Goal: Task Accomplishment & Management: Manage account settings

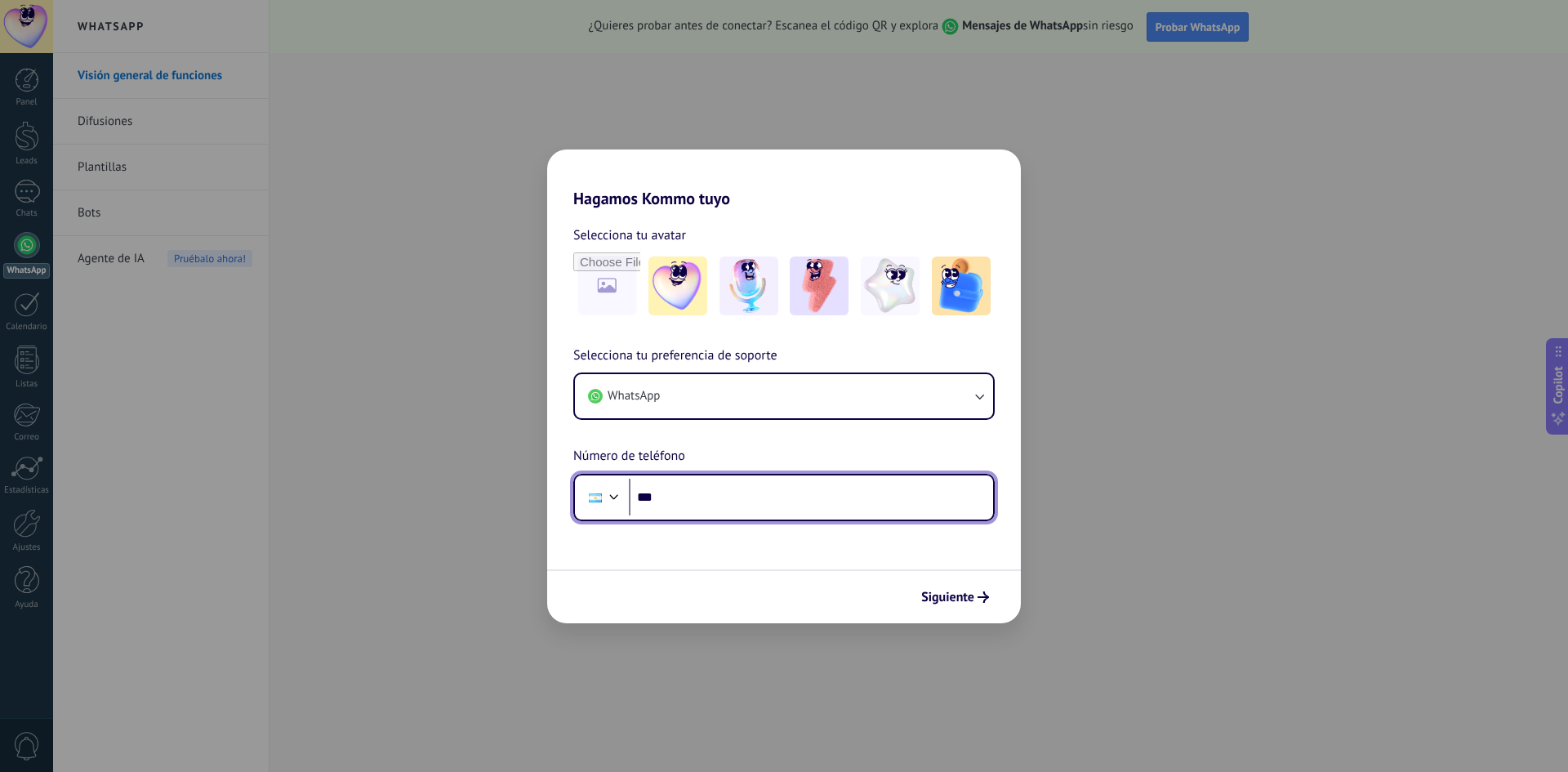
click at [700, 484] on input "***" at bounding box center [811, 497] width 365 height 37
type input "**********"
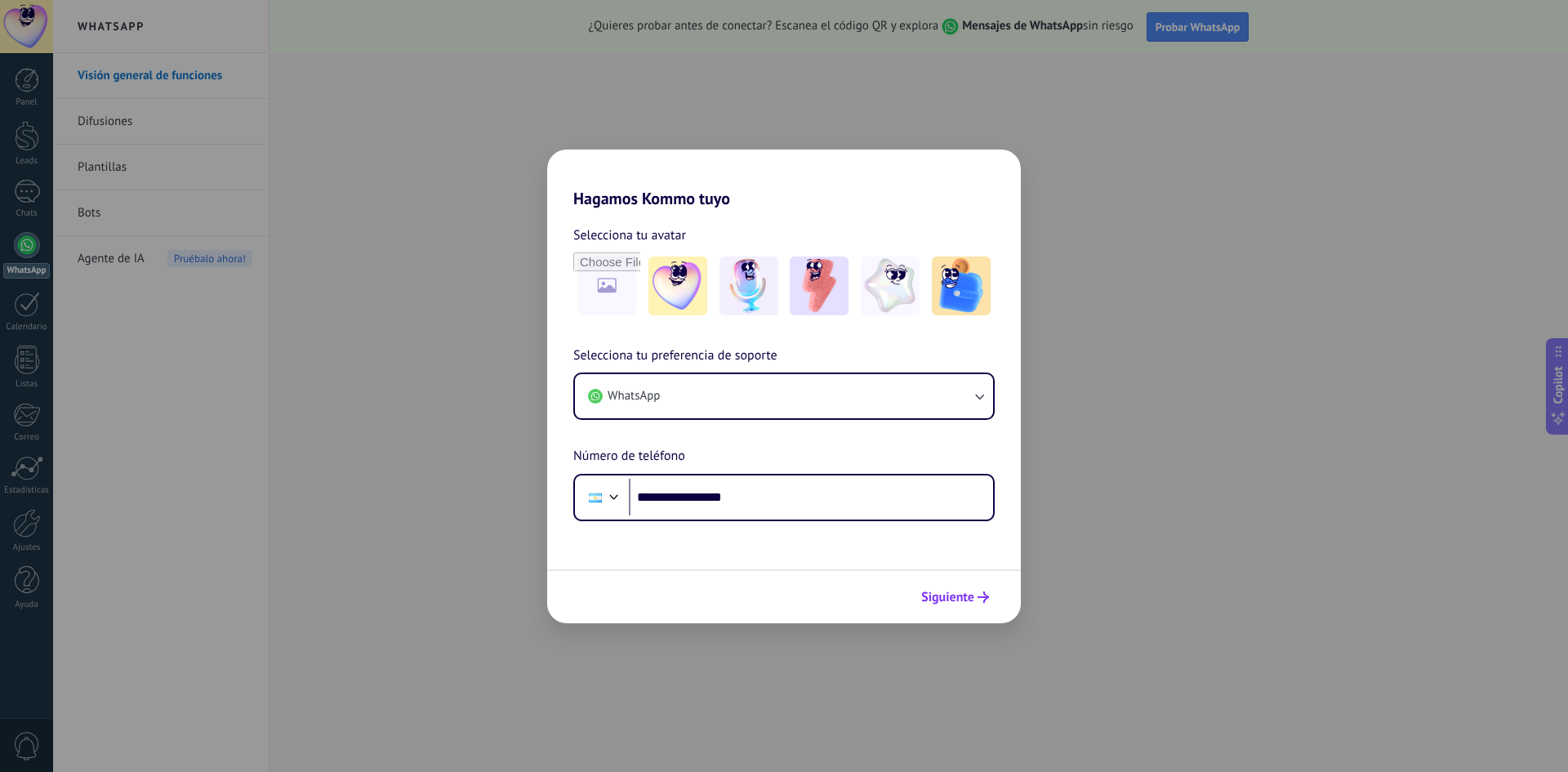
click at [947, 593] on span "Siguiente" at bounding box center [948, 597] width 53 height 11
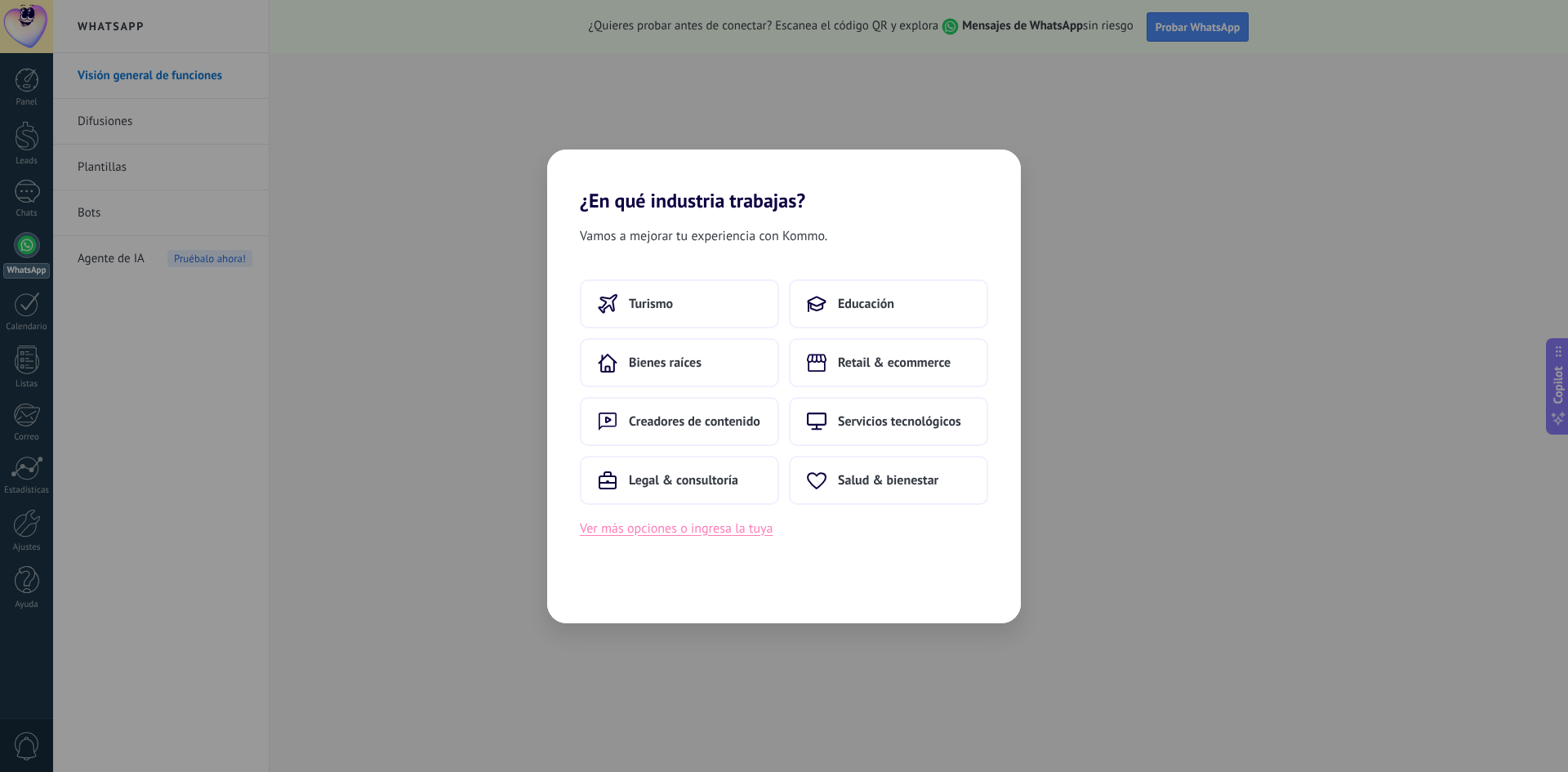
click at [696, 534] on button "Ver más opciones o ingresa la tuya" at bounding box center [676, 528] width 193 height 21
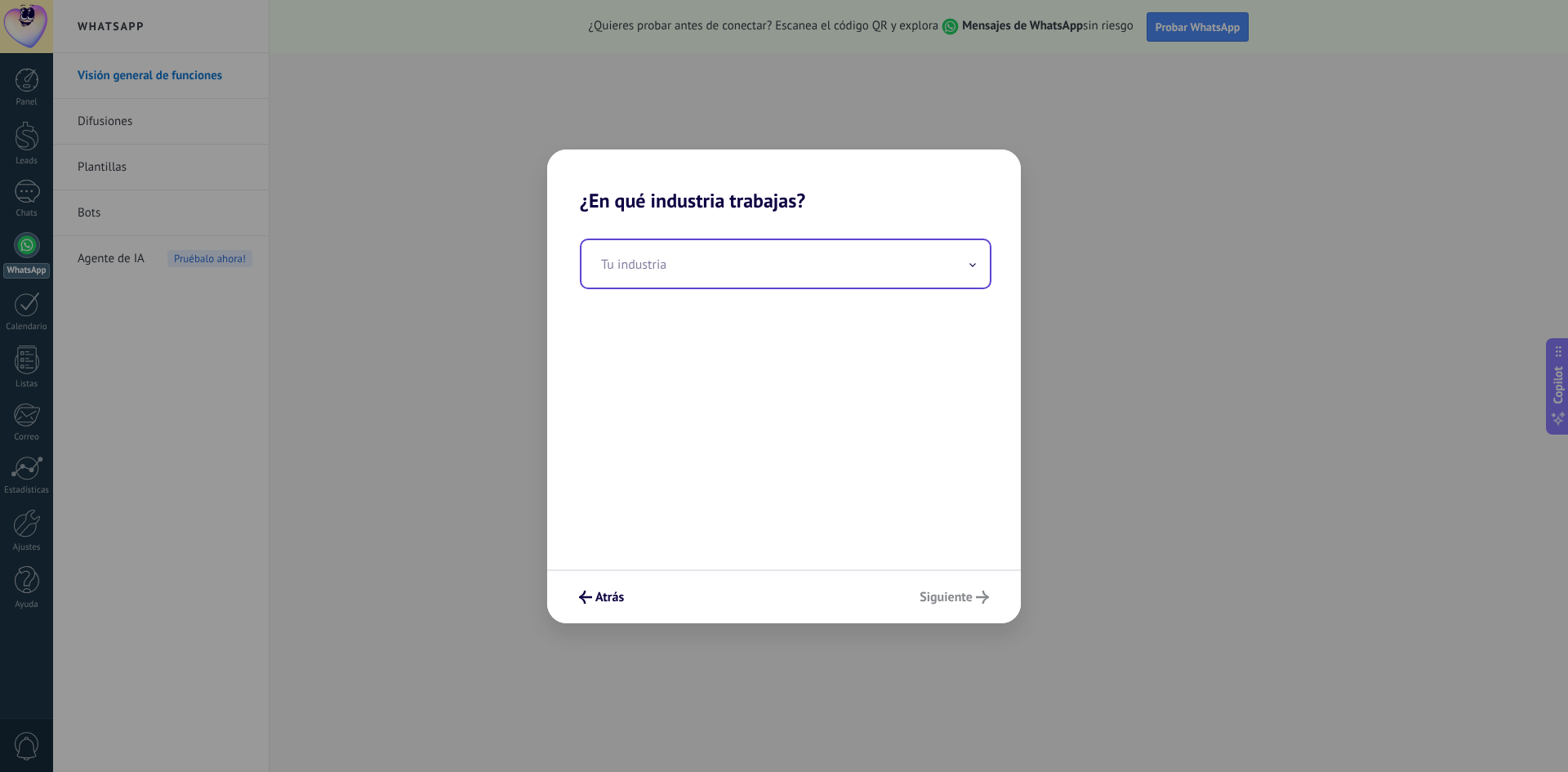
drag, startPoint x: 666, startPoint y: 291, endPoint x: 666, endPoint y: 277, distance: 14.0
click at [666, 285] on div "Tu industria" at bounding box center [784, 391] width 473 height 357
click at [666, 277] on input "text" at bounding box center [785, 264] width 408 height 47
type input "*"
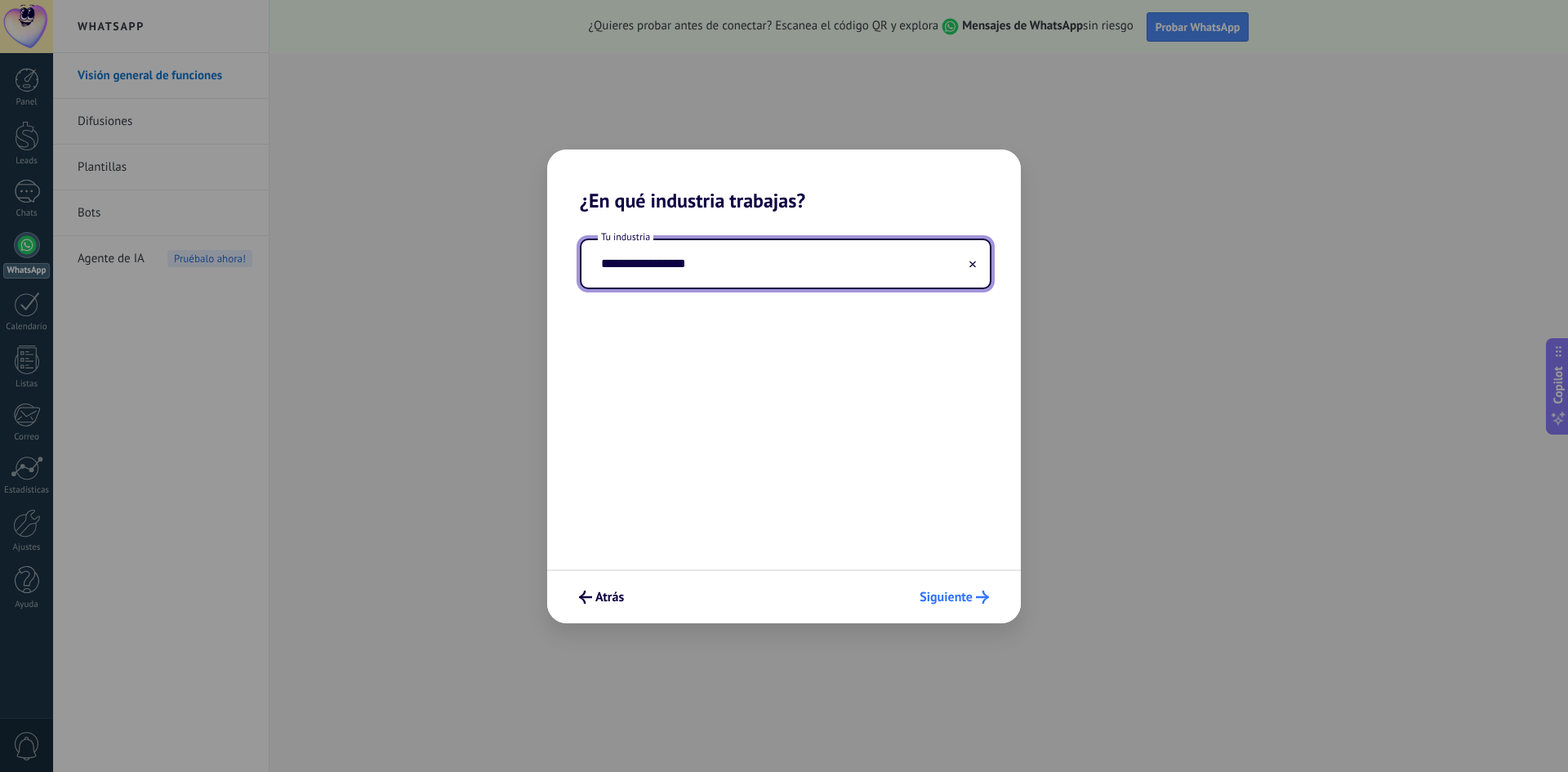
type input "**********"
click at [932, 601] on span "Siguiente" at bounding box center [946, 597] width 53 height 11
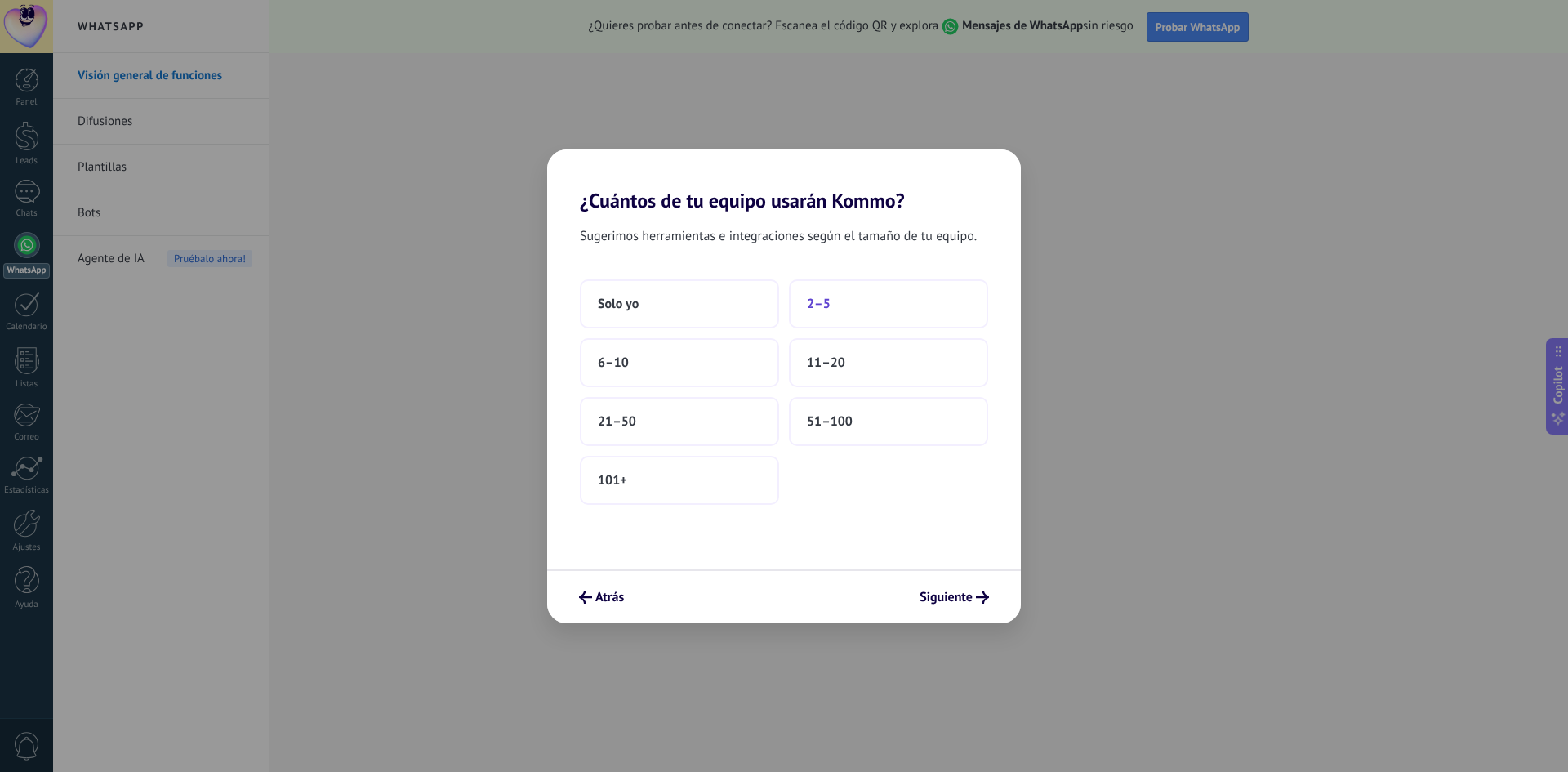
click at [856, 304] on button "2–5" at bounding box center [888, 304] width 199 height 49
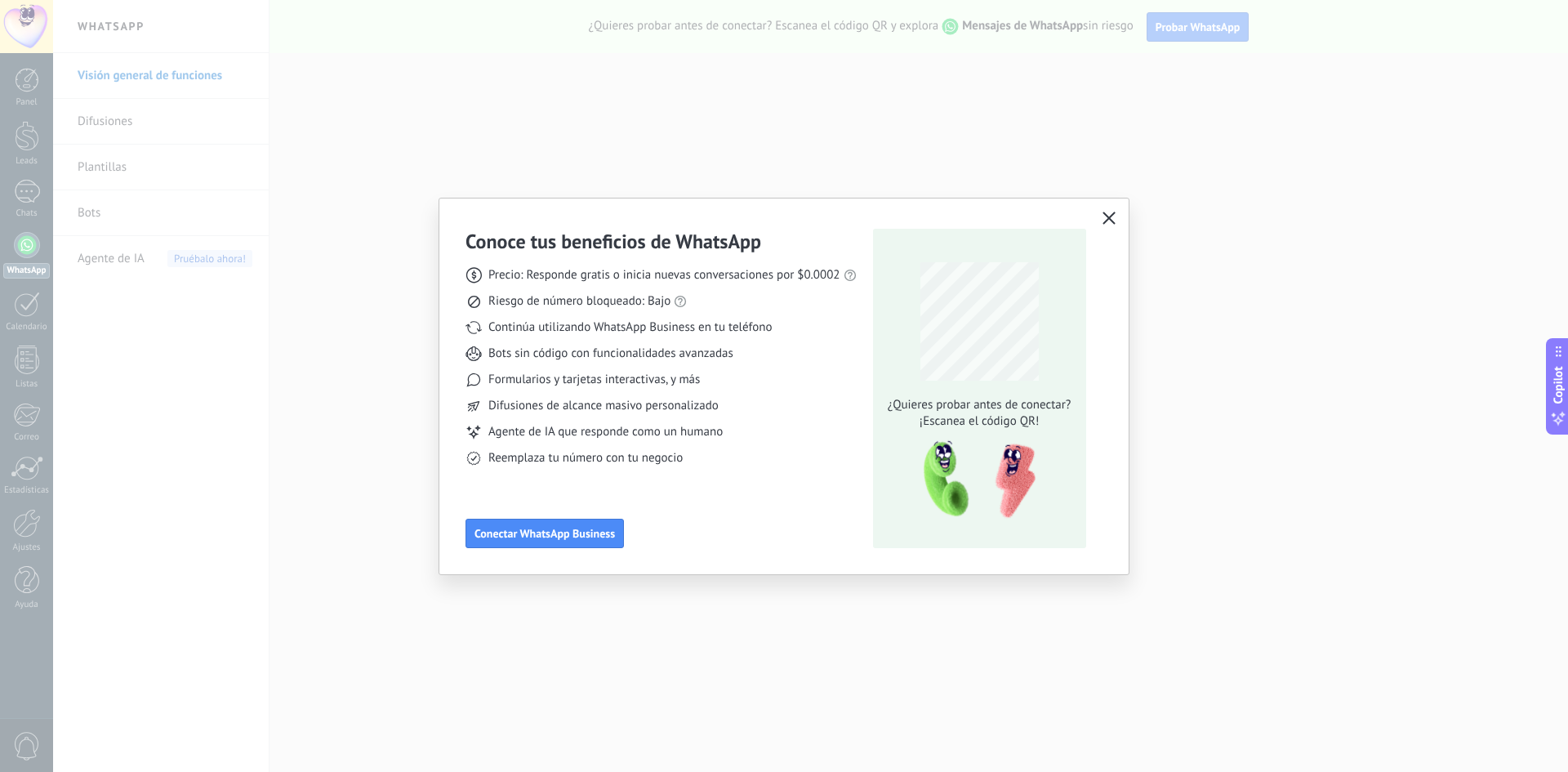
click at [1112, 217] on icon "button" at bounding box center [1109, 218] width 13 height 13
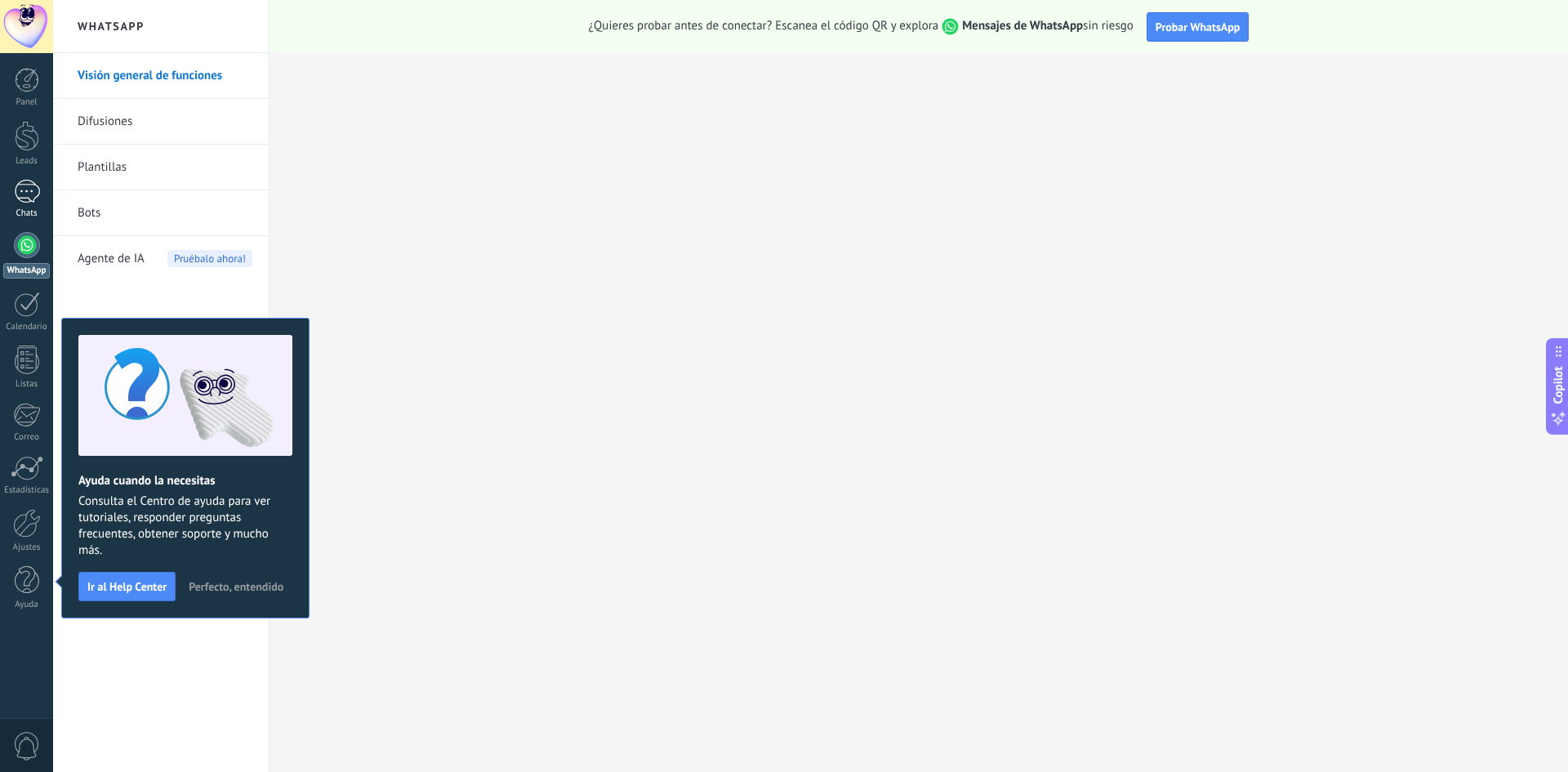
click at [25, 191] on div at bounding box center [27, 191] width 26 height 23
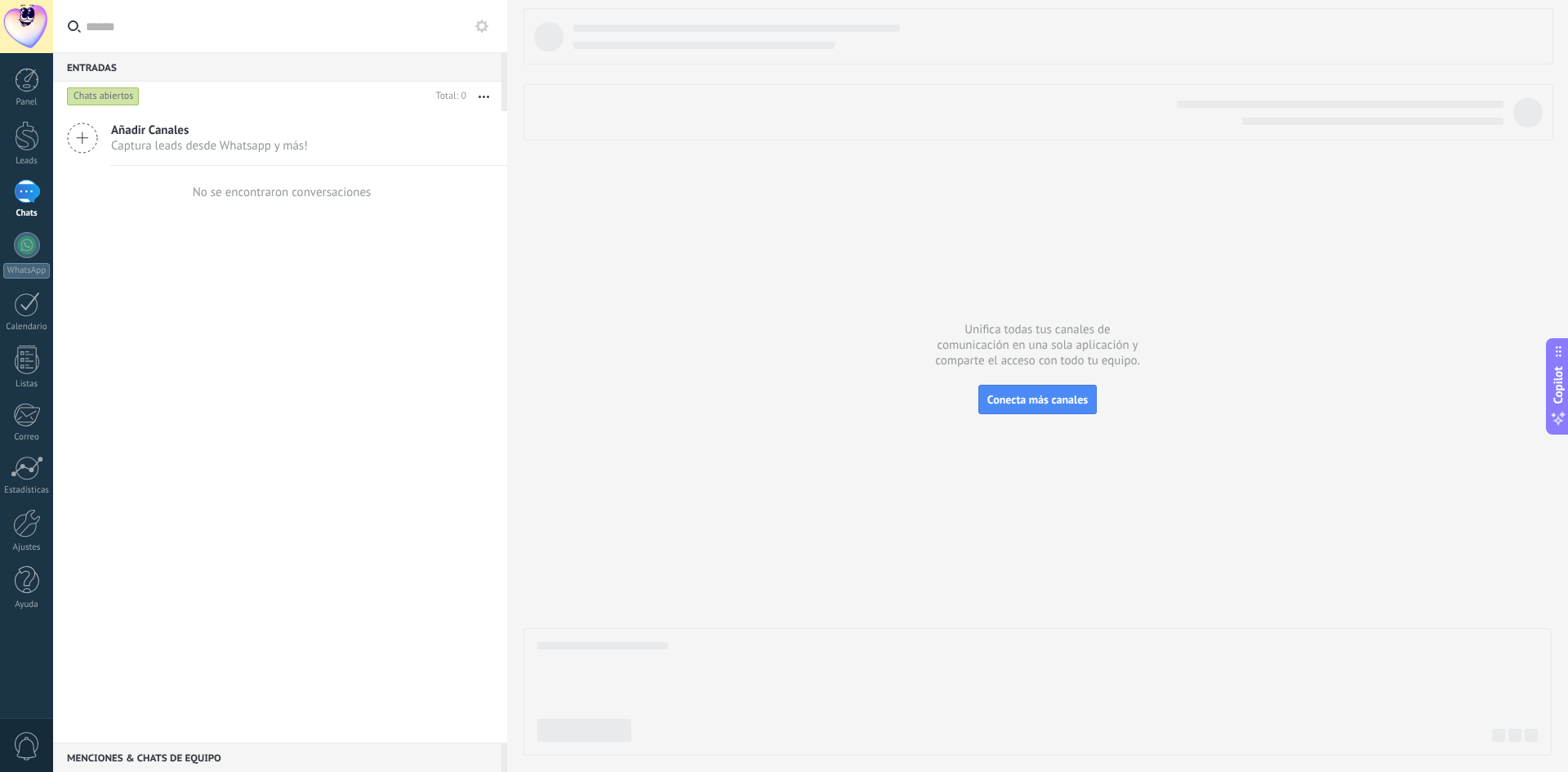
click at [90, 126] on icon at bounding box center [83, 138] width 31 height 31
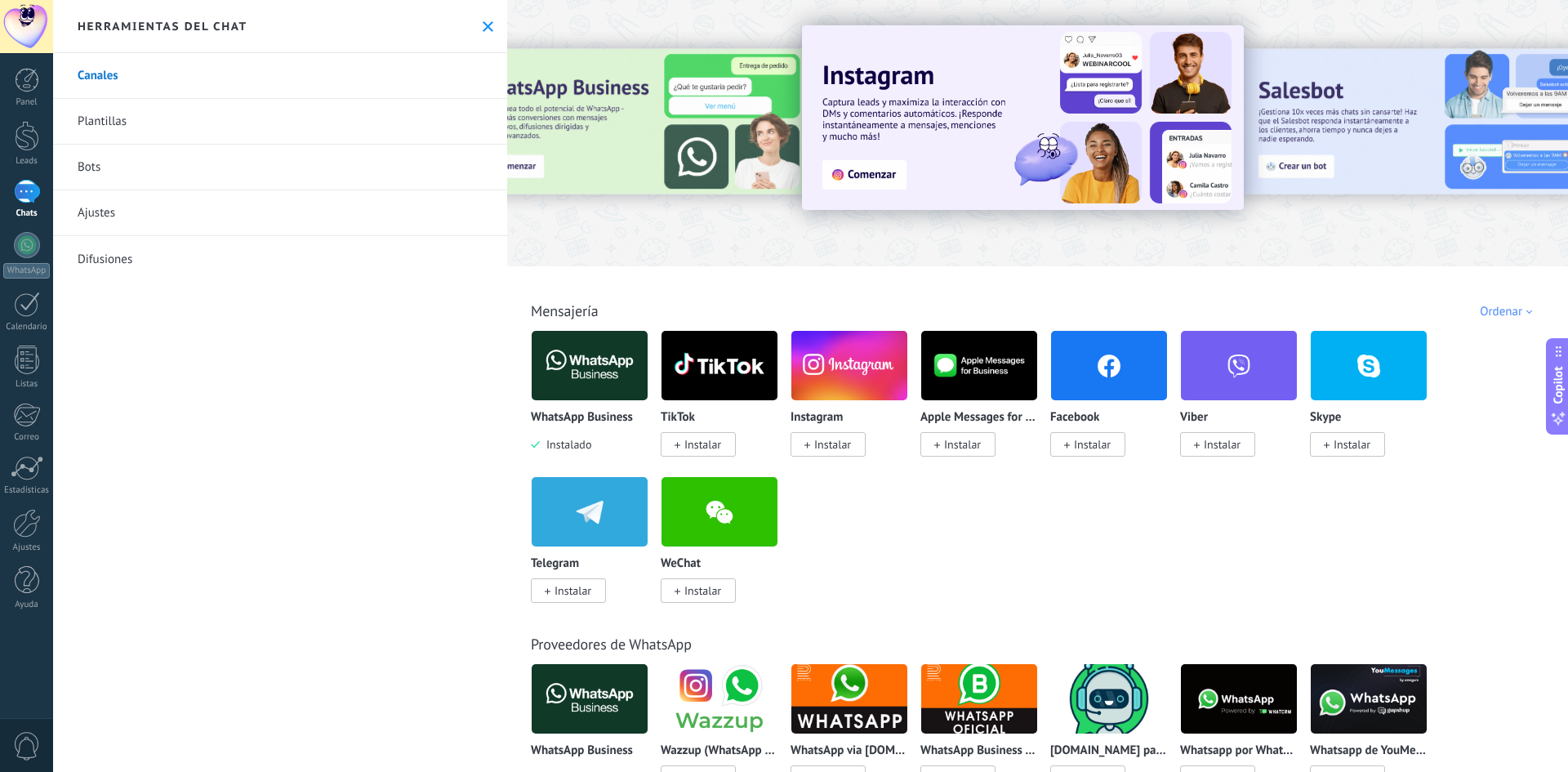
click at [819, 444] on span "Instalar" at bounding box center [833, 444] width 37 height 15
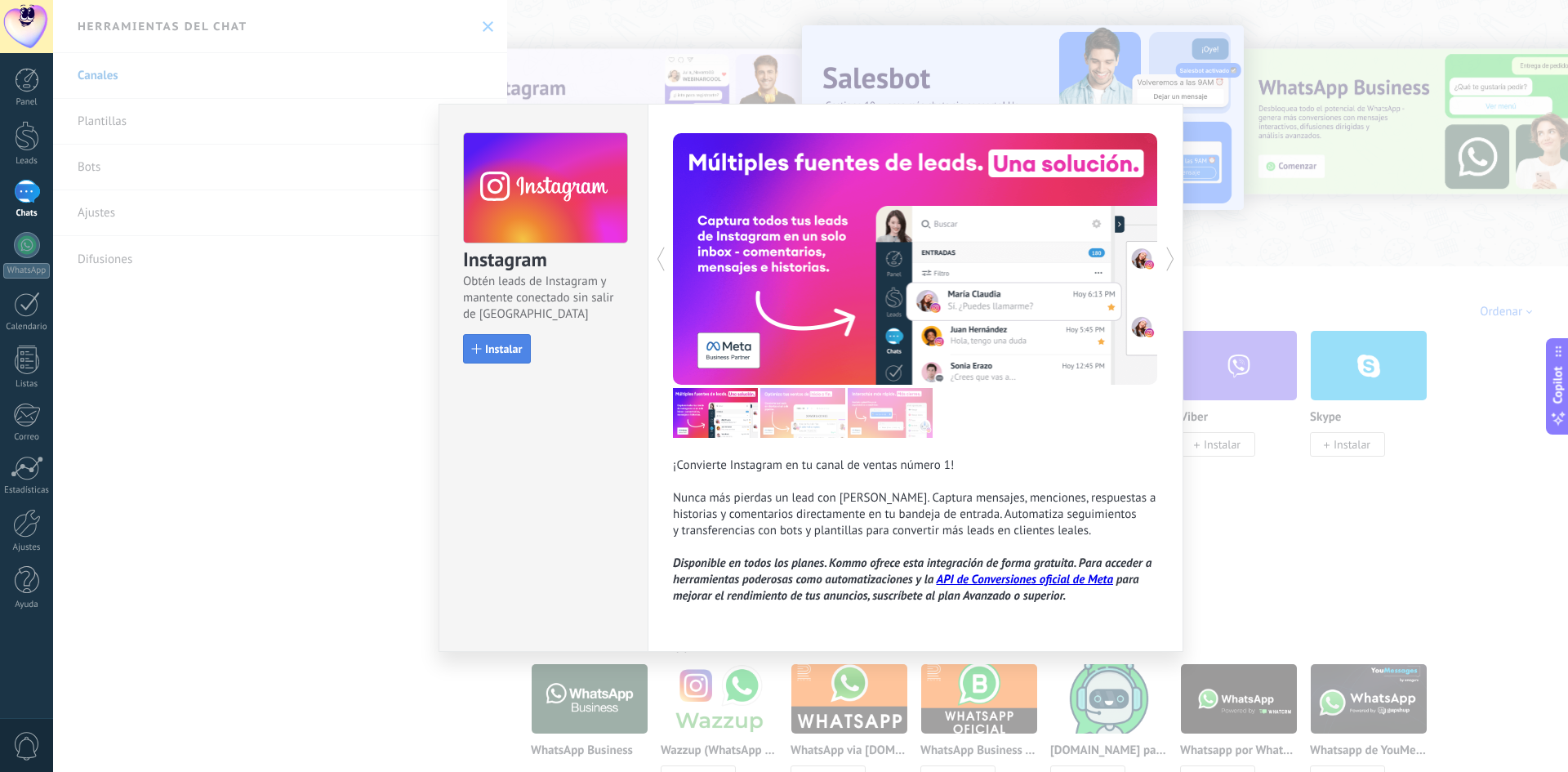
click at [495, 353] on span "Instalar" at bounding box center [504, 348] width 37 height 11
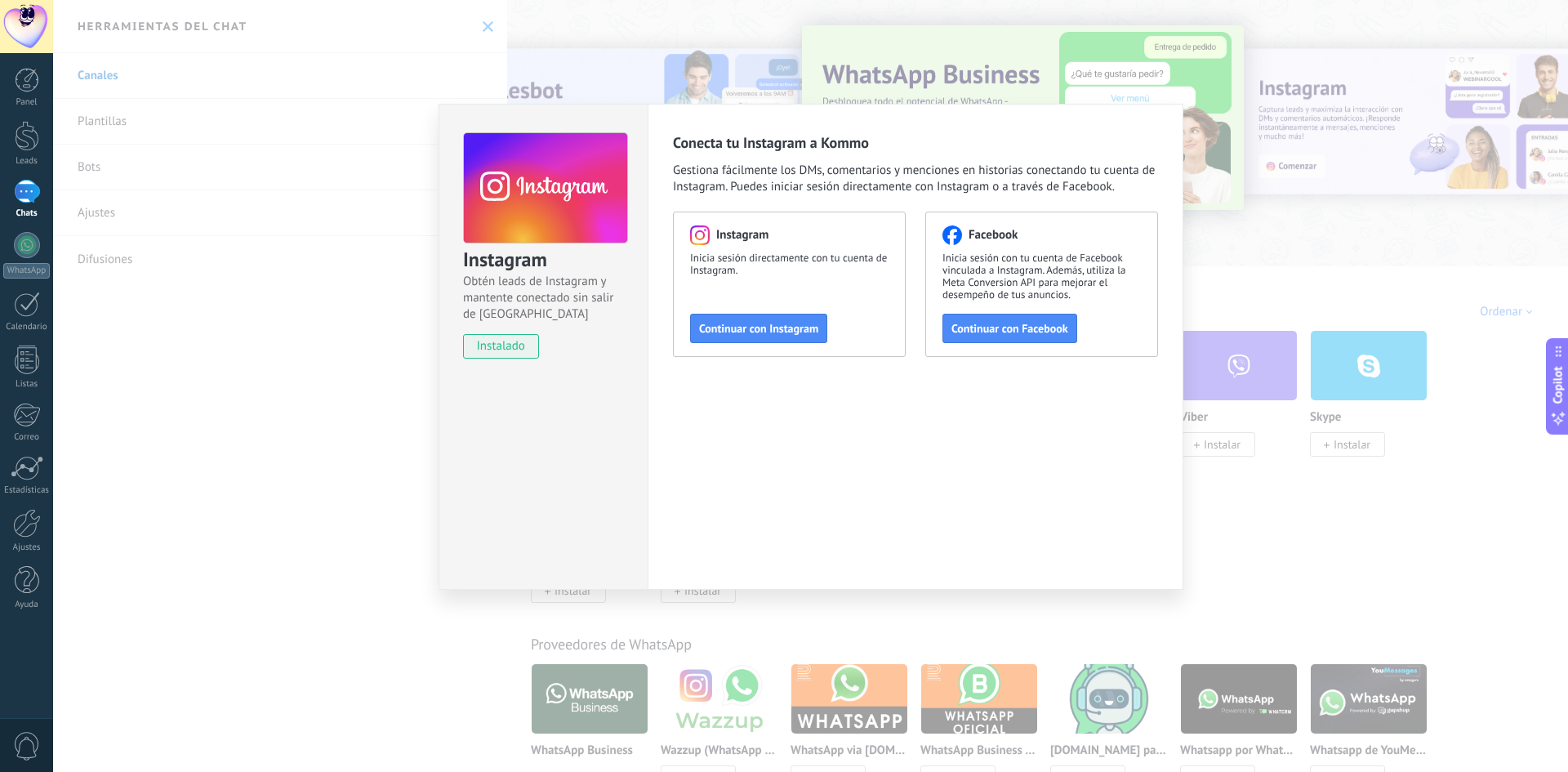
drag, startPoint x: 1257, startPoint y: 272, endPoint x: 1267, endPoint y: 273, distance: 10.0
click at [1262, 273] on div "Instagram Obtén leads de Instagram y mantente conectado sin salir de Kommo inst…" at bounding box center [810, 386] width 1515 height 772
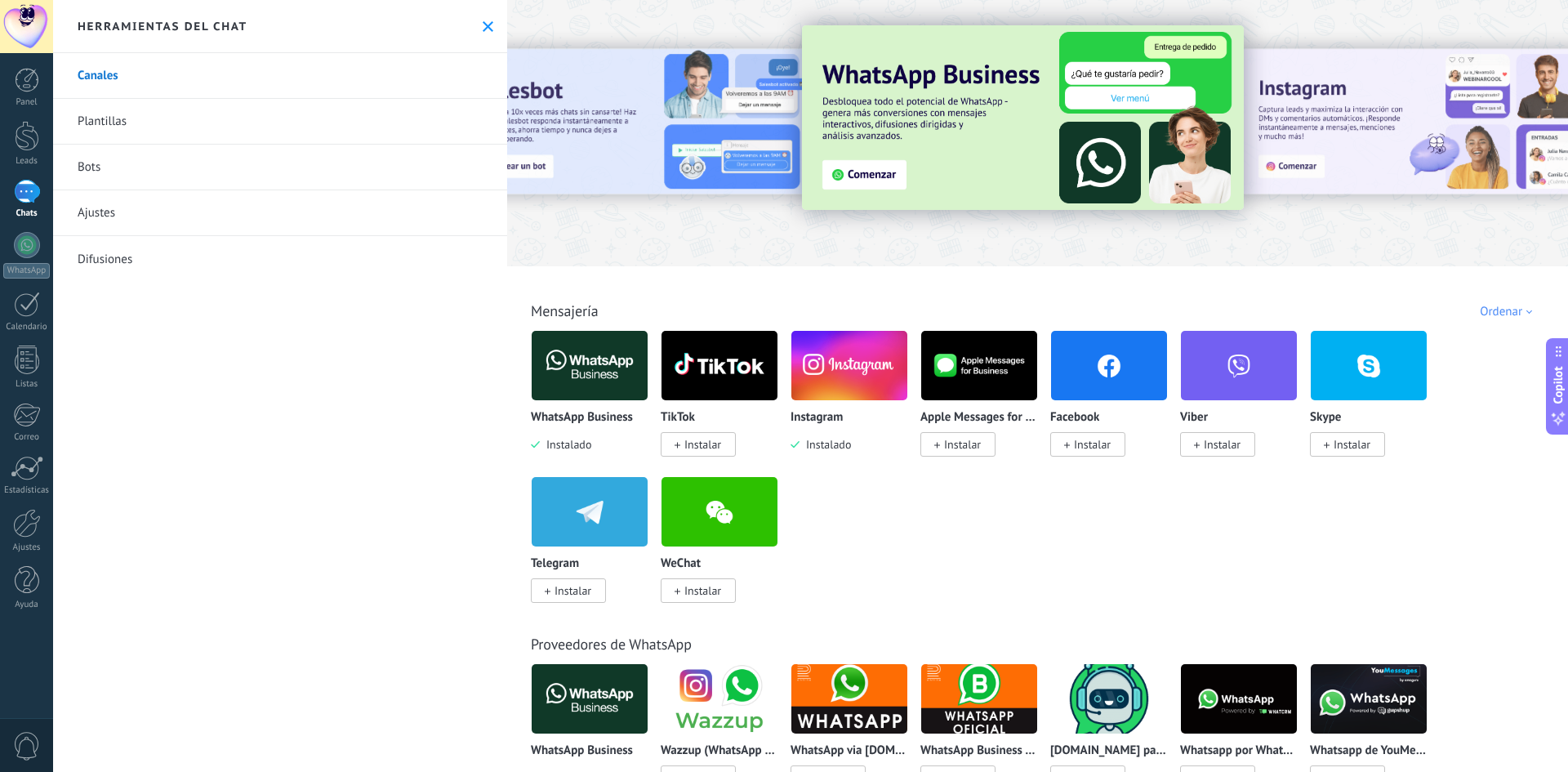
click at [1095, 442] on span "Instalar" at bounding box center [1092, 444] width 37 height 15
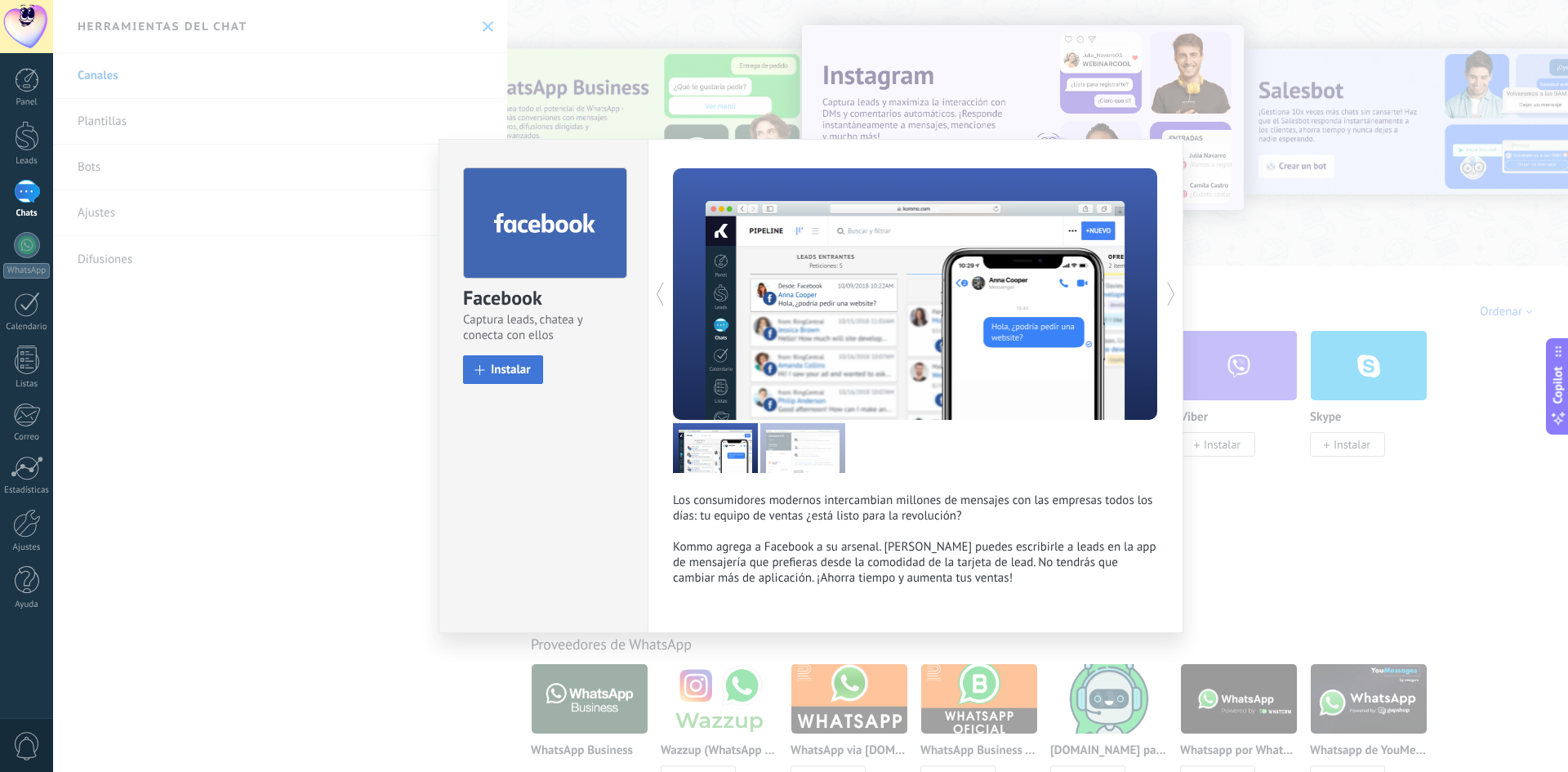
click at [511, 370] on span "Instalar" at bounding box center [511, 370] width 40 height 12
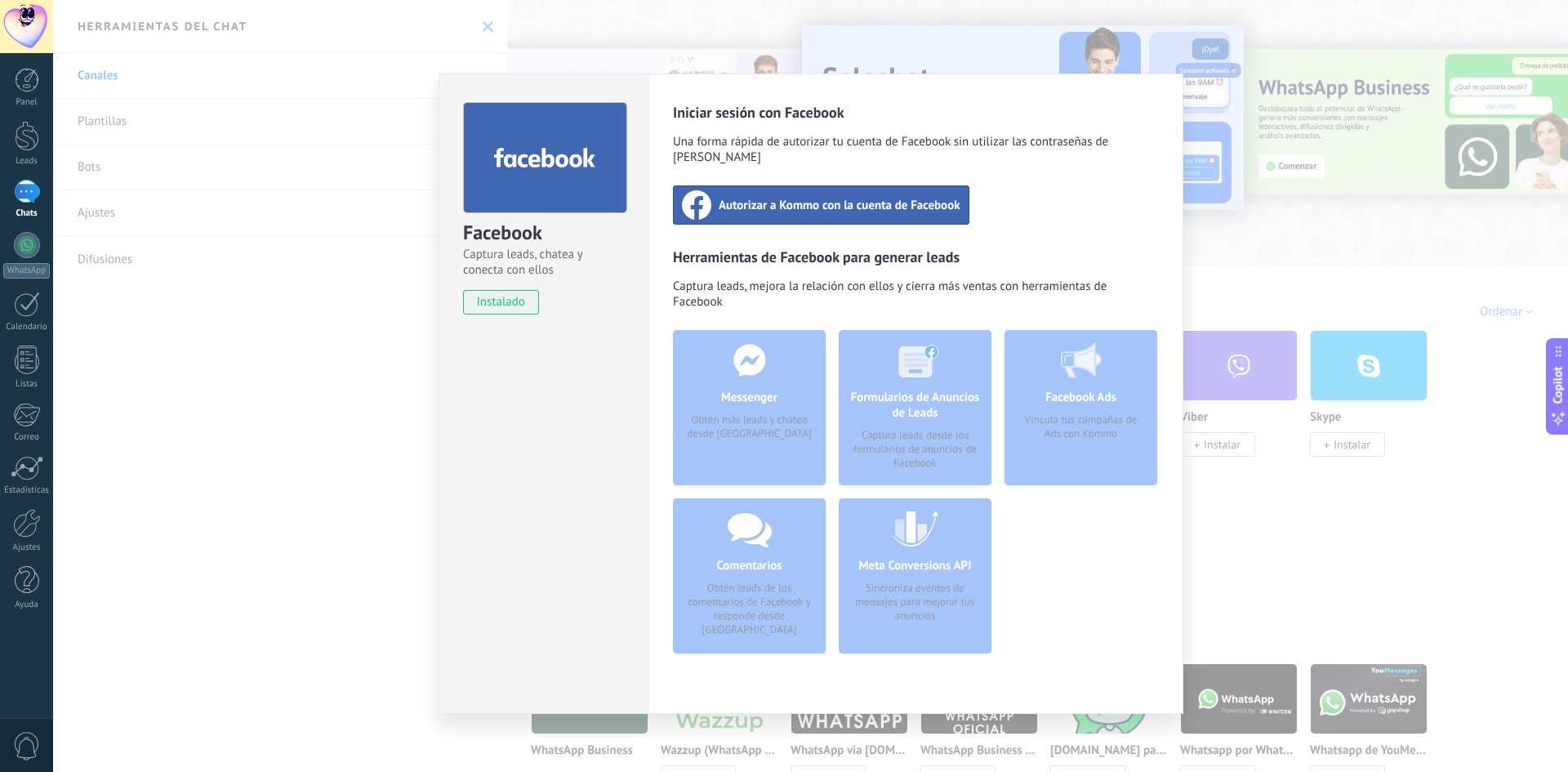
click at [1232, 208] on div "Facebook Captura leads, chatea y conecta con ellos instalado Desinstalar Inicia…" at bounding box center [810, 386] width 1515 height 772
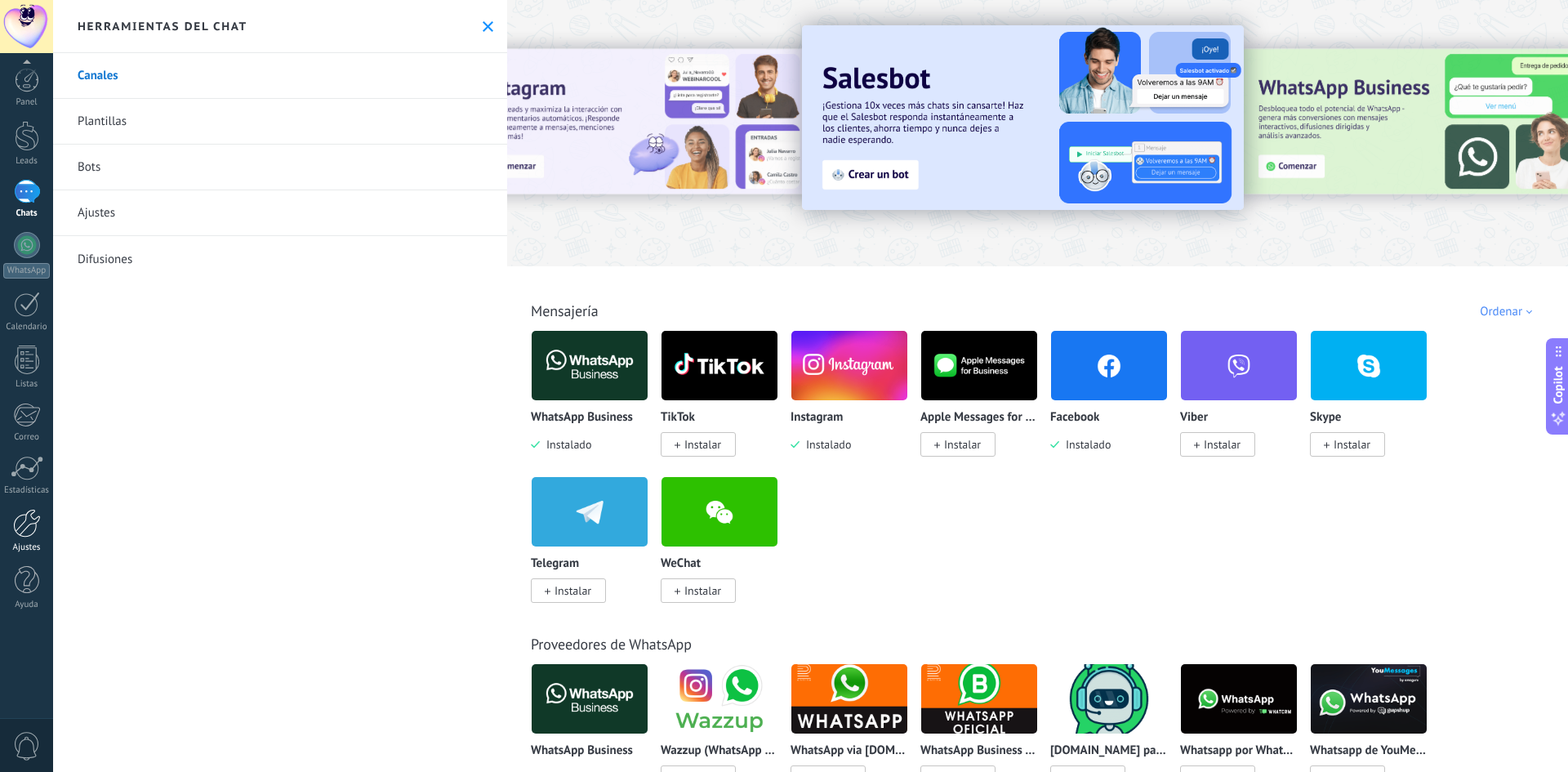
click at [23, 525] on div at bounding box center [27, 523] width 28 height 29
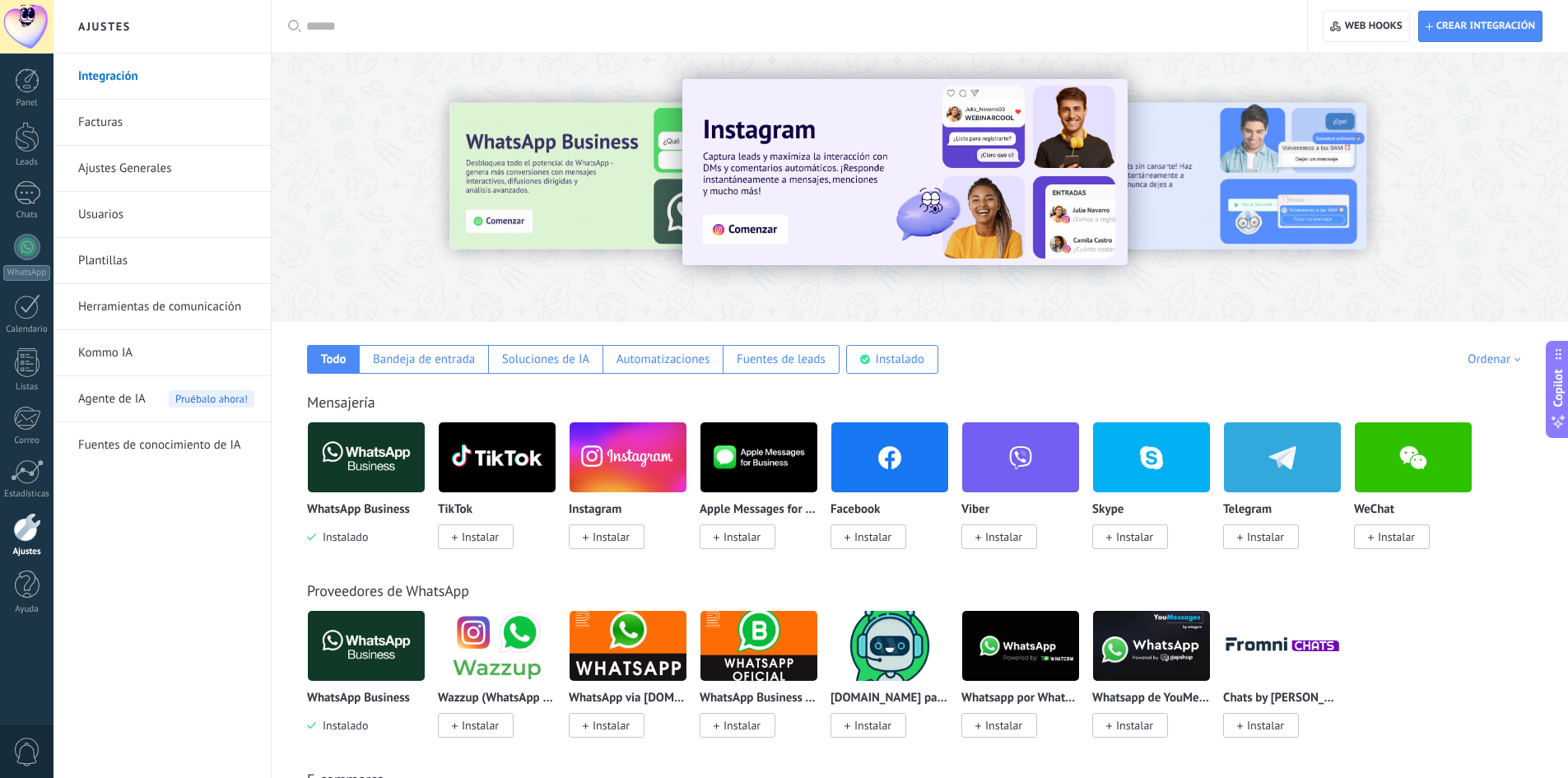
click at [114, 128] on link "Facturas" at bounding box center [166, 123] width 176 height 46
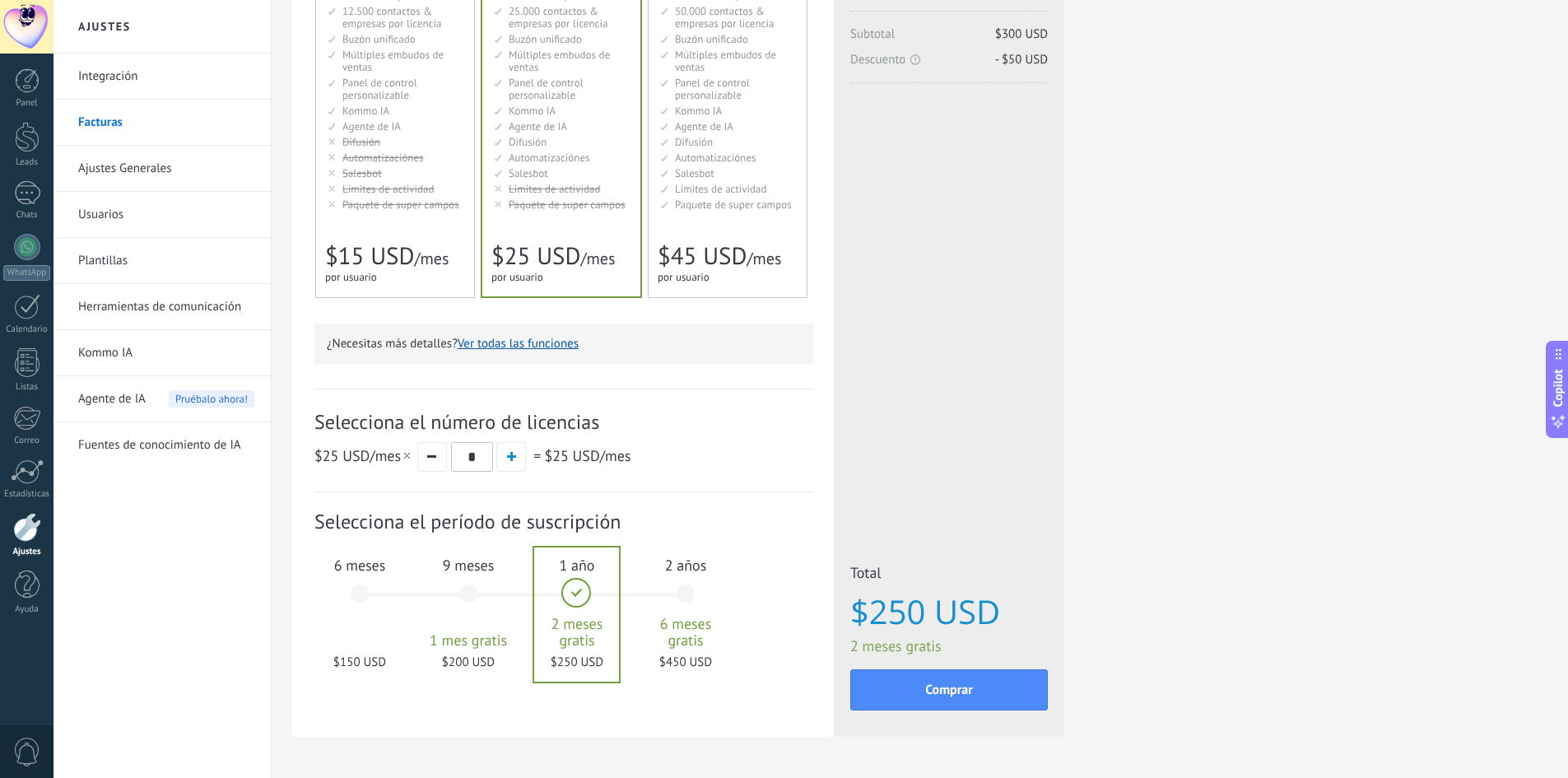
scroll to position [247, 0]
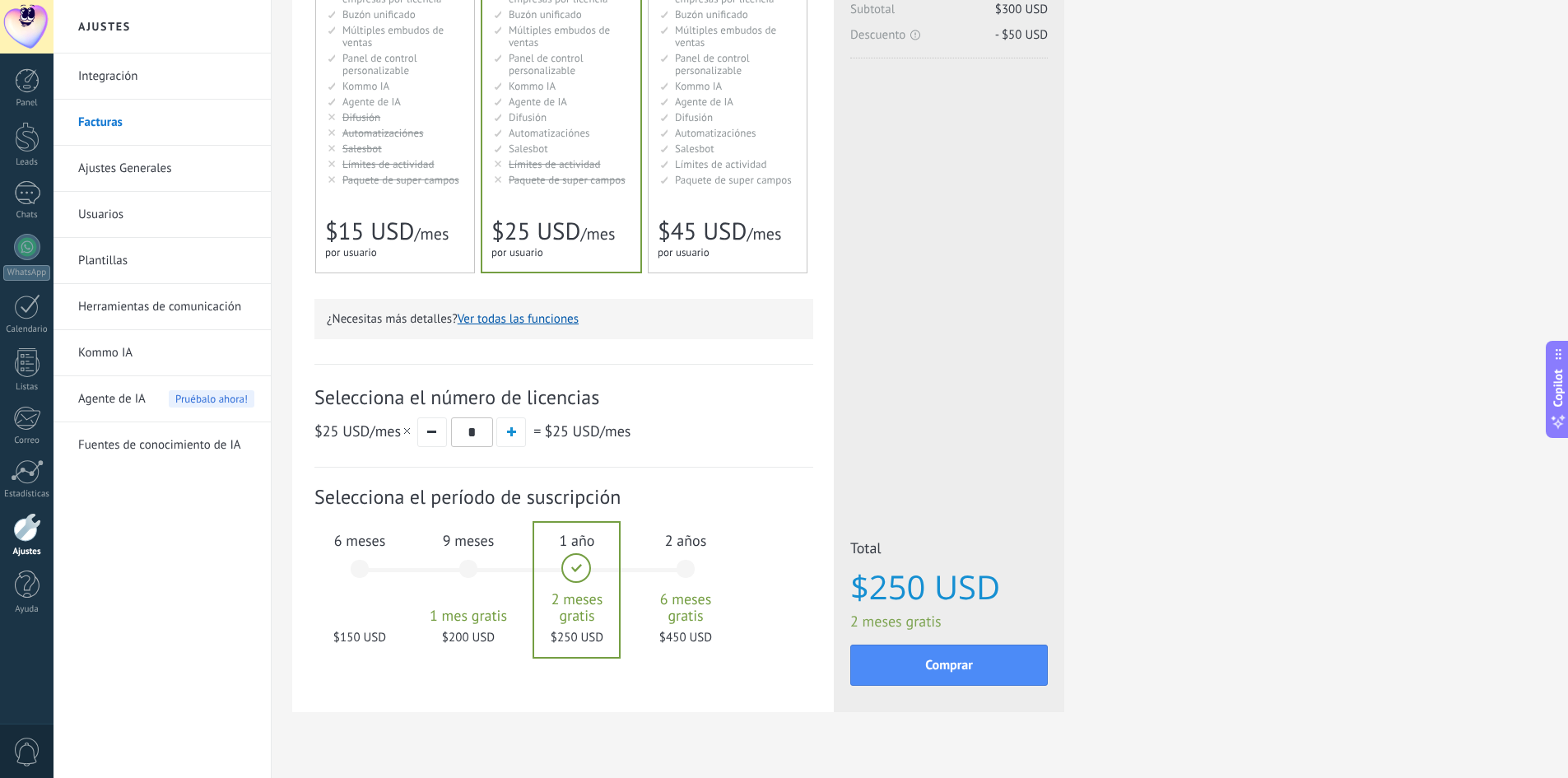
click at [359, 560] on div "6 meses $150 USD" at bounding box center [360, 576] width 89 height 116
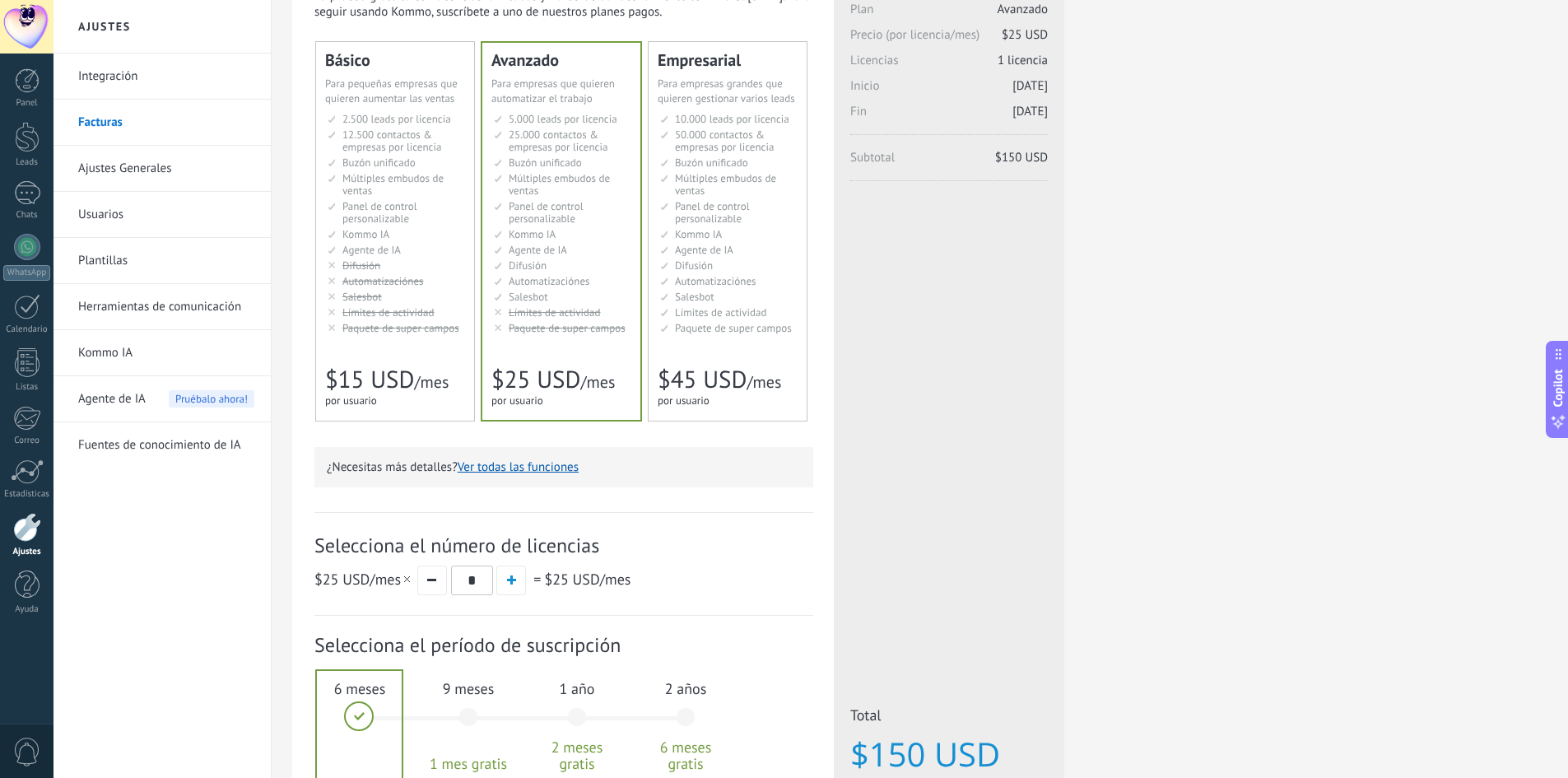
scroll to position [0, 0]
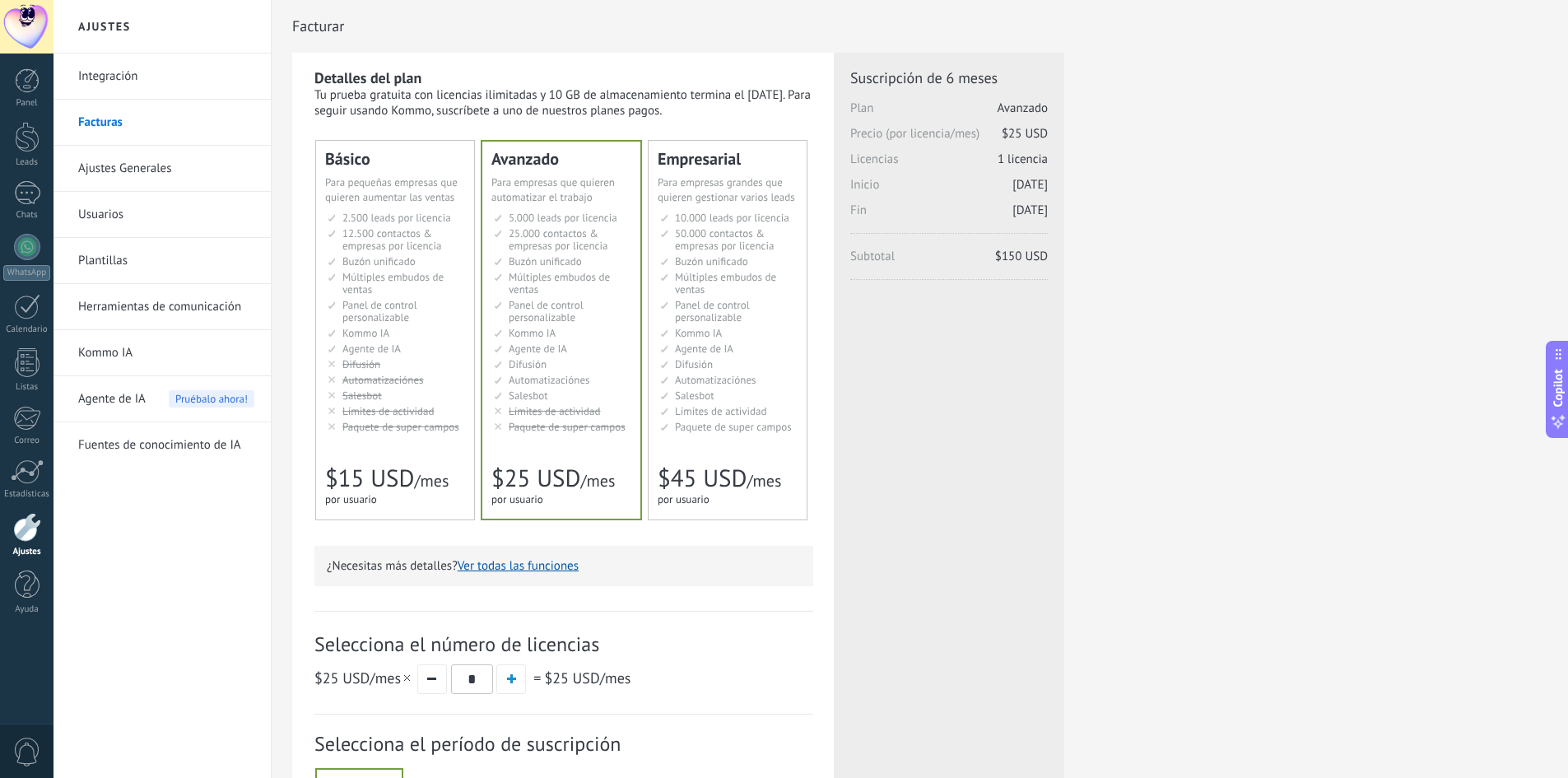
click at [104, 76] on link "Integración" at bounding box center [166, 76] width 176 height 46
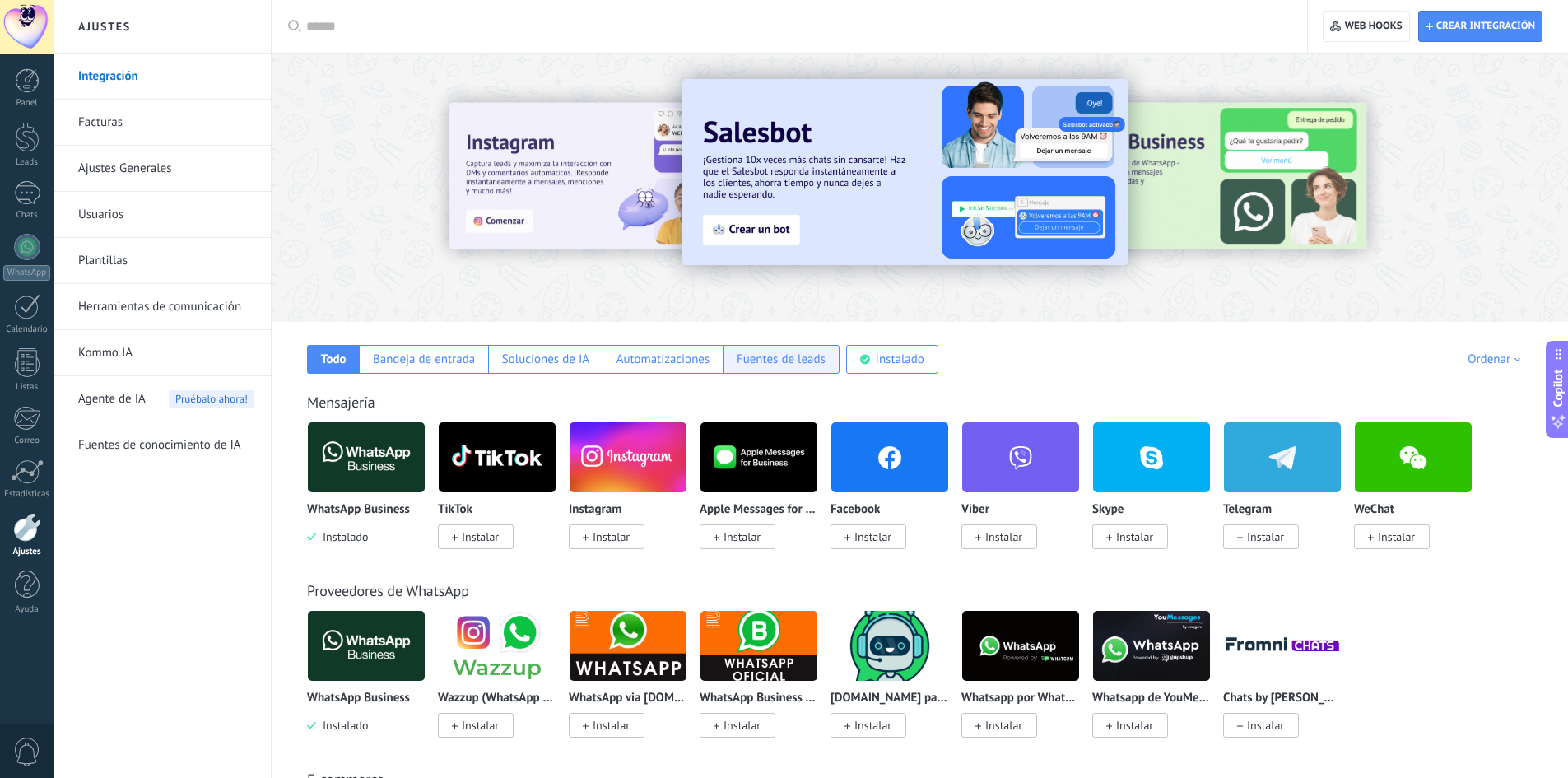
click at [803, 356] on div "Fuentes de leads" at bounding box center [780, 360] width 89 height 16
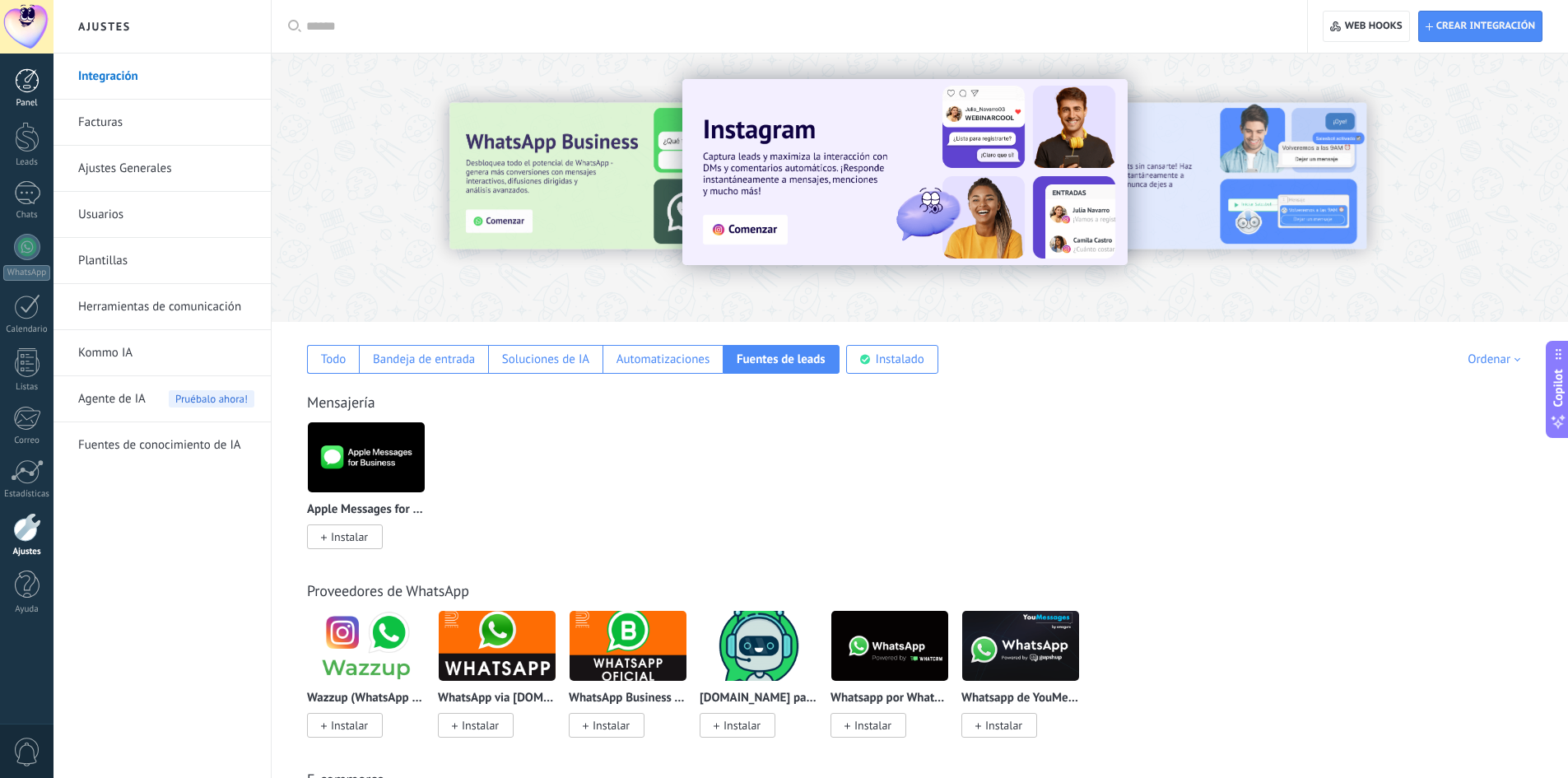
click at [27, 77] on div at bounding box center [27, 81] width 25 height 25
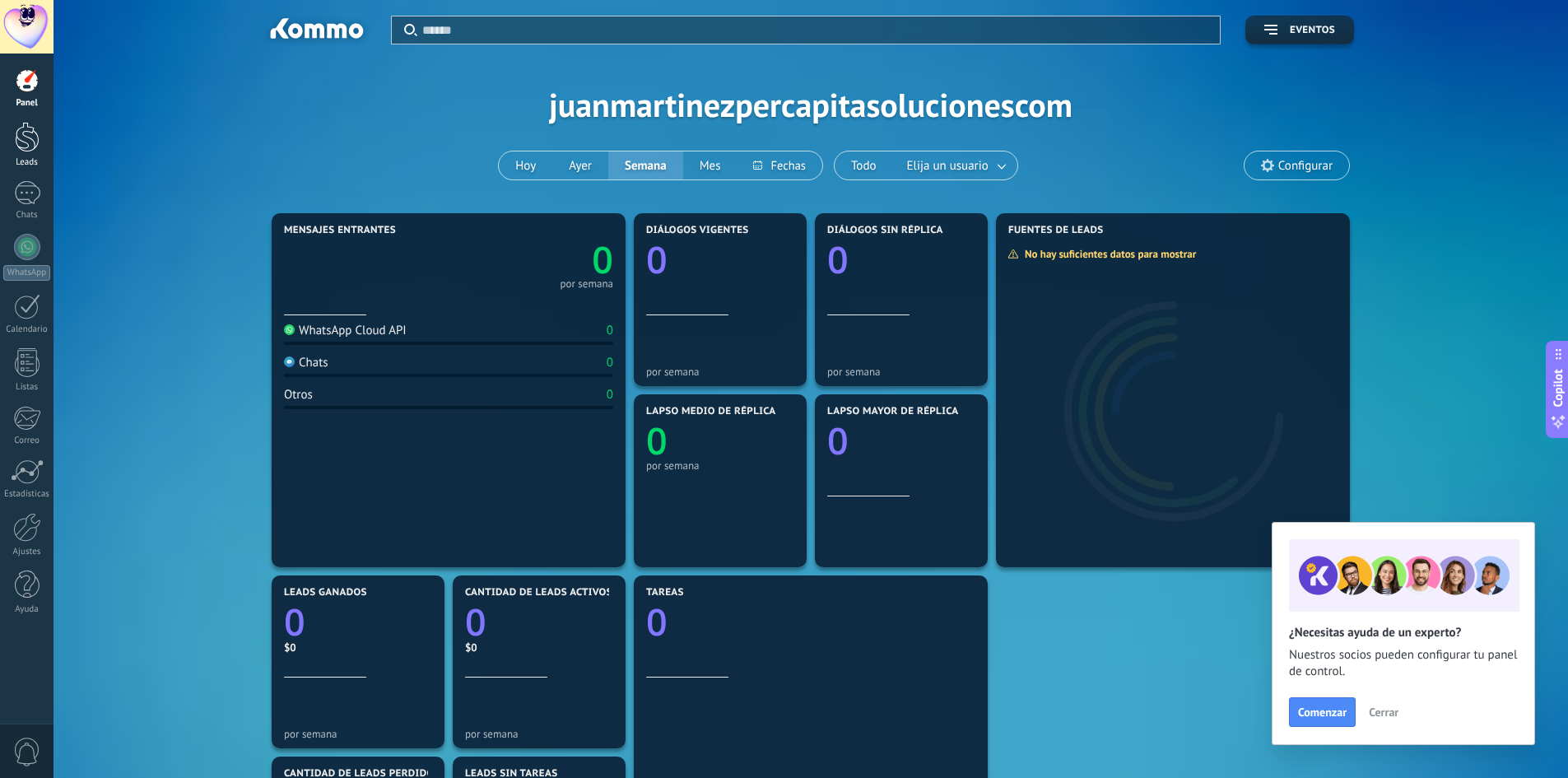
click at [30, 143] on div at bounding box center [27, 137] width 25 height 31
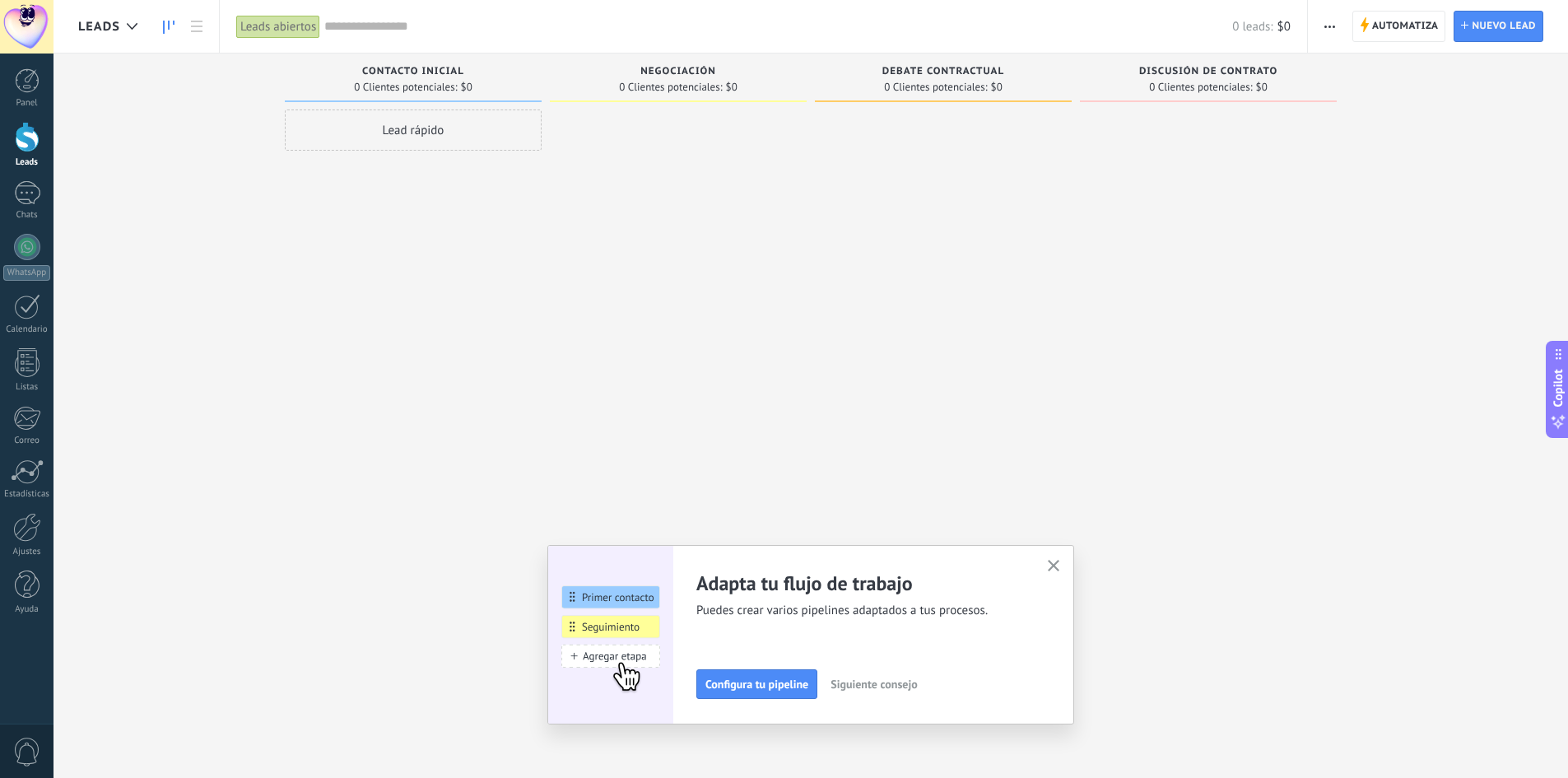
click at [1060, 565] on icon "button" at bounding box center [1054, 566] width 12 height 12
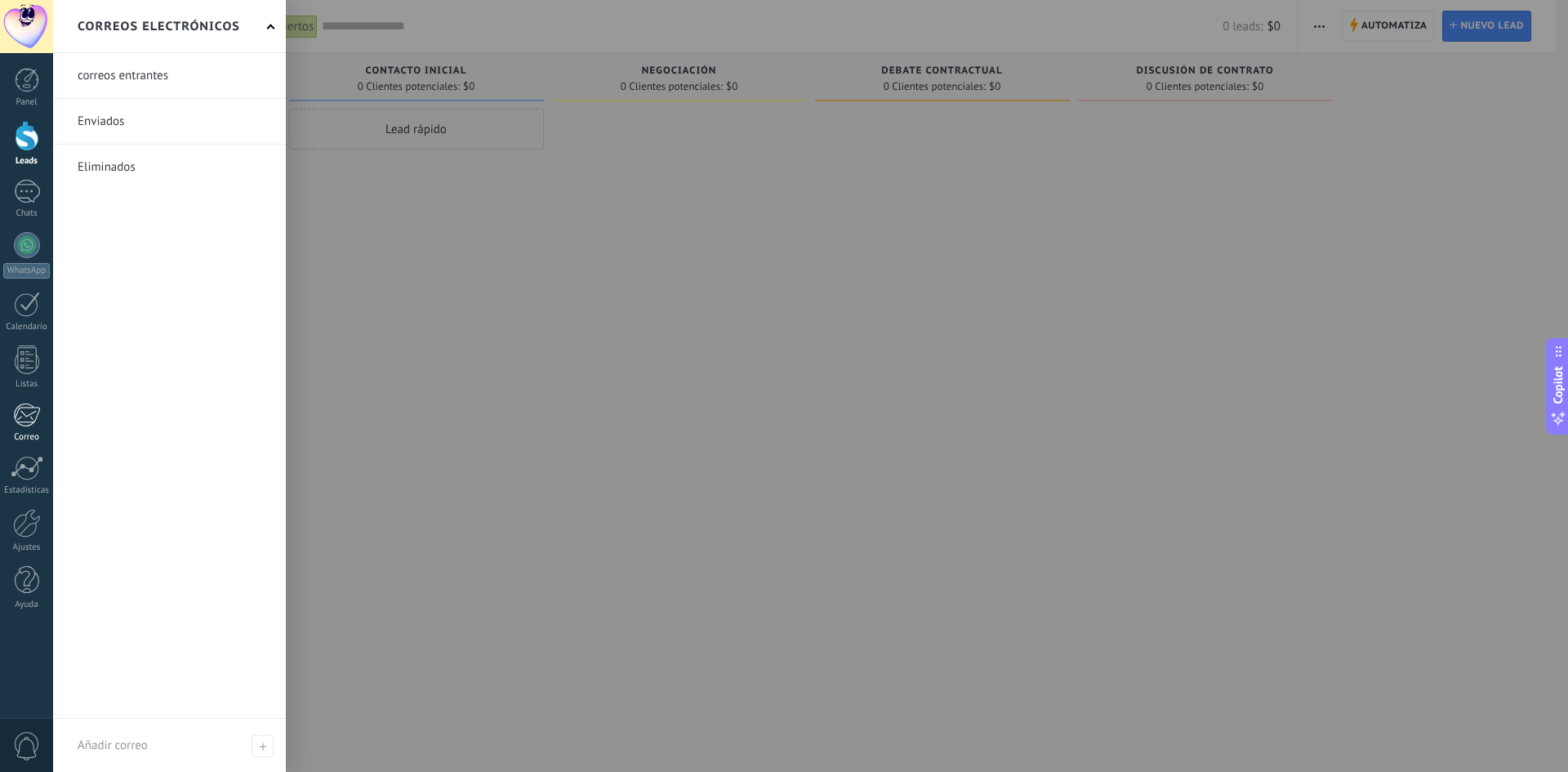
click at [12, 423] on link "Correo" at bounding box center [26, 423] width 53 height 40
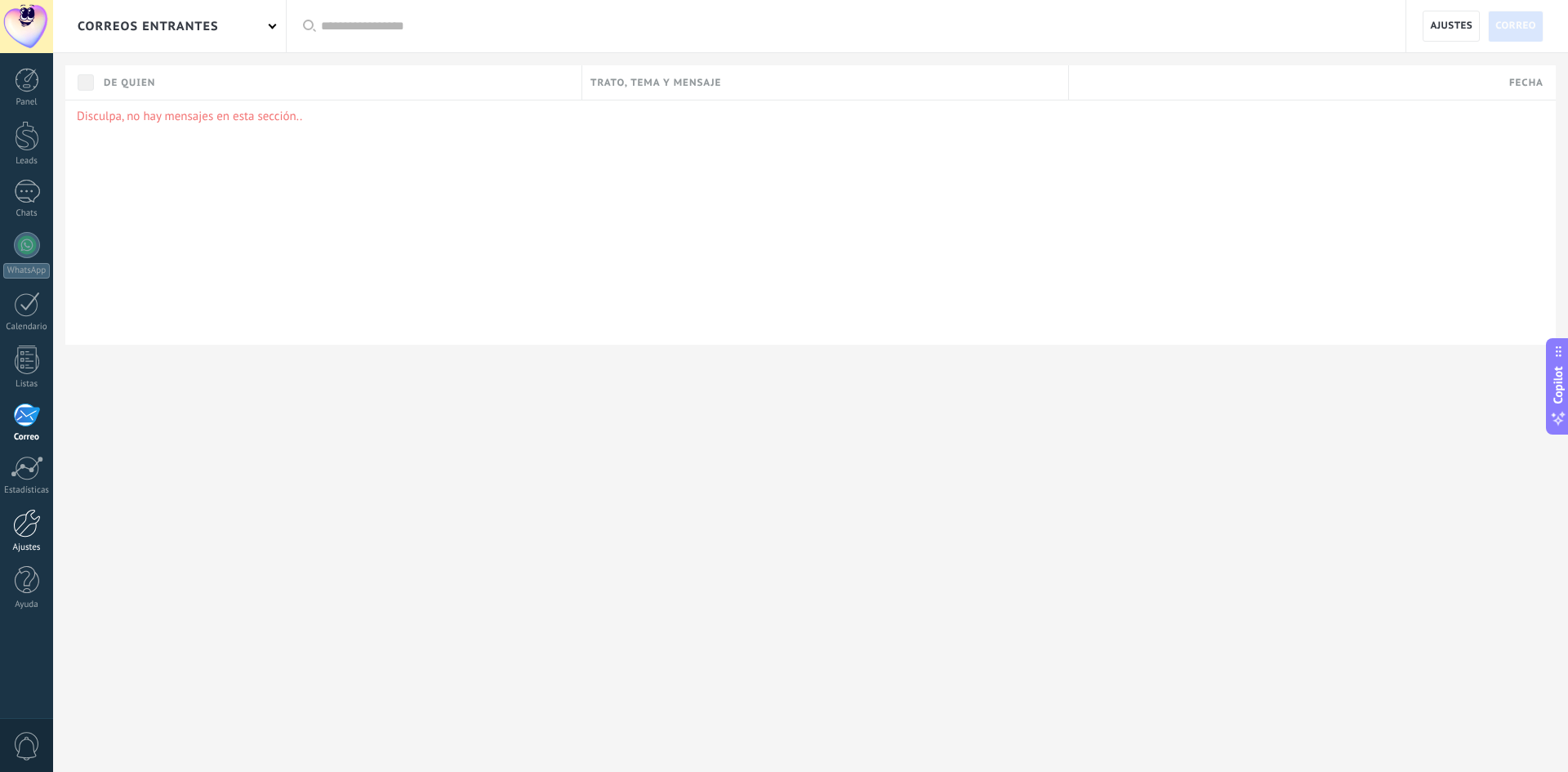
click at [20, 516] on div at bounding box center [27, 523] width 28 height 29
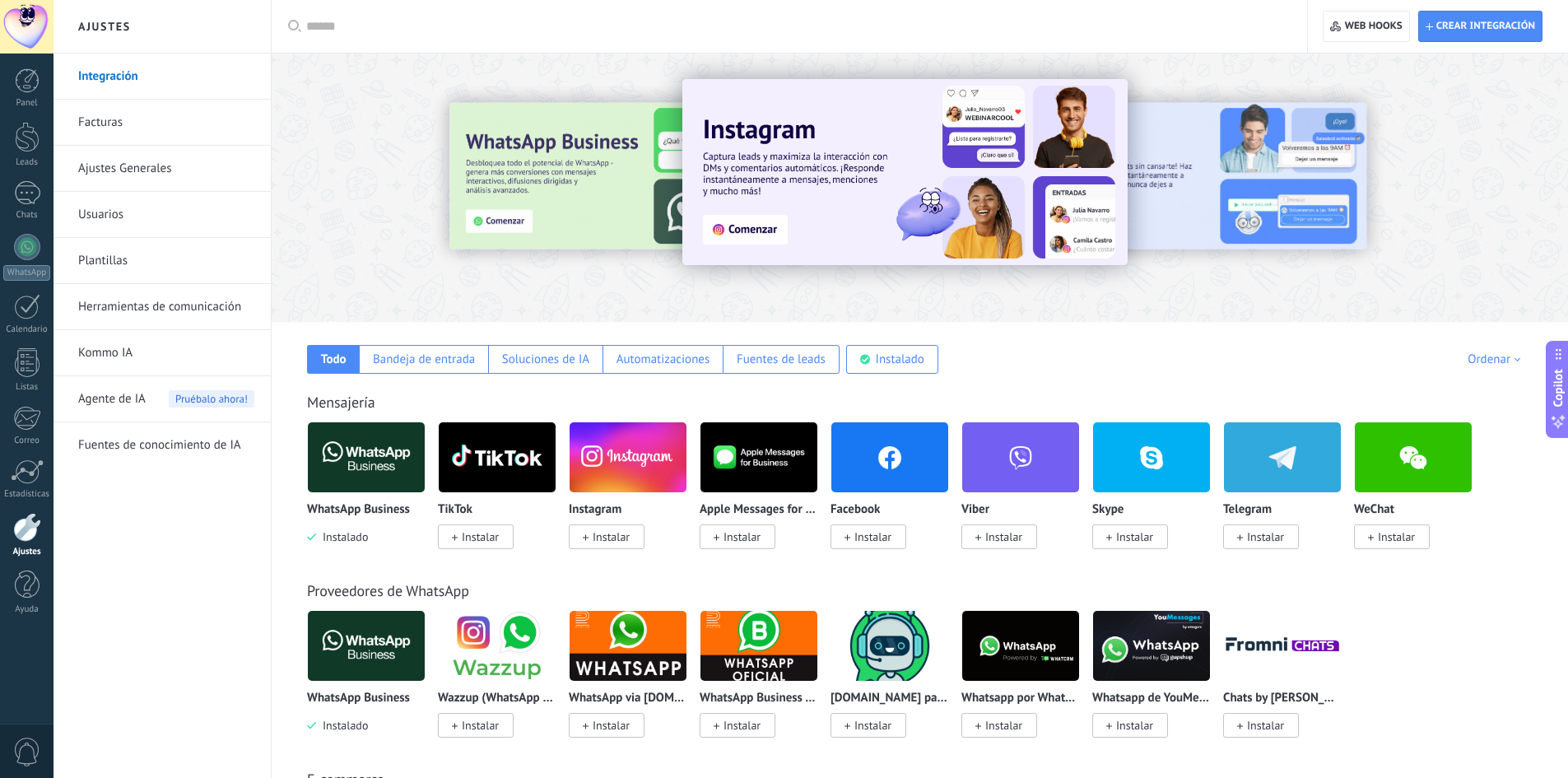
click at [106, 307] on link "Herramientas de comunicación" at bounding box center [166, 307] width 176 height 46
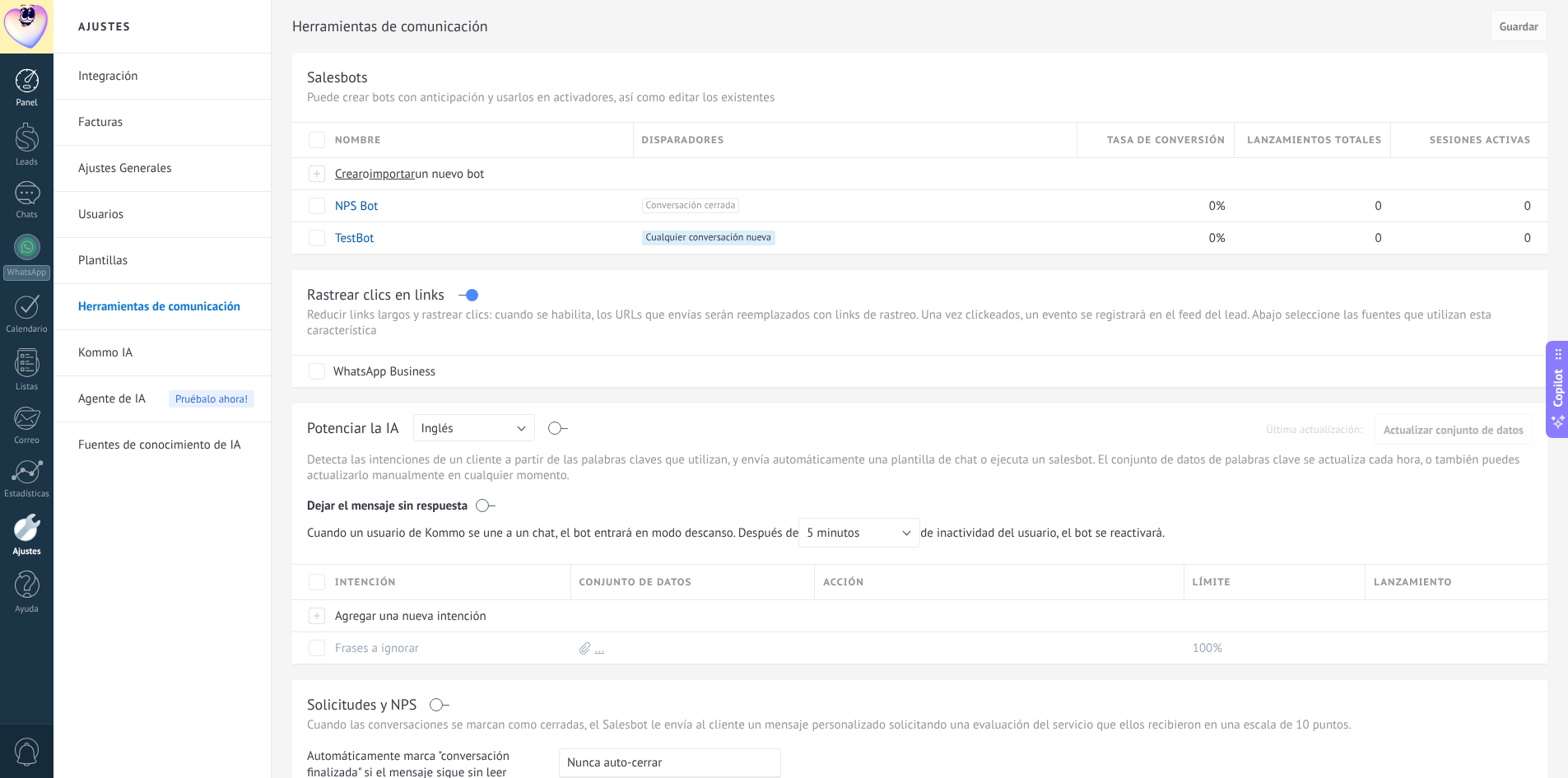
click at [20, 87] on div at bounding box center [27, 81] width 25 height 25
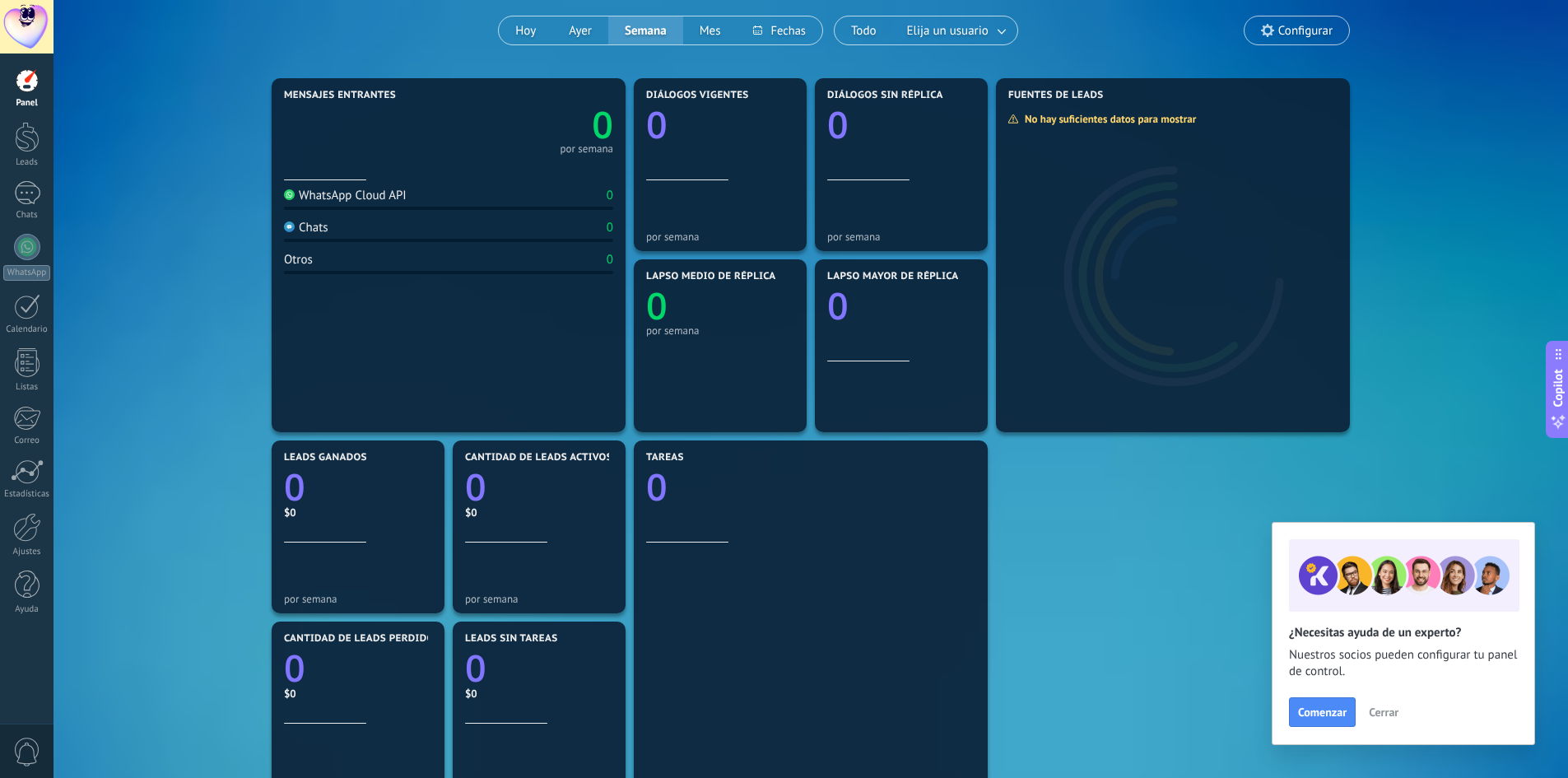
scroll to position [165, 0]
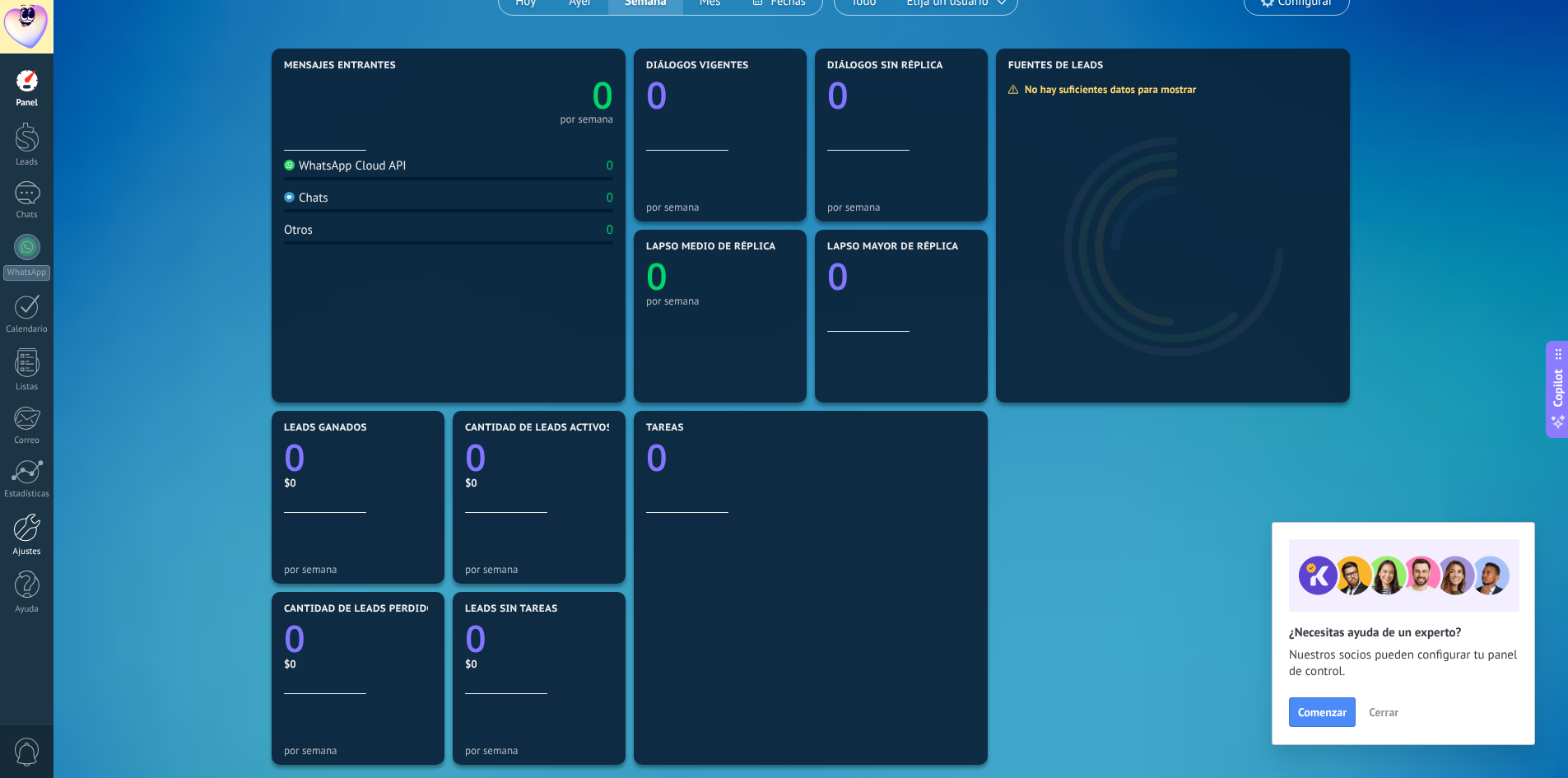
click at [28, 532] on div at bounding box center [27, 527] width 28 height 29
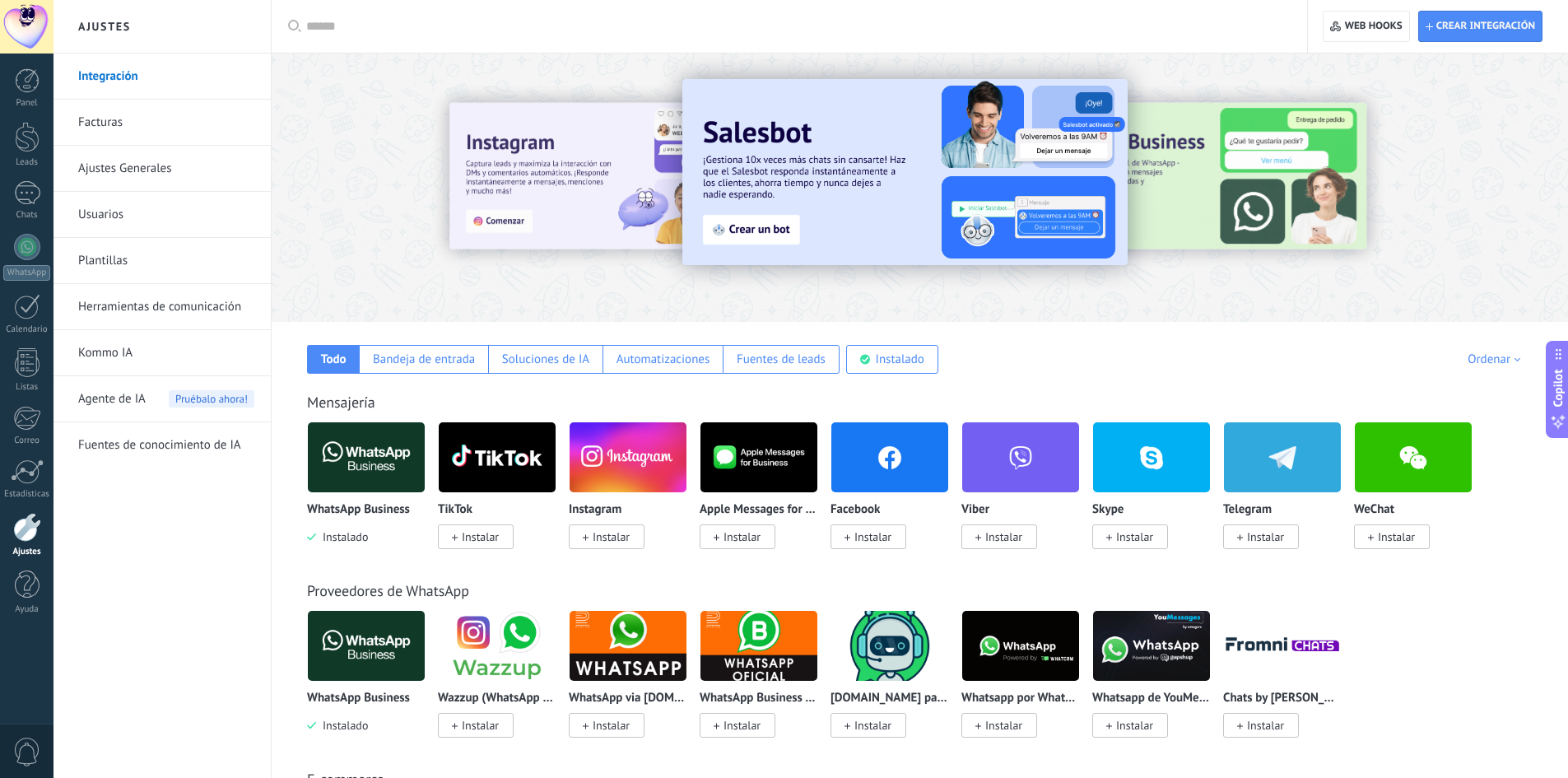
click at [96, 110] on link "Facturas" at bounding box center [166, 123] width 176 height 46
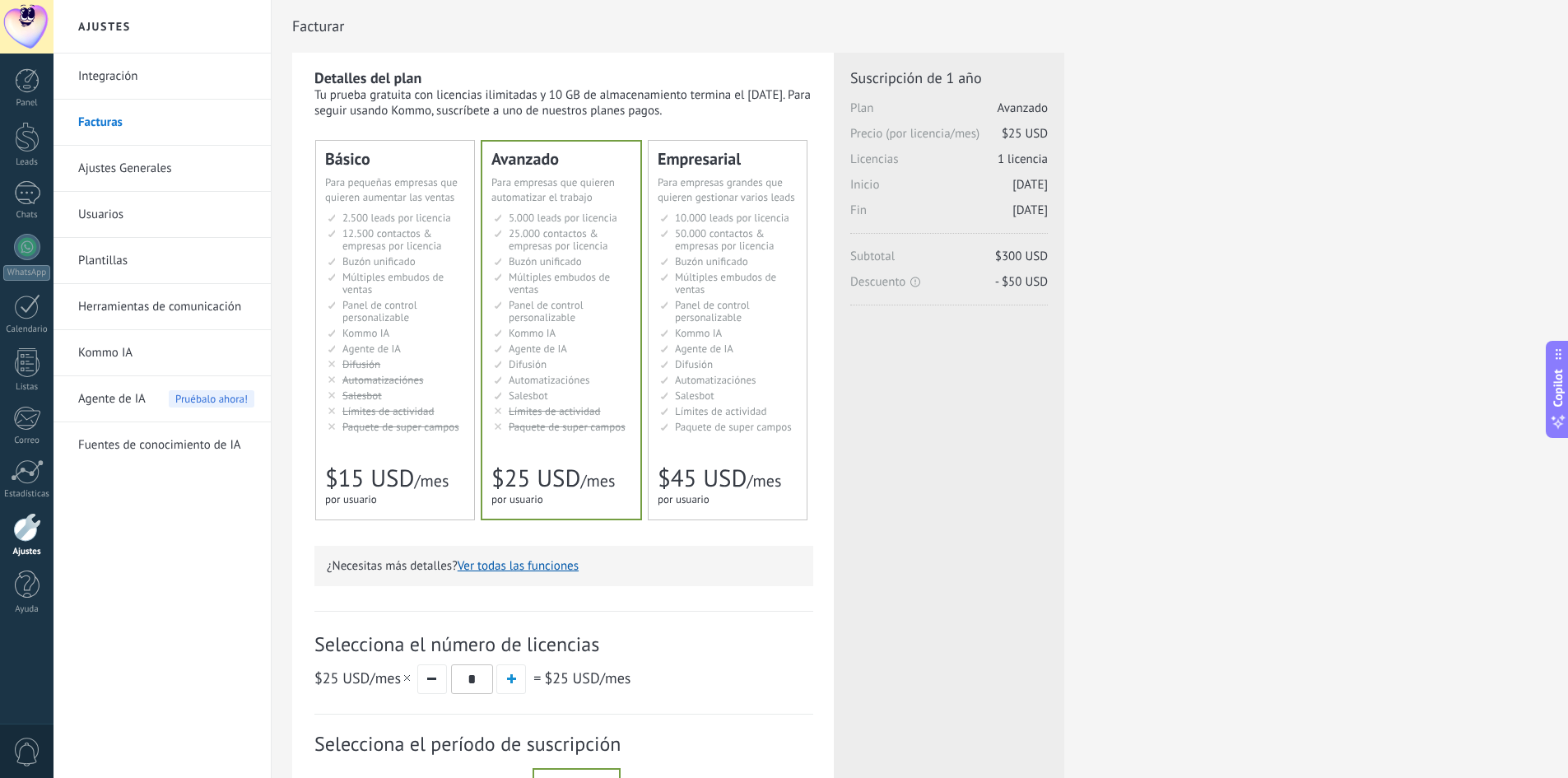
click at [408, 356] on ul "2.500 сделок на место 2.500 leads per seat 2.500 leads por licencia 添加线索和联系人 2.…" at bounding box center [396, 322] width 138 height 222
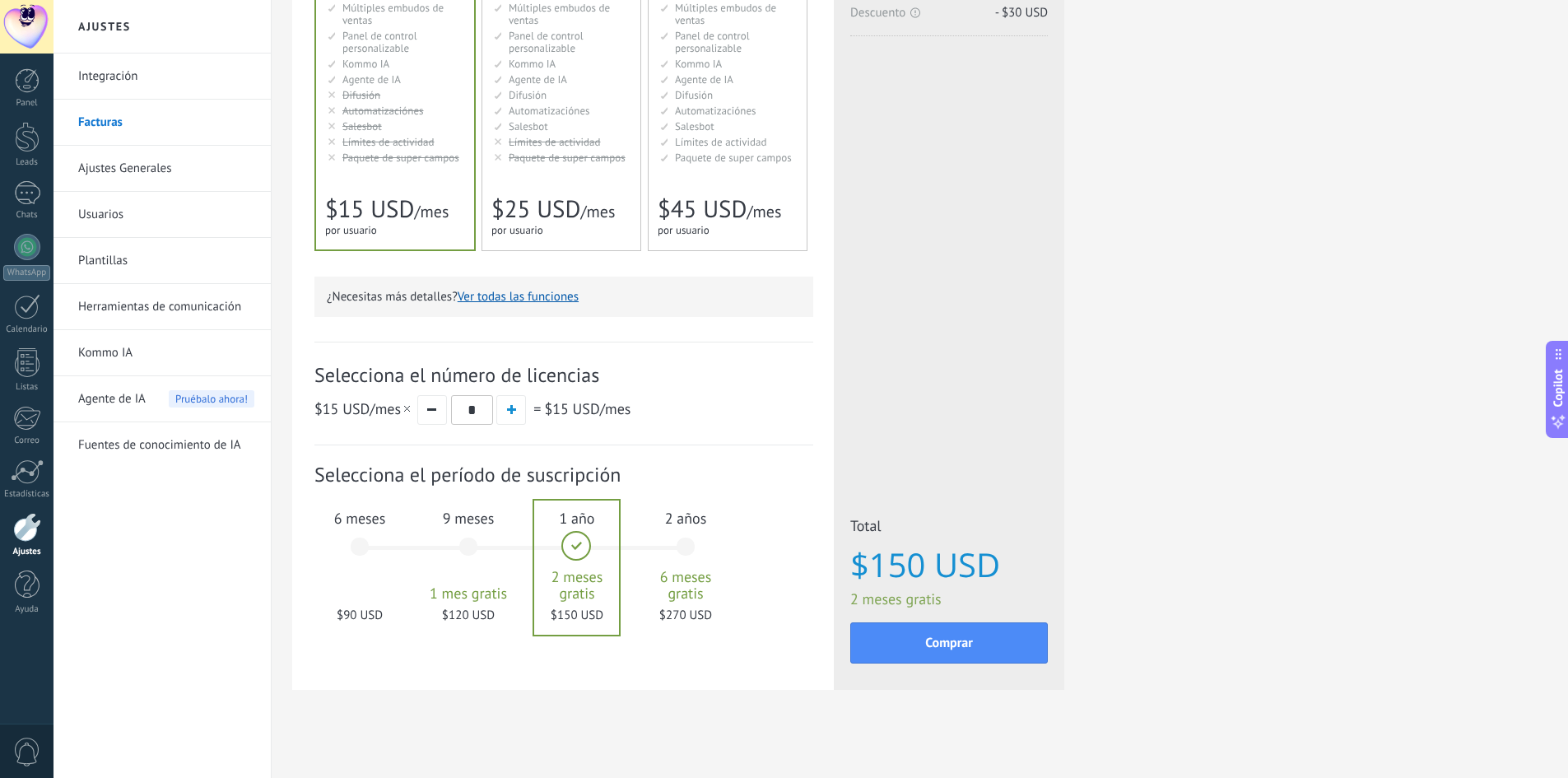
scroll to position [276, 0]
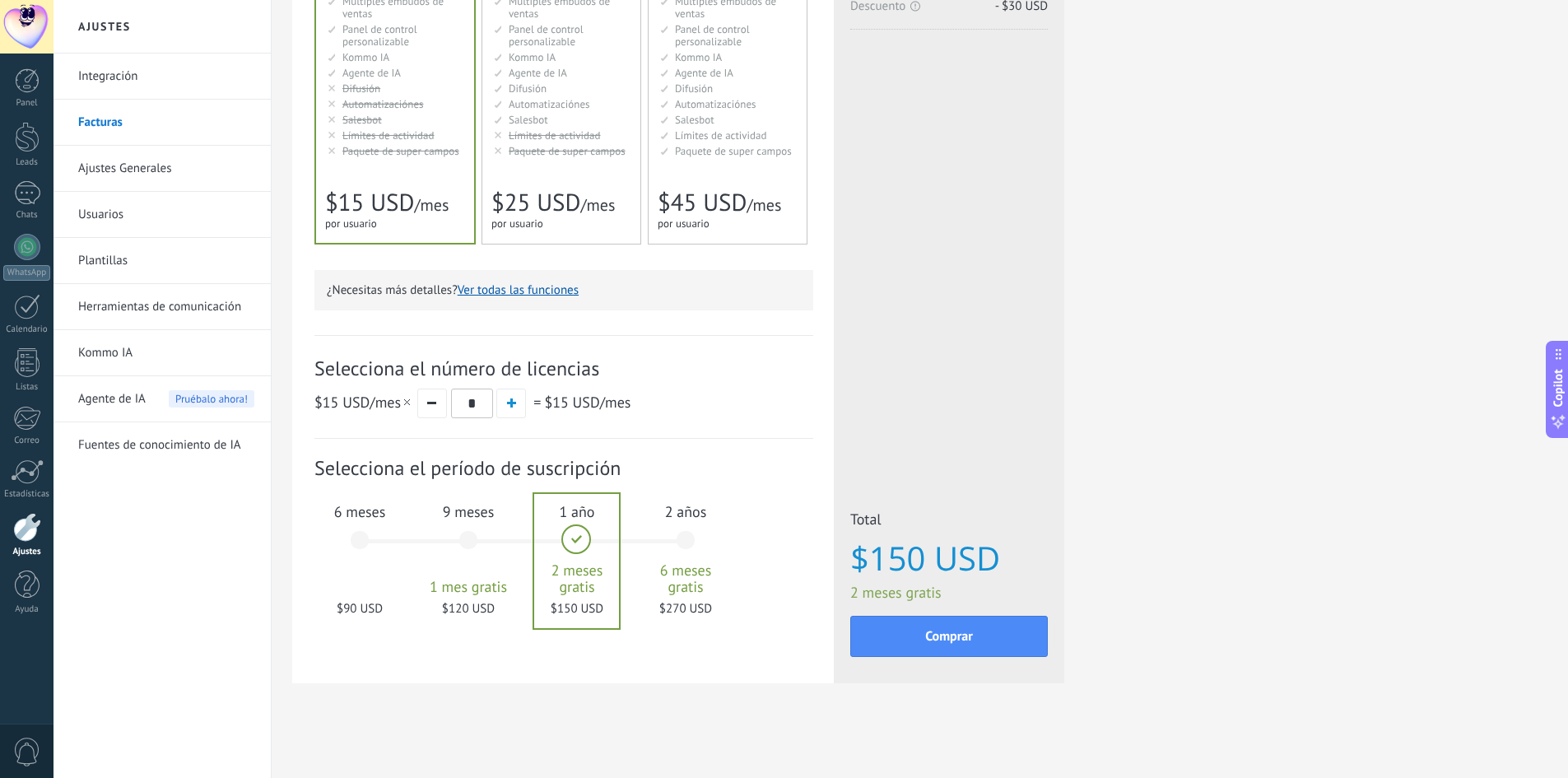
click at [356, 555] on div "6 meses $90 USD" at bounding box center [360, 548] width 89 height 116
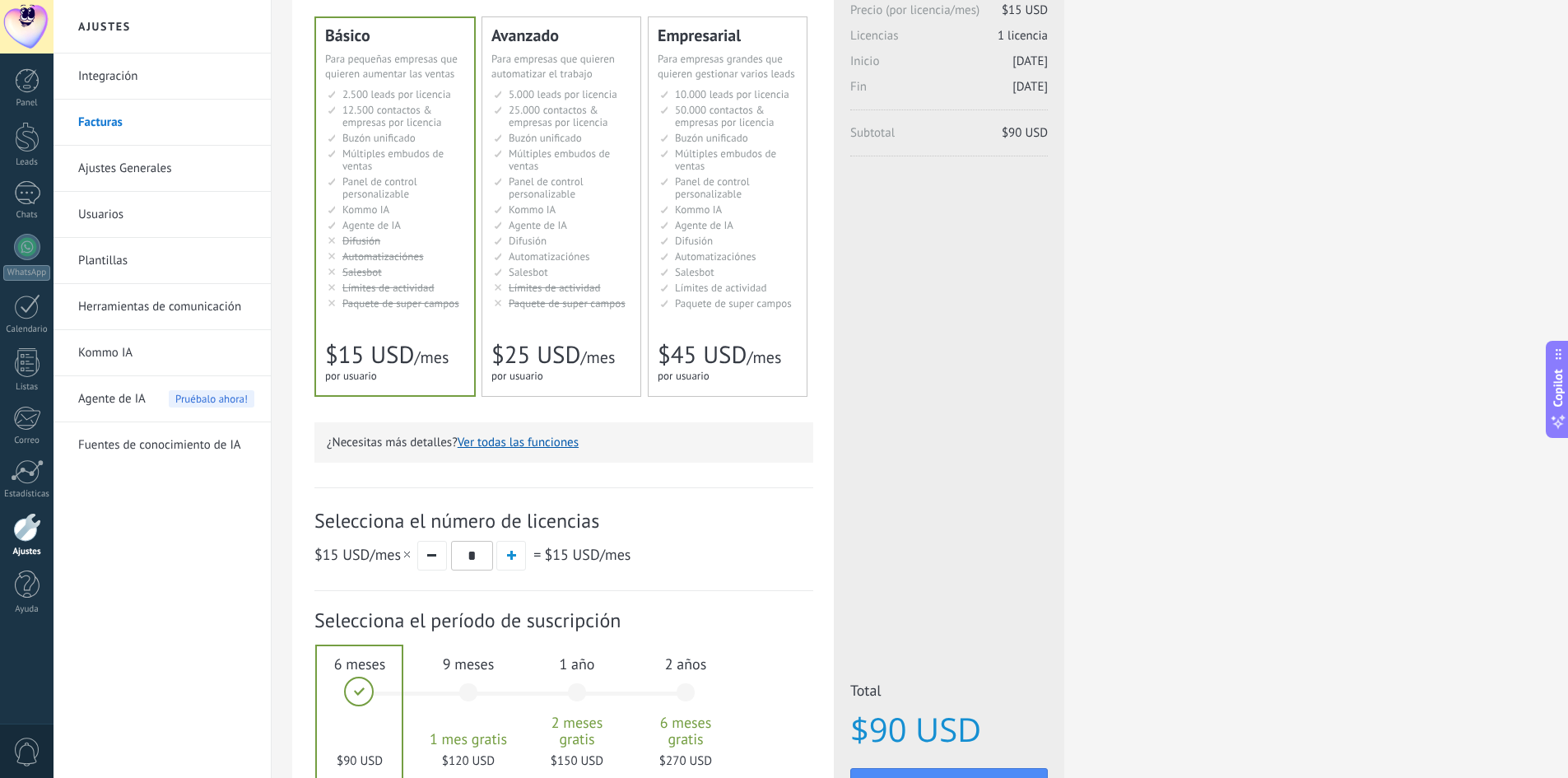
scroll to position [112, 0]
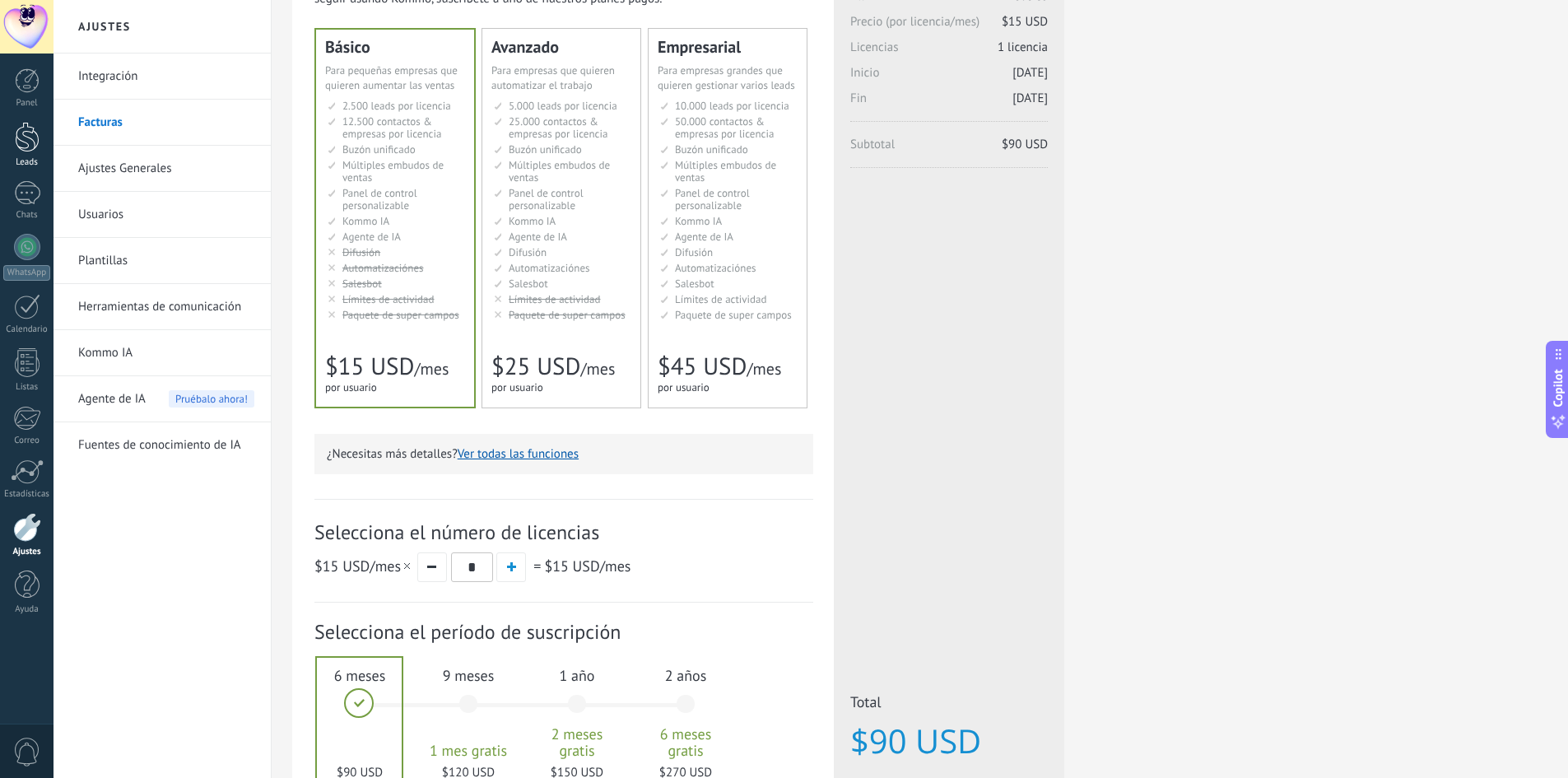
click at [16, 154] on link "Leads" at bounding box center [26, 145] width 53 height 46
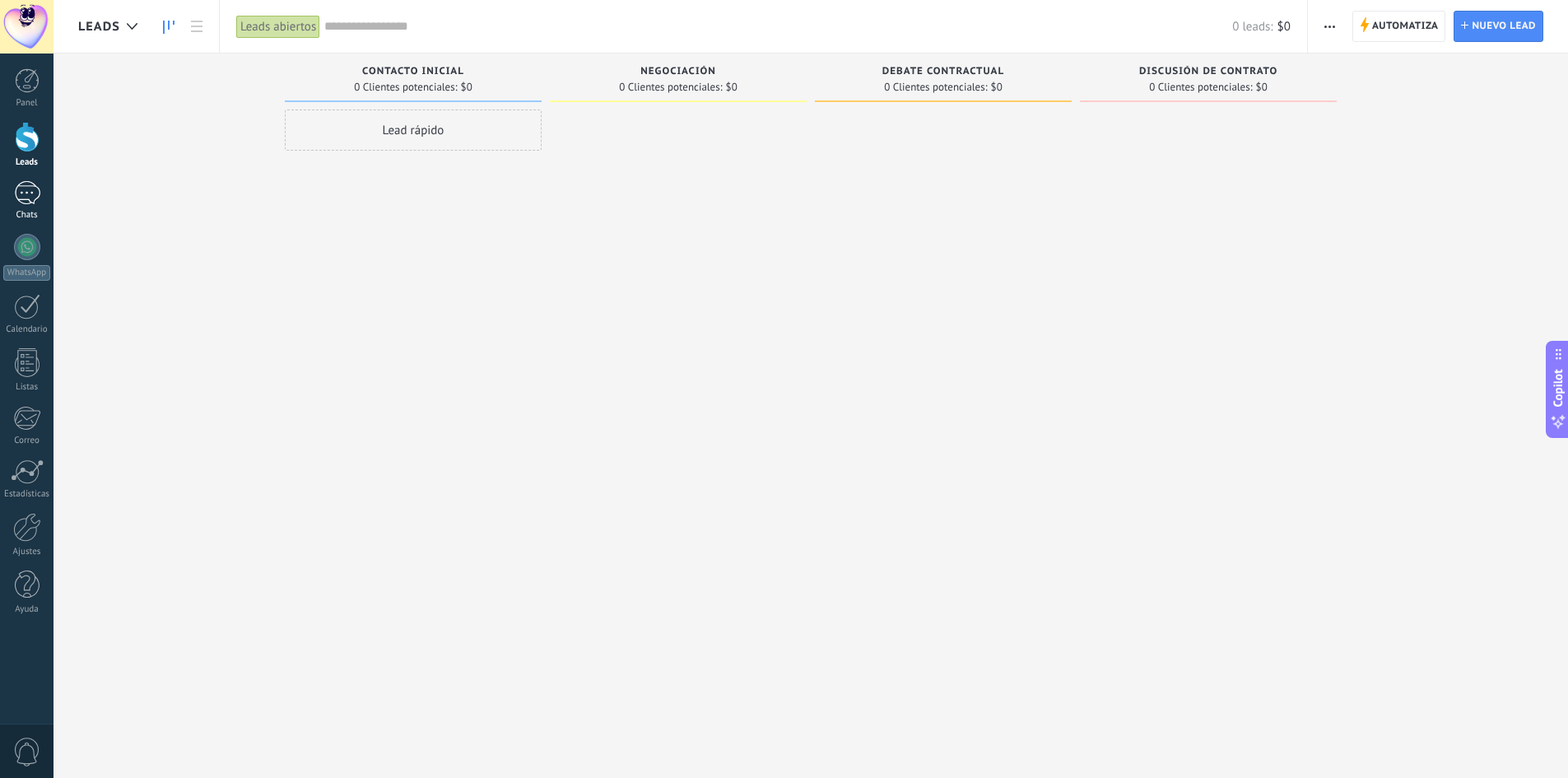
click at [28, 204] on div at bounding box center [27, 193] width 26 height 24
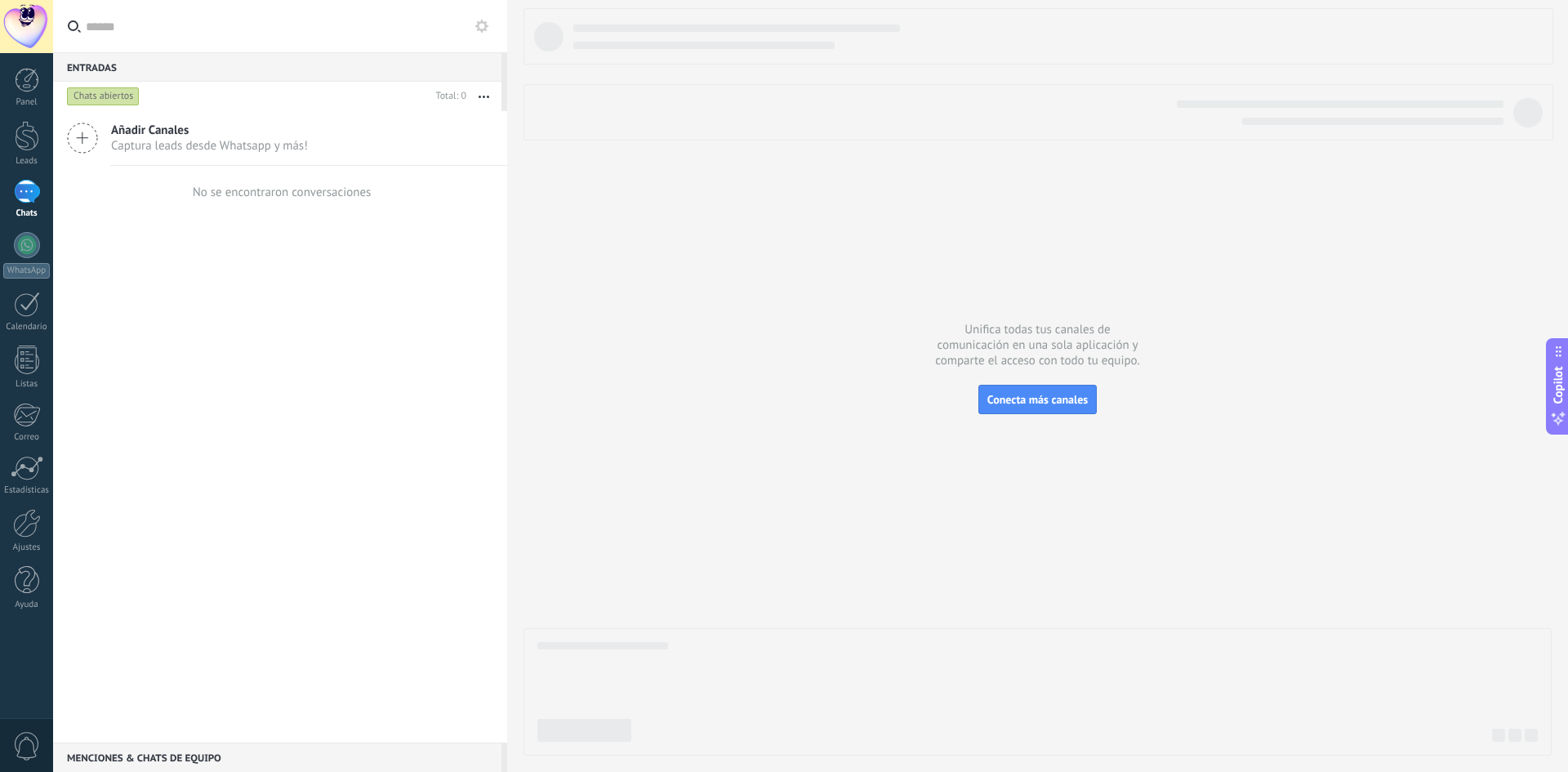
click at [130, 142] on span "Captura leads desde Whatsapp y más!" at bounding box center [210, 146] width 197 height 16
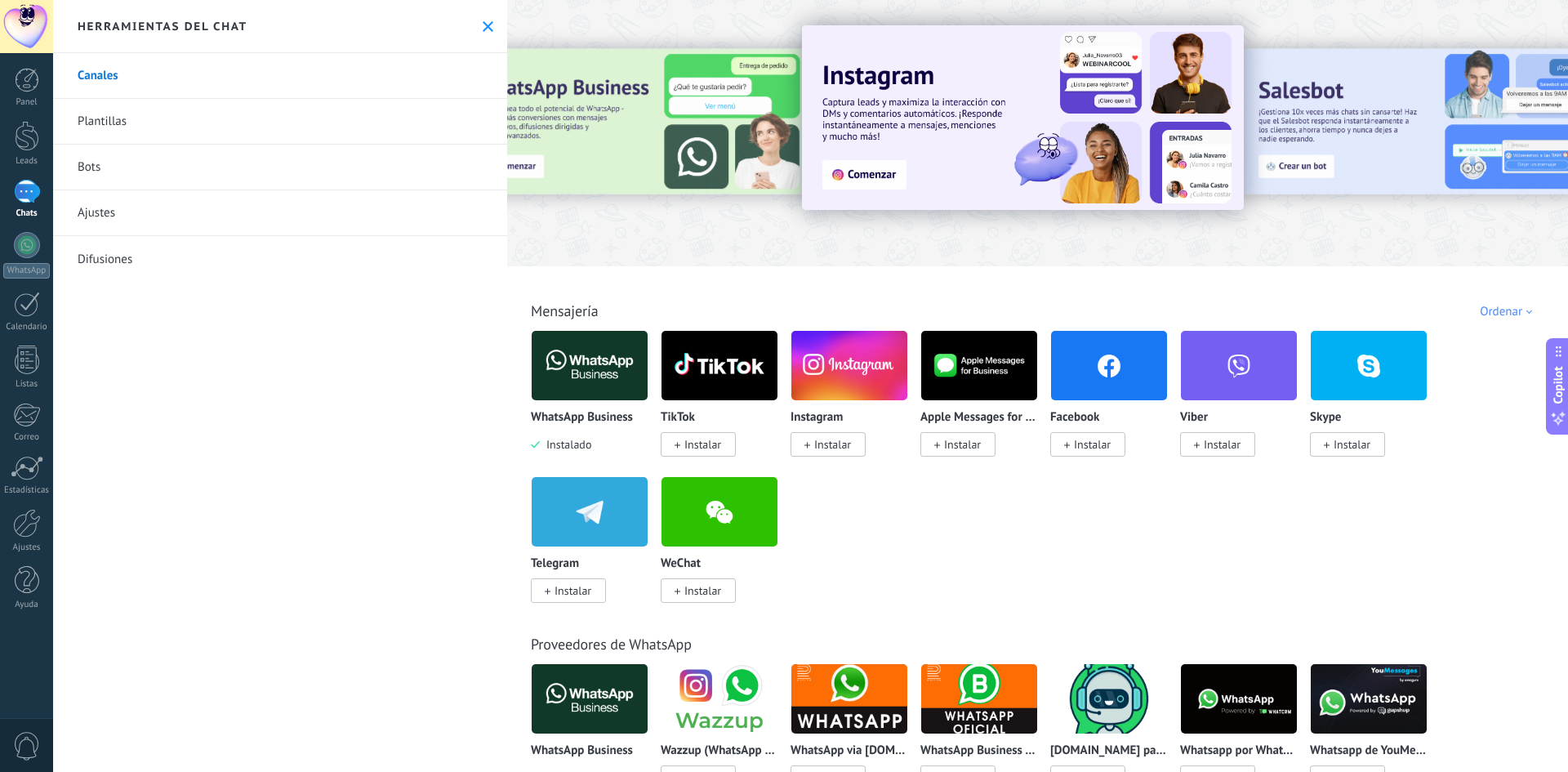
click at [93, 164] on link "Bots" at bounding box center [280, 167] width 454 height 46
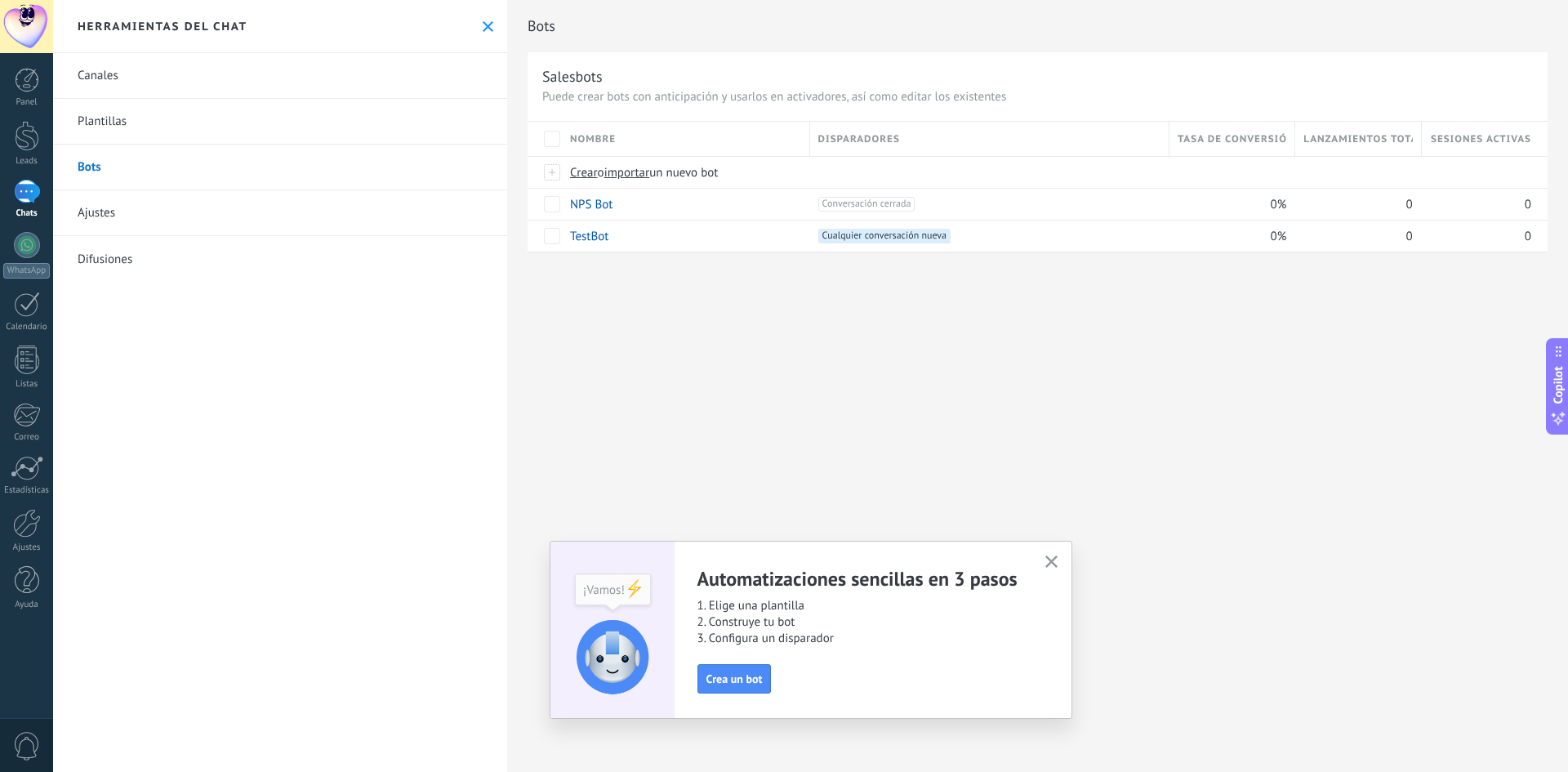
click at [116, 80] on link "Canales" at bounding box center [280, 76] width 454 height 46
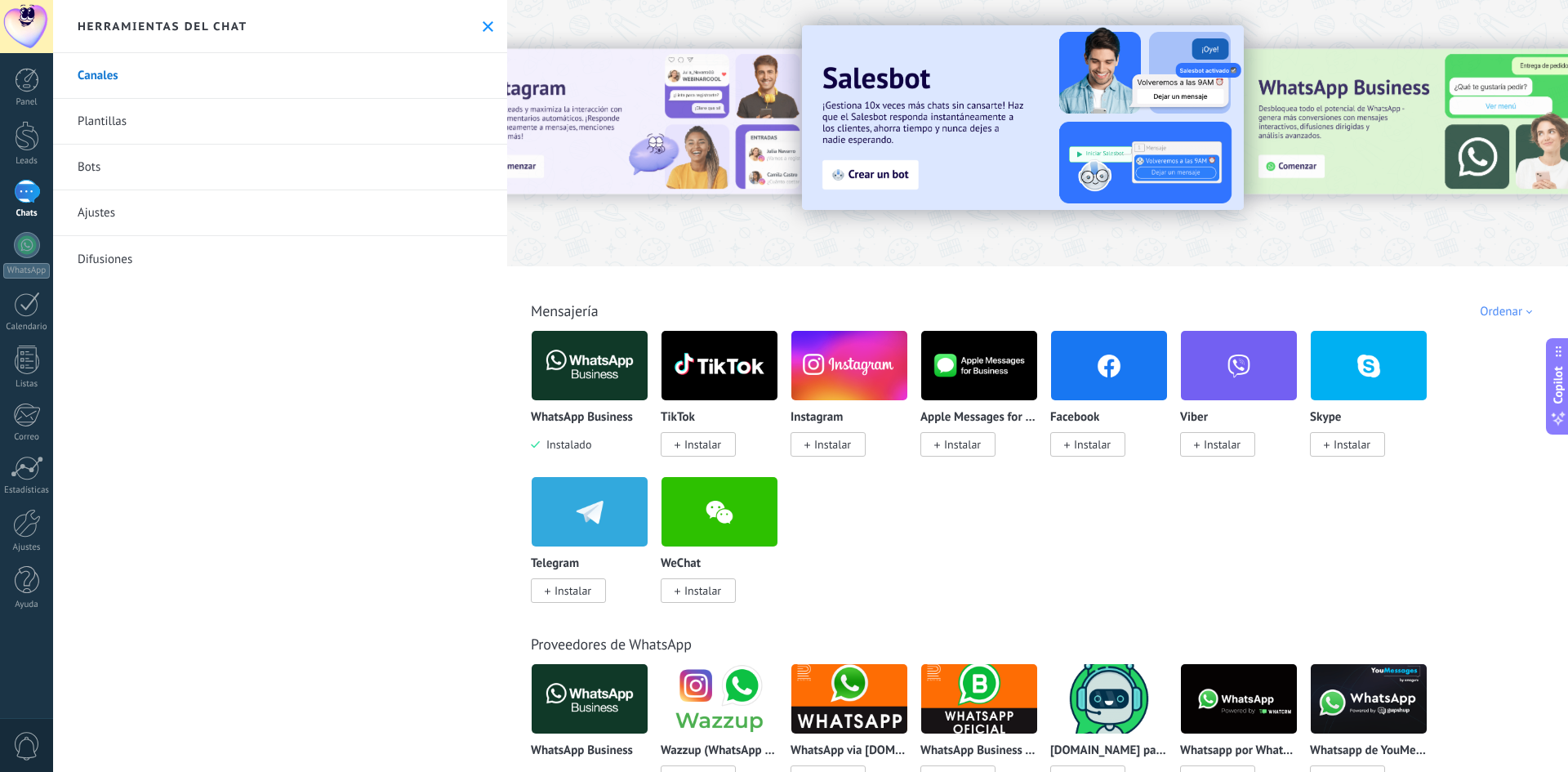
click at [579, 374] on img at bounding box center [589, 366] width 116 height 79
click at [579, 374] on body ".abecls-1,.abecls-2{fill-rule:evenodd}.abecls-2{fill:#fff} .abhcls-1{fill:none}…" at bounding box center [784, 386] width 1568 height 772
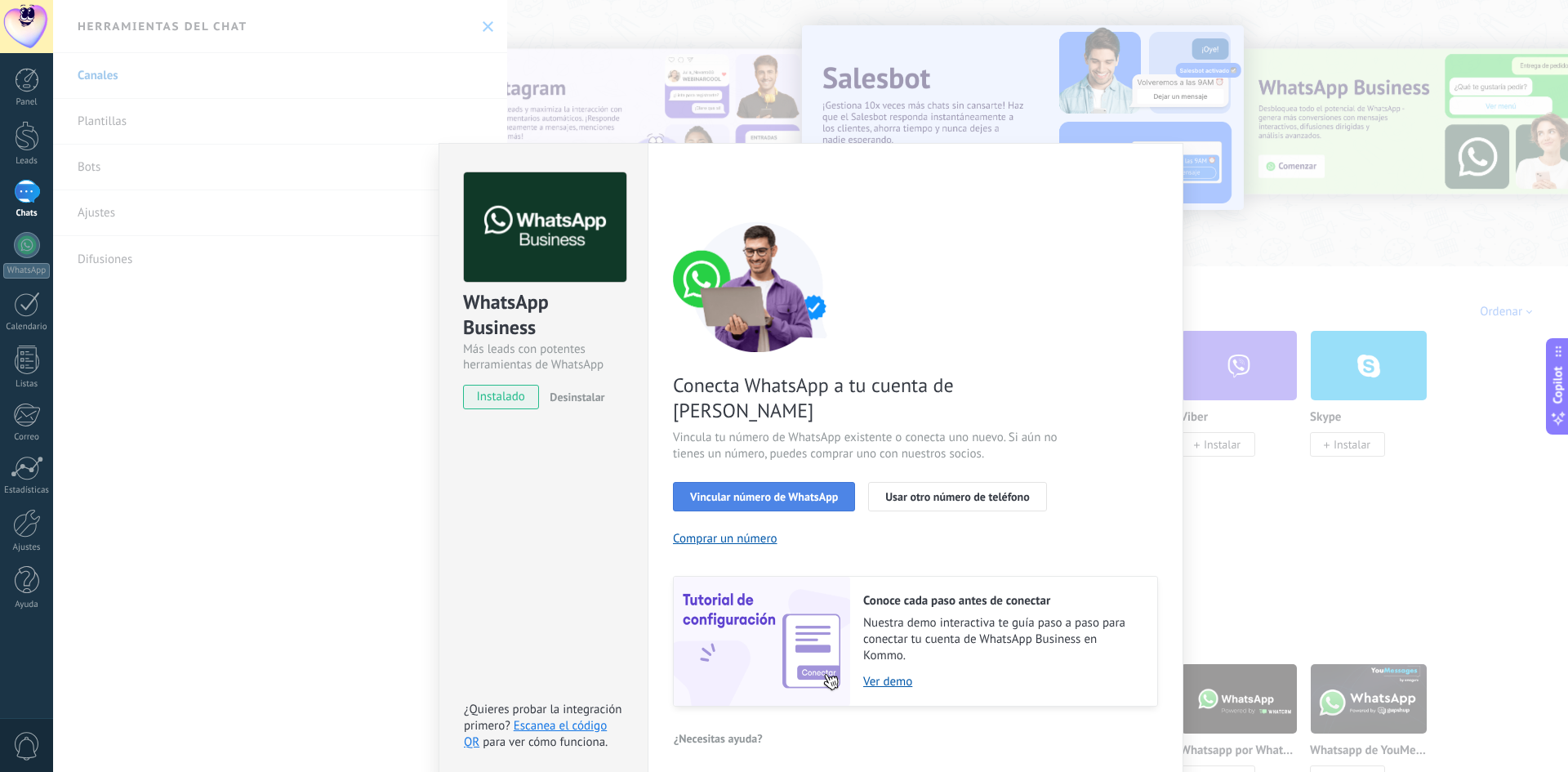
click at [786, 491] on span "Vincular número de WhatsApp" at bounding box center [764, 496] width 148 height 11
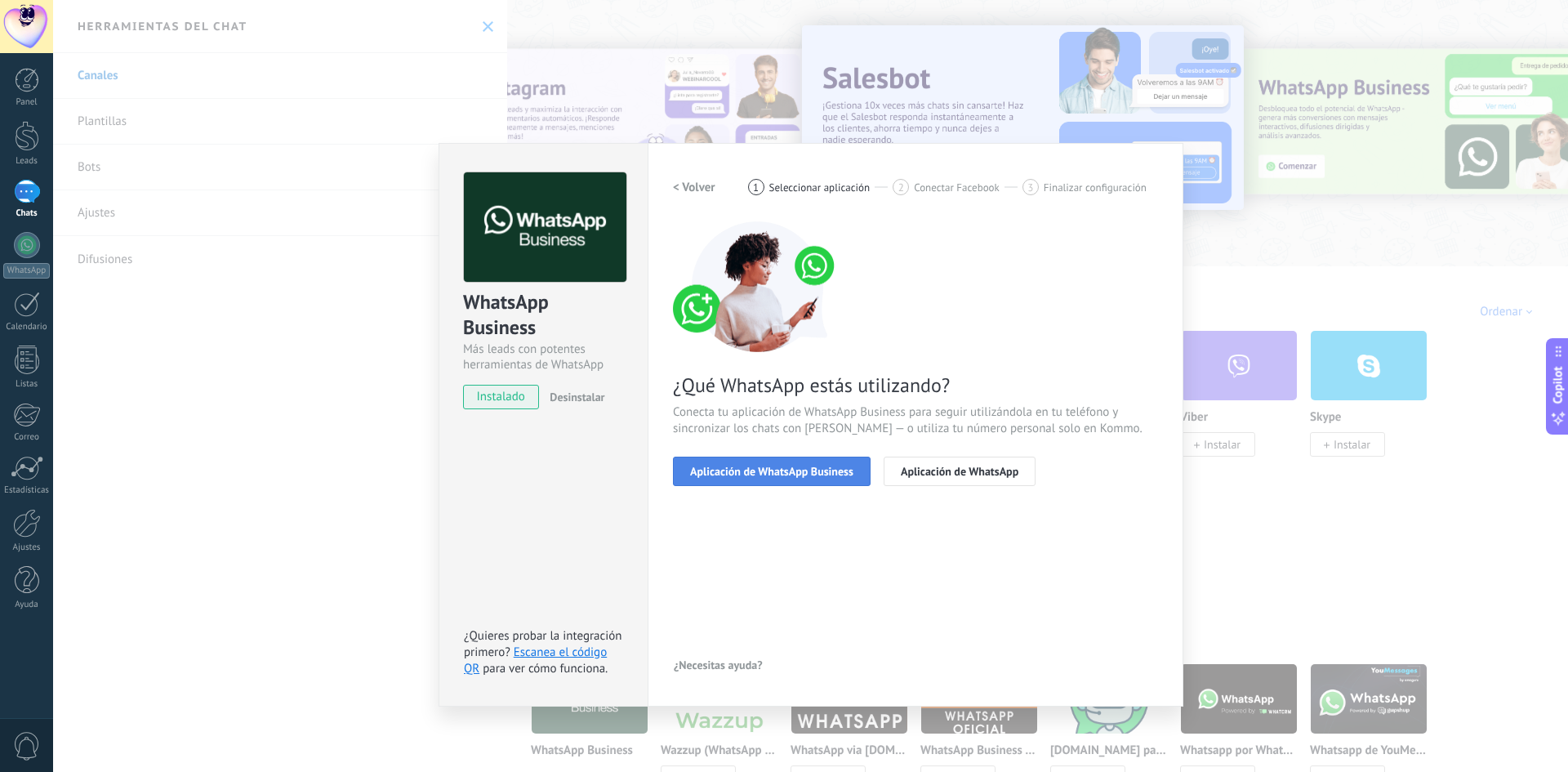
click at [731, 477] on span "Aplicación de WhatsApp Business" at bounding box center [772, 471] width 164 height 11
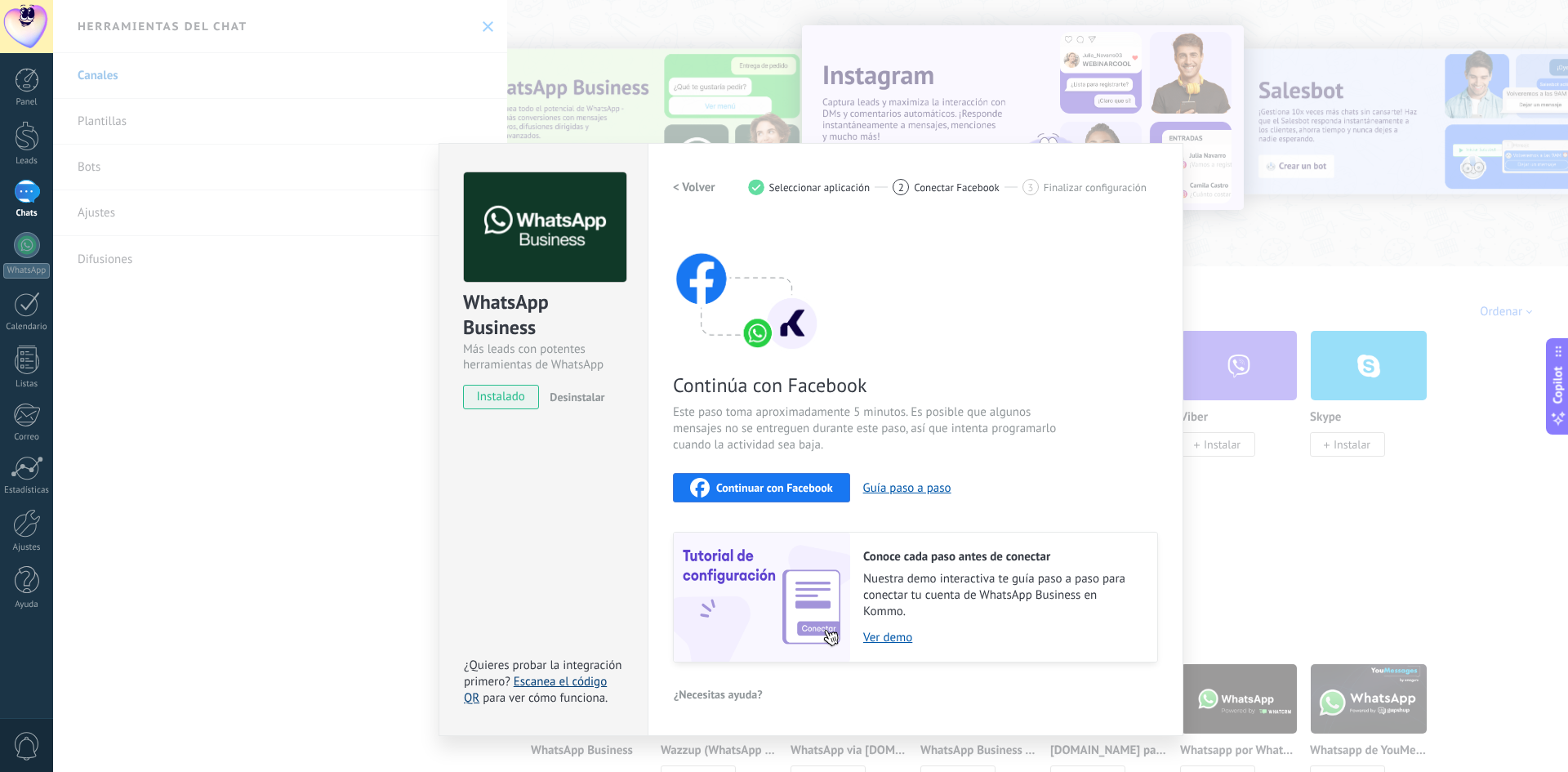
click at [593, 682] on link "Escanea el código QR" at bounding box center [535, 689] width 143 height 32
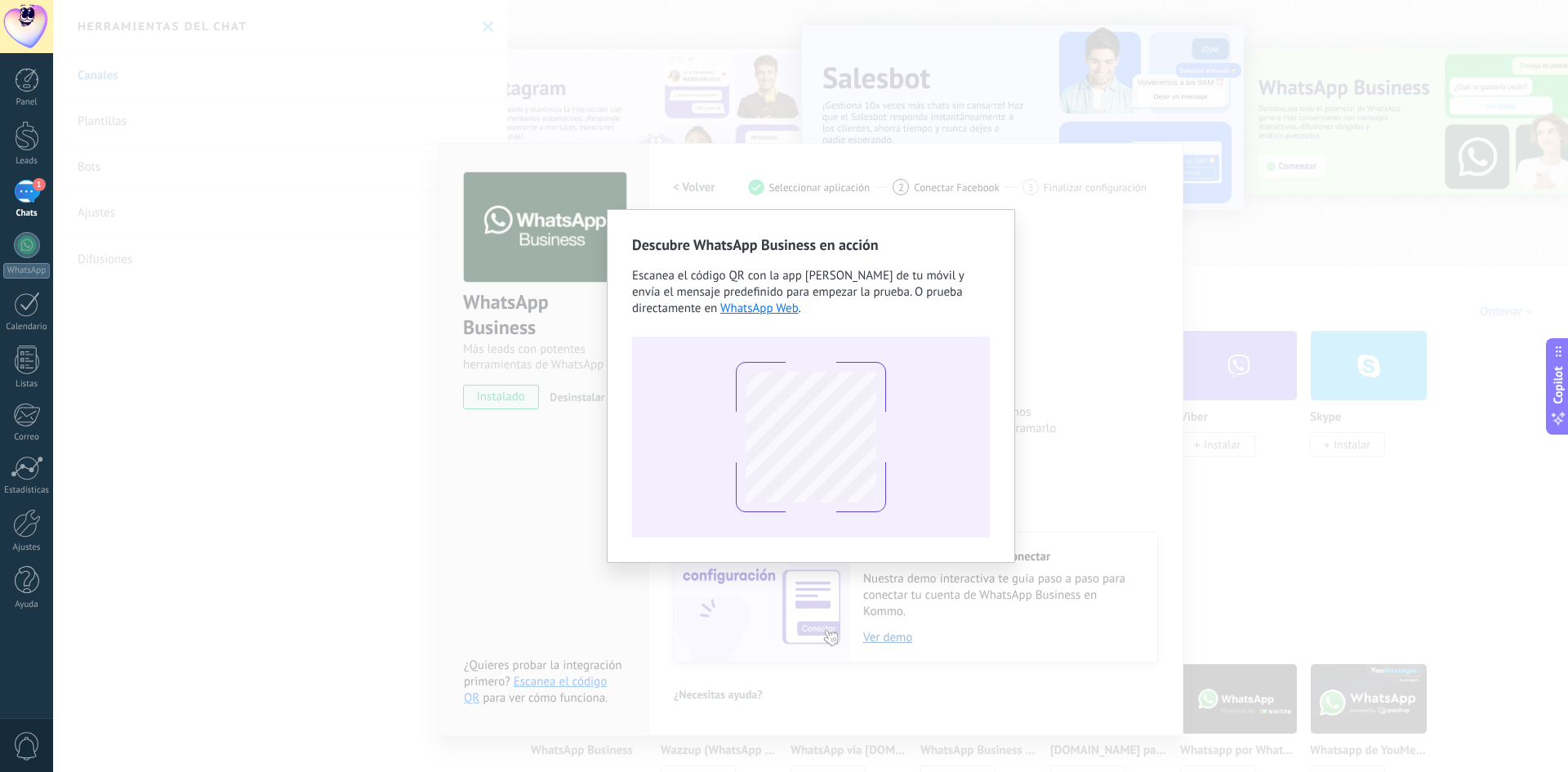
click at [309, 445] on div "Descubre WhatsApp Business en acción Escanea el código QR con la app de cámara …" at bounding box center [810, 386] width 1515 height 772
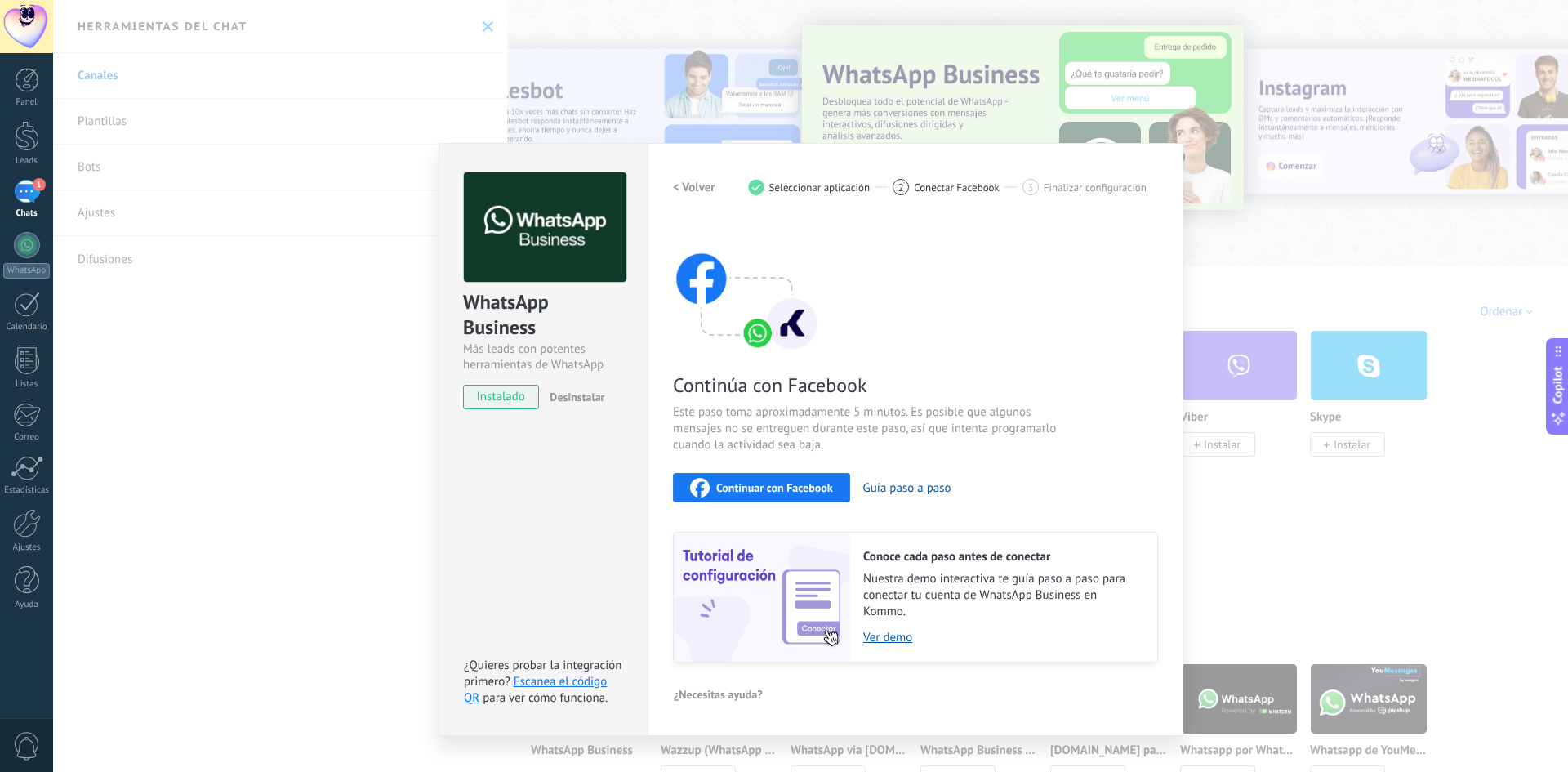
click at [309, 445] on div "WhatsApp Business Más leads con potentes herramientas de WhatsApp instalado Des…" at bounding box center [810, 386] width 1515 height 772
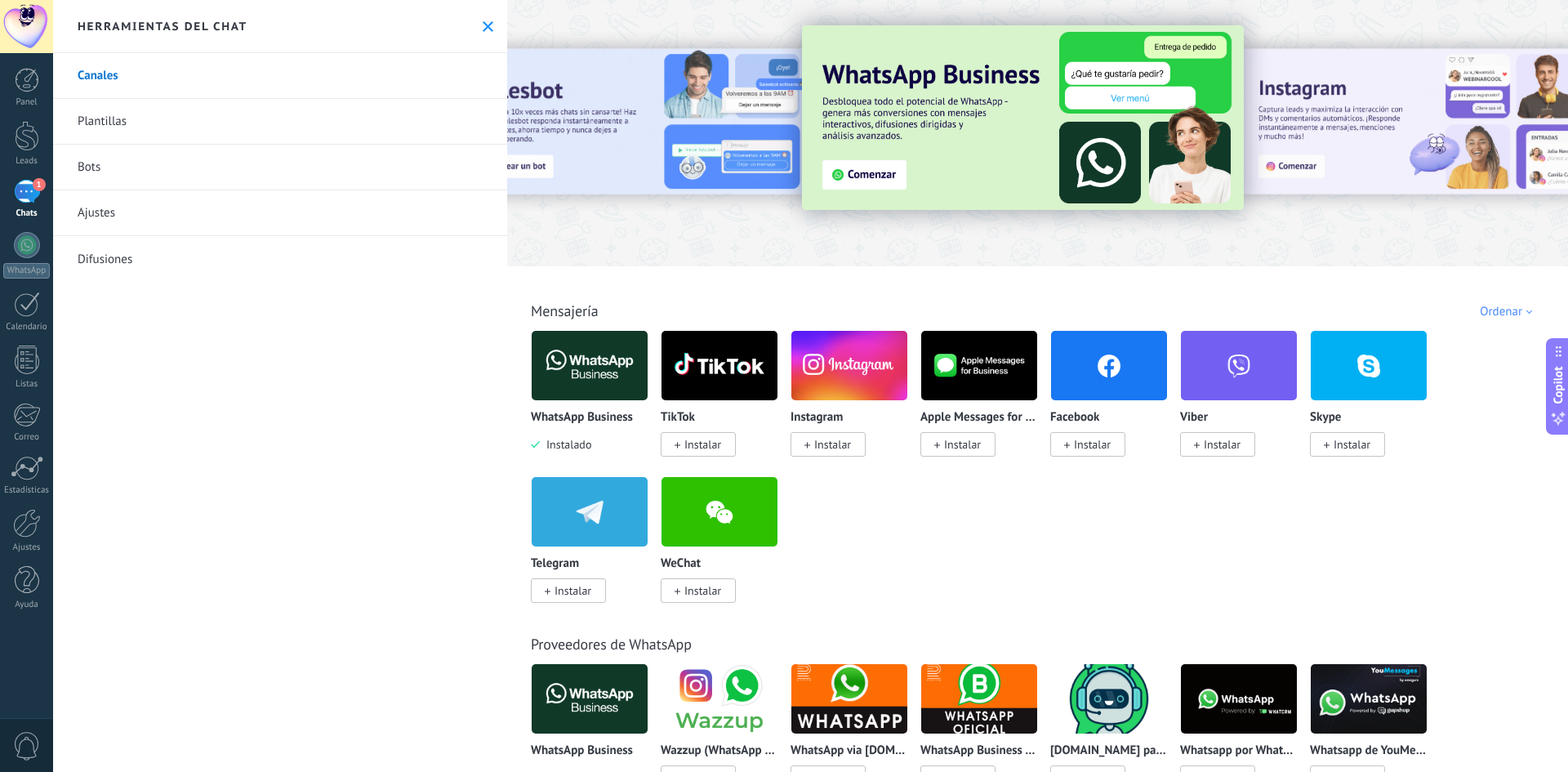
click at [17, 193] on div "1" at bounding box center [27, 191] width 26 height 23
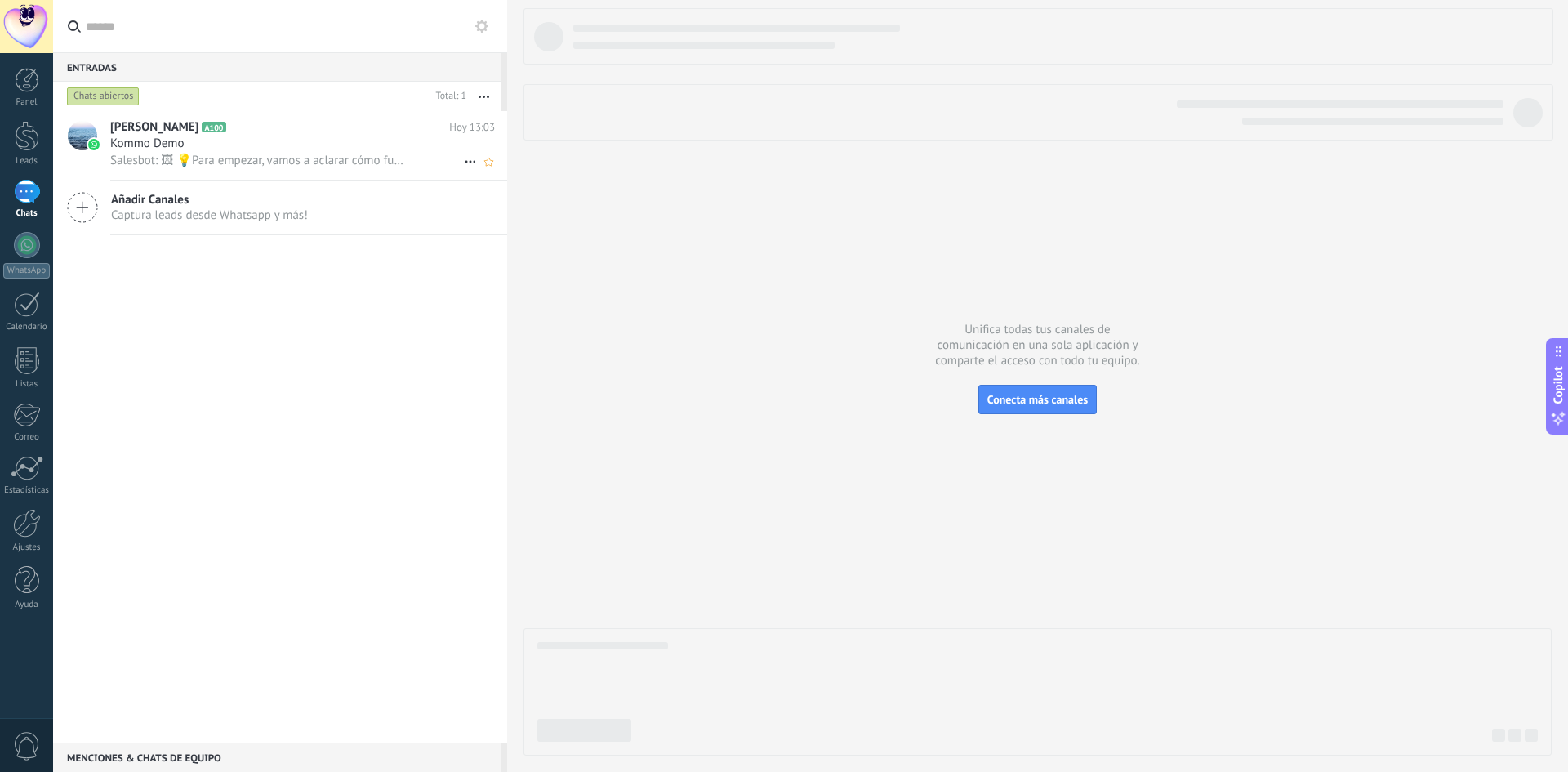
click at [182, 152] on div "Salesbot: 🖼 💡Para empezar, vamos a aclarar cómo funciona esto: 💻 Kommo = La vis…" at bounding box center [303, 161] width 385 height 17
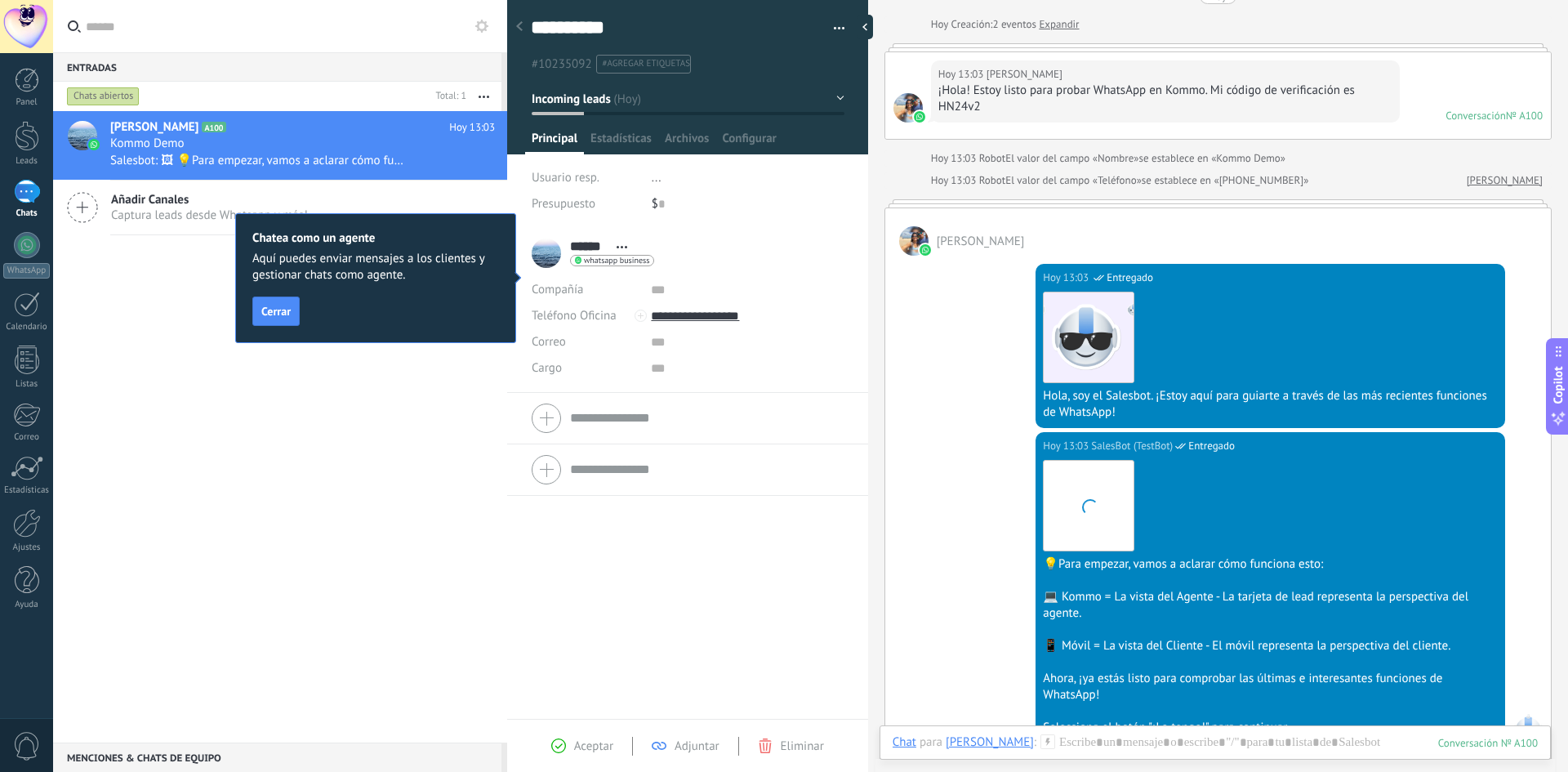
scroll to position [49, 0]
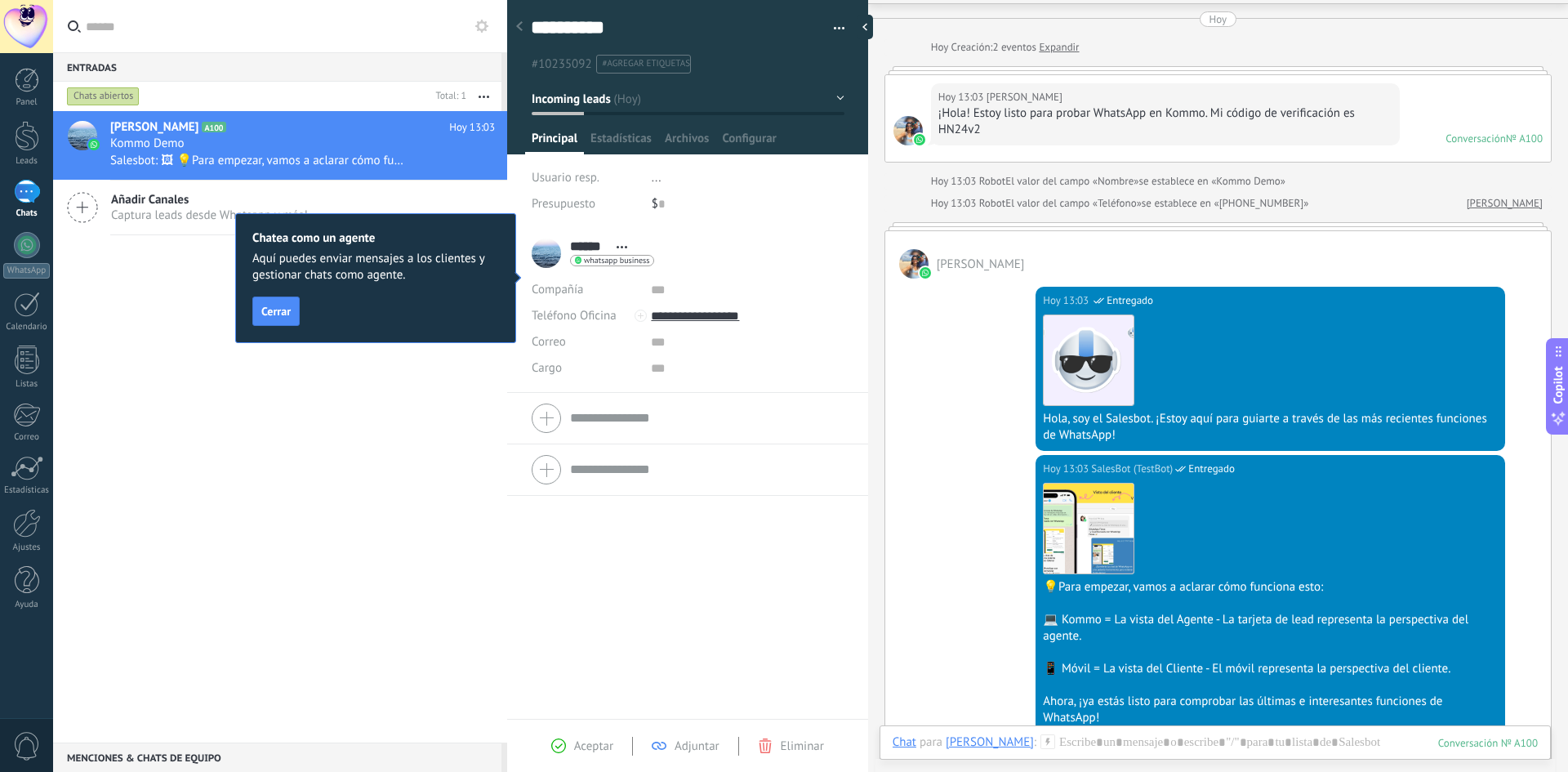
click at [553, 251] on div "****** Juan M **** Juan * M Abrir detalle Copie el nombre Desatar Contacto prin…" at bounding box center [593, 253] width 123 height 41
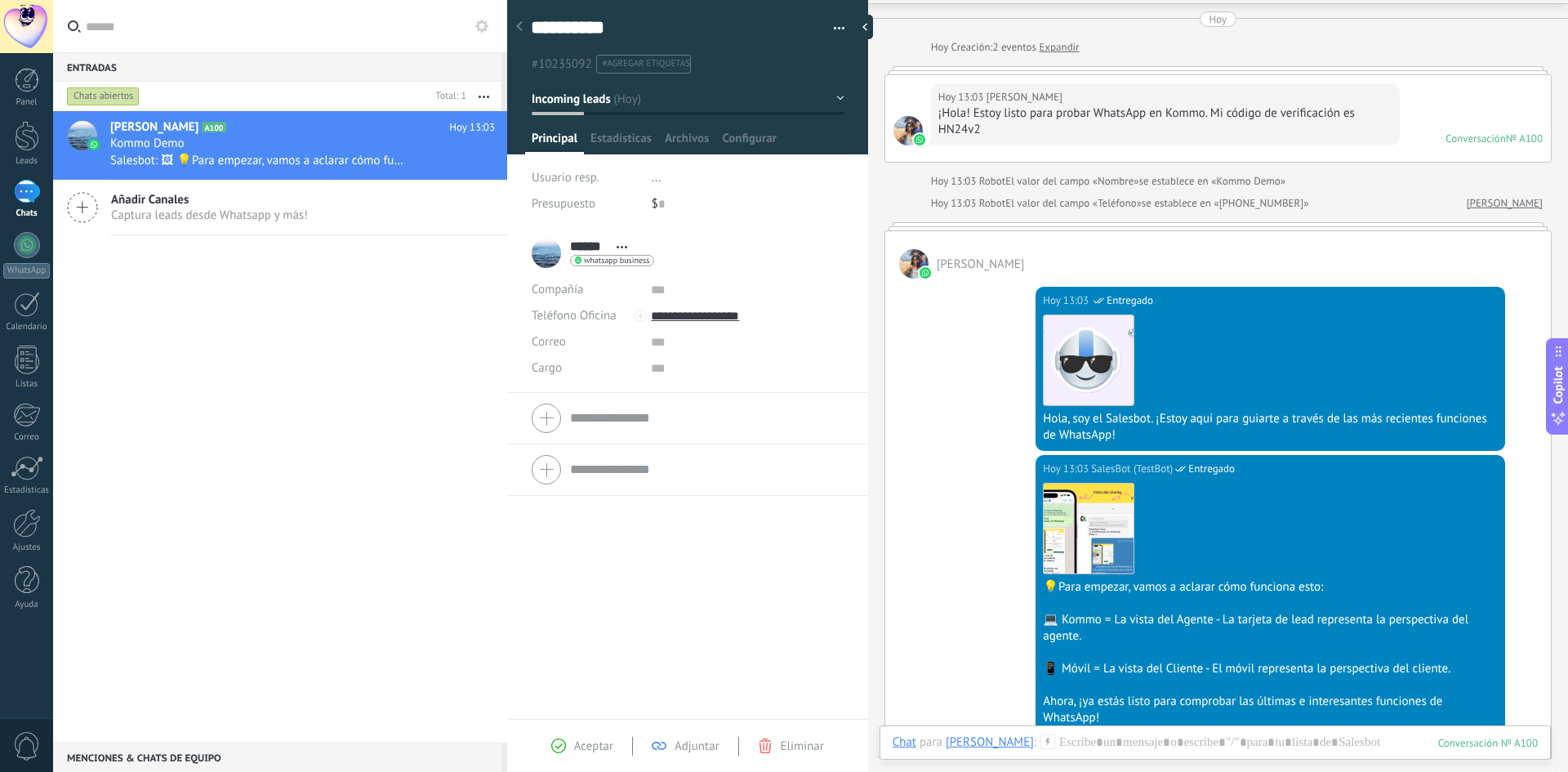
click at [553, 252] on div "****** Juan M **** Juan * M Abrir detalle Copie el nombre Desatar Contacto prin…" at bounding box center [593, 253] width 123 height 41
click at [914, 393] on div "Hoy 13:03 SalesBot (TestBot) Entregado Descargar Hola, soy el Salesbot. ¡Estoy …" at bounding box center [1218, 366] width 666 height 177
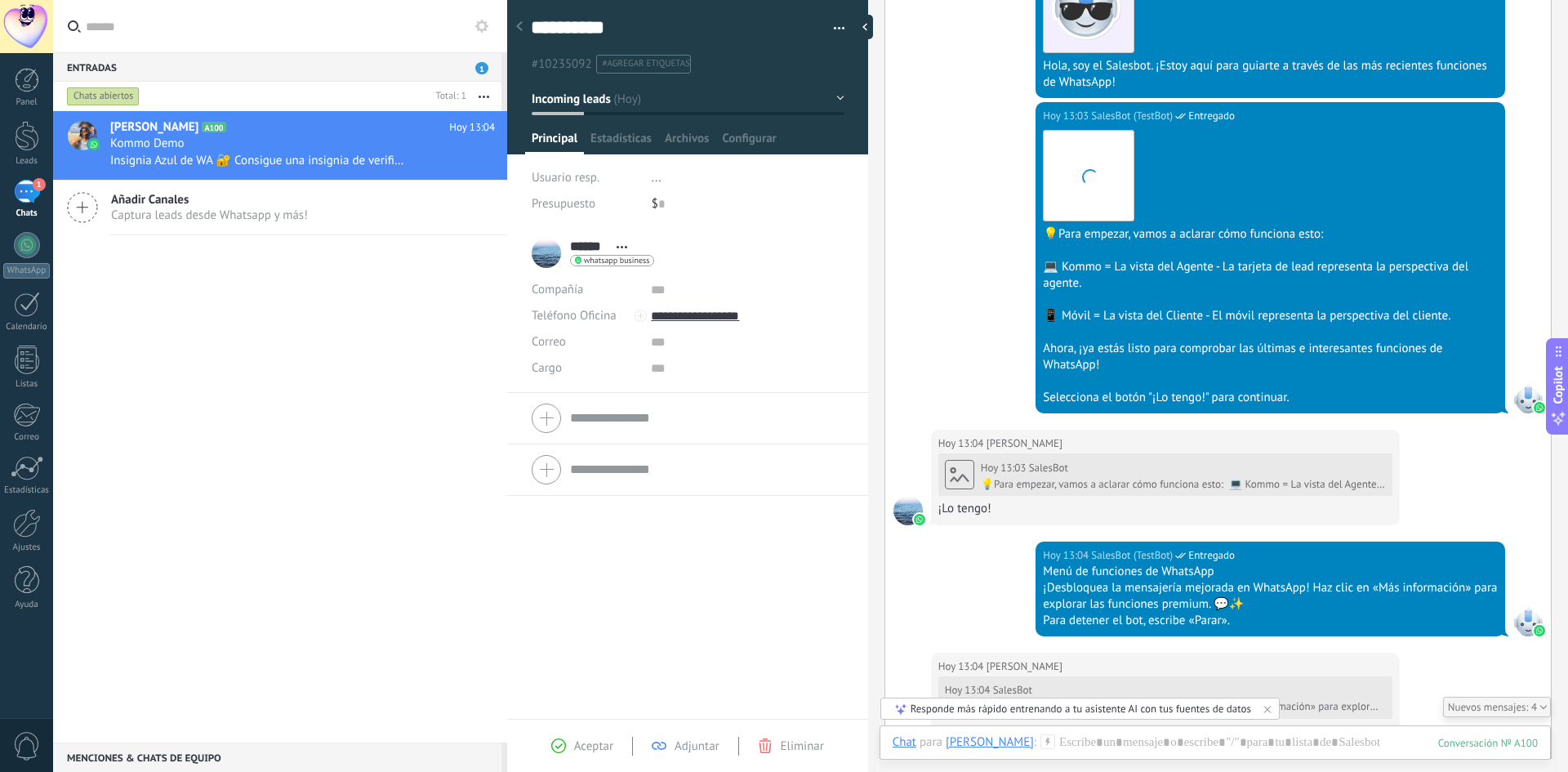
scroll to position [681, 0]
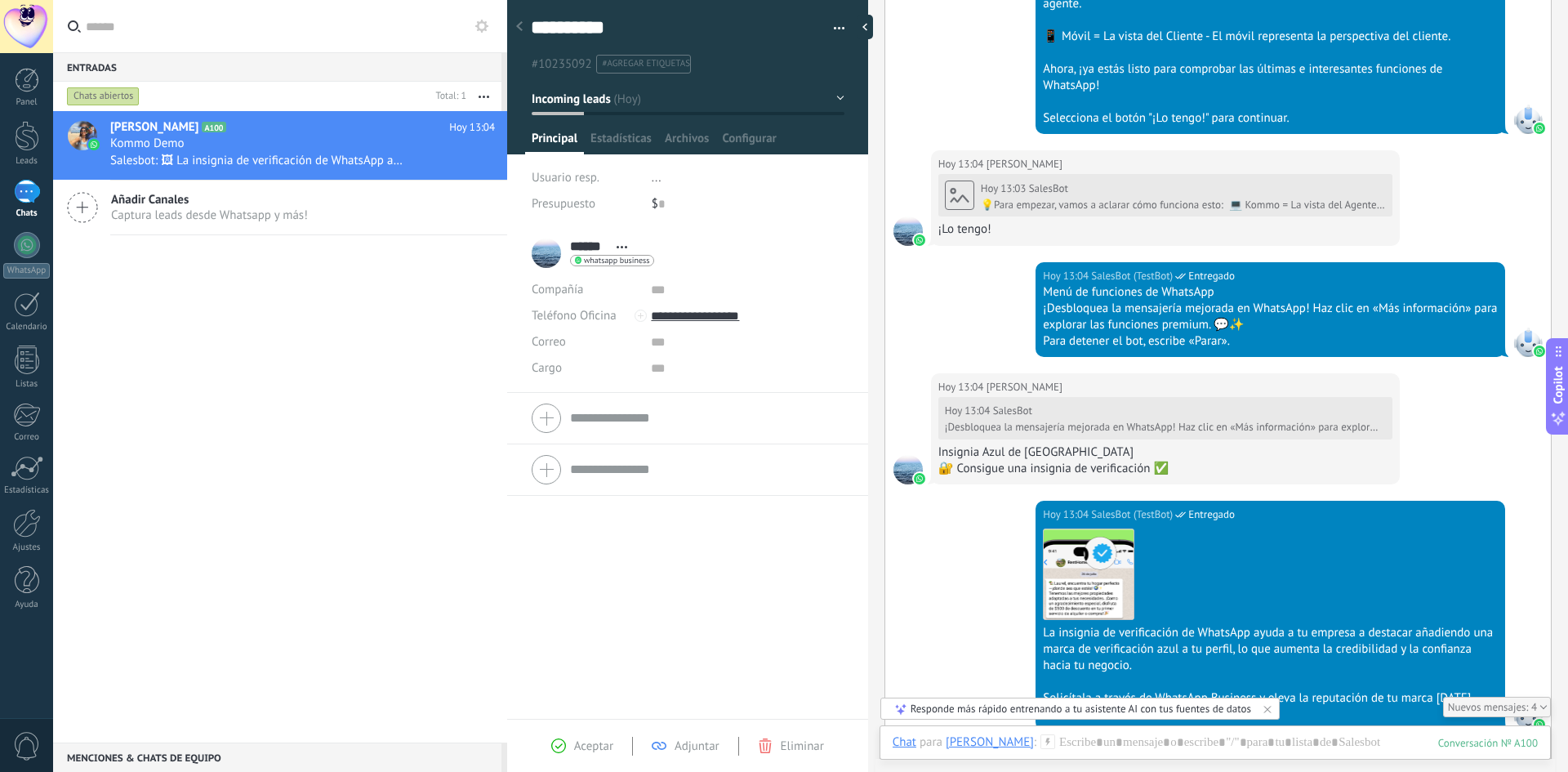
click at [519, 20] on div at bounding box center [519, 27] width 23 height 32
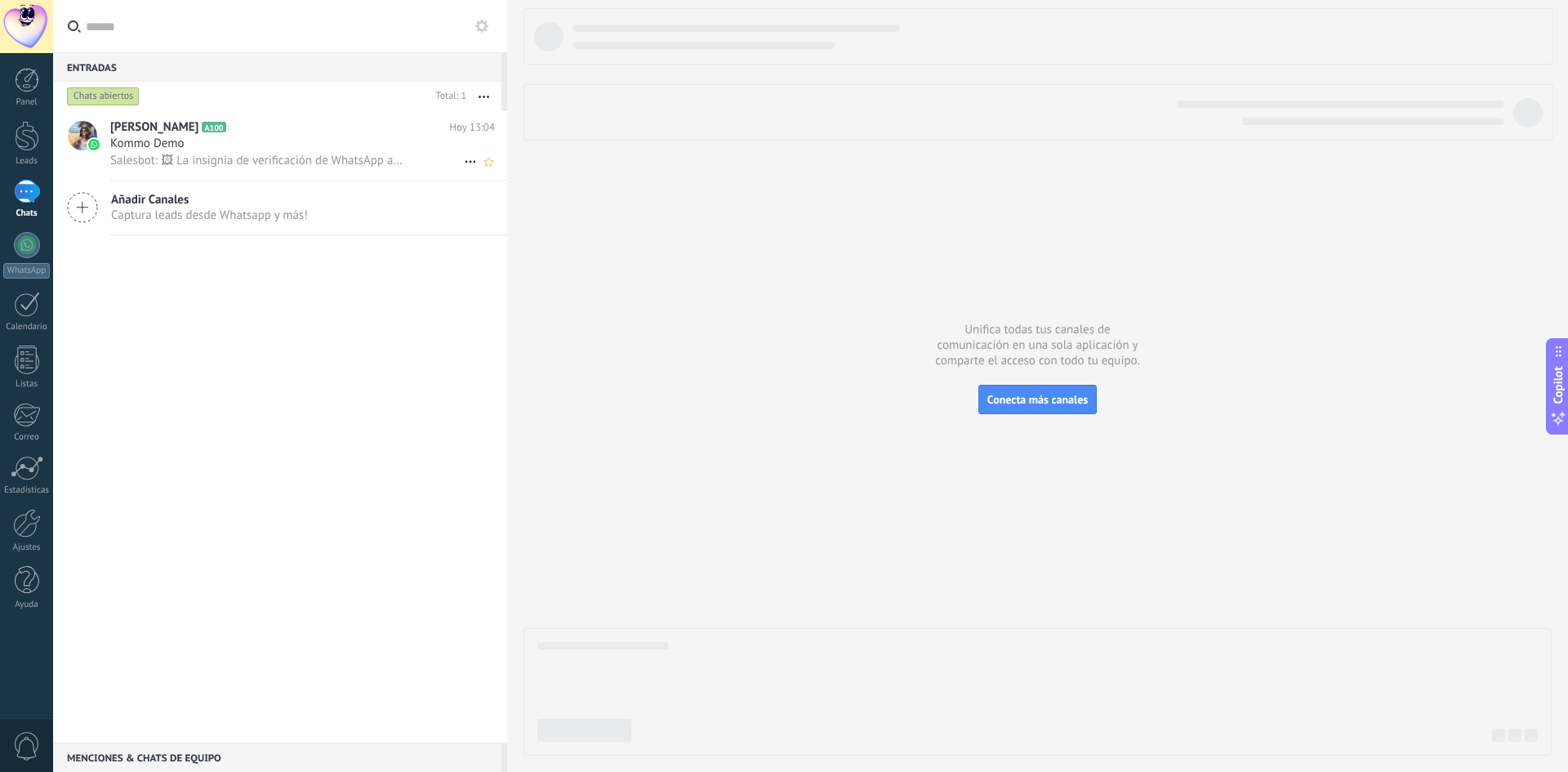
click at [462, 160] on icon at bounding box center [470, 162] width 20 height 20
click at [20, 88] on div at bounding box center [27, 80] width 24 height 24
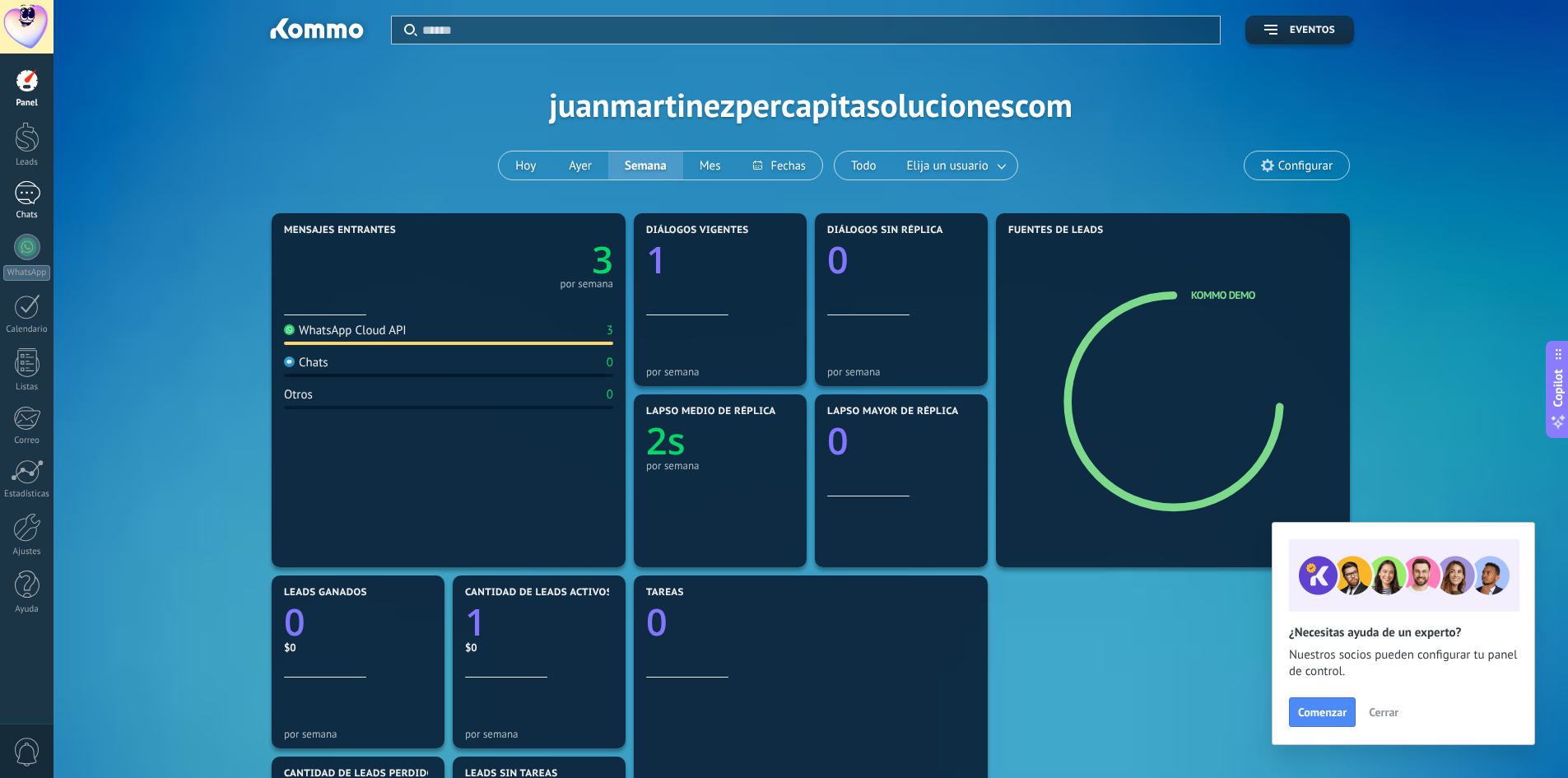
click at [23, 194] on div "1" at bounding box center [27, 193] width 26 height 24
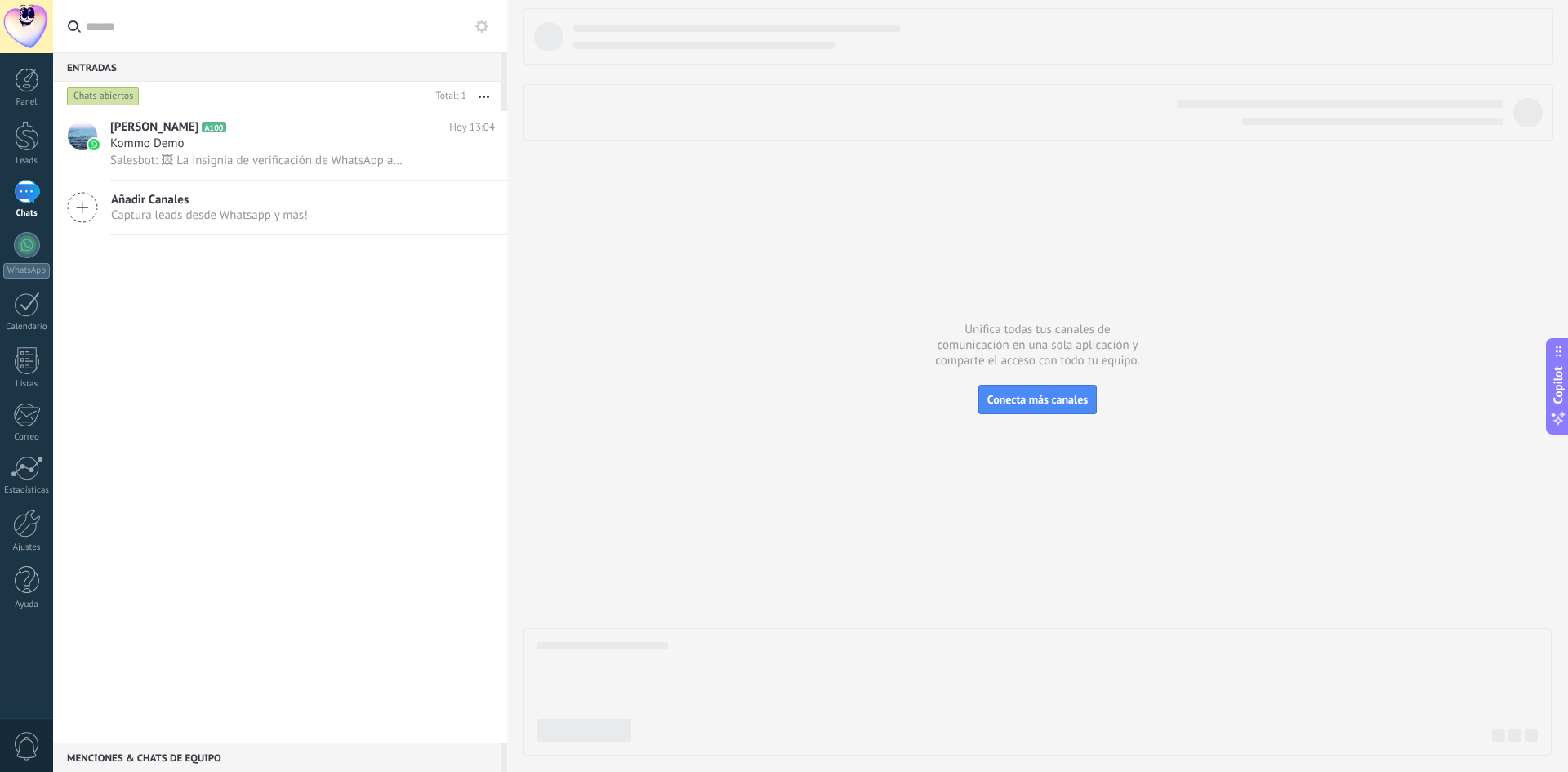
click at [482, 100] on button "button" at bounding box center [484, 97] width 35 height 30
click at [239, 313] on div "Juan M A100 Hoy 13:04 Kommo Demo Salesbot: 🖼 La insignia de verificación de Wha…" at bounding box center [280, 427] width 454 height 632
click at [196, 126] on h2 "Juan M A100" at bounding box center [280, 127] width 339 height 17
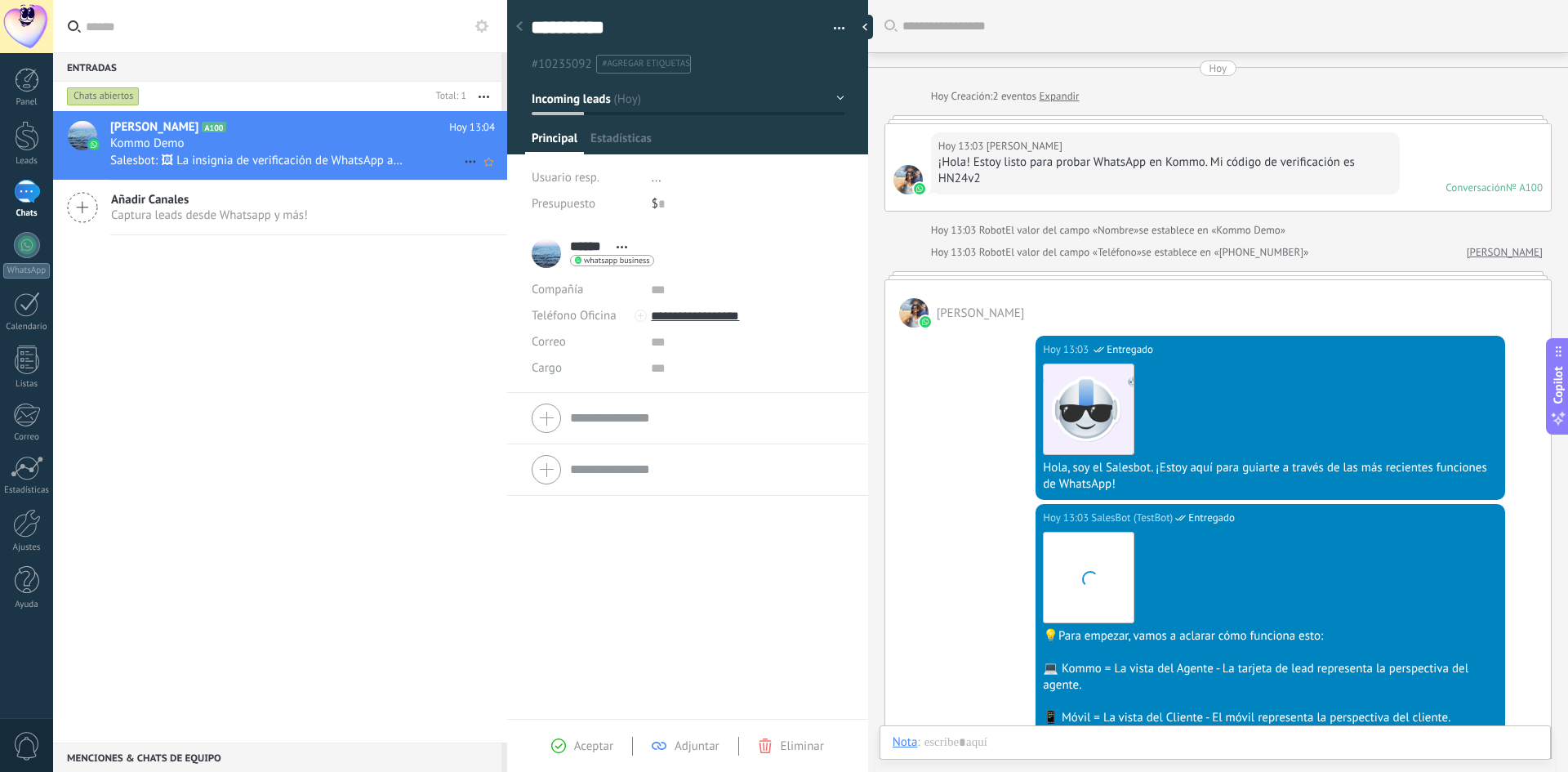
scroll to position [935, 0]
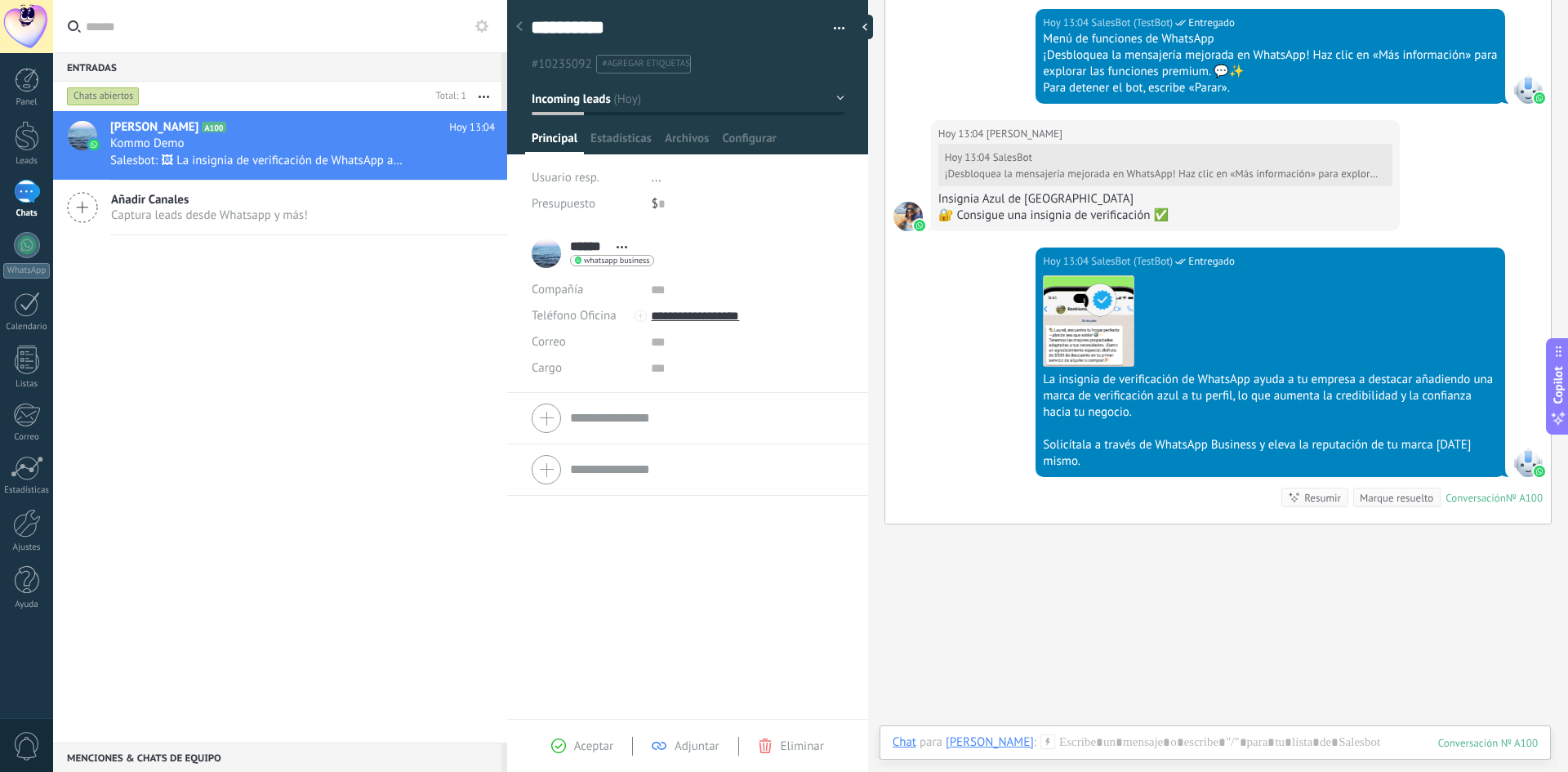
click at [576, 753] on span "Aceptar" at bounding box center [593, 747] width 39 height 16
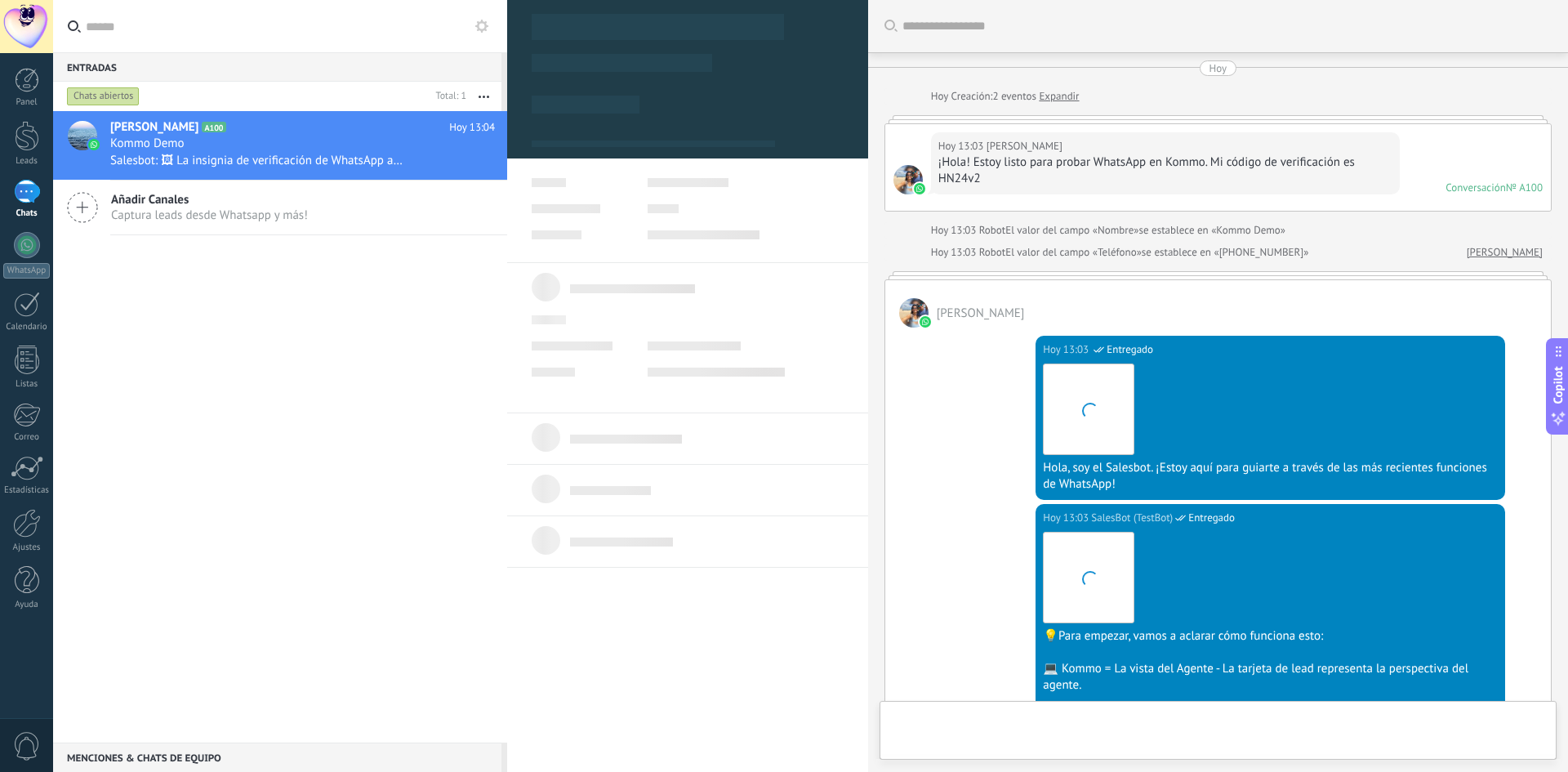
type textarea "**********"
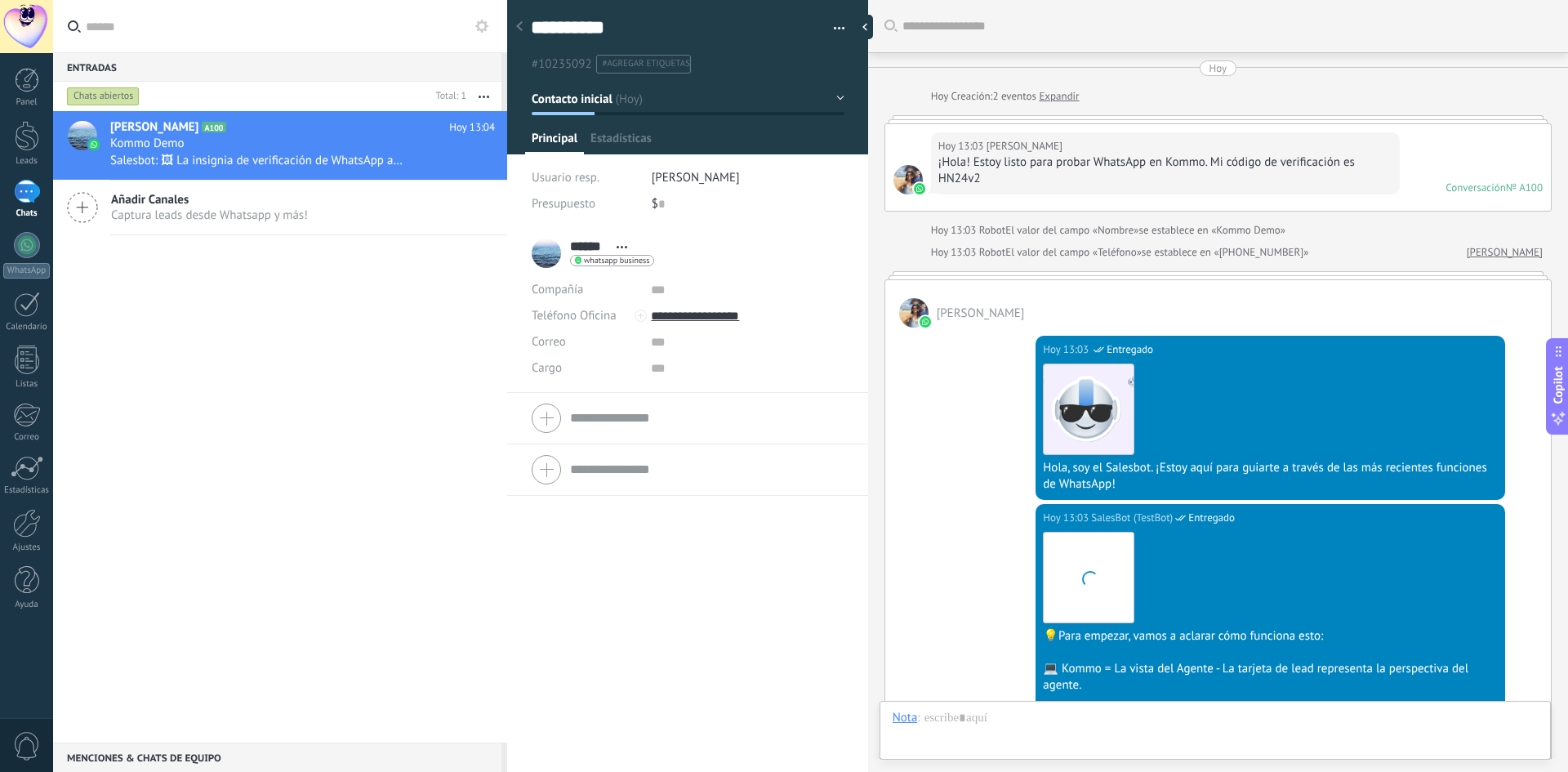
scroll to position [1021, 0]
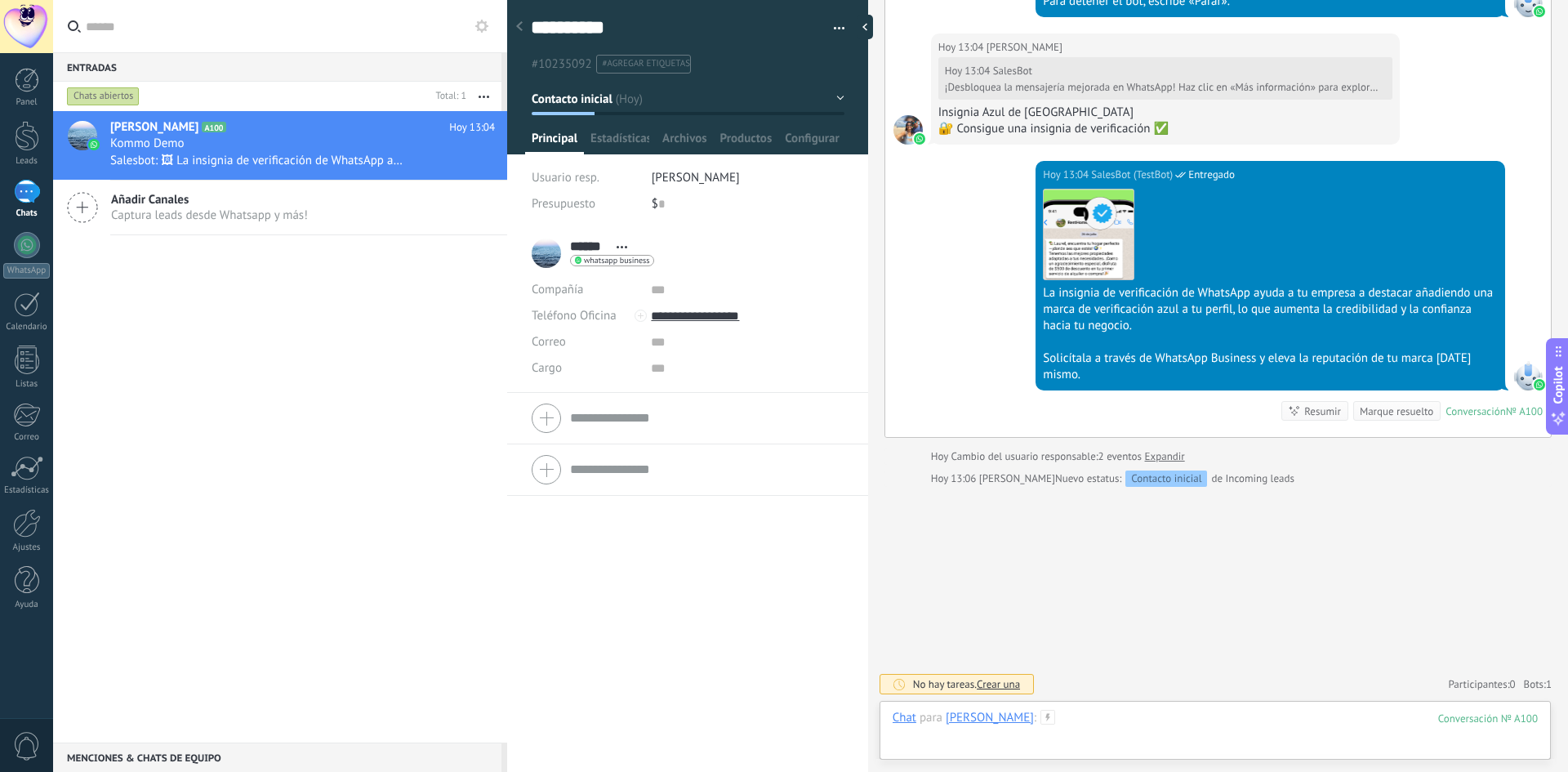
click at [1297, 725] on div at bounding box center [1216, 735] width 646 height 49
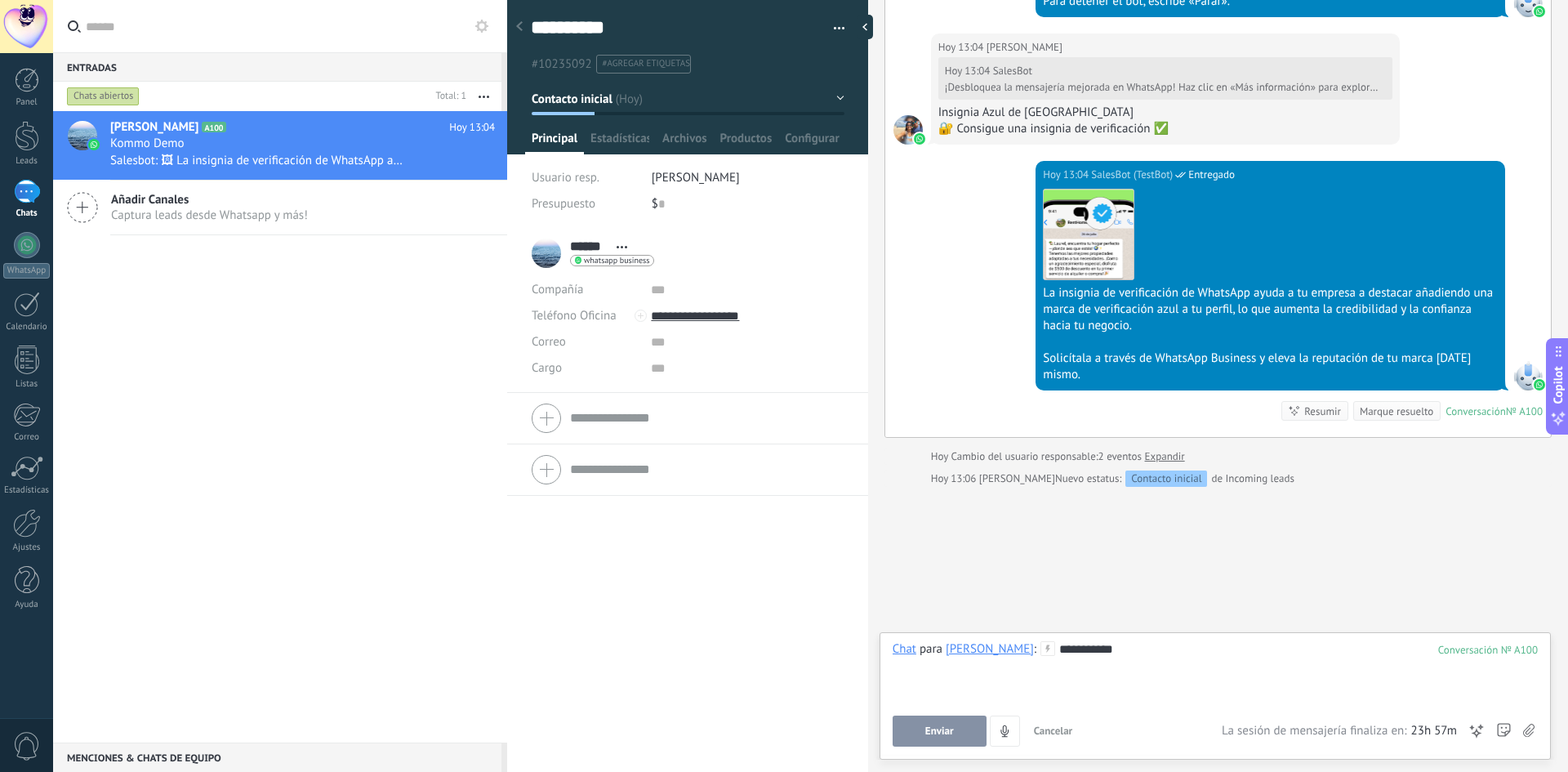
click at [924, 739] on button "Enviar" at bounding box center [940, 731] width 94 height 31
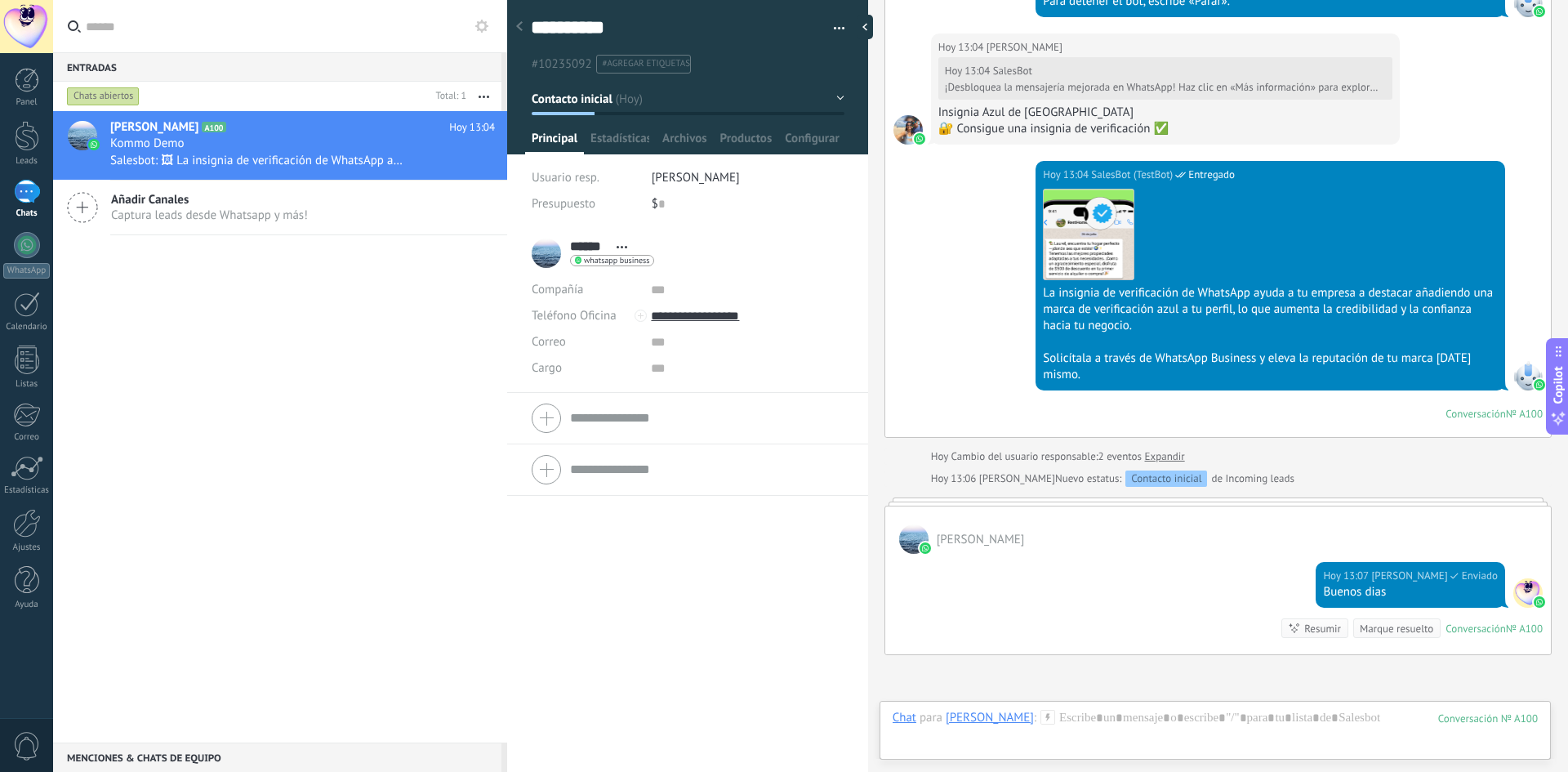
scroll to position [1010, 0]
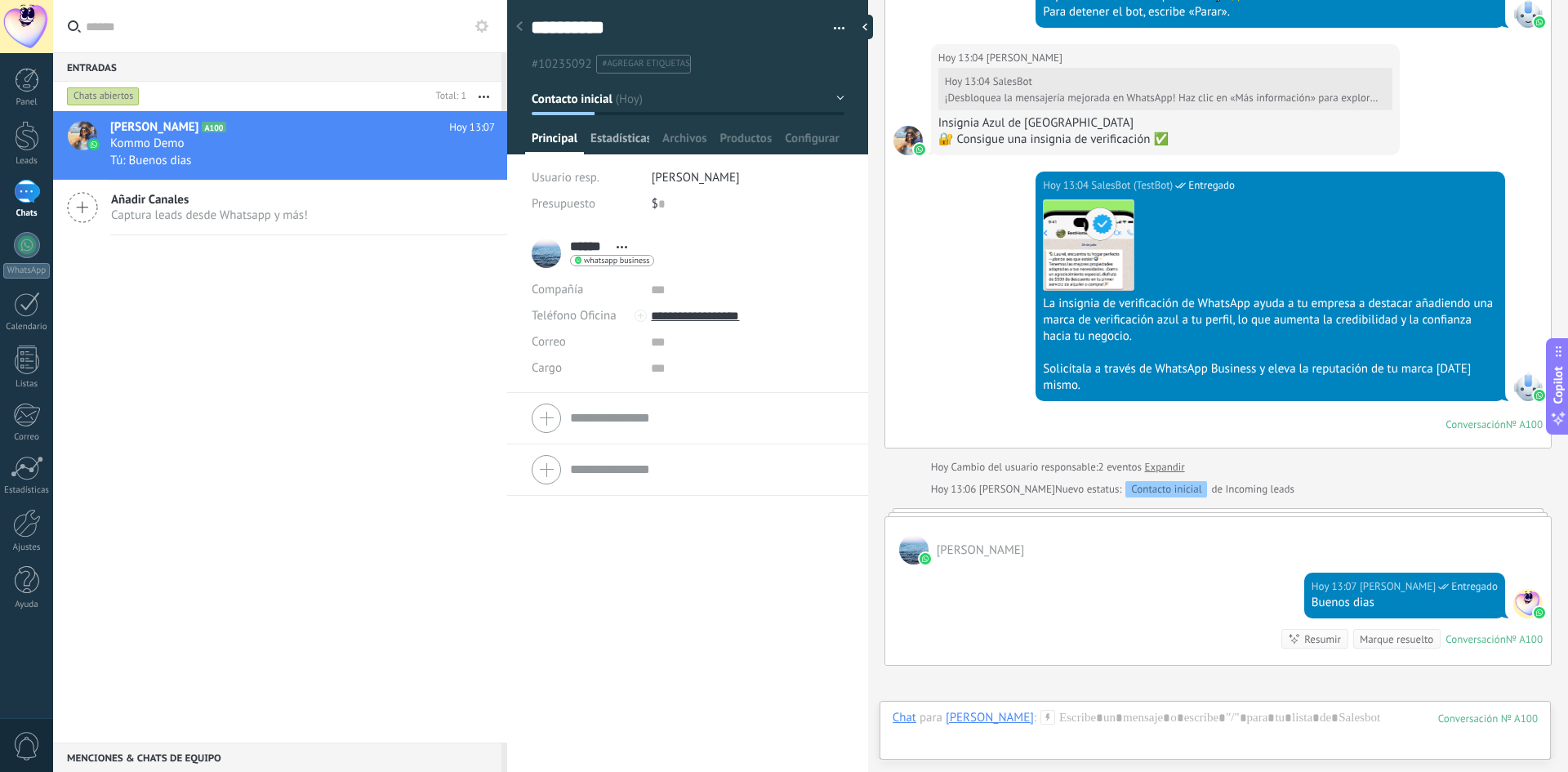
click at [633, 141] on span "Estadísticas" at bounding box center [620, 142] width 59 height 23
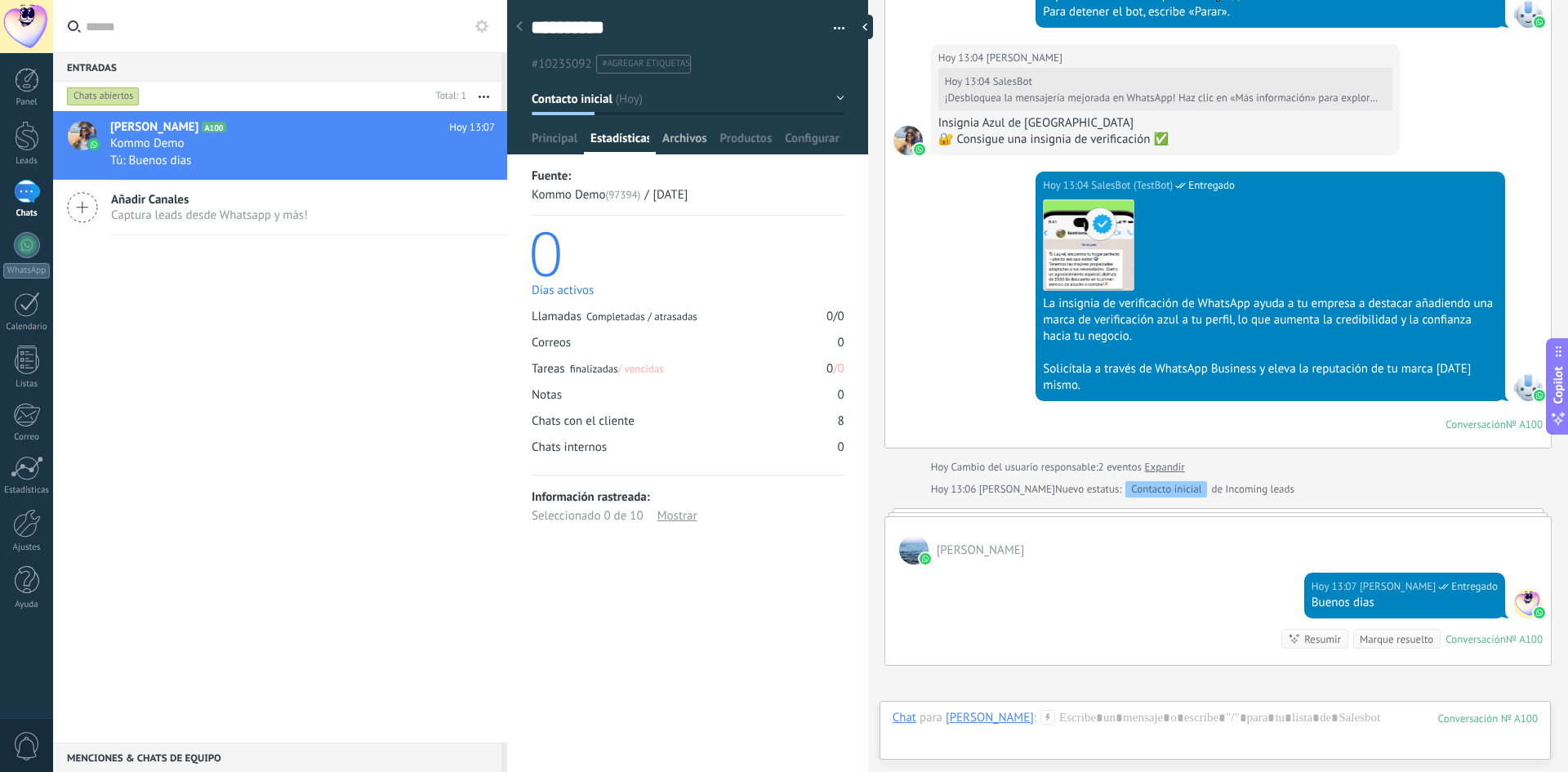
click at [663, 141] on span "Archivos" at bounding box center [684, 142] width 44 height 23
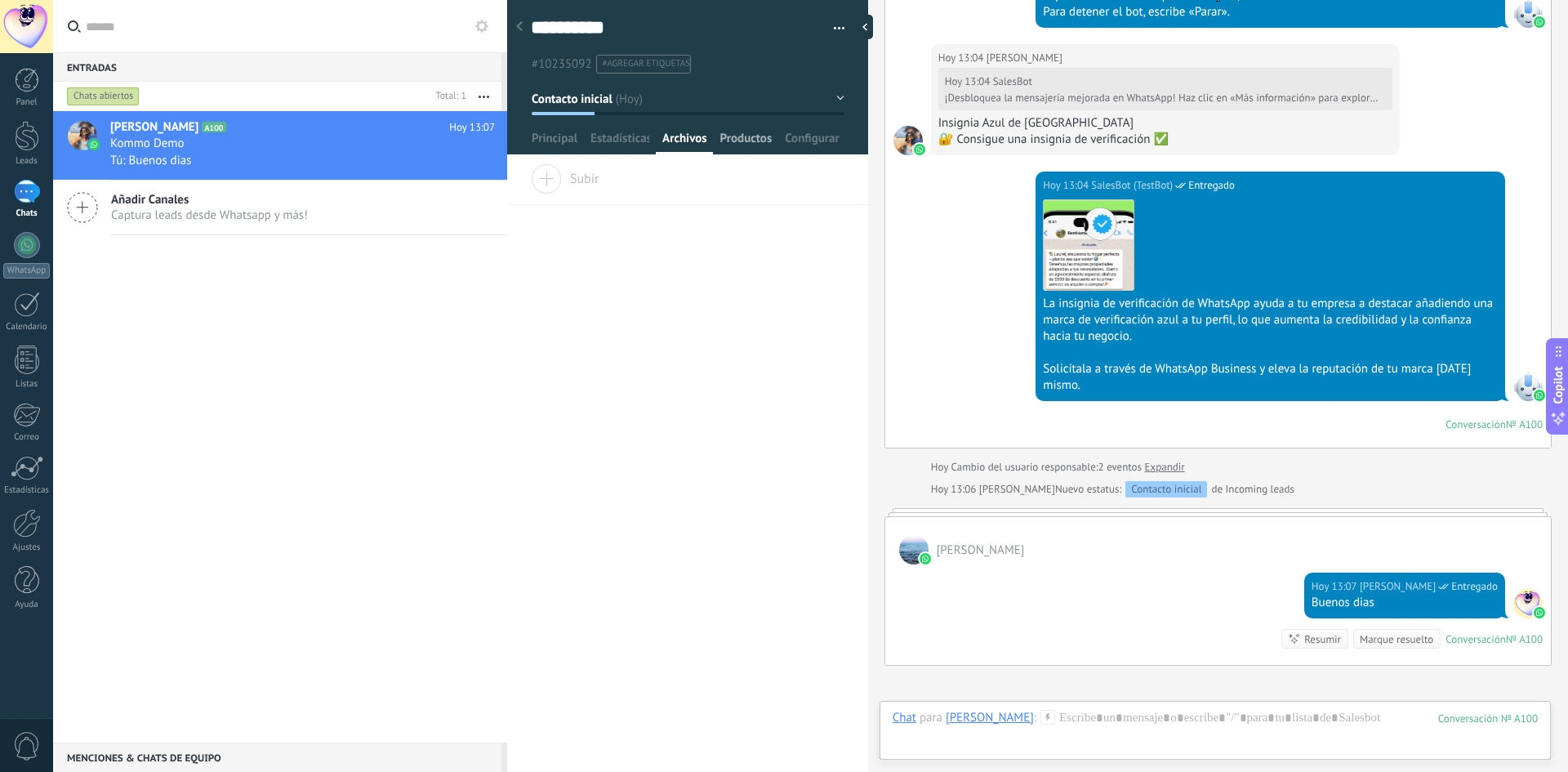
click at [723, 139] on span "Productos" at bounding box center [747, 142] width 52 height 23
click at [803, 140] on span "Configurar" at bounding box center [812, 142] width 54 height 23
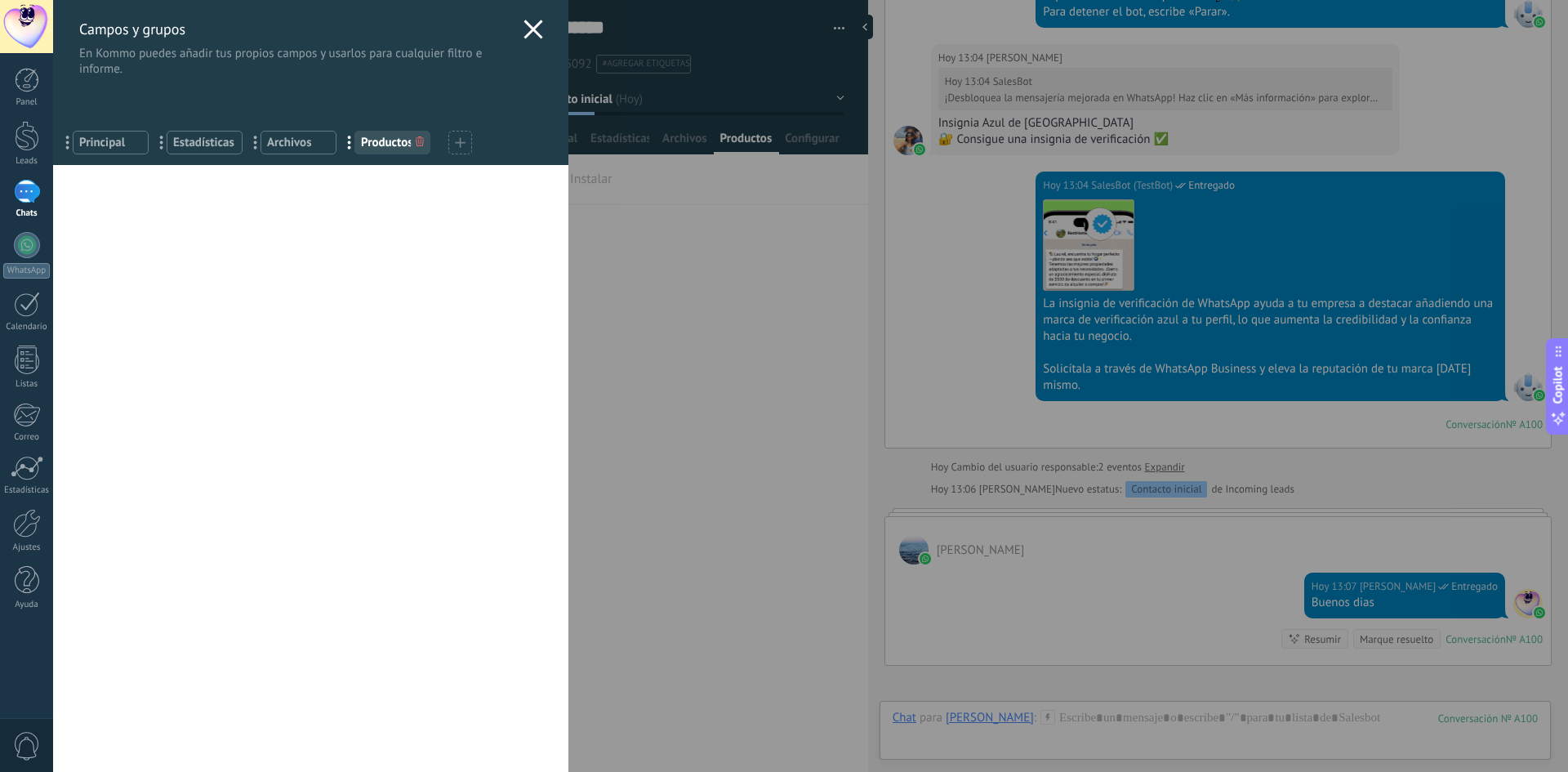
click at [519, 12] on div "Campos y grupos En Kommo puedes añadir tus propios campos y usarlos para cualqu…" at bounding box center [311, 38] width 515 height 77
click at [524, 25] on icon at bounding box center [533, 30] width 20 height 20
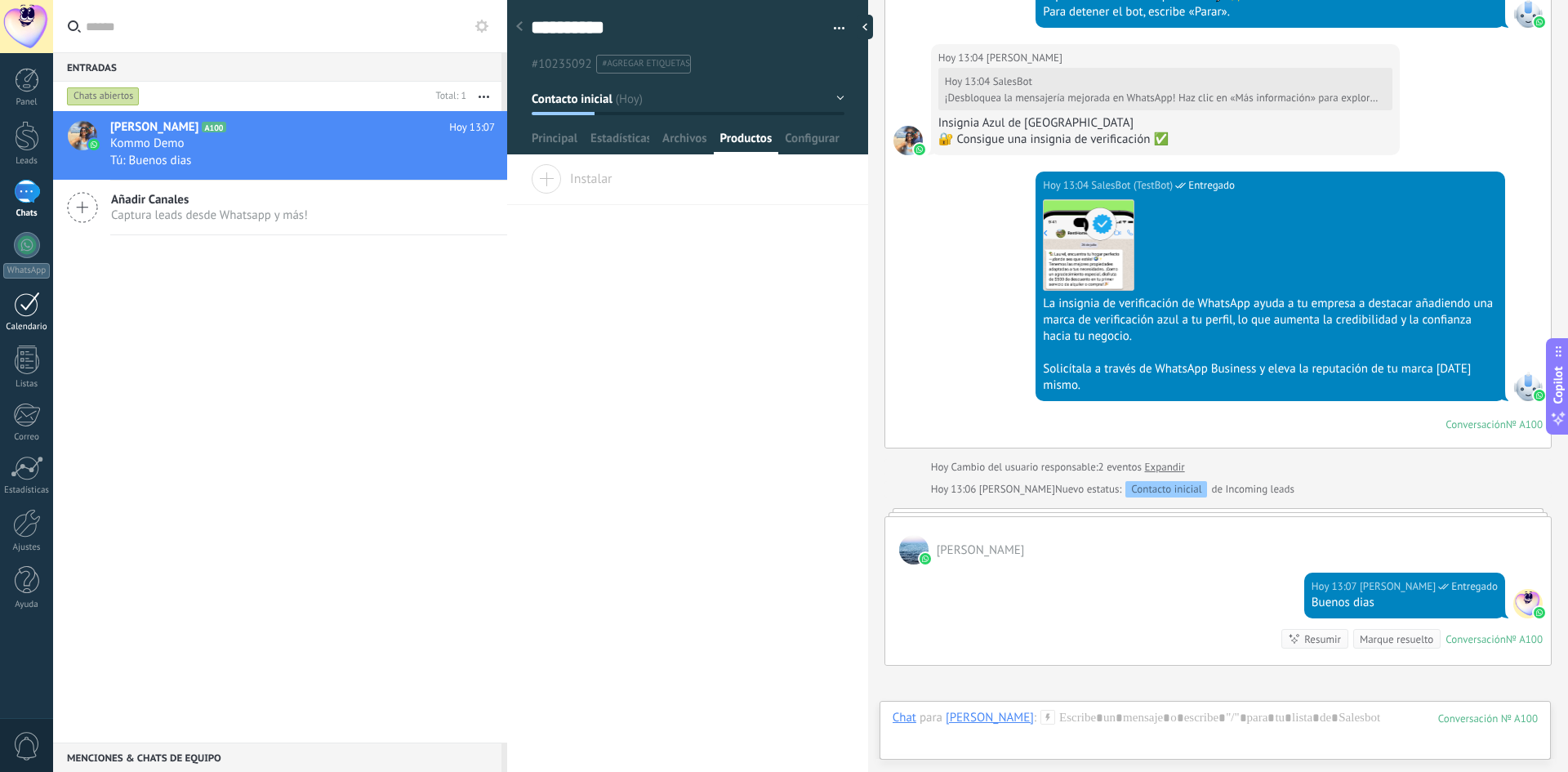
click at [27, 306] on div at bounding box center [27, 304] width 26 height 25
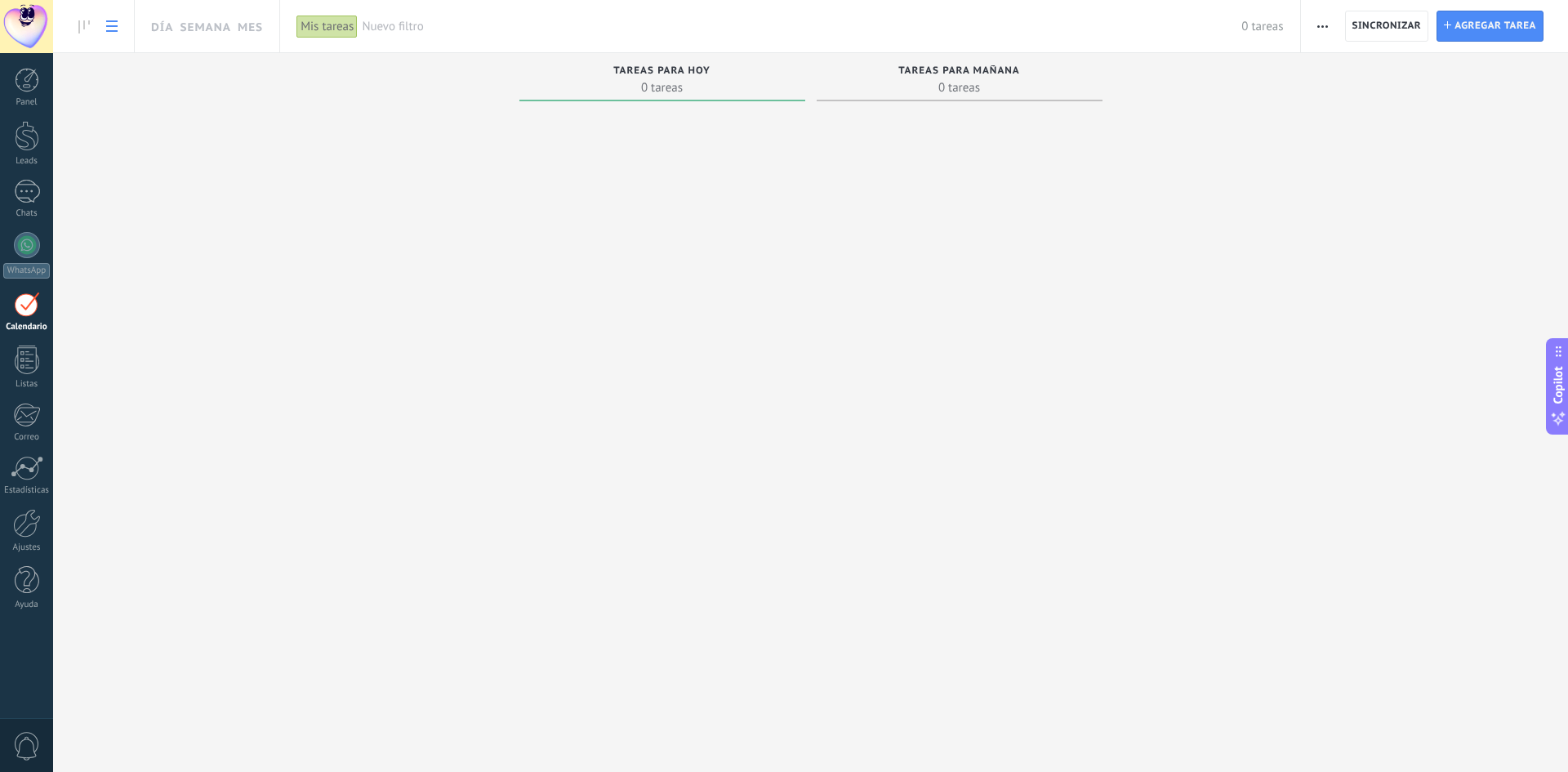
click at [105, 24] on link at bounding box center [112, 26] width 28 height 32
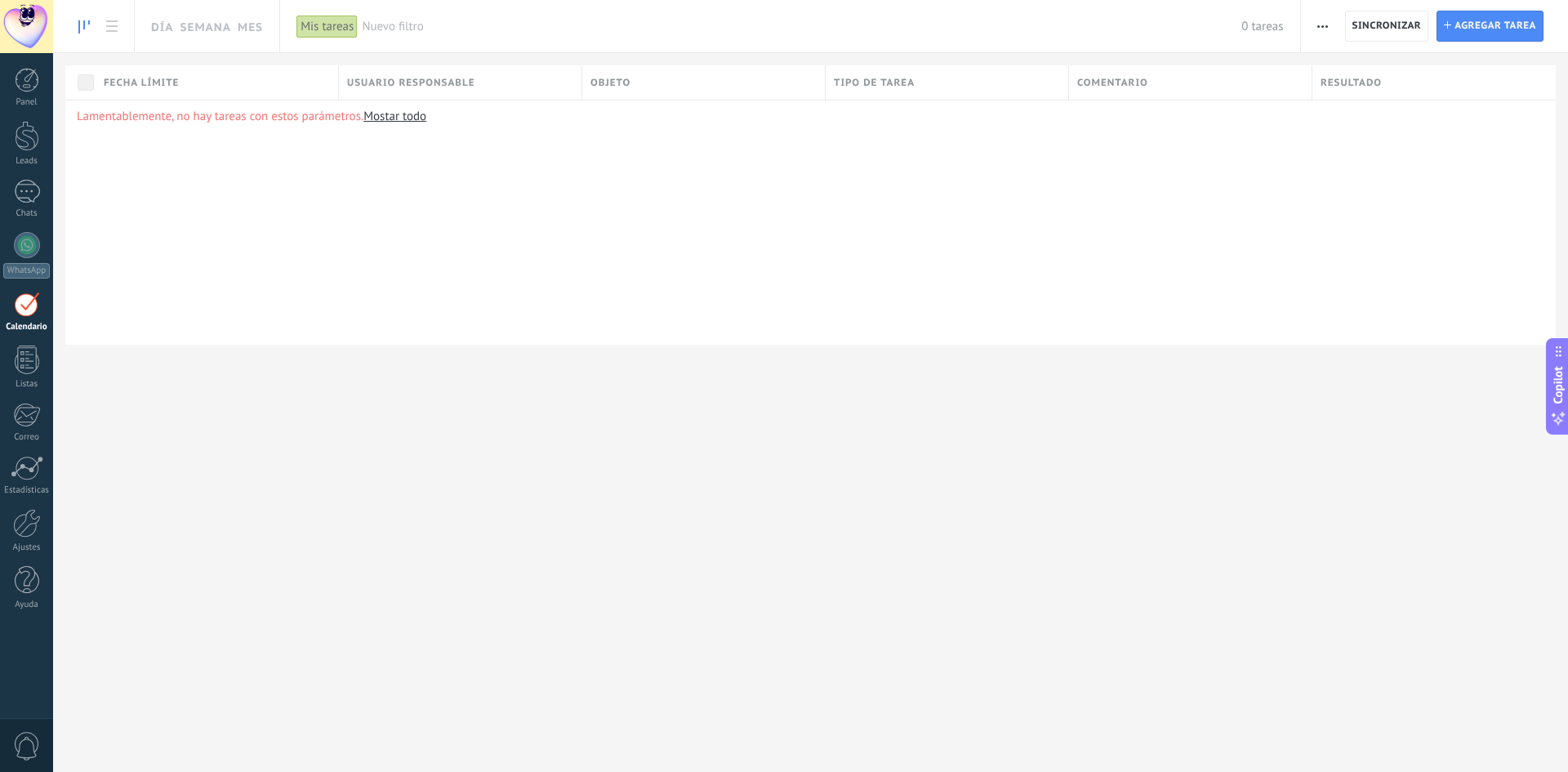
click at [84, 26] on use at bounding box center [84, 26] width 11 height 13
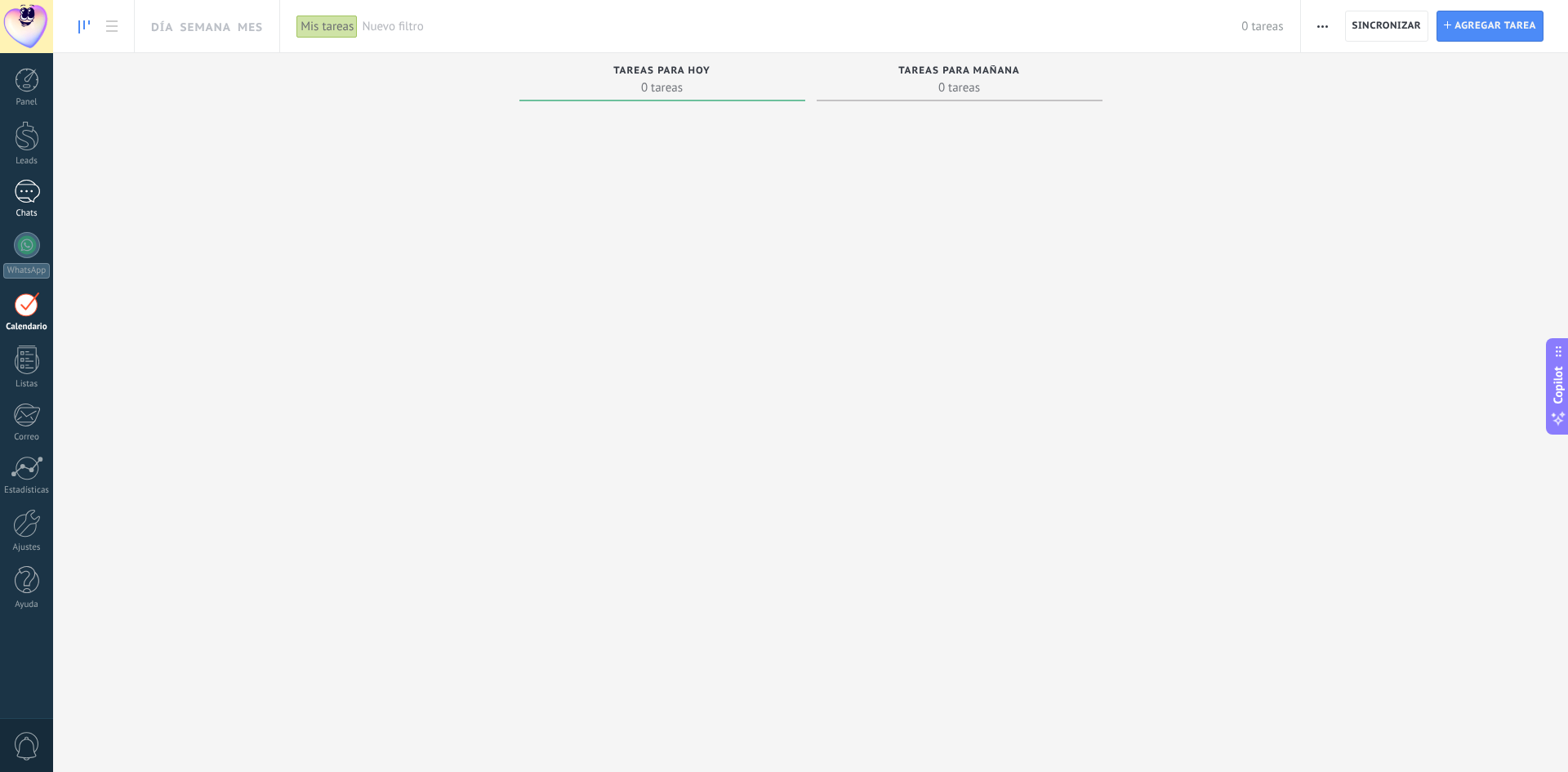
click at [31, 186] on div "1" at bounding box center [27, 191] width 26 height 23
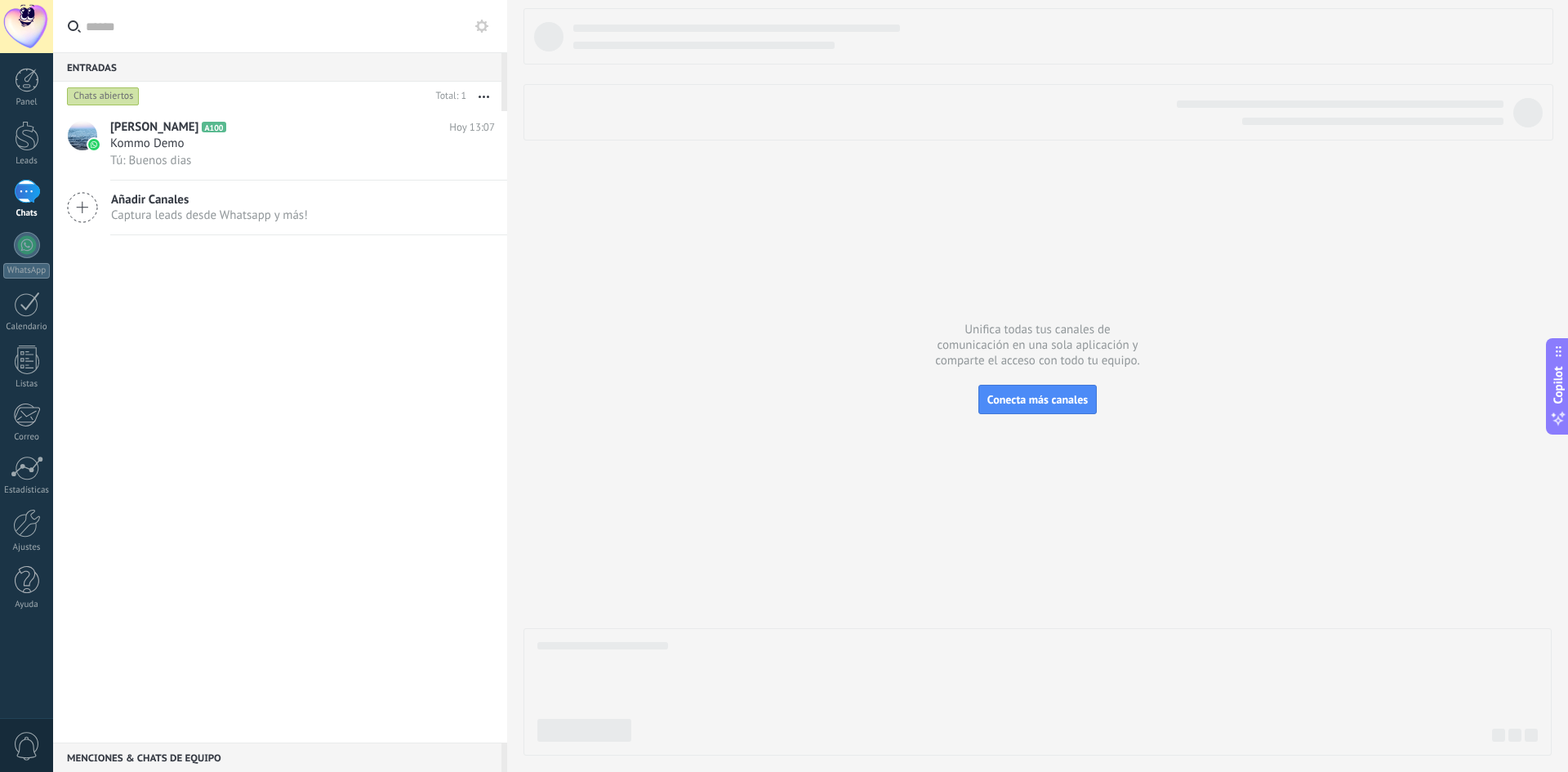
click at [144, 207] on span "Captura leads desde Whatsapp y más!" at bounding box center [210, 215] width 197 height 16
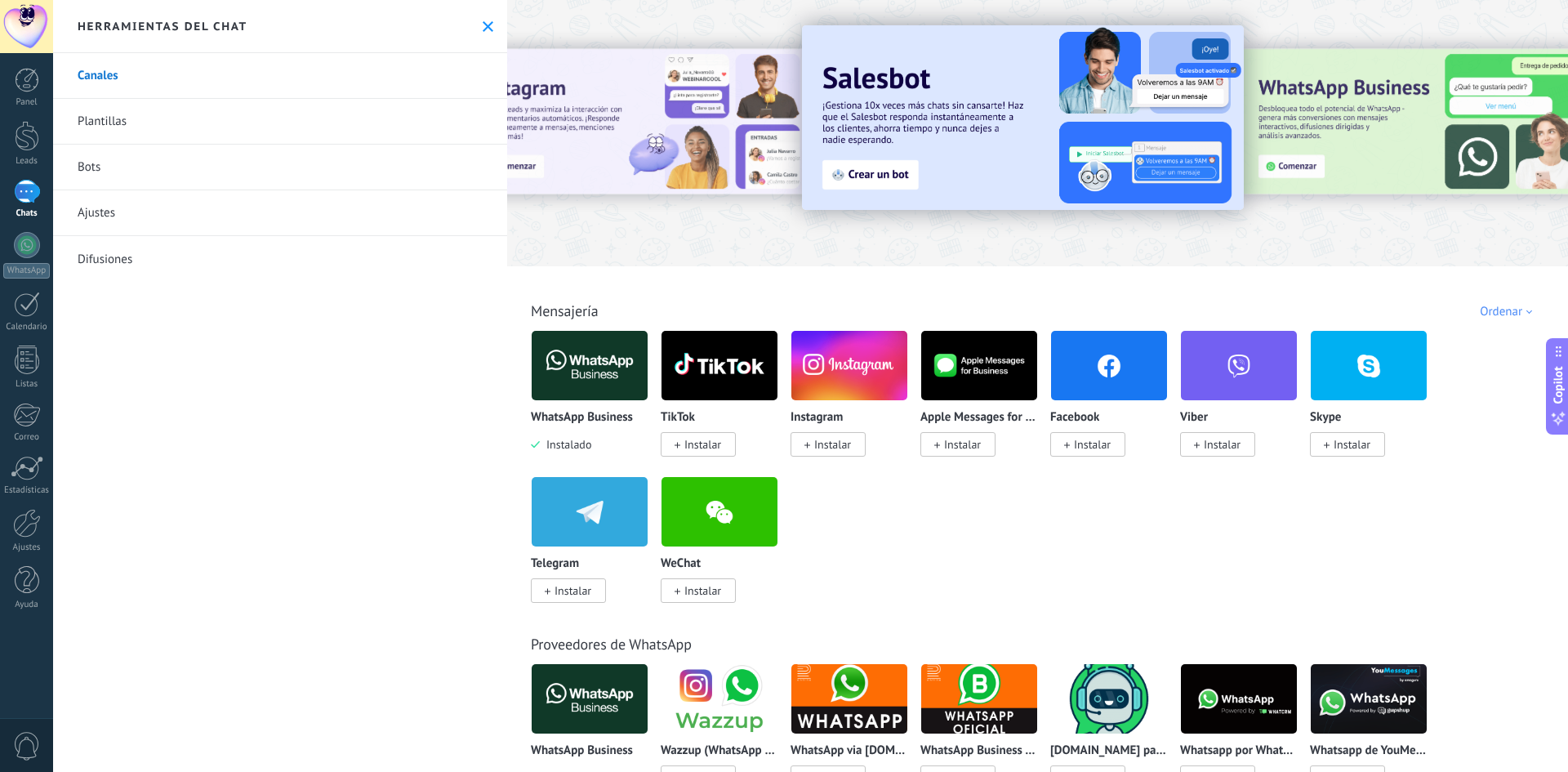
click at [816, 445] on span "Instalar" at bounding box center [833, 444] width 37 height 15
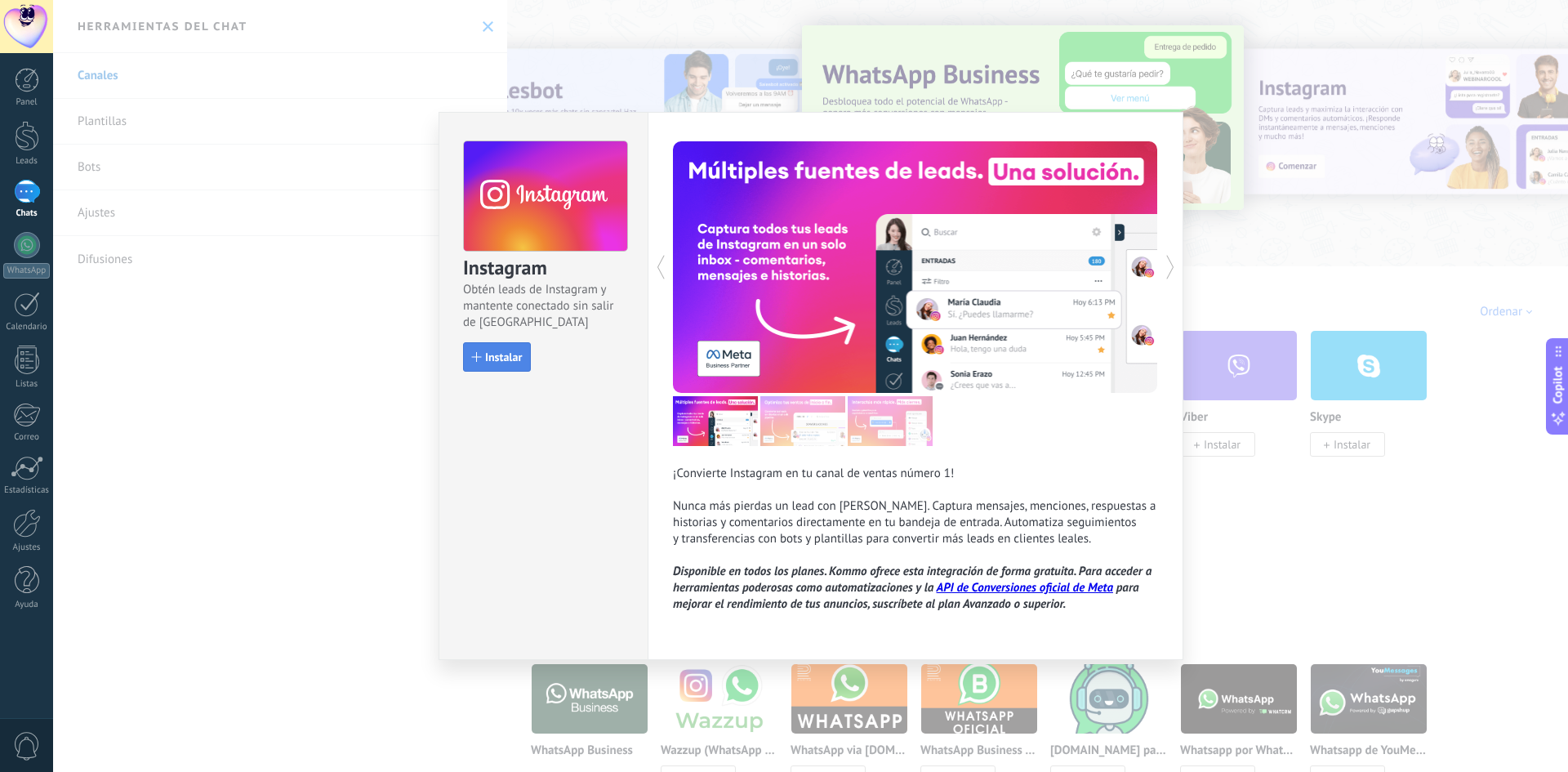
click at [487, 348] on button "Instalar" at bounding box center [497, 357] width 68 height 30
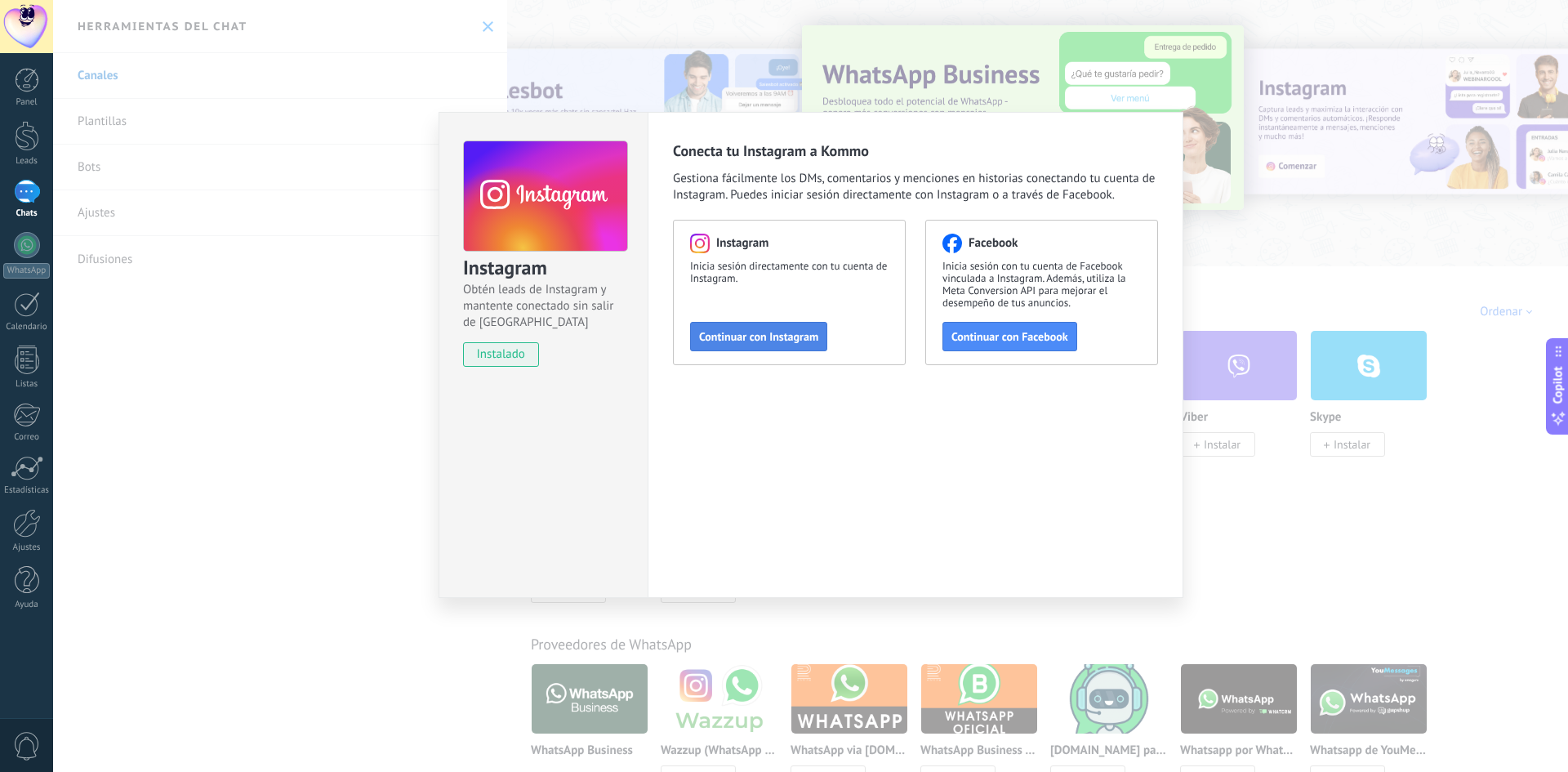
click at [764, 331] on span "Continuar con Instagram" at bounding box center [759, 336] width 119 height 11
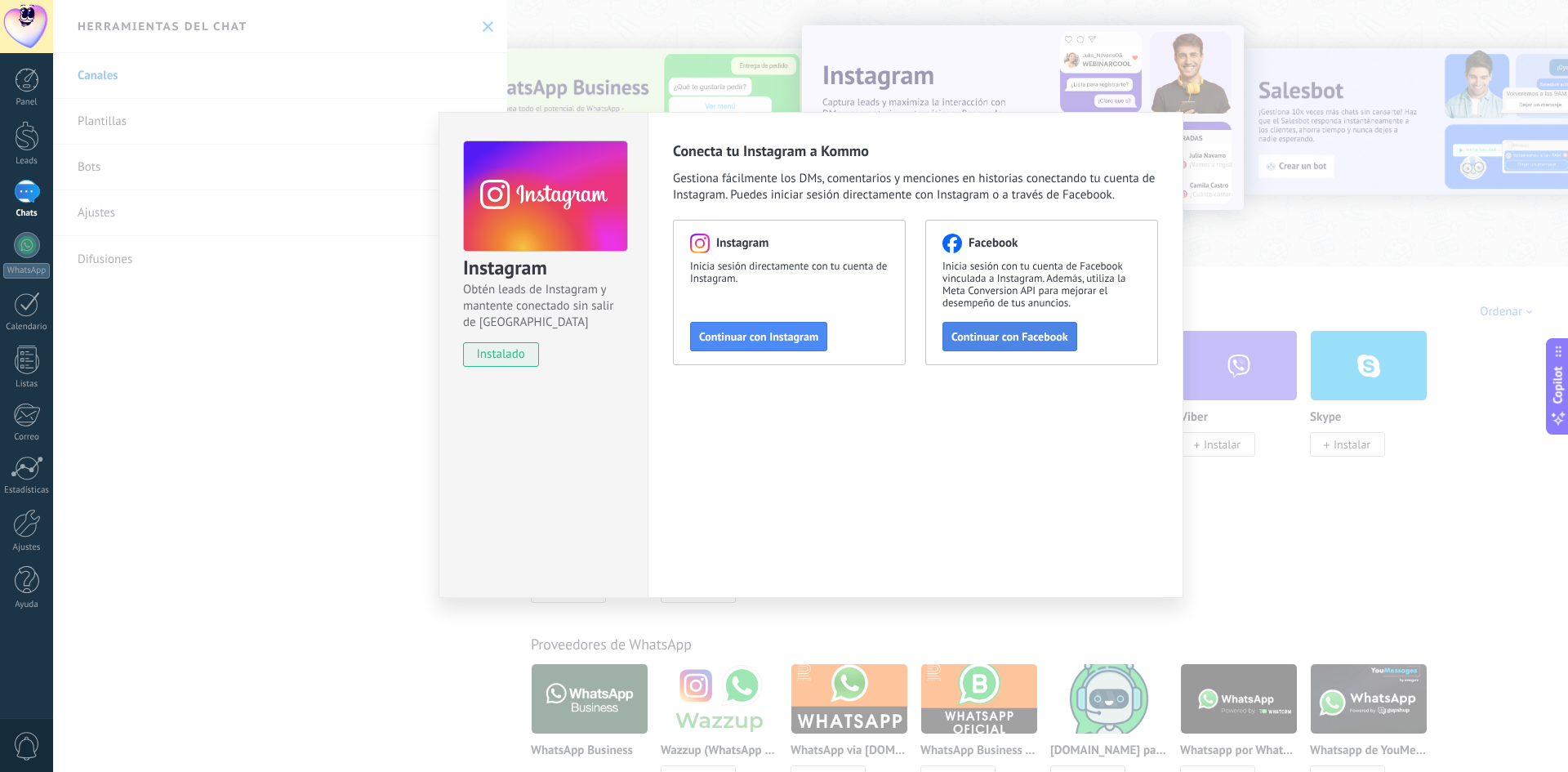
click at [1016, 340] on span "Continuar con Facebook" at bounding box center [1010, 336] width 117 height 11
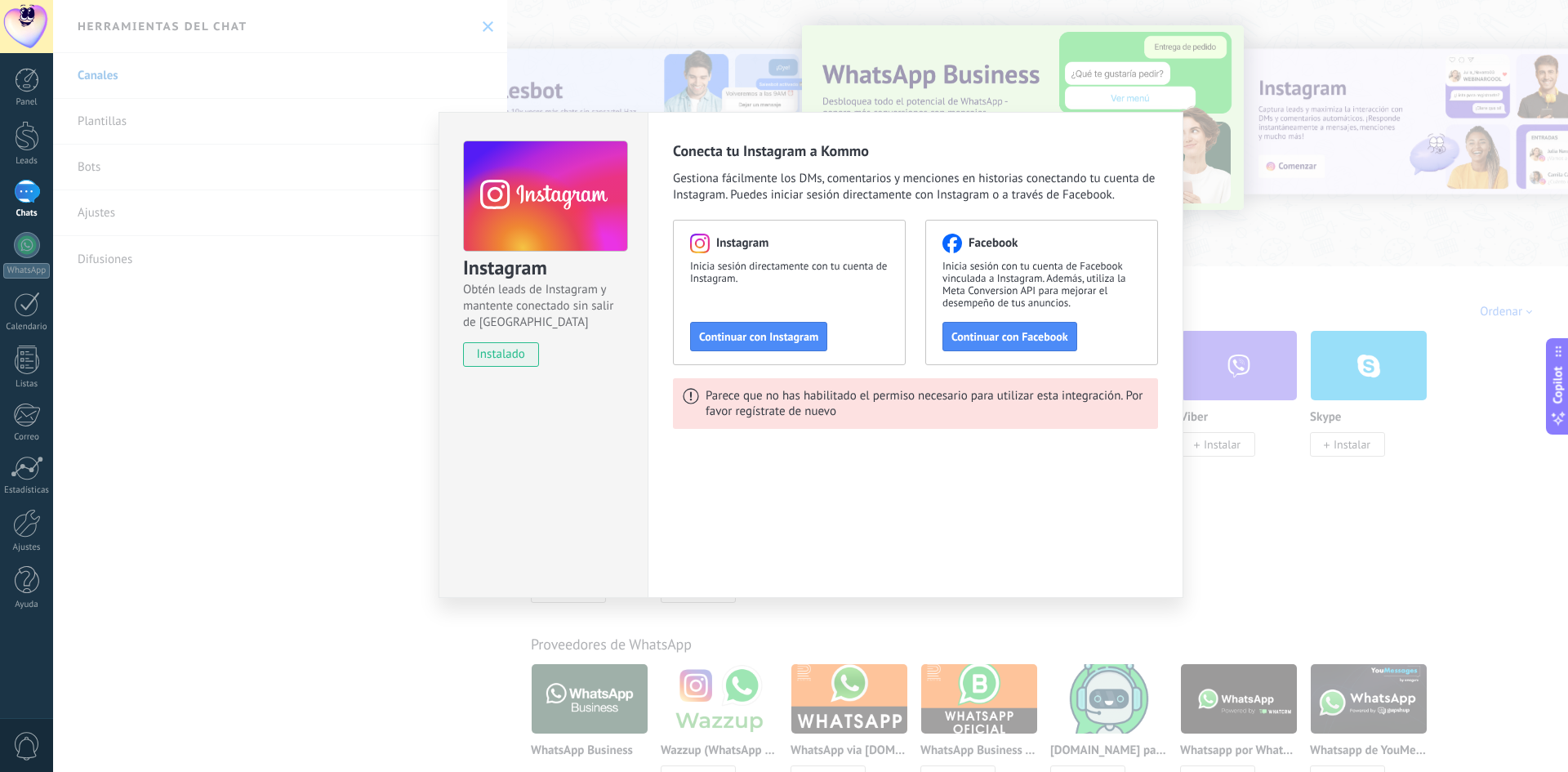
click at [1209, 181] on div "Instagram Obtén leads de Instagram y mantente conectado sin salir de Kommo inst…" at bounding box center [810, 386] width 1515 height 772
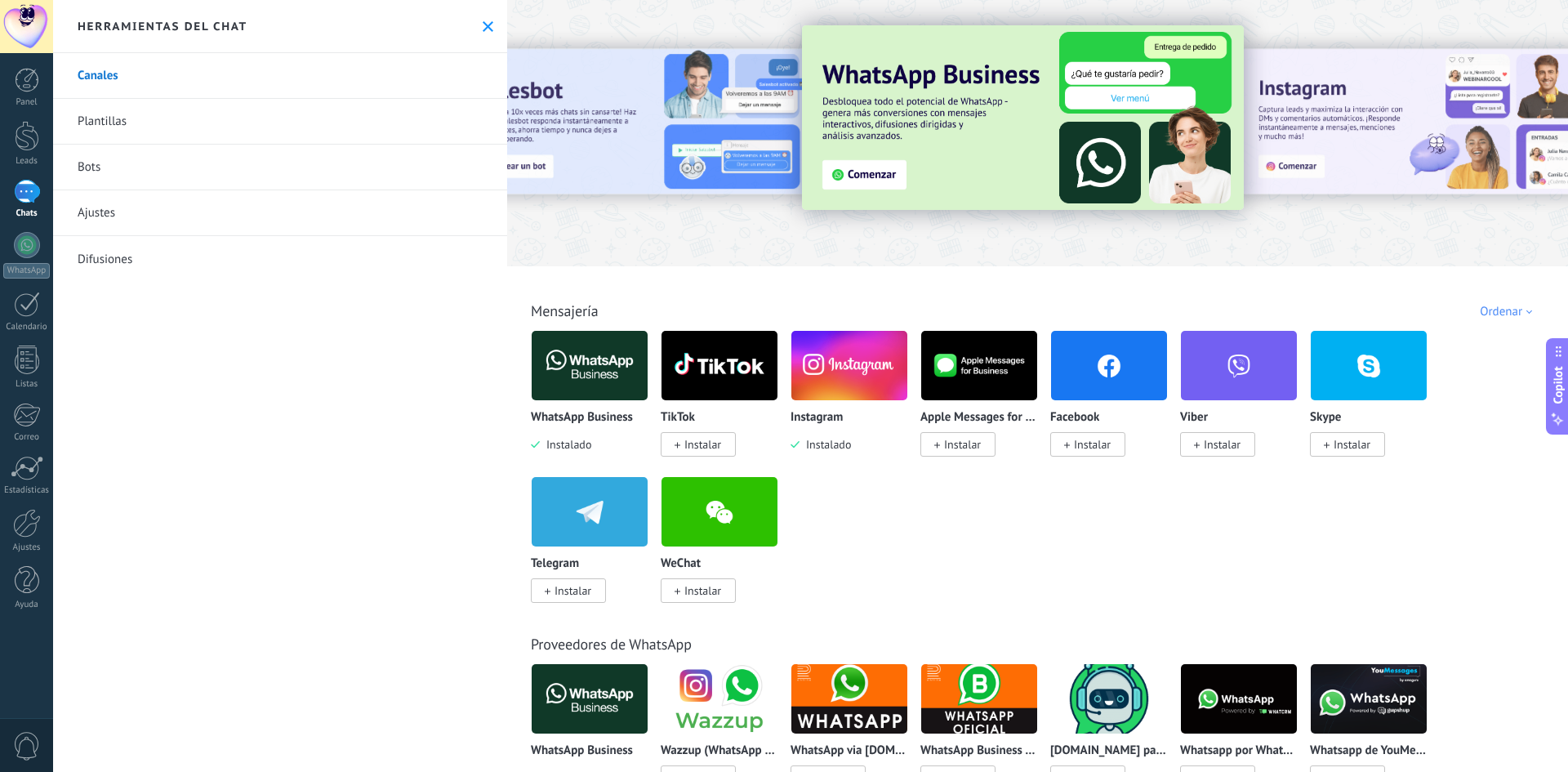
click at [1079, 446] on span "Instalar" at bounding box center [1092, 444] width 37 height 15
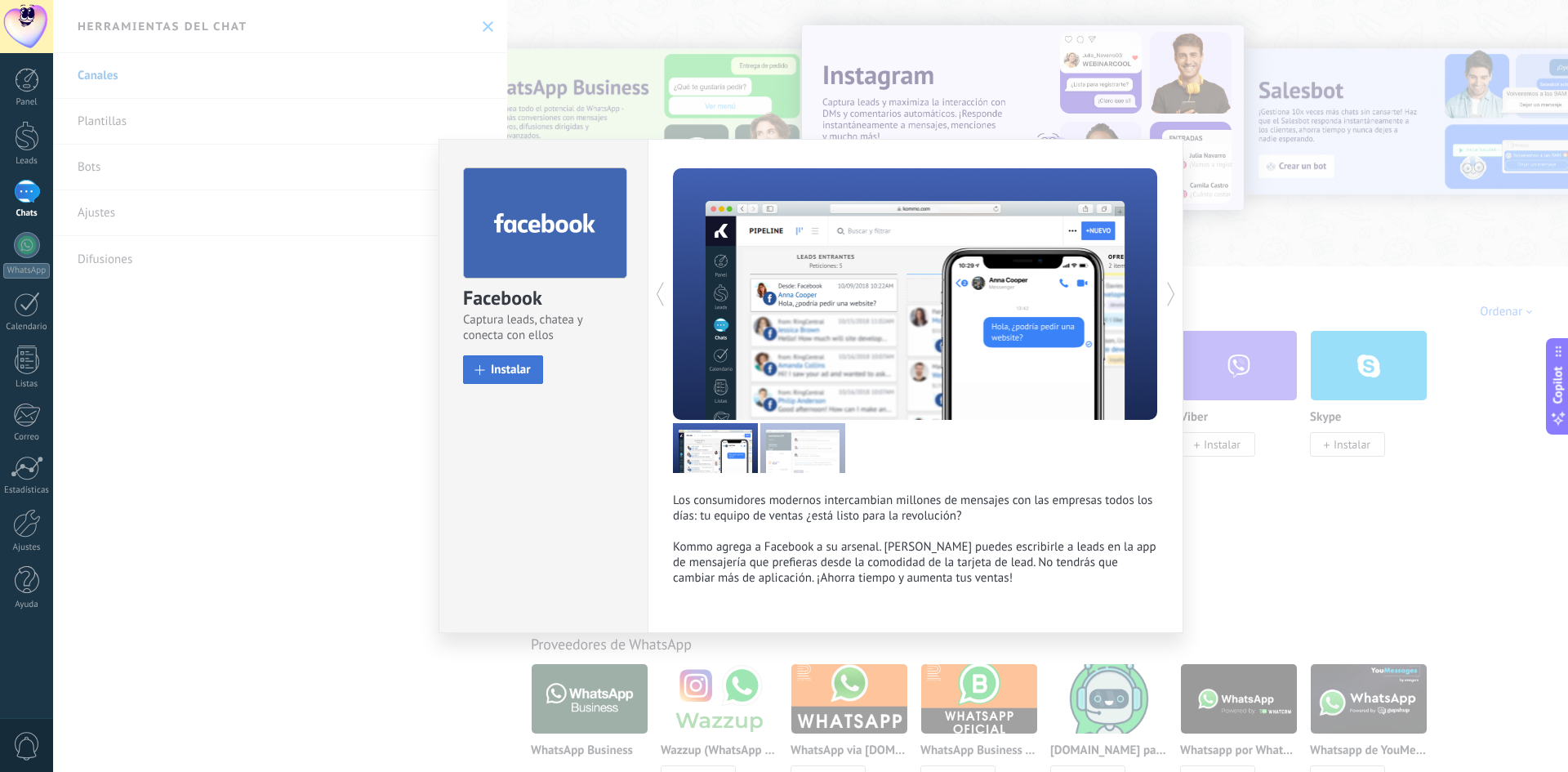
click at [499, 371] on span "Instalar" at bounding box center [511, 370] width 40 height 12
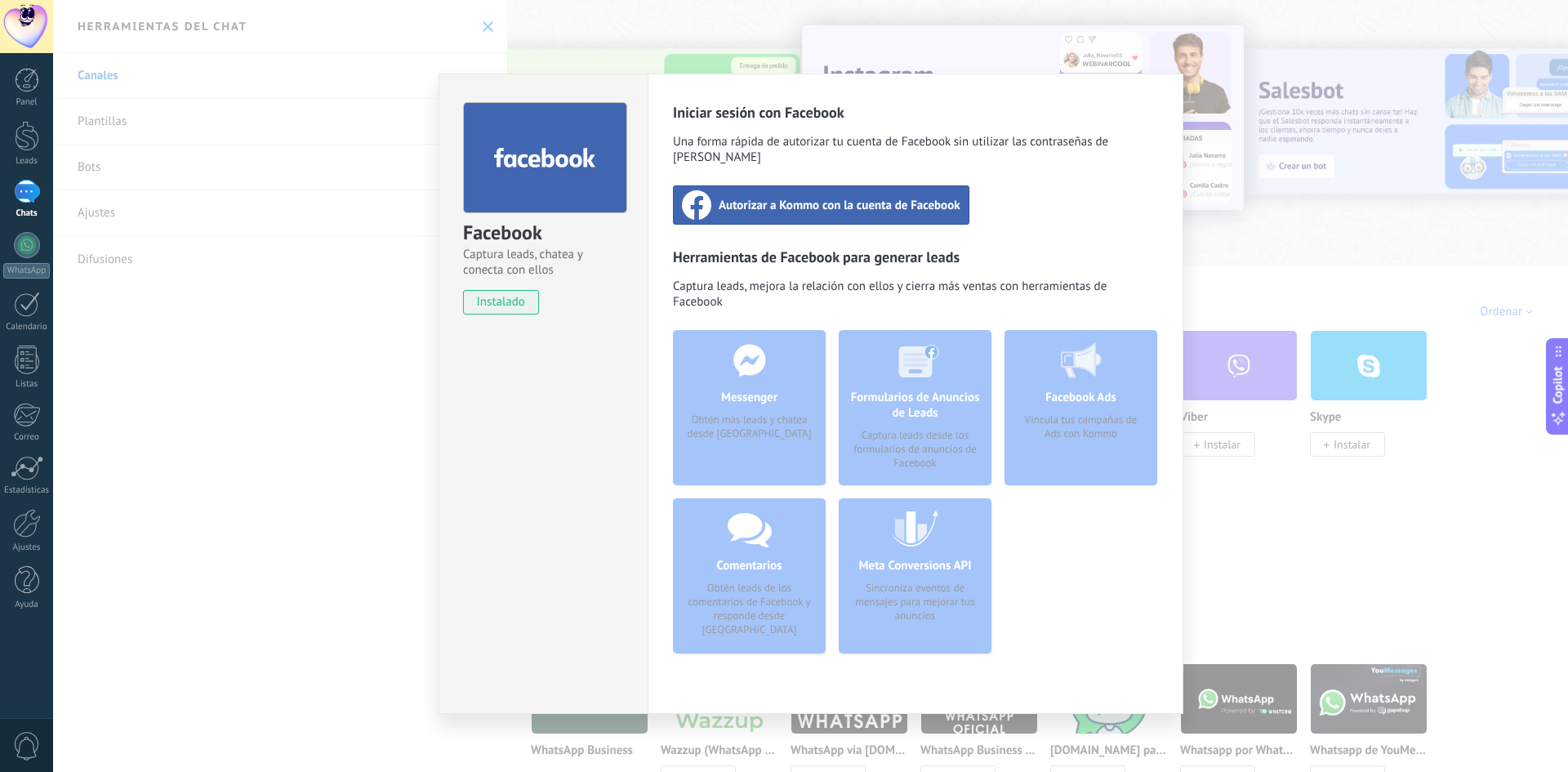
click at [875, 197] on span "Autorizar a Kommo con la cuenta de Facebook" at bounding box center [840, 205] width 242 height 17
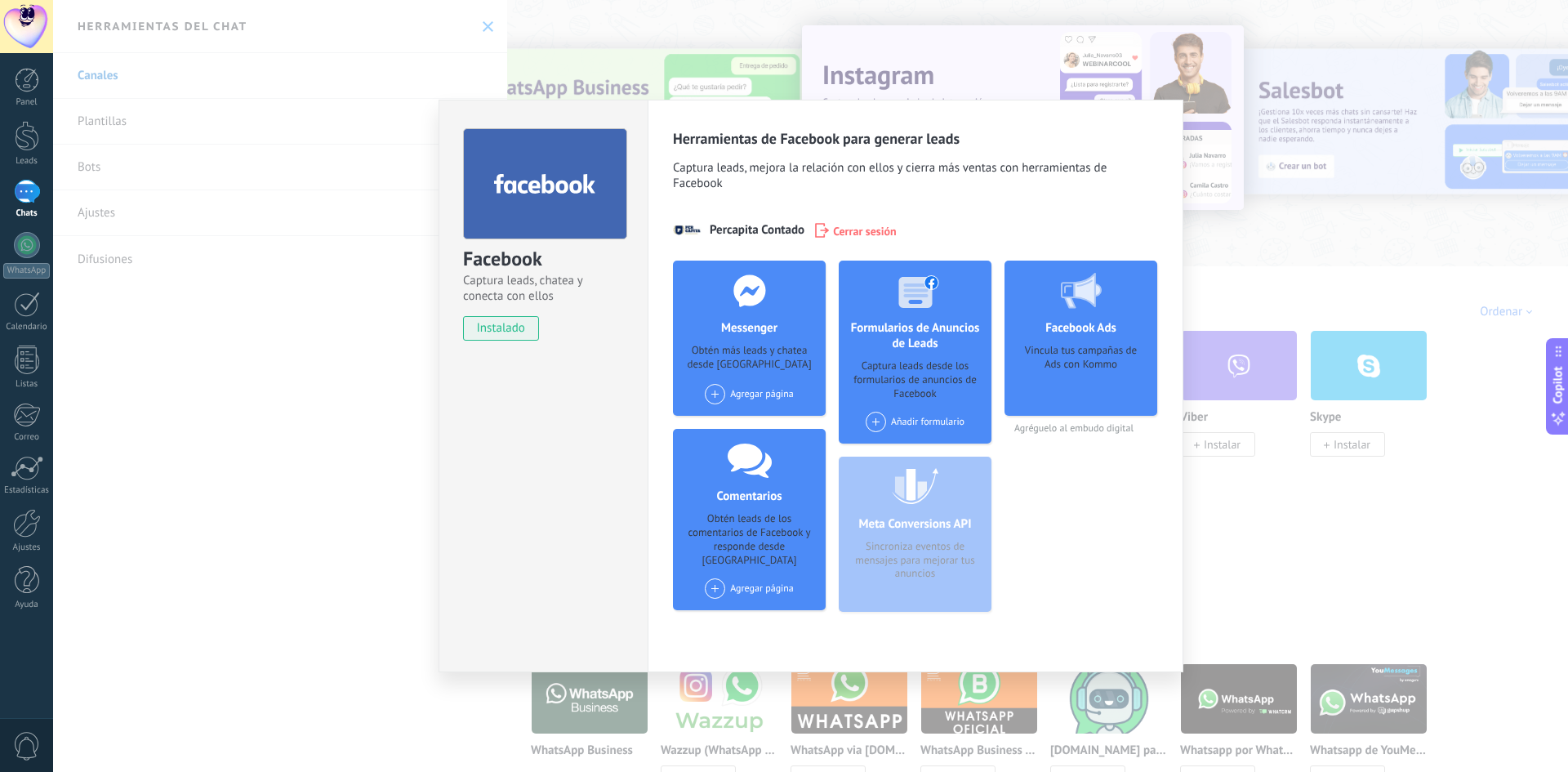
click at [1303, 267] on div "Facebook Captura leads, chatea y conecta con ellos instalado Desinstalar Herram…" at bounding box center [810, 386] width 1515 height 772
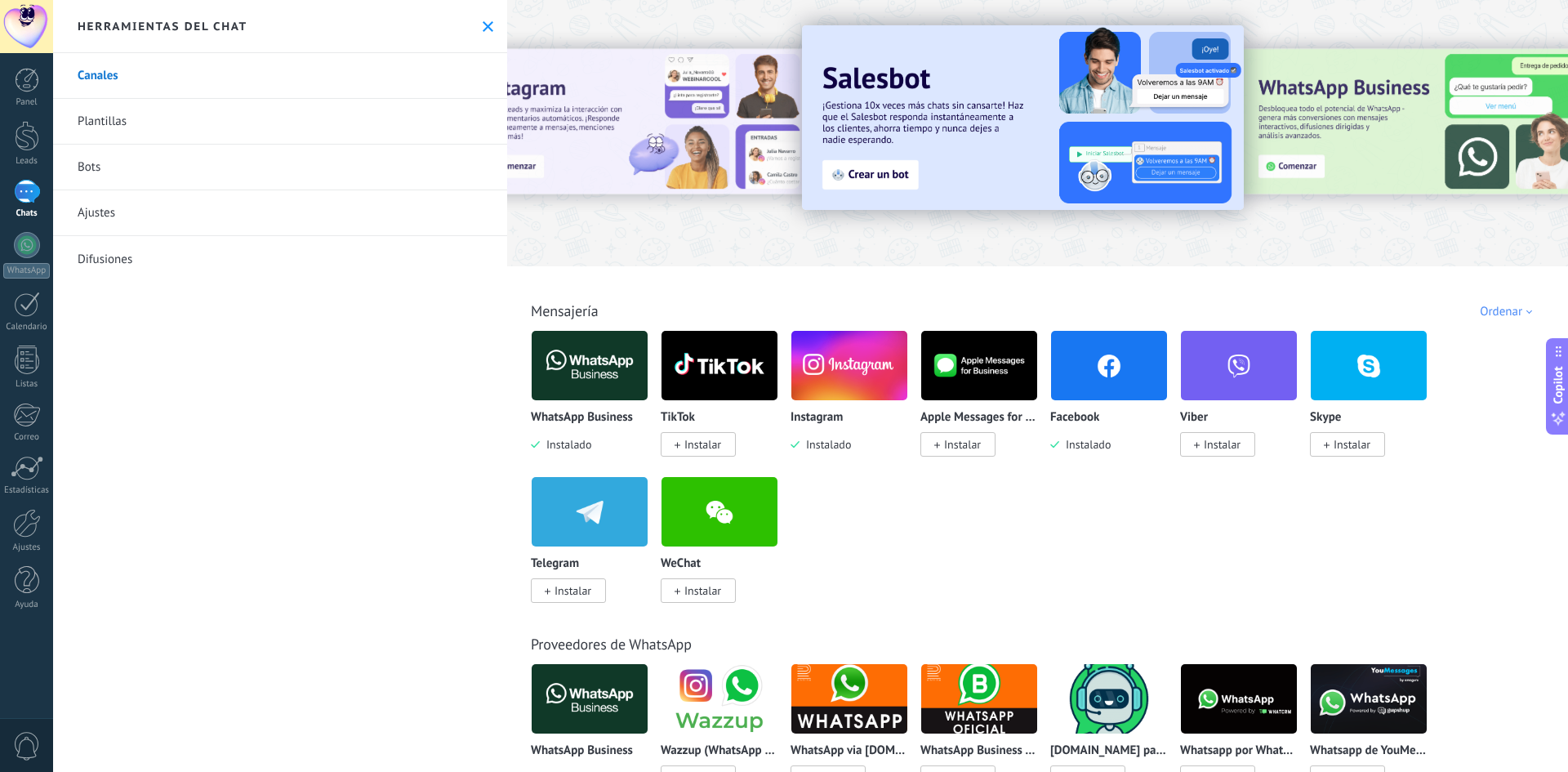
click at [810, 359] on img at bounding box center [849, 366] width 116 height 79
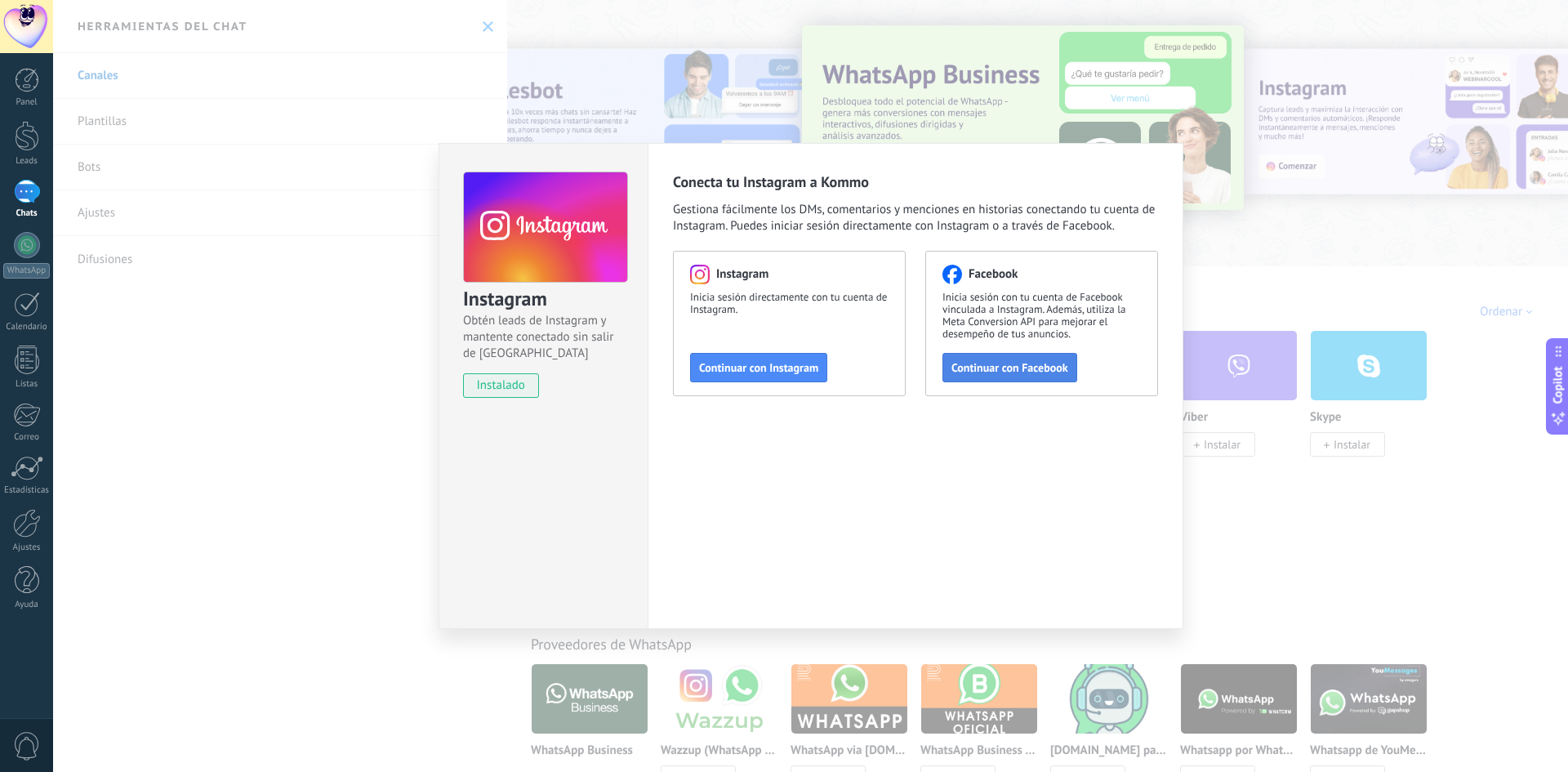
click at [974, 366] on span "Continuar con Facebook" at bounding box center [1010, 367] width 117 height 11
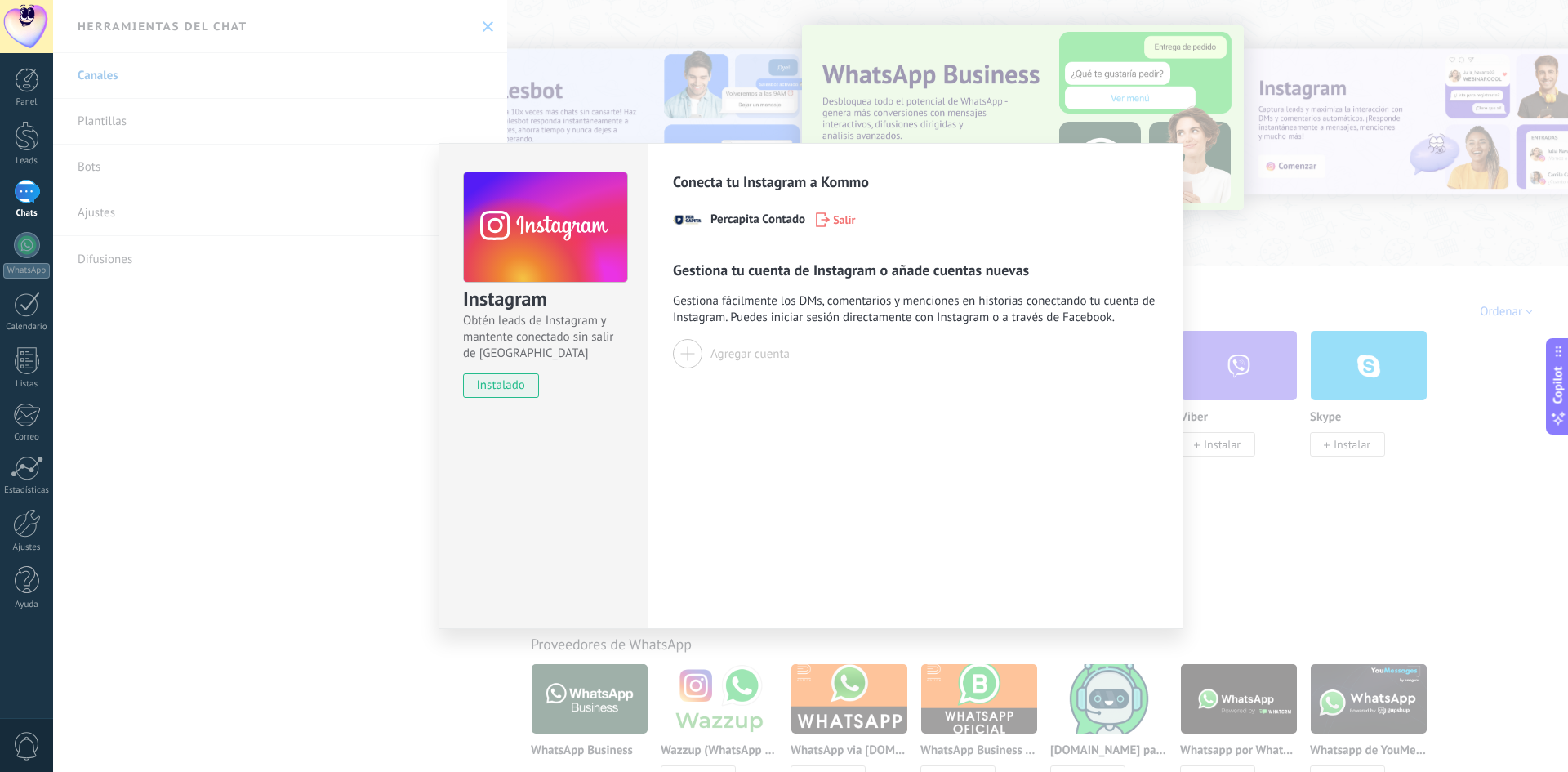
click at [1299, 249] on div "Instagram Obtén leads de Instagram y mantente conectado sin salir de Kommo inst…" at bounding box center [810, 386] width 1515 height 772
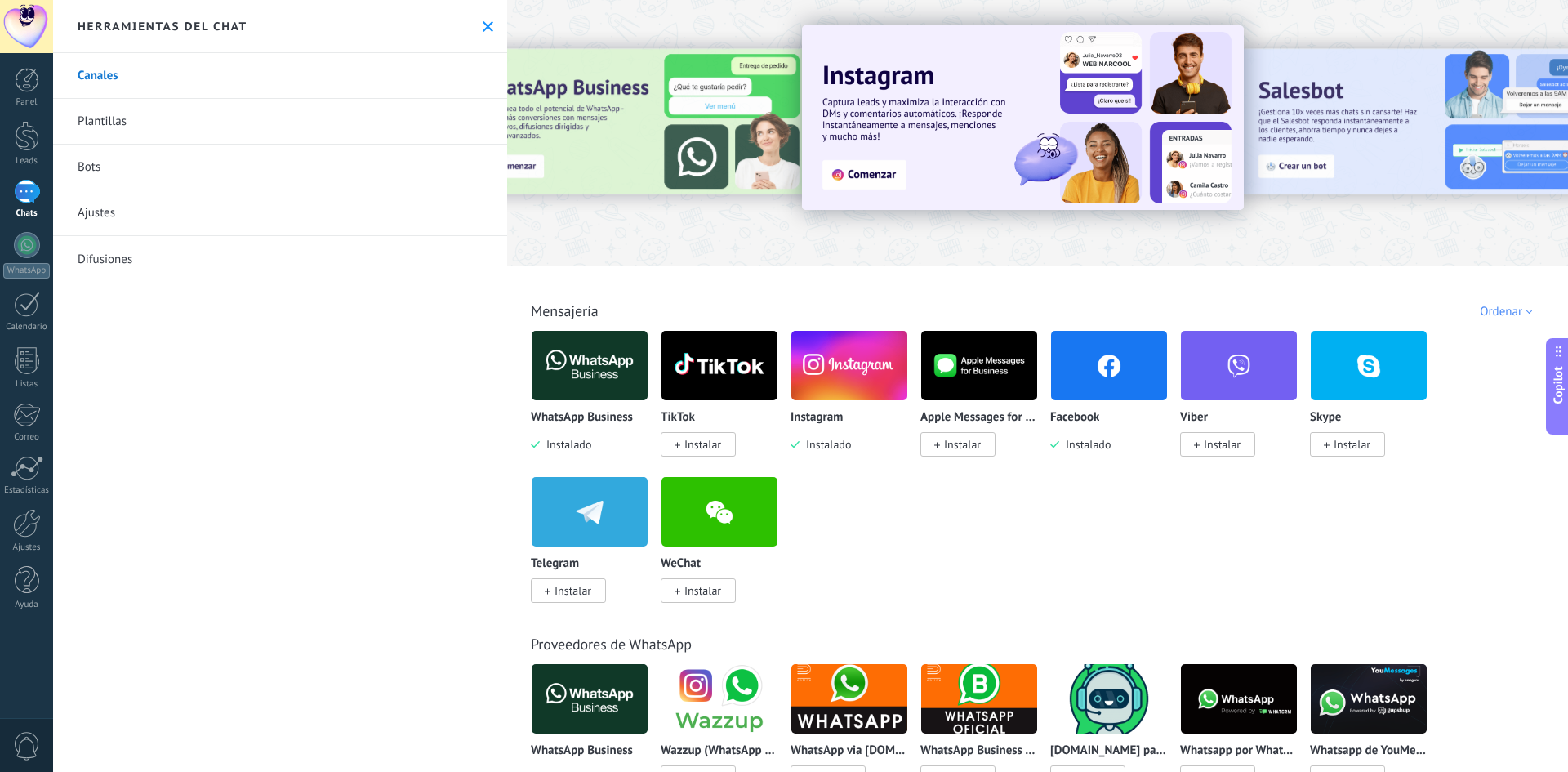
click at [31, 191] on div "1" at bounding box center [27, 191] width 26 height 23
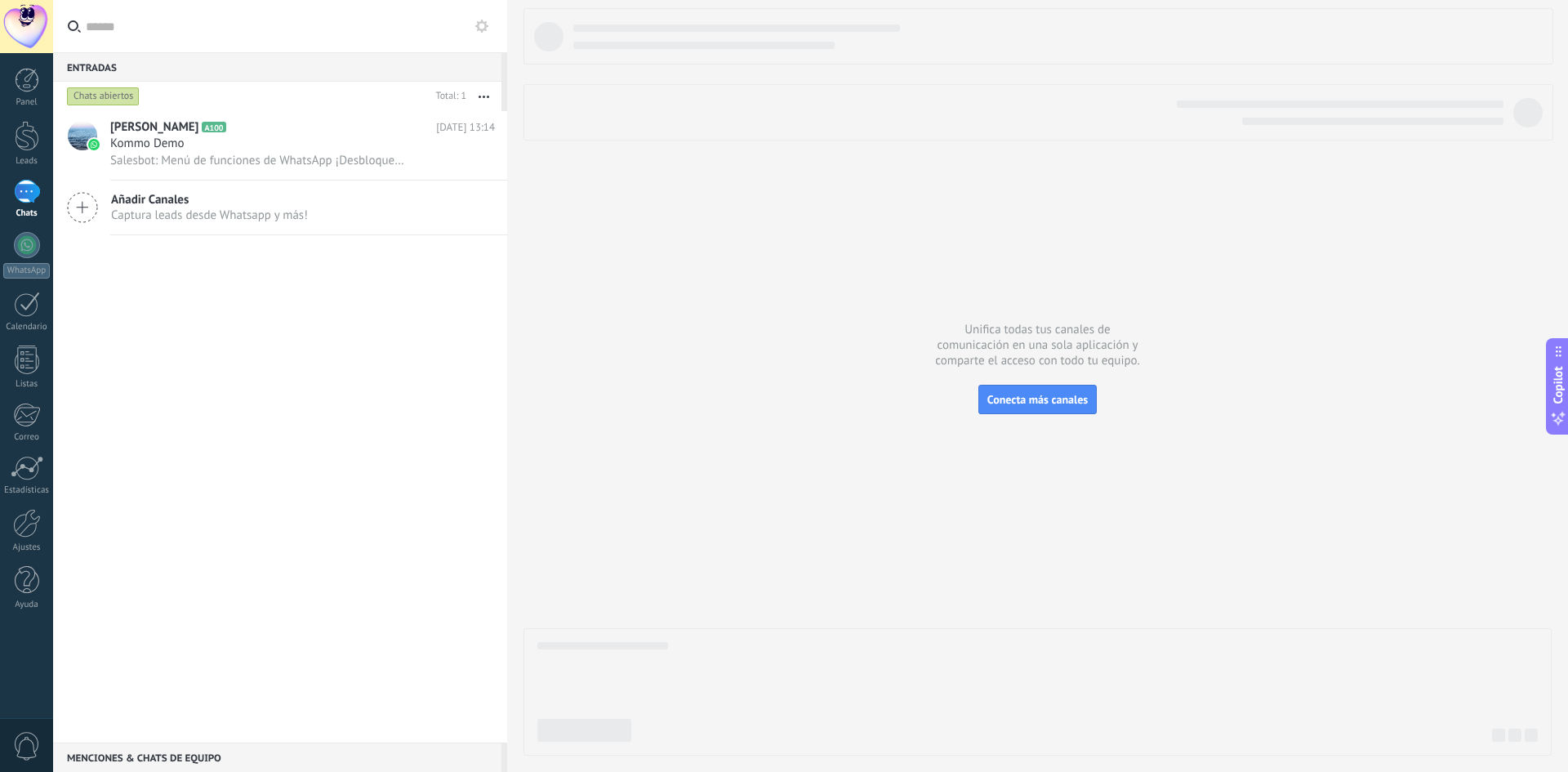
click at [484, 26] on icon at bounding box center [481, 26] width 13 height 13
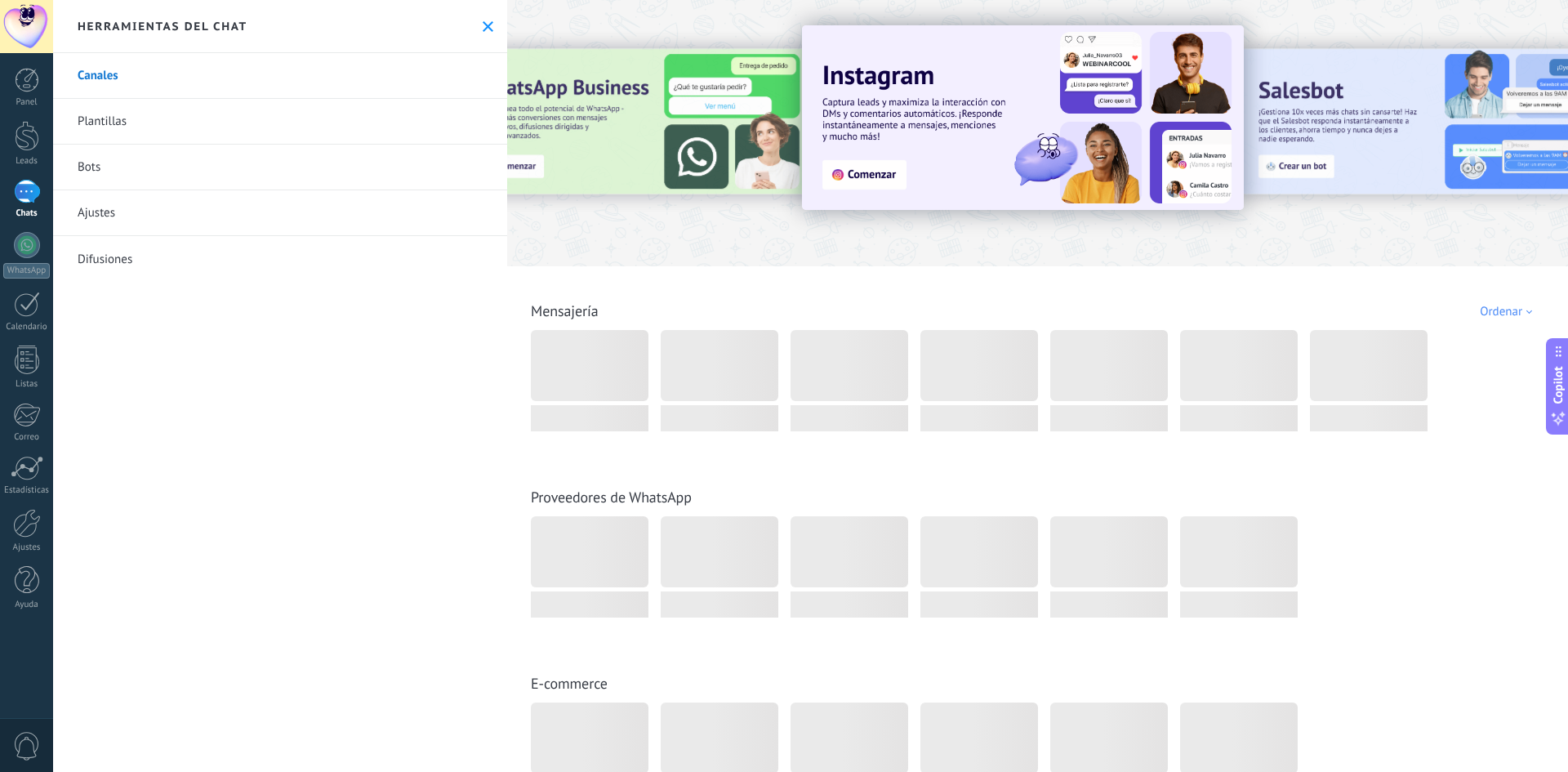
click at [124, 217] on link "Ajustes" at bounding box center [280, 213] width 454 height 46
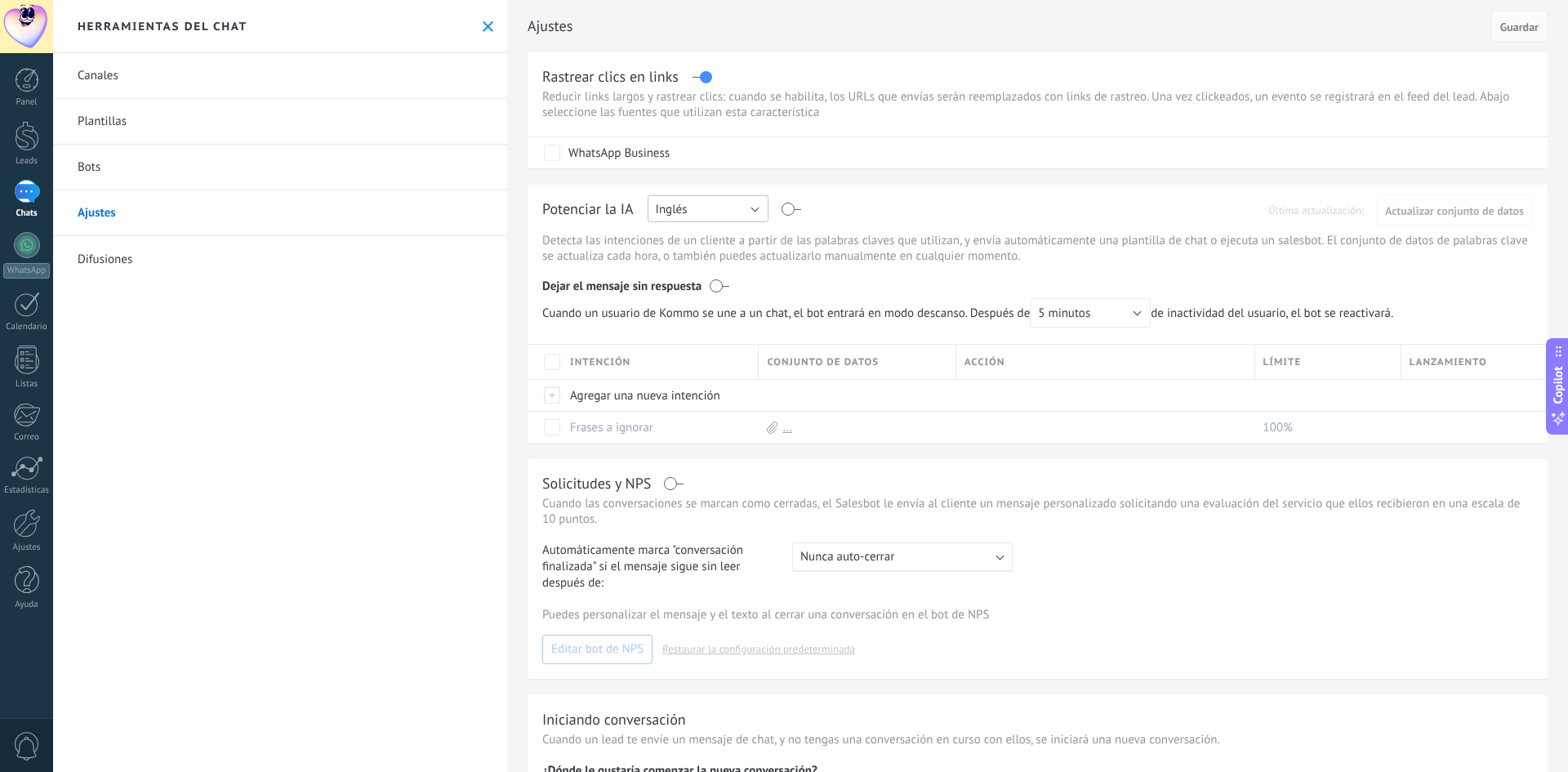
click at [689, 211] on button "Inglés" at bounding box center [707, 208] width 121 height 27
click at [687, 259] on span "Español" at bounding box center [700, 266] width 125 height 16
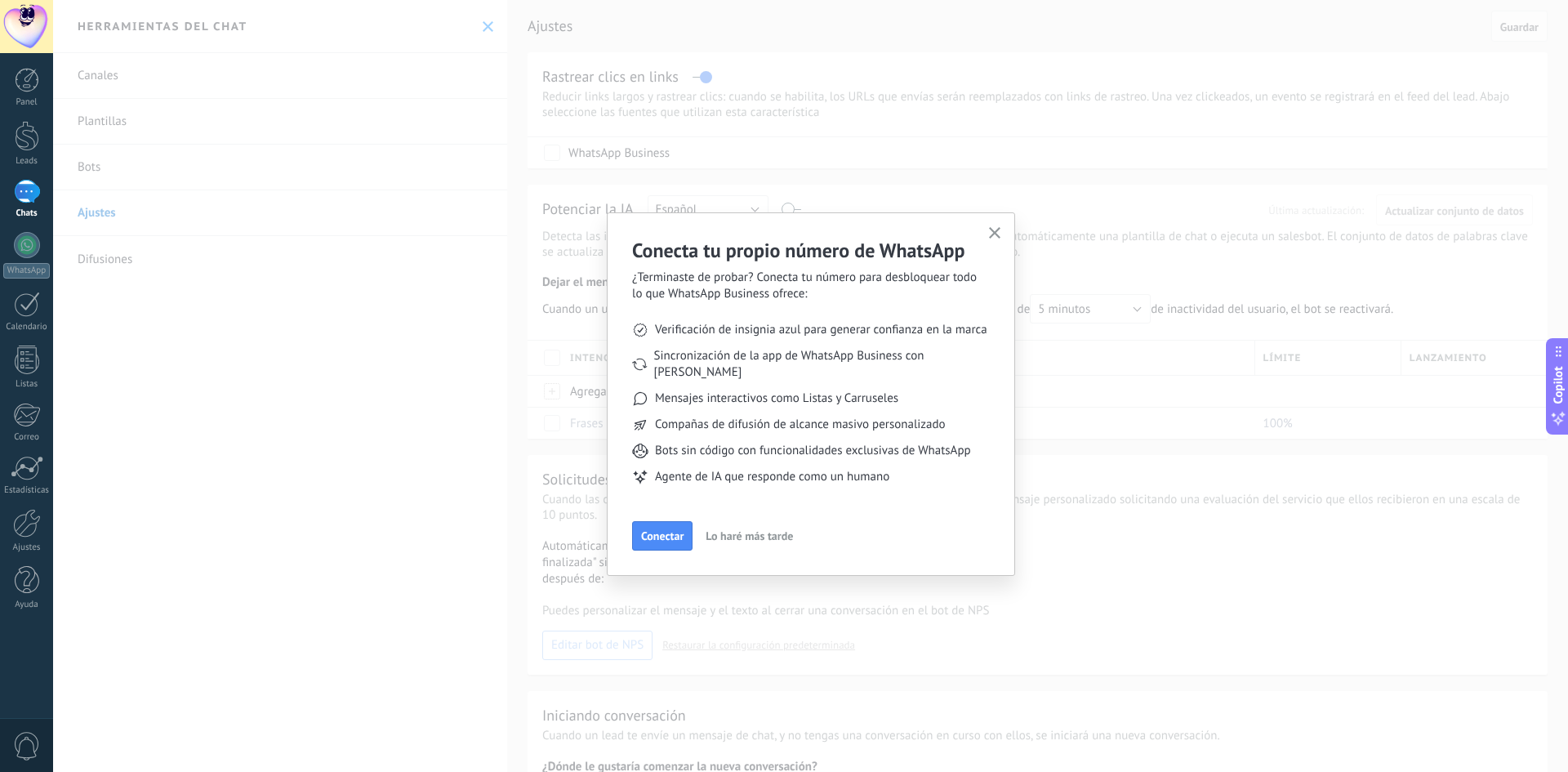
click at [993, 228] on icon "button" at bounding box center [995, 233] width 12 height 12
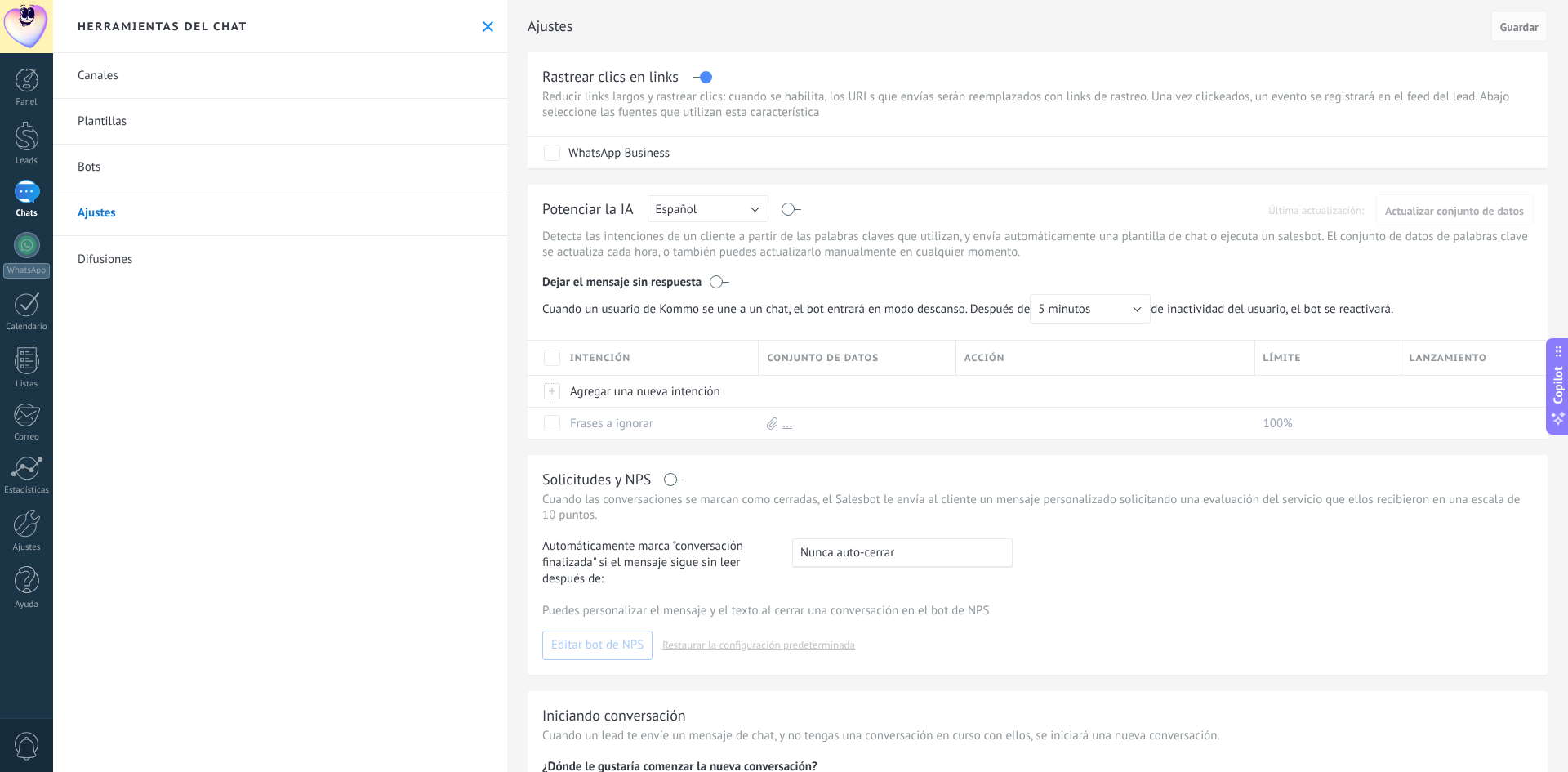
click at [20, 196] on div at bounding box center [27, 191] width 26 height 23
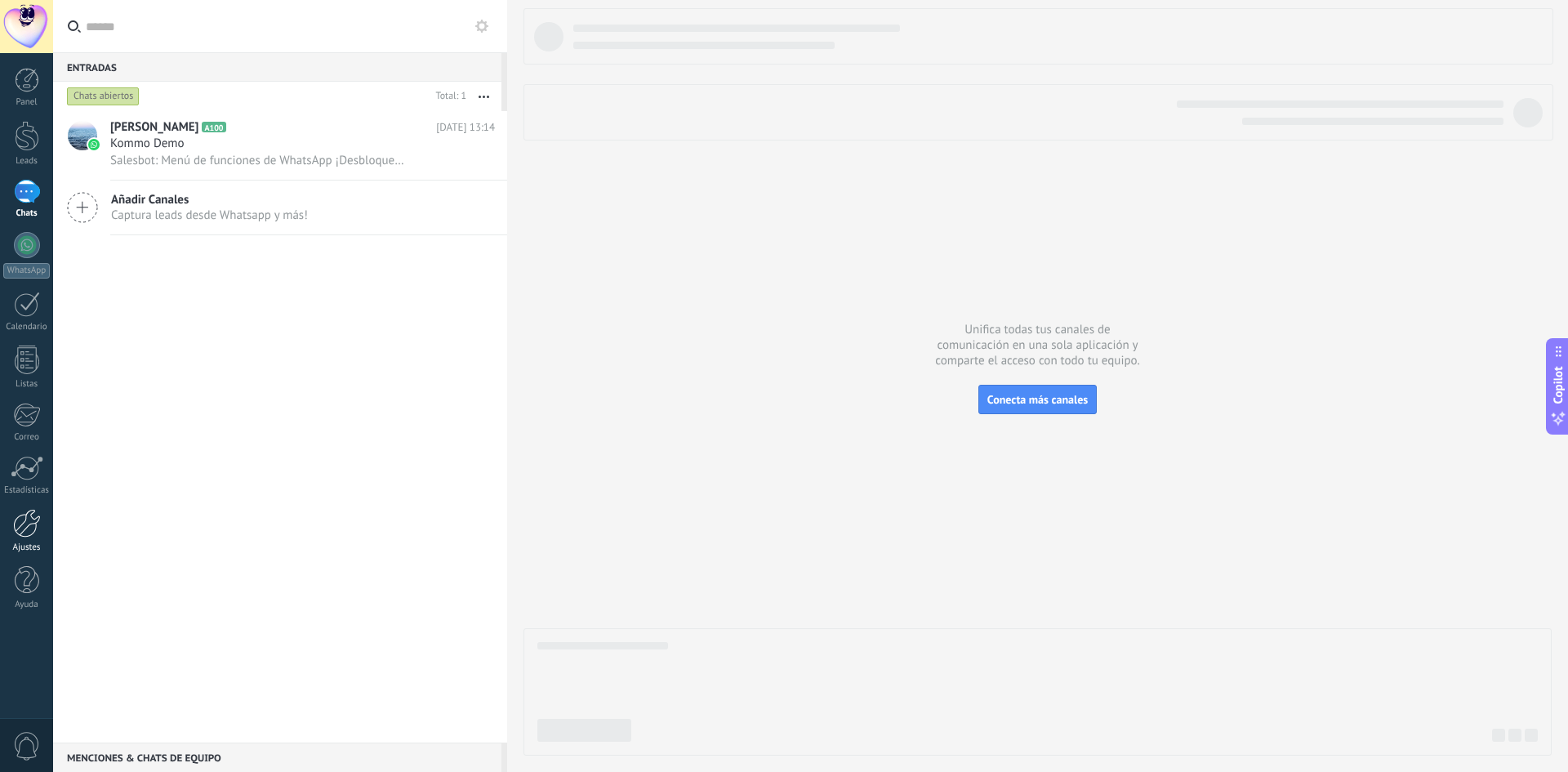
click at [36, 518] on div at bounding box center [27, 523] width 28 height 29
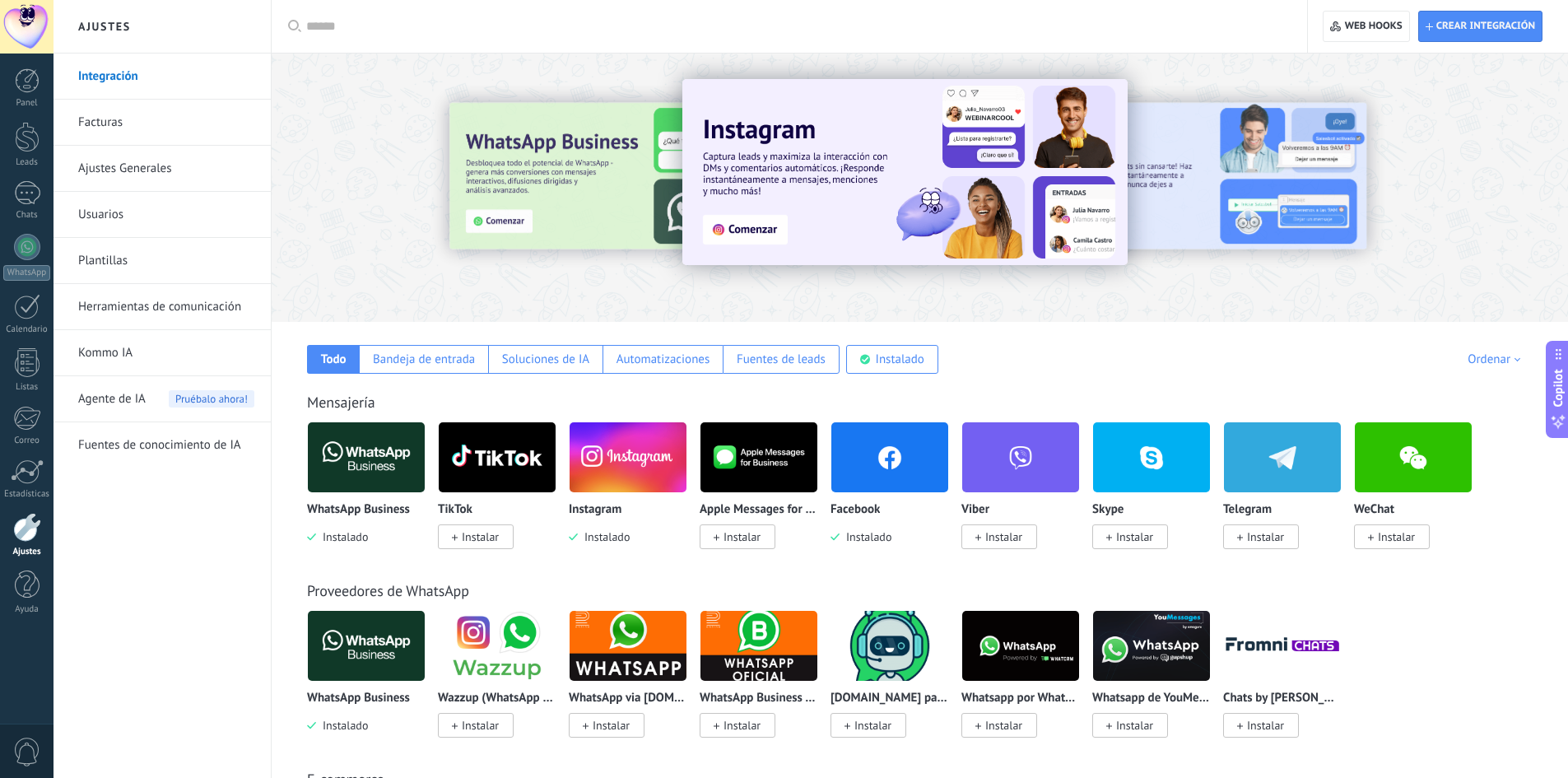
click at [620, 460] on img at bounding box center [628, 457] width 117 height 80
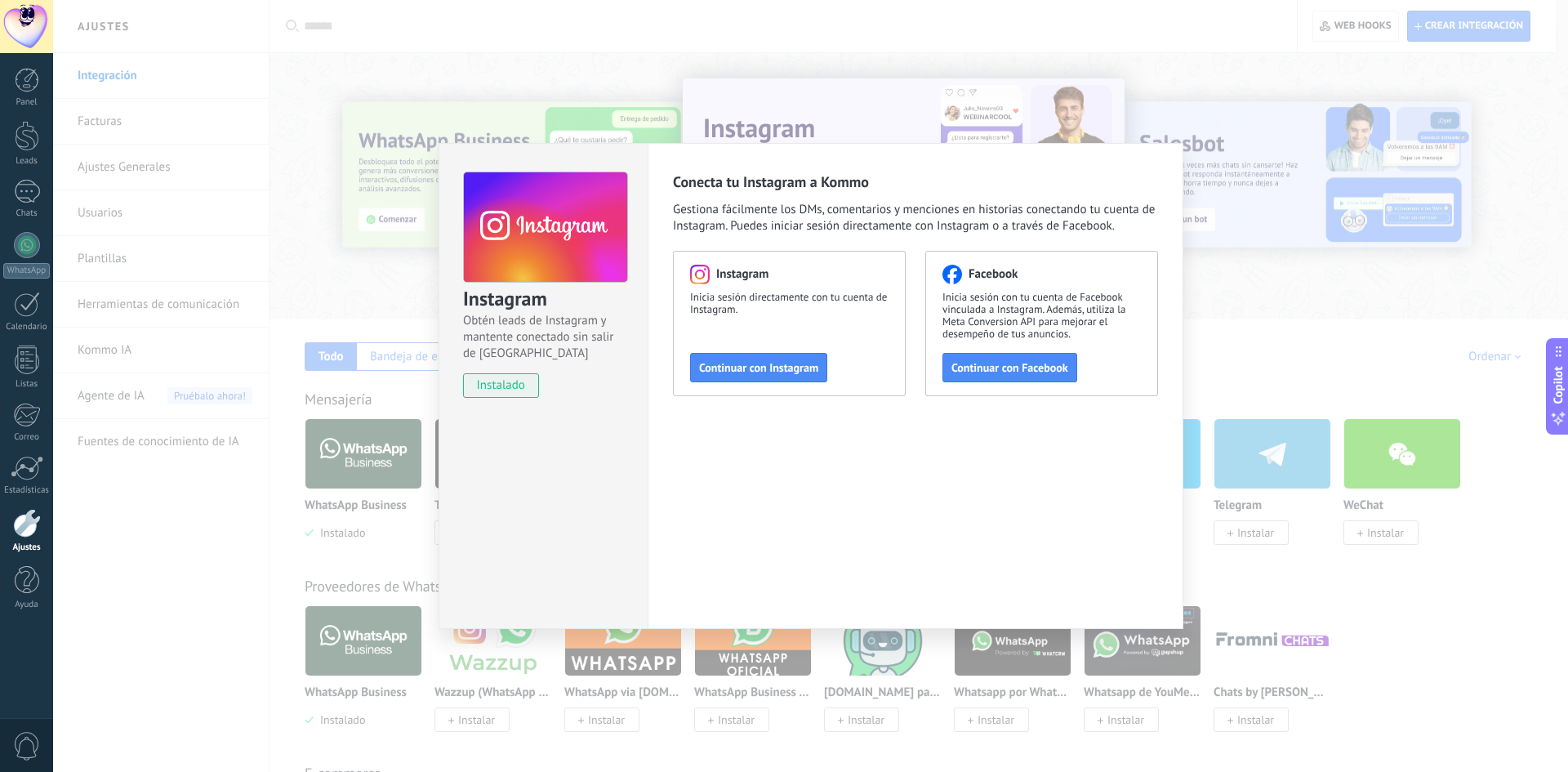
click at [1233, 253] on div "Instagram Obtén leads de Instagram y mantente conectado sin salir de Kommo inst…" at bounding box center [810, 386] width 1515 height 772
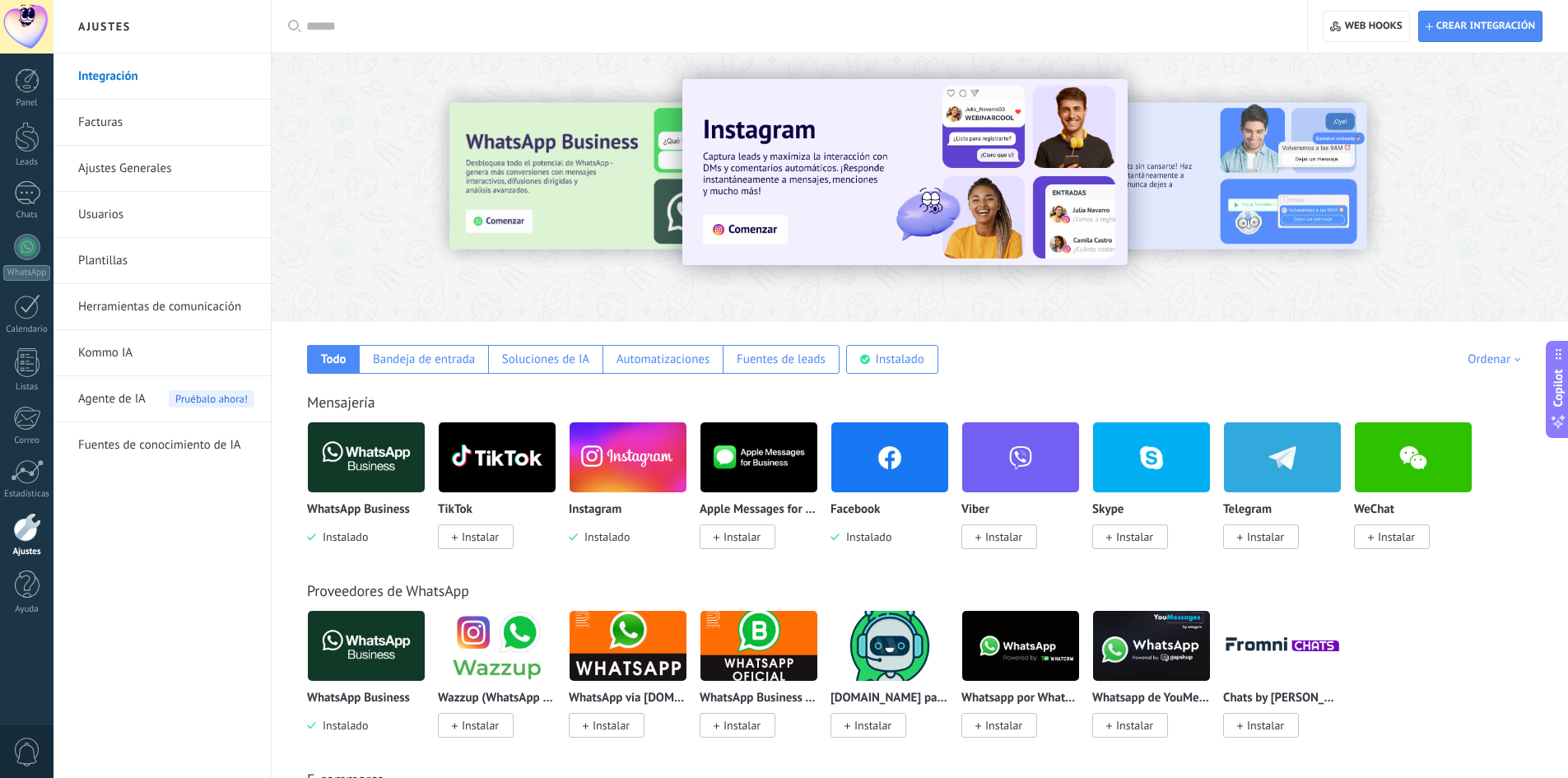
click at [864, 468] on img at bounding box center [889, 457] width 117 height 80
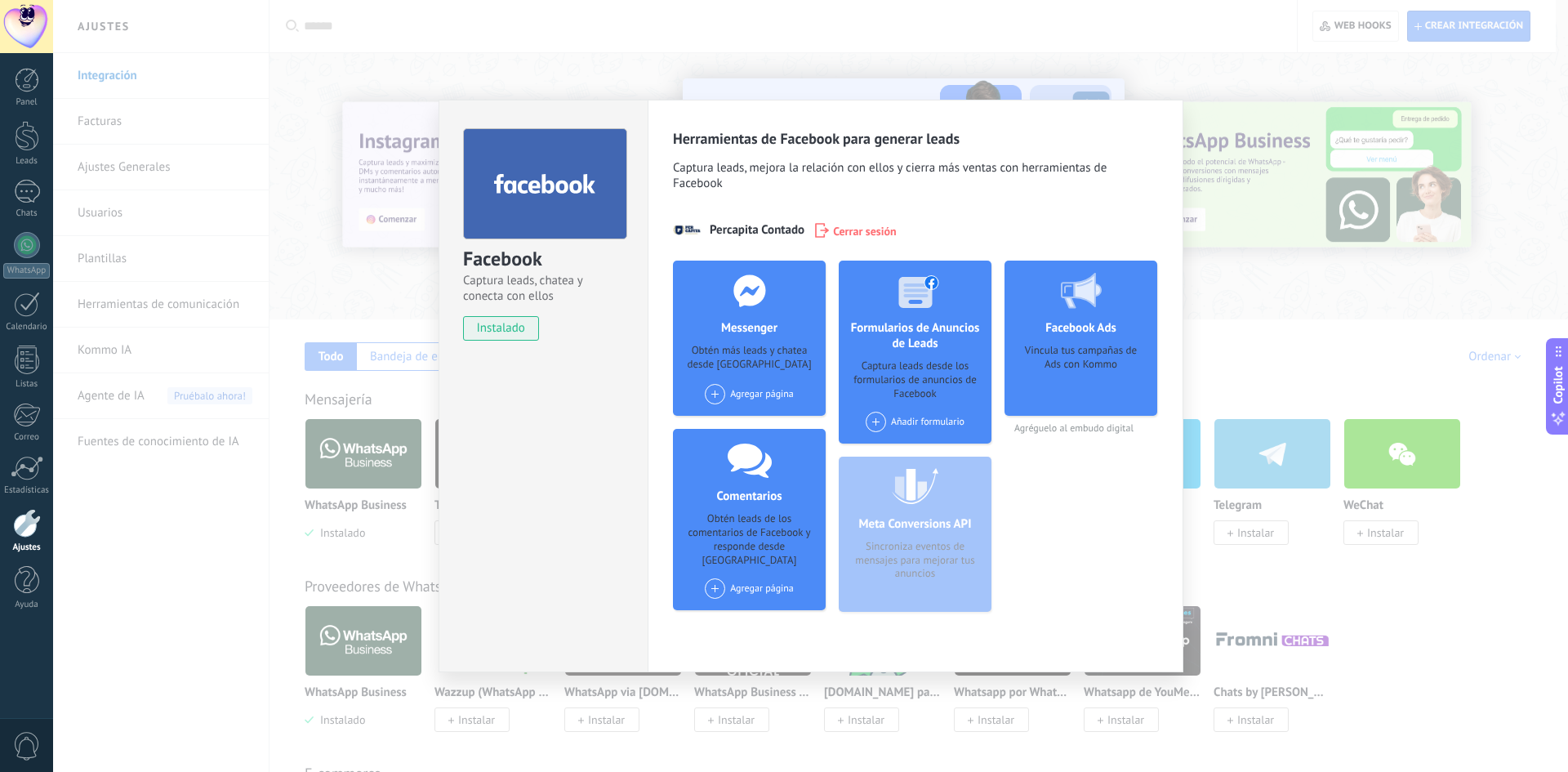
click at [848, 224] on span "Cerrar sesión" at bounding box center [864, 230] width 64 height 17
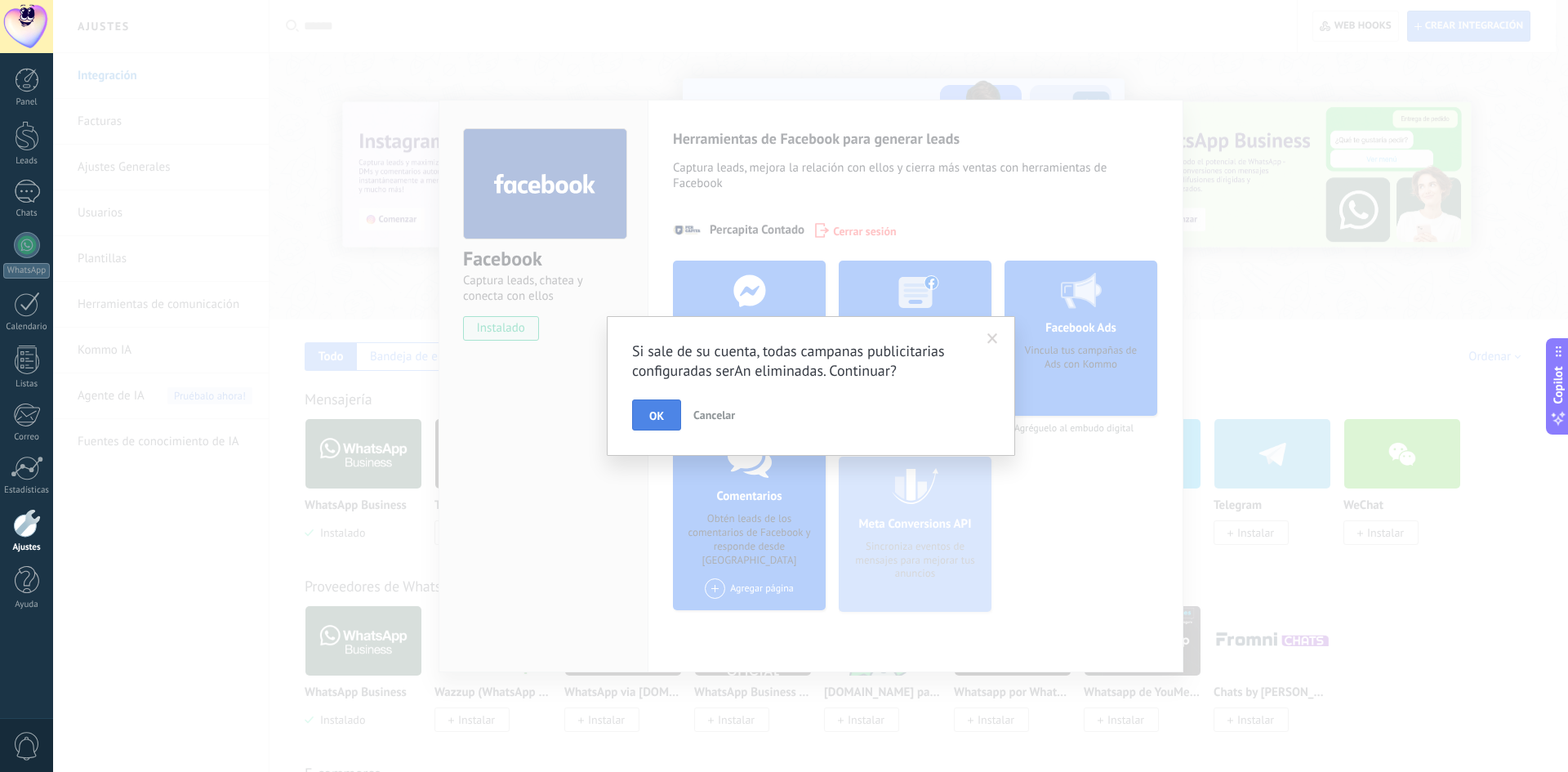
click at [652, 416] on span "OK" at bounding box center [656, 415] width 15 height 11
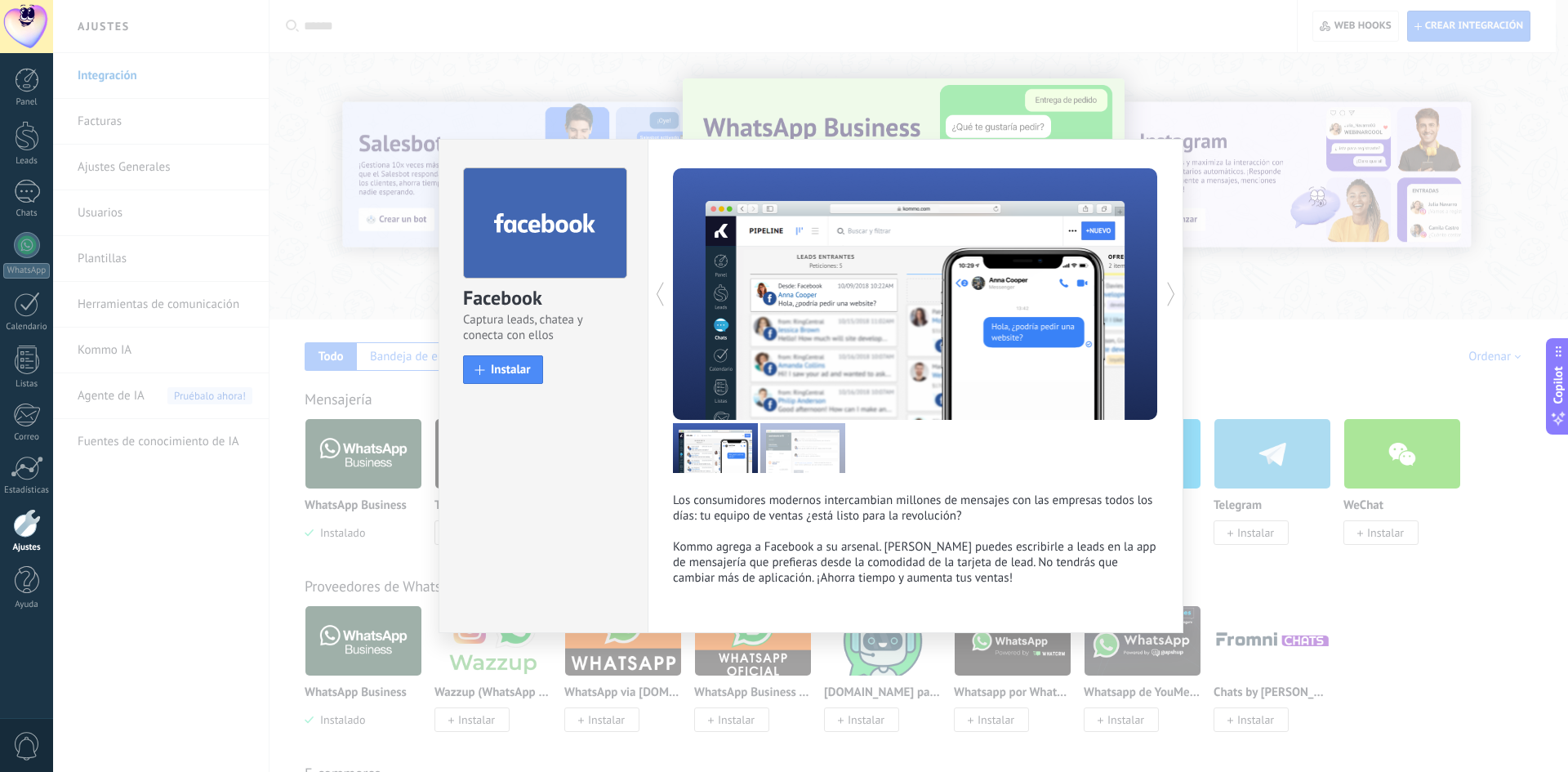
click at [1305, 339] on div "Facebook Captura leads, chatea y conecta con ellos install Instalar Los consumi…" at bounding box center [810, 386] width 1515 height 772
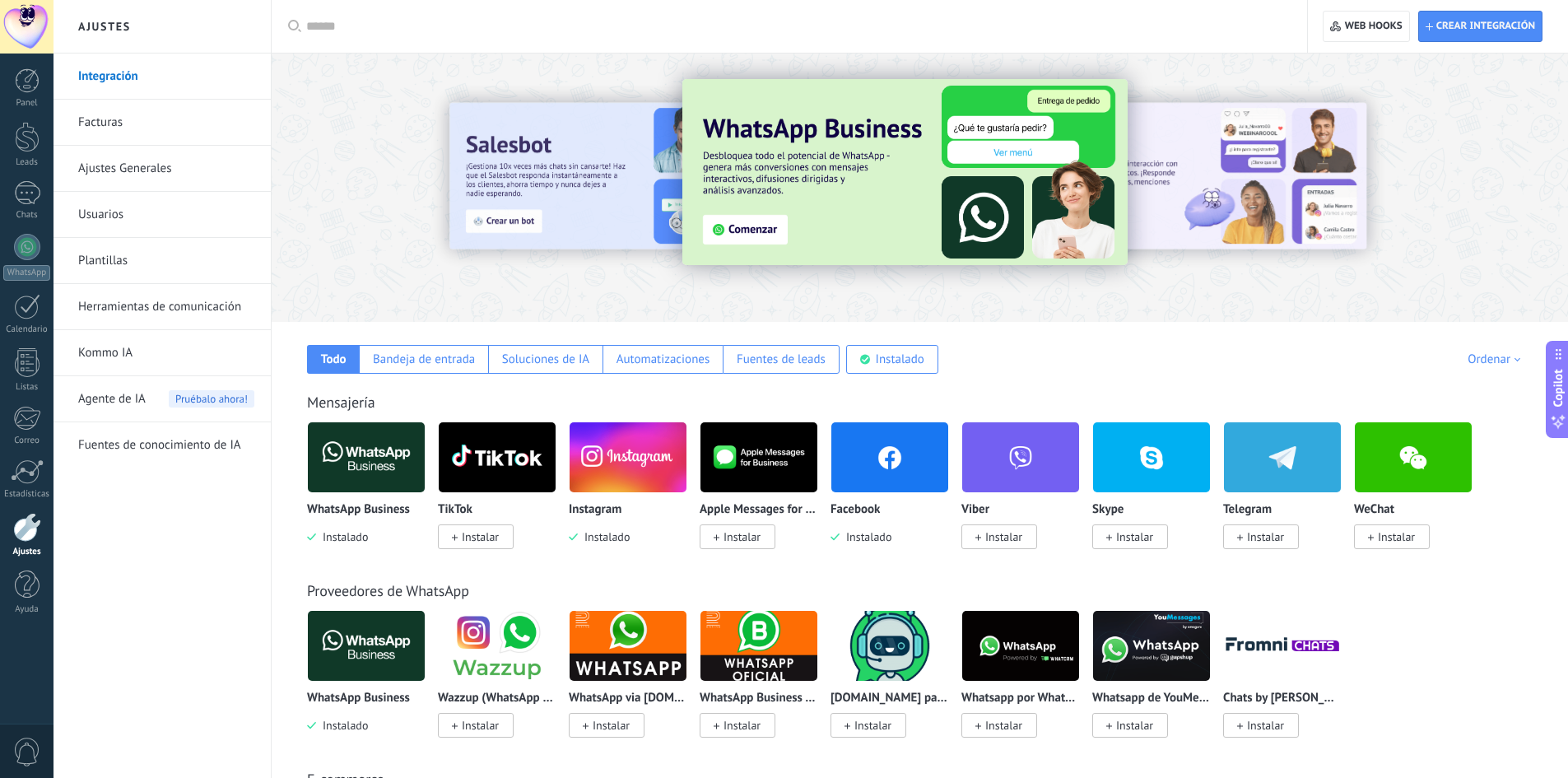
click at [631, 455] on img at bounding box center [628, 457] width 117 height 80
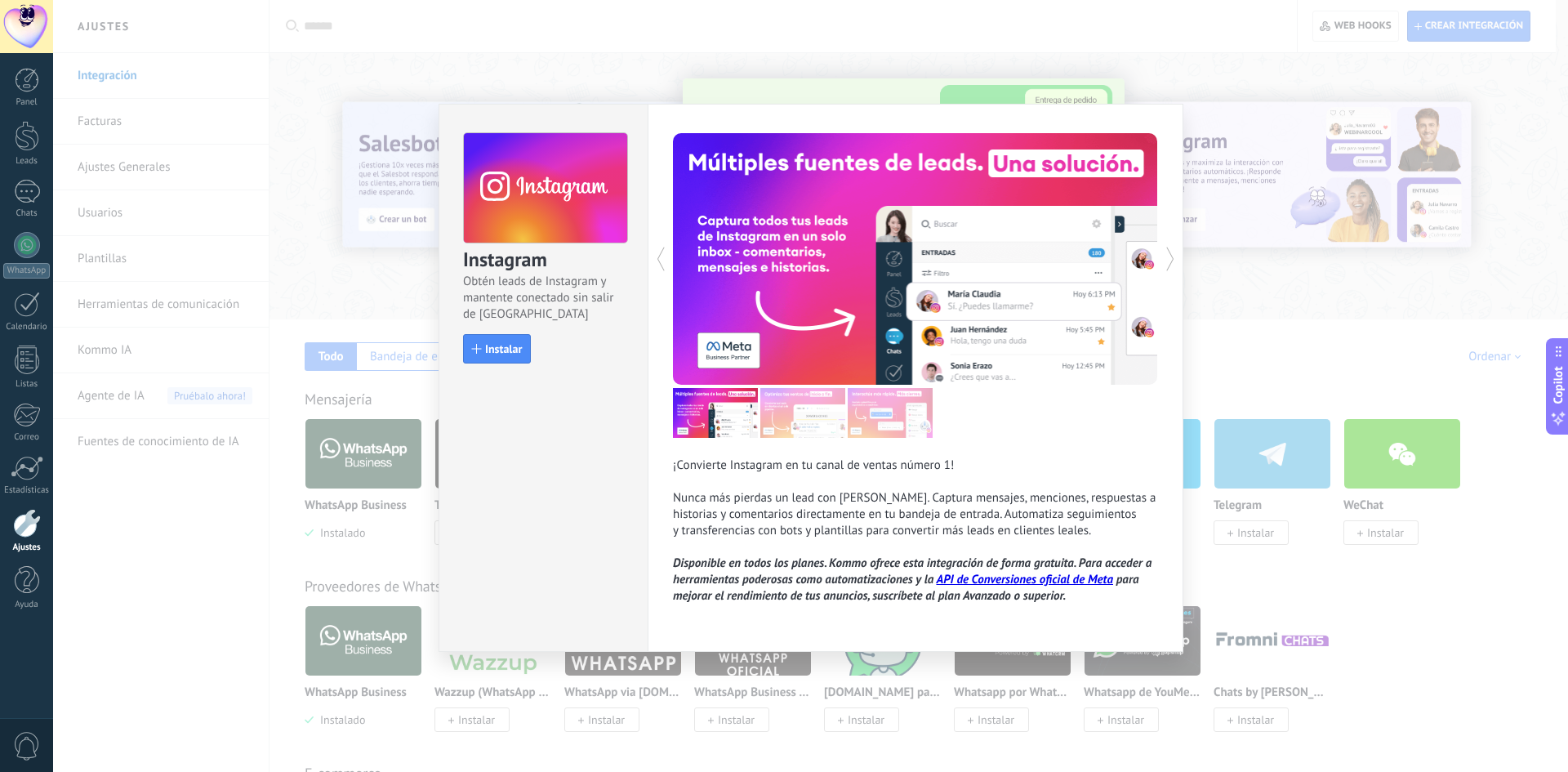
click at [1274, 316] on div "Instagram Obtén leads de Instagram y mantente conectado sin salir de Kommo Inst…" at bounding box center [810, 386] width 1515 height 772
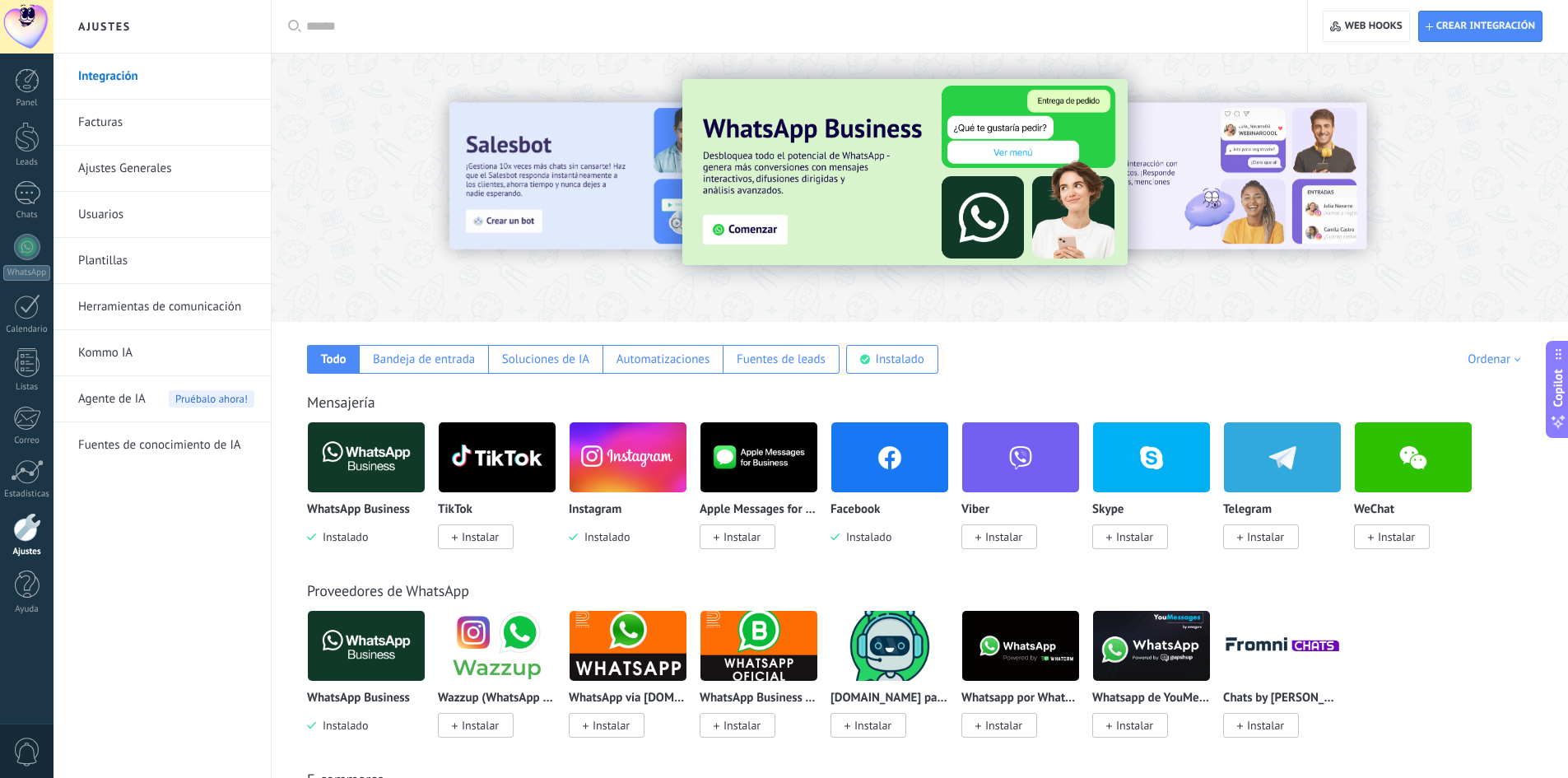
click at [862, 477] on img at bounding box center [889, 457] width 117 height 80
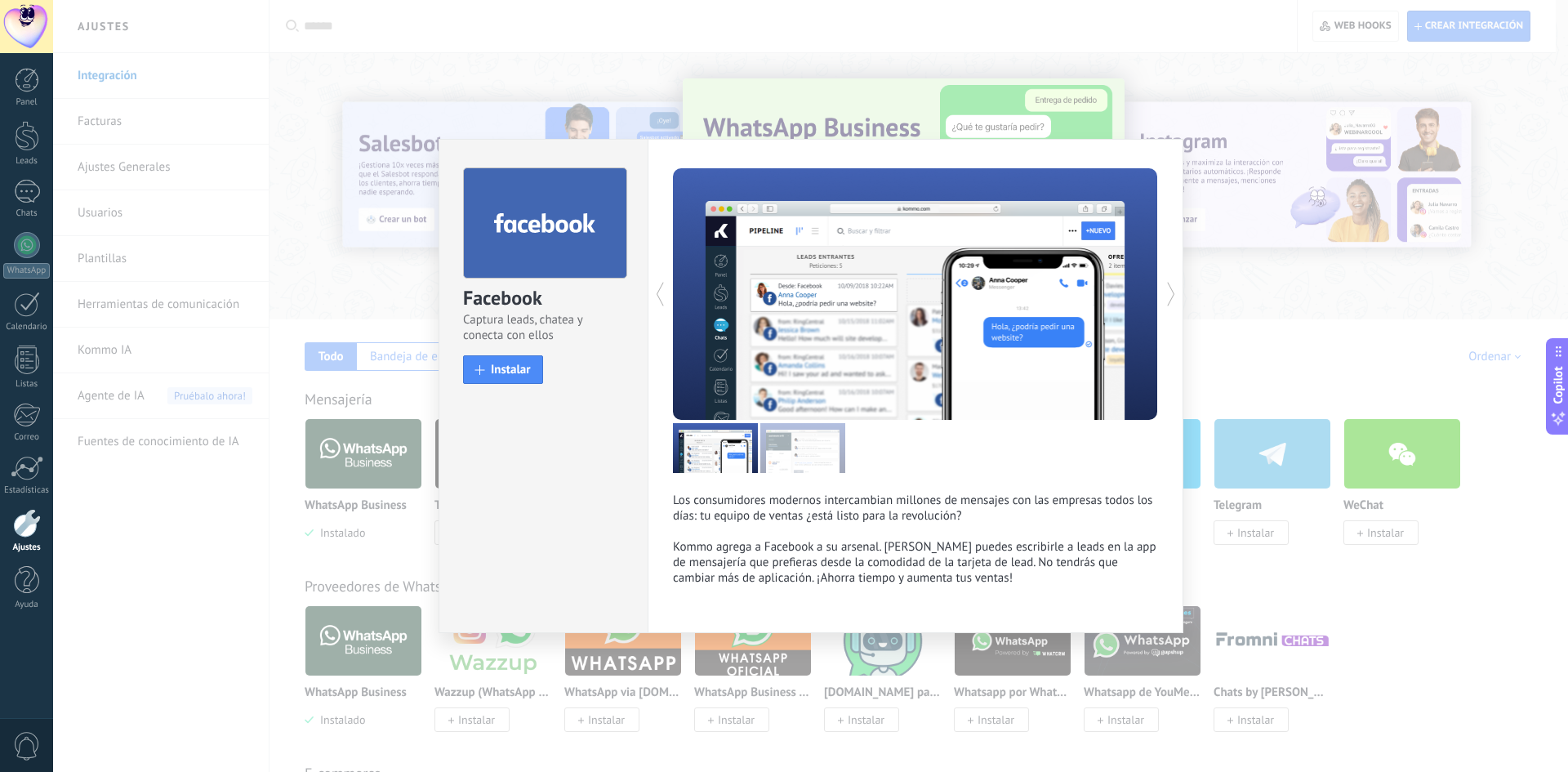
click at [1283, 320] on div "Facebook Captura leads, chatea y conecta con ellos install Instalar Los consumi…" at bounding box center [810, 386] width 1515 height 772
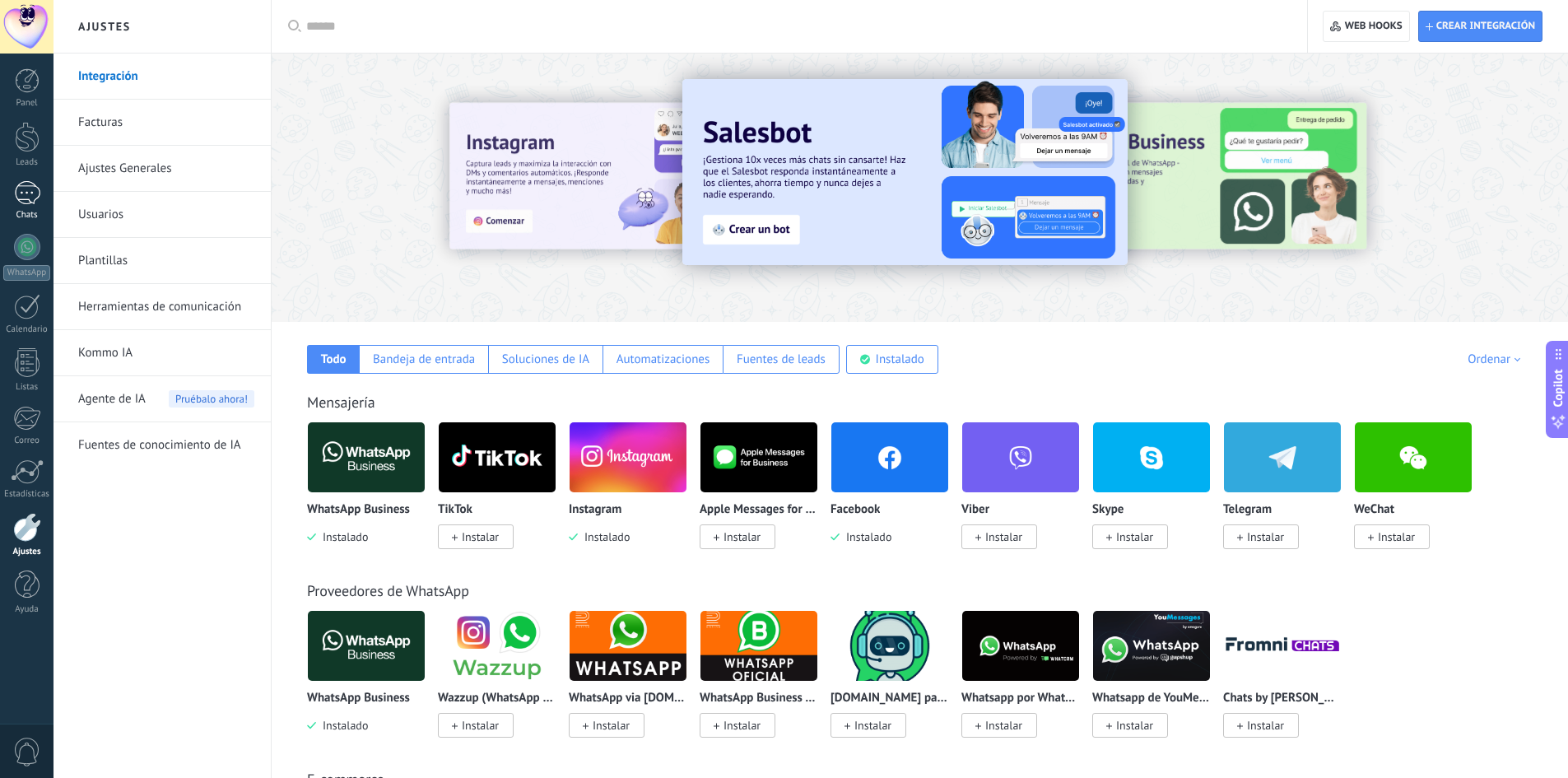
click at [28, 195] on div at bounding box center [27, 193] width 26 height 24
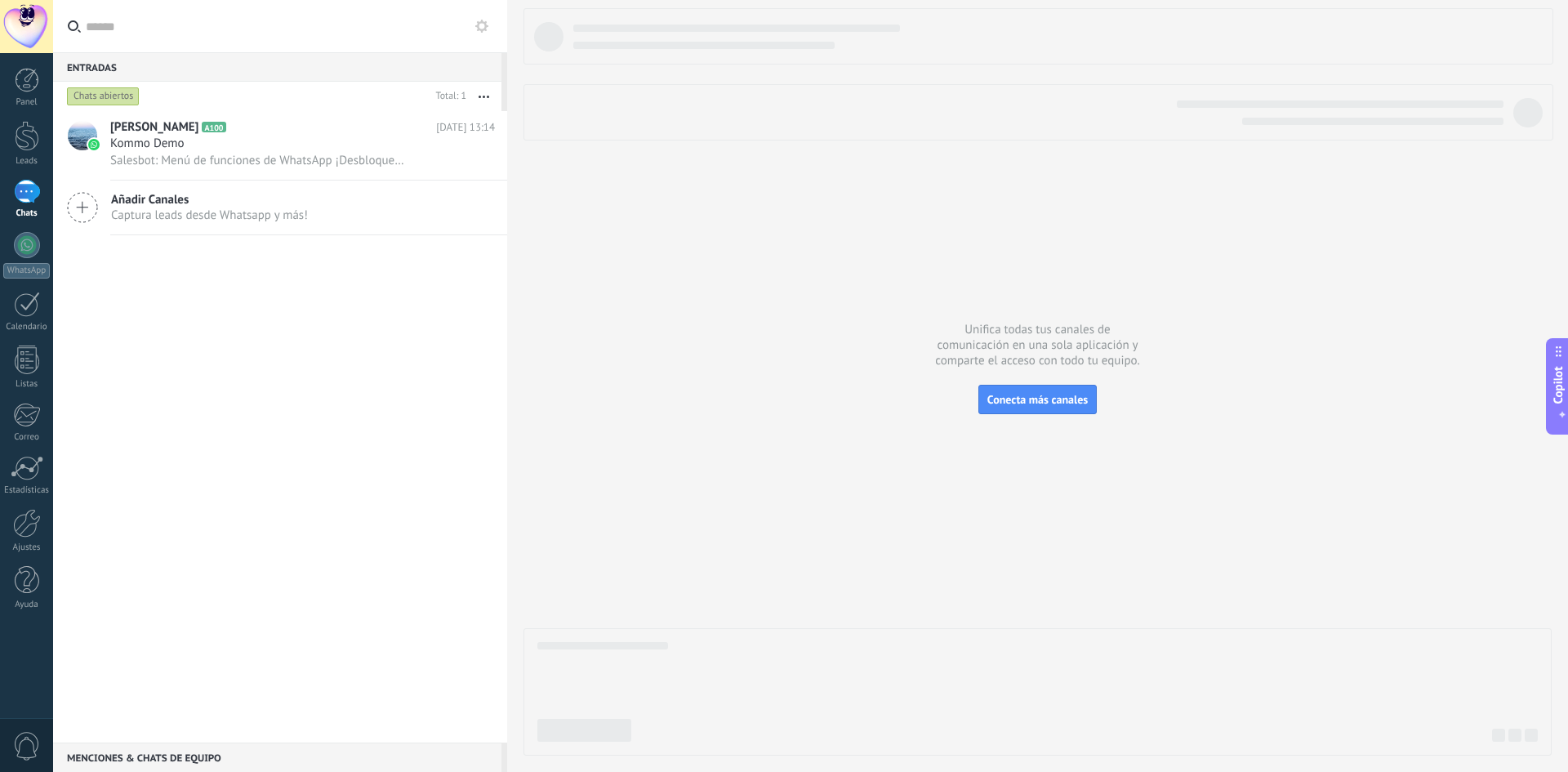
click at [219, 211] on span "Captura leads desde Whatsapp y más!" at bounding box center [210, 215] width 197 height 16
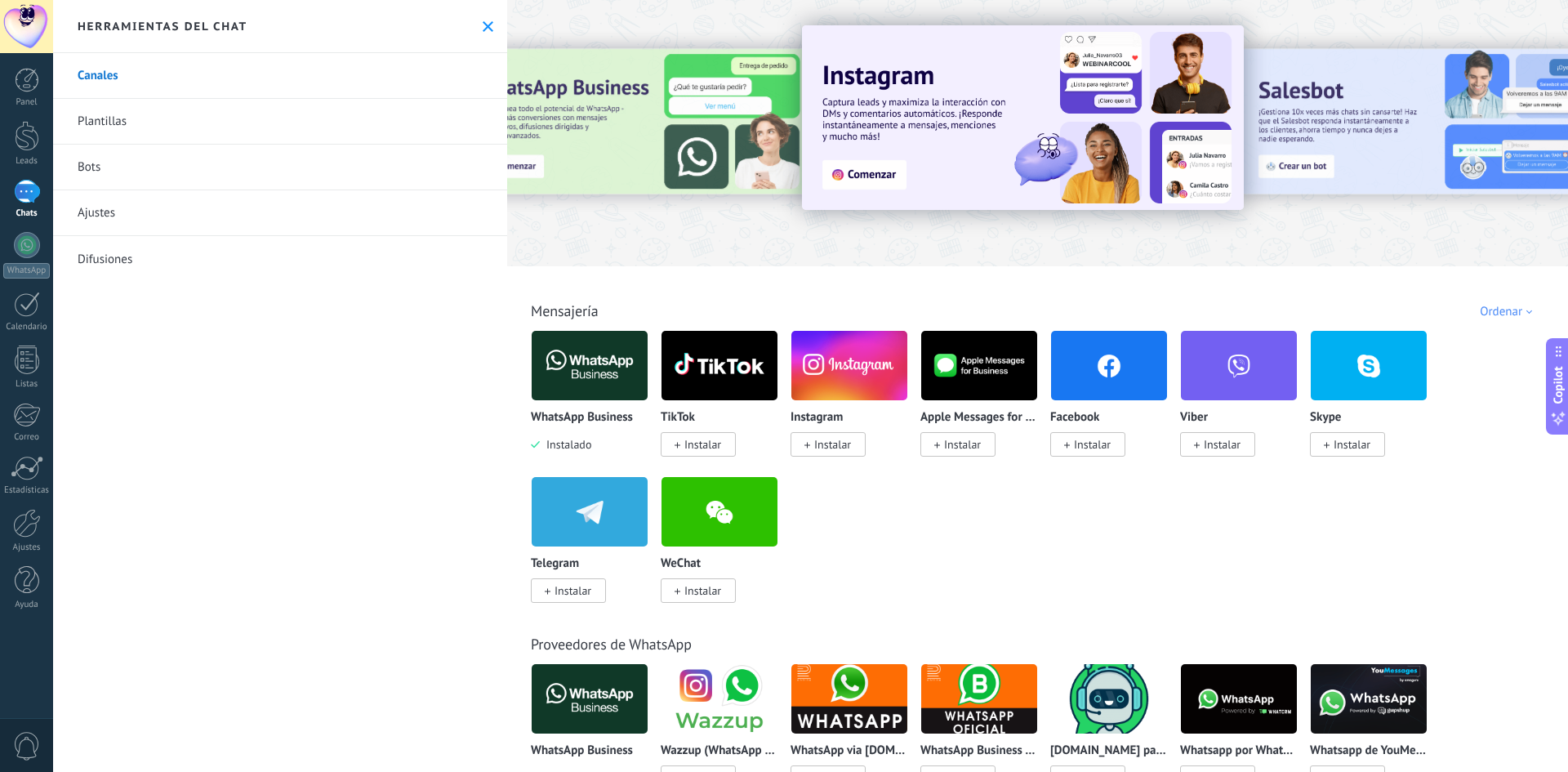
click at [1096, 359] on img at bounding box center [1109, 366] width 116 height 79
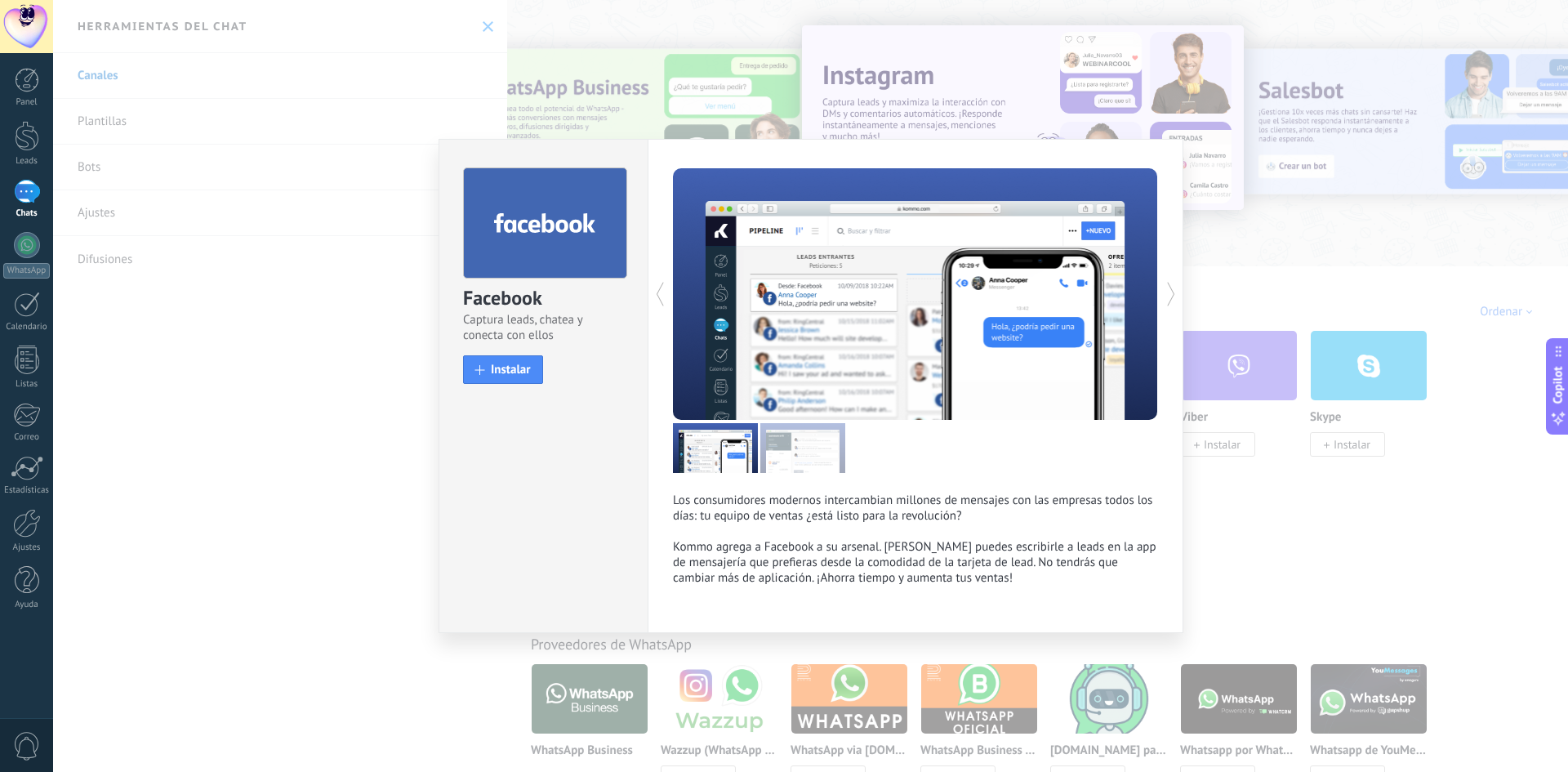
click at [1215, 263] on div "Facebook Captura leads, chatea y conecta con ellos install Instalar Los consumi…" at bounding box center [810, 386] width 1515 height 772
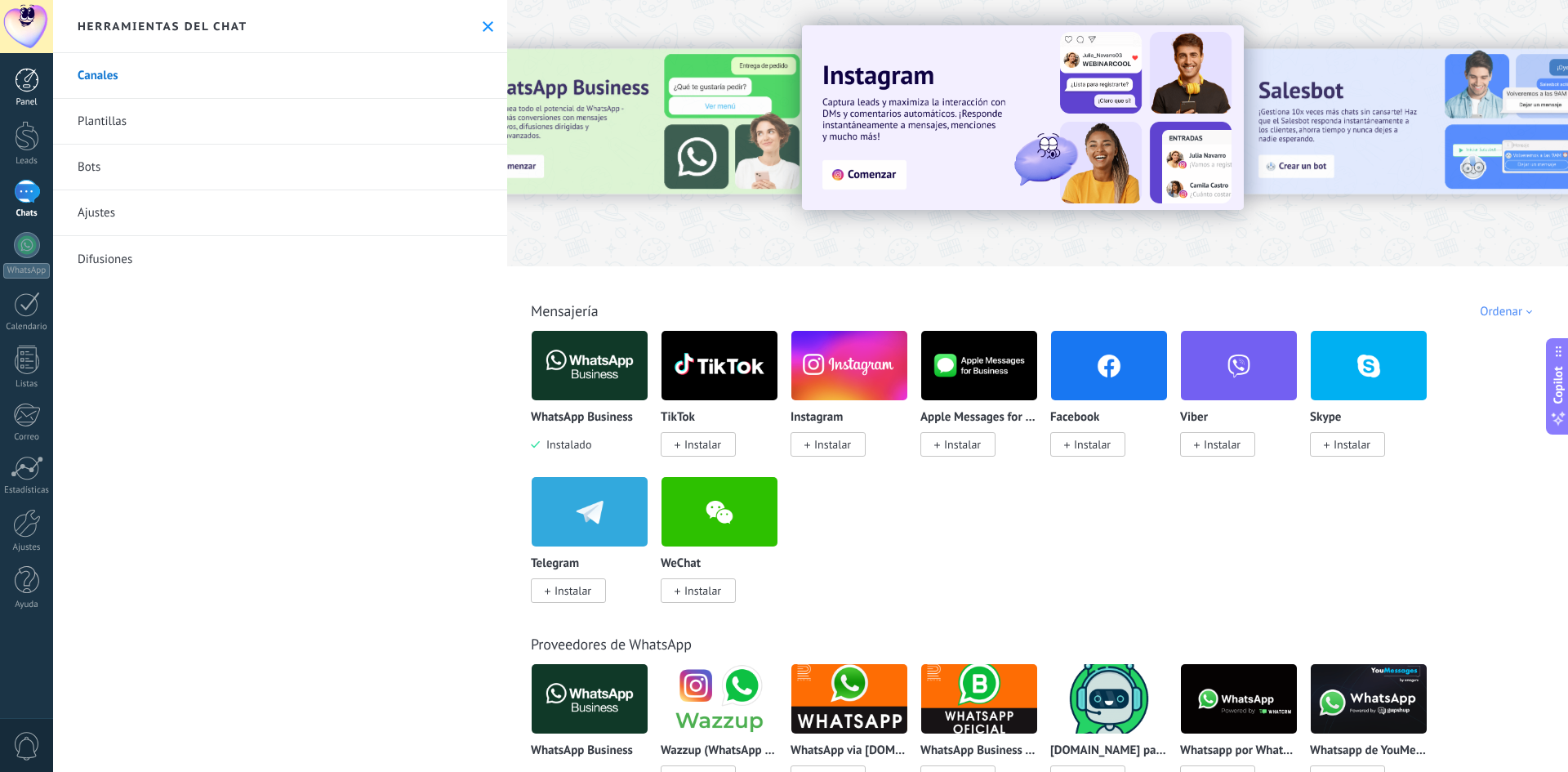
click at [34, 92] on link "Panel" at bounding box center [26, 88] width 53 height 40
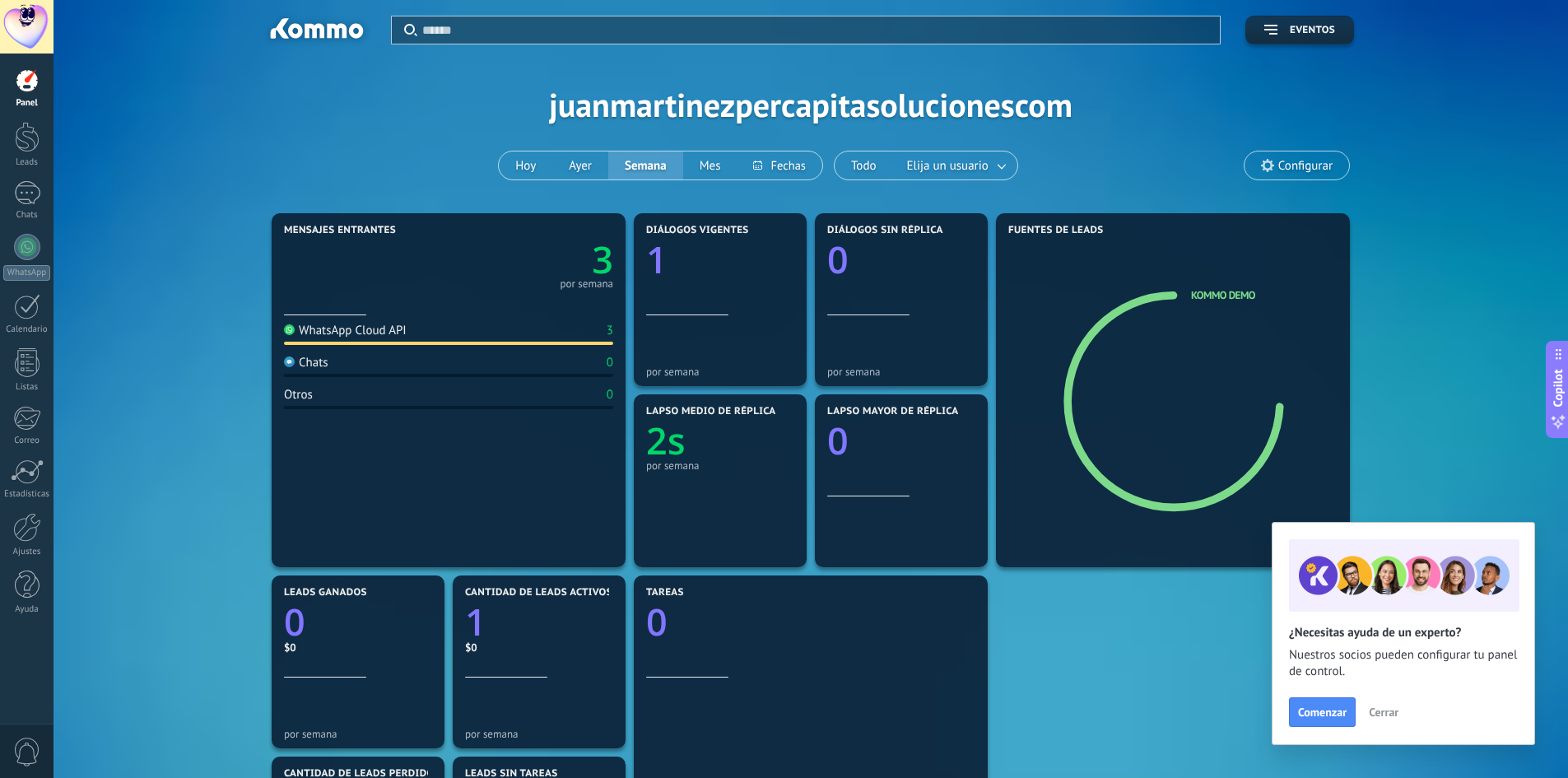
click at [1376, 711] on span "Cerrar" at bounding box center [1384, 711] width 30 height 11
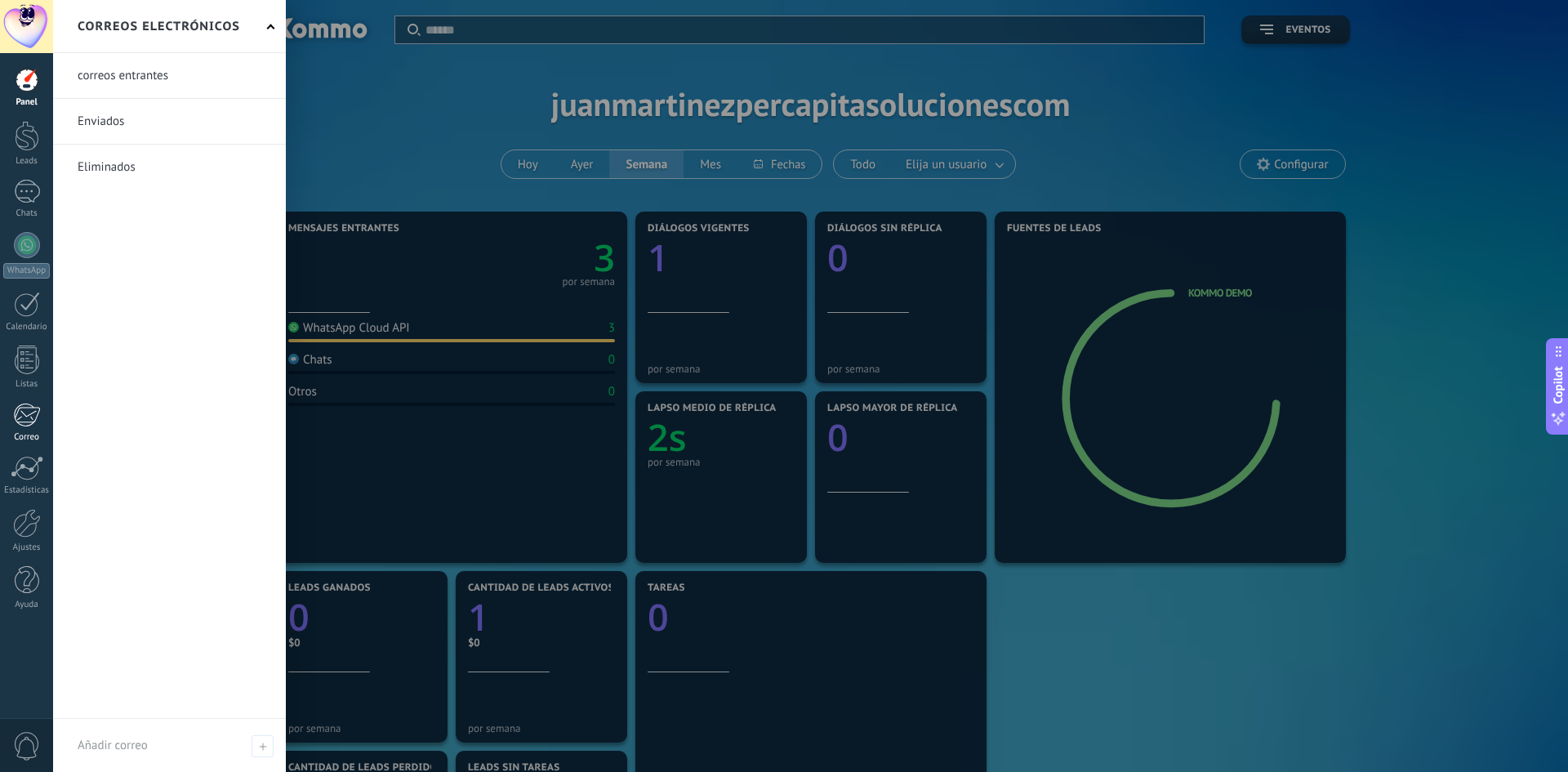
click at [19, 416] on div at bounding box center [26, 415] width 27 height 24
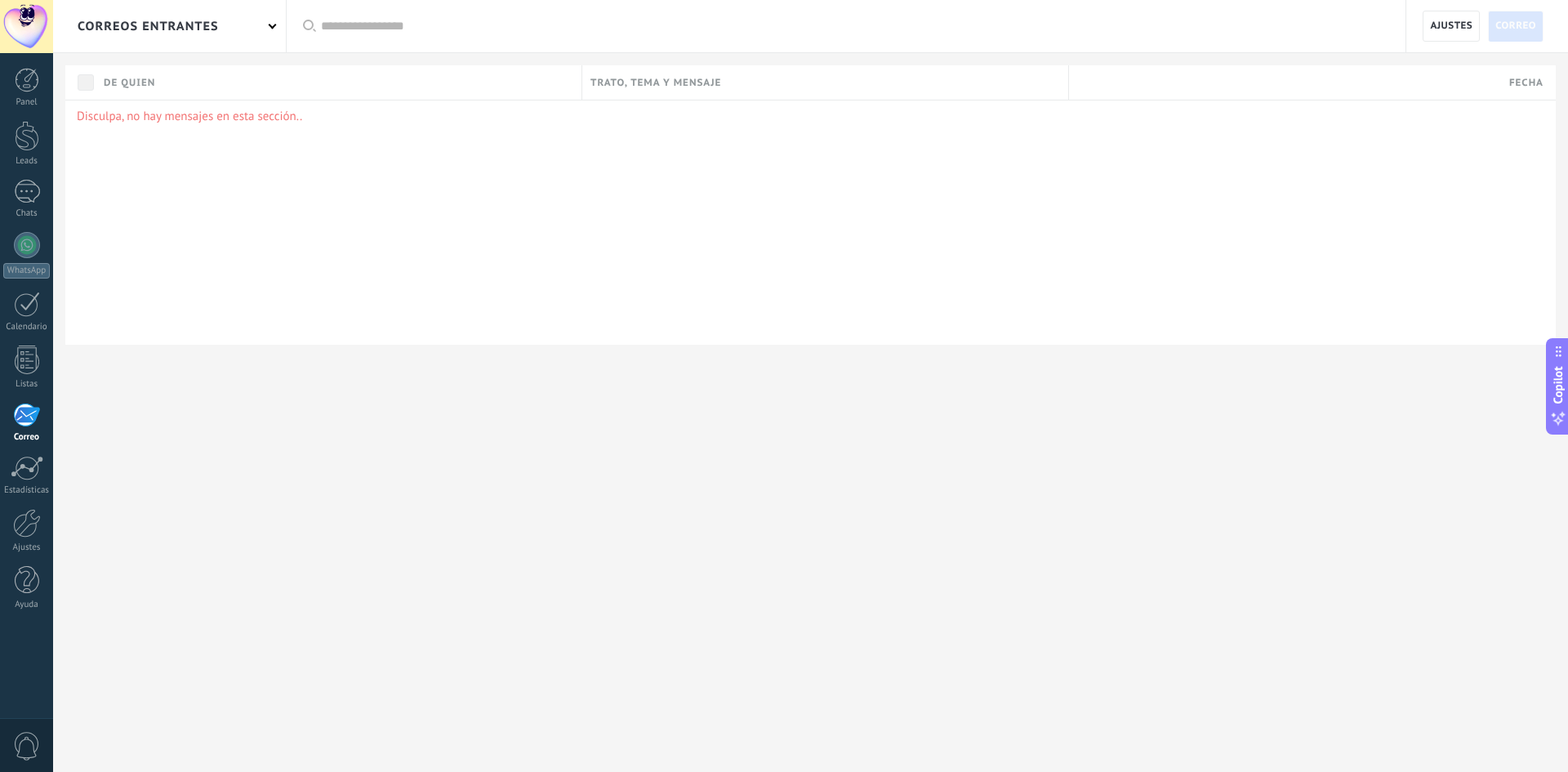
click at [227, 20] on div "correos entrantes" at bounding box center [170, 26] width 233 height 52
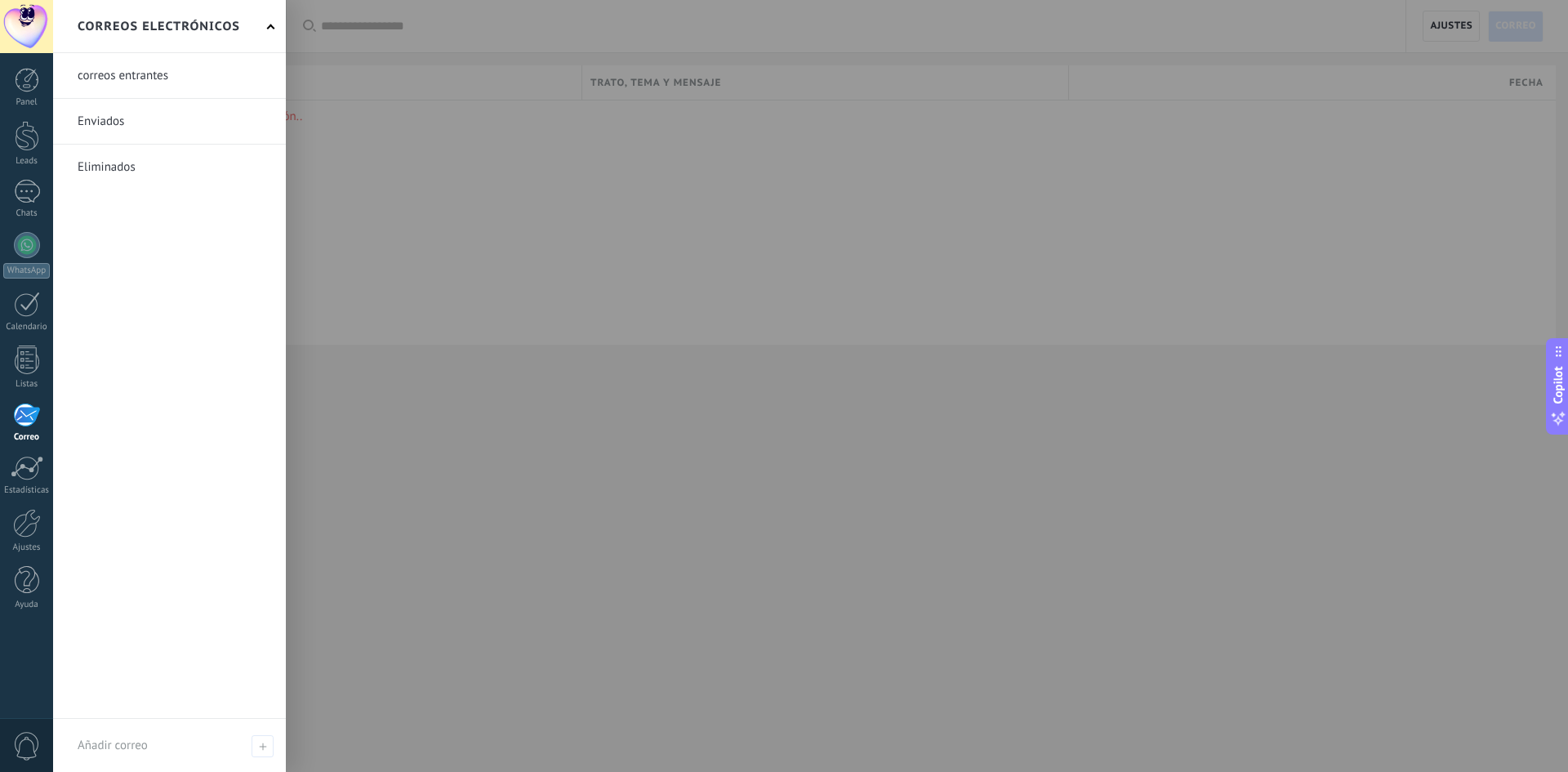
click at [343, 359] on div at bounding box center [837, 386] width 1568 height 772
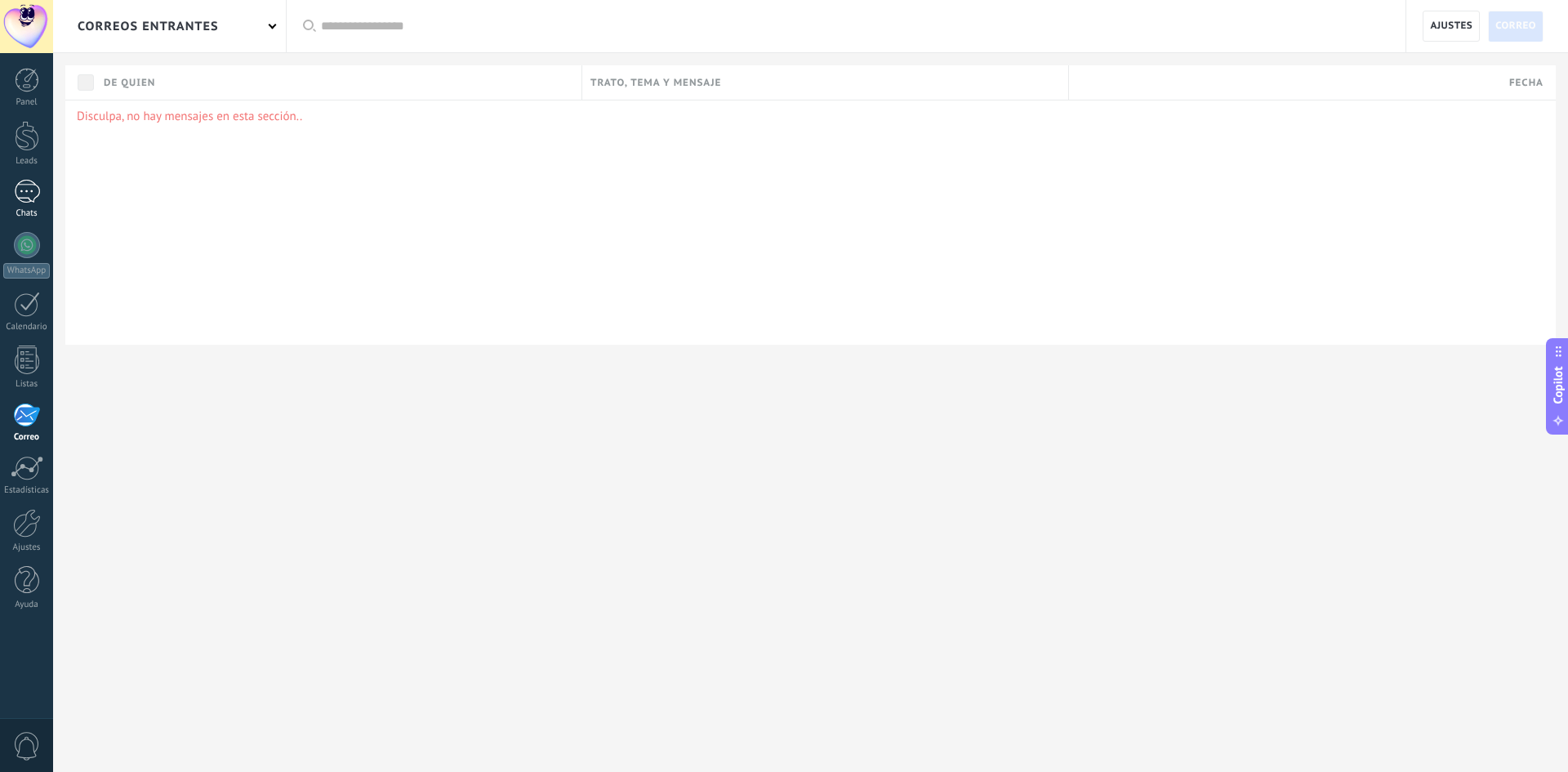
click at [19, 196] on div at bounding box center [27, 191] width 26 height 23
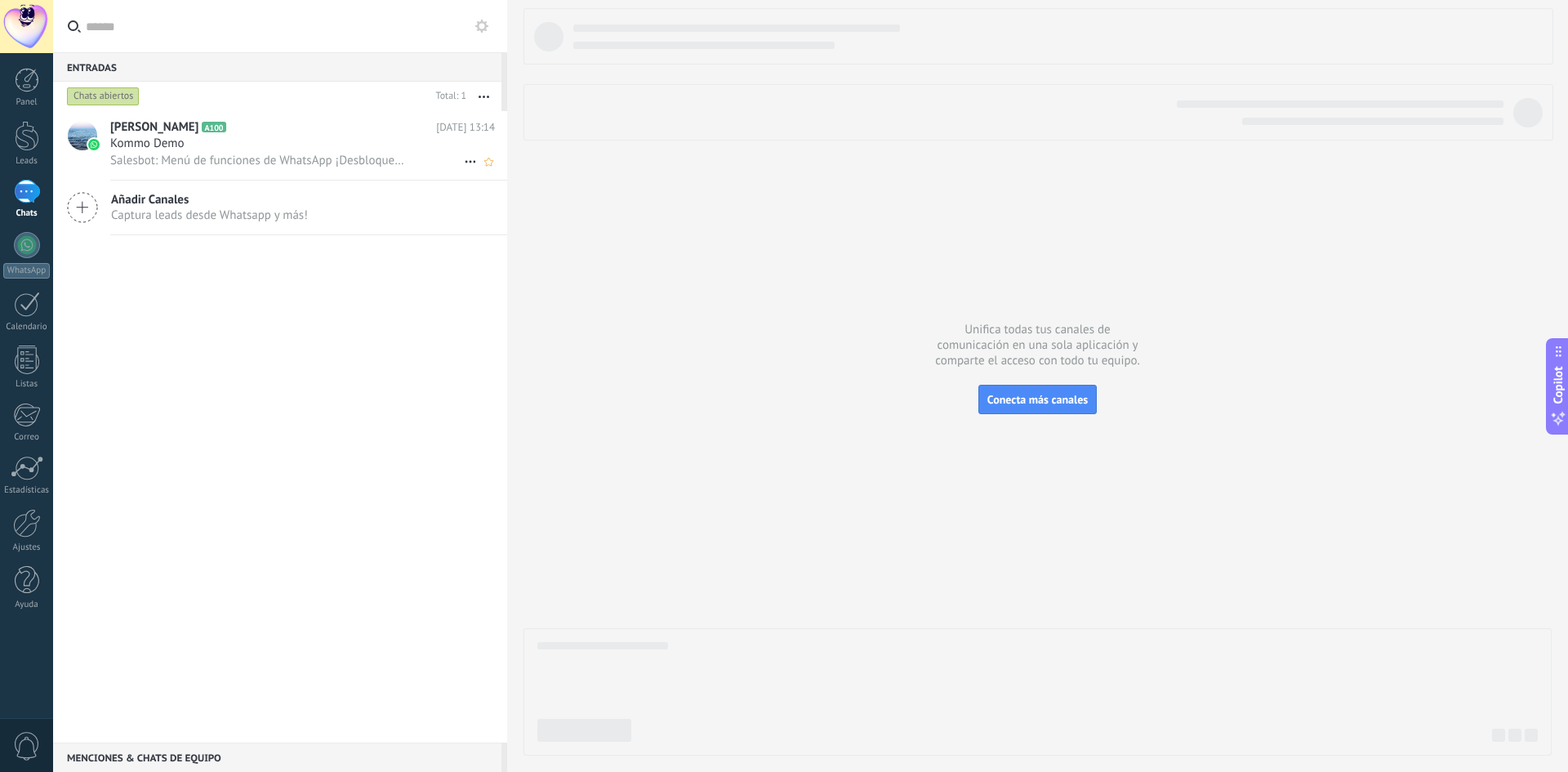
click at [246, 153] on span "Salesbot: Menú de funciones de WhatsApp ¡Desbloquea la mensajería mejorada en W…" at bounding box center [258, 161] width 295 height 16
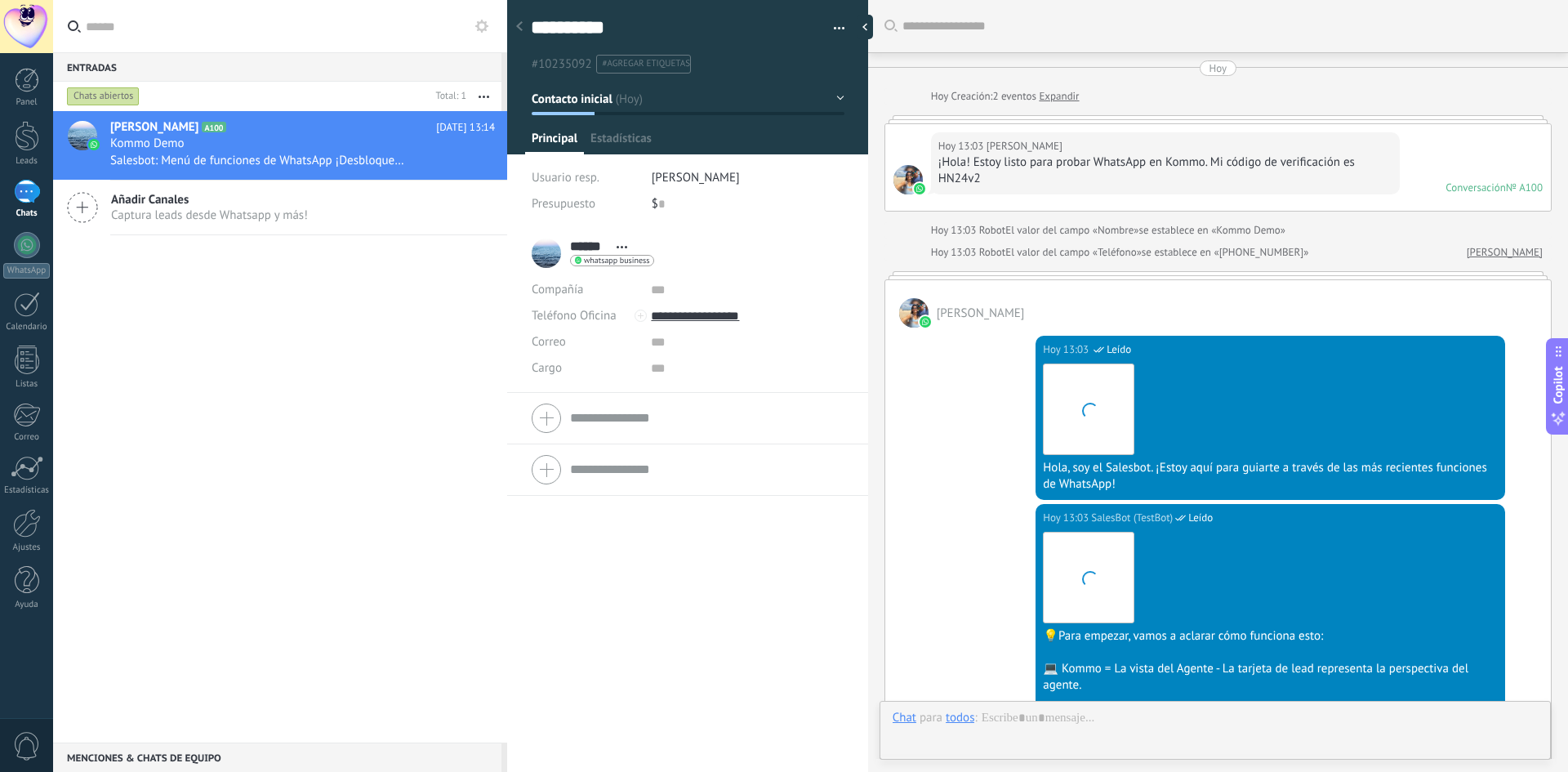
scroll to position [1300, 0]
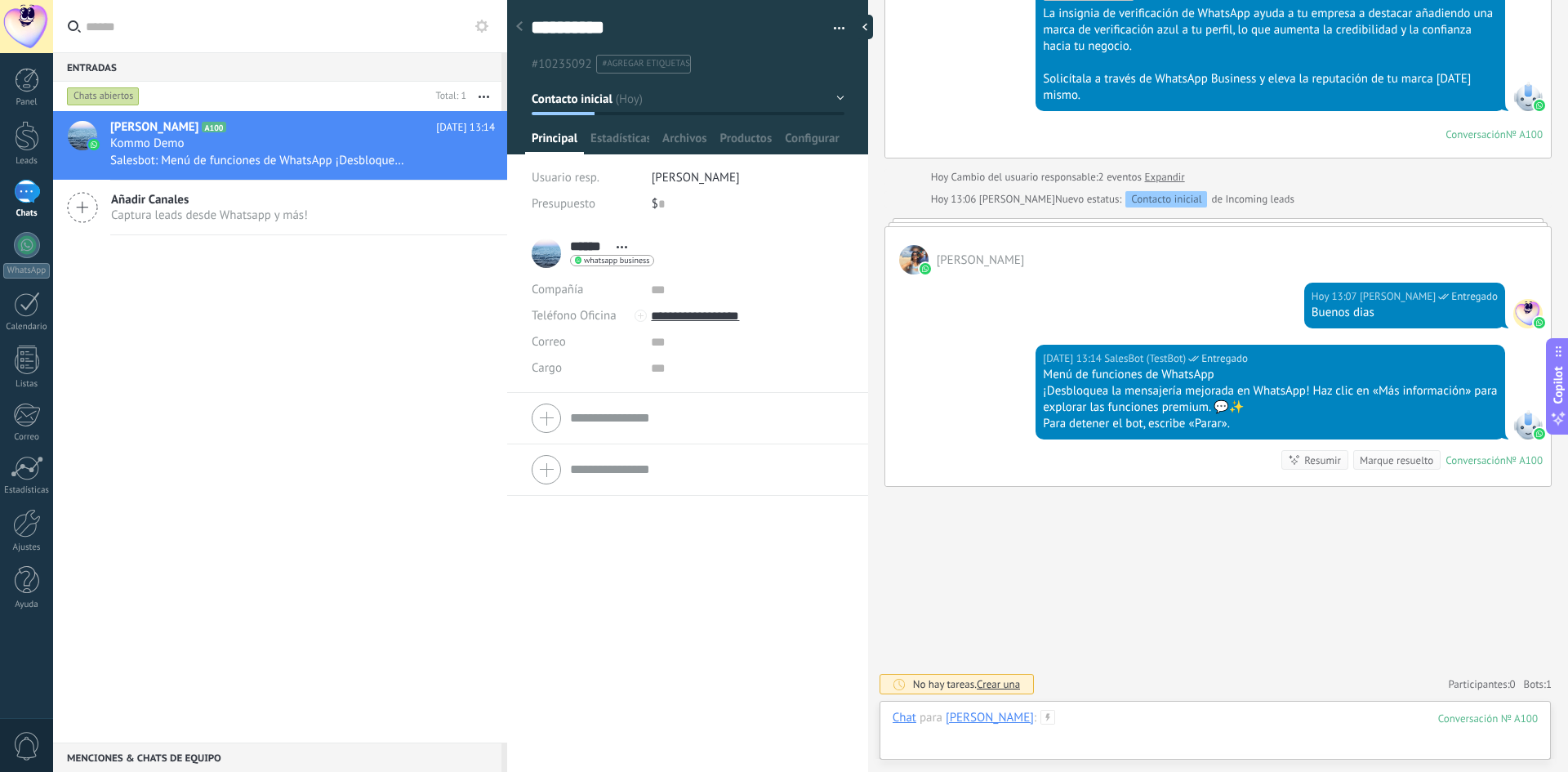
click at [1171, 728] on div at bounding box center [1216, 735] width 646 height 49
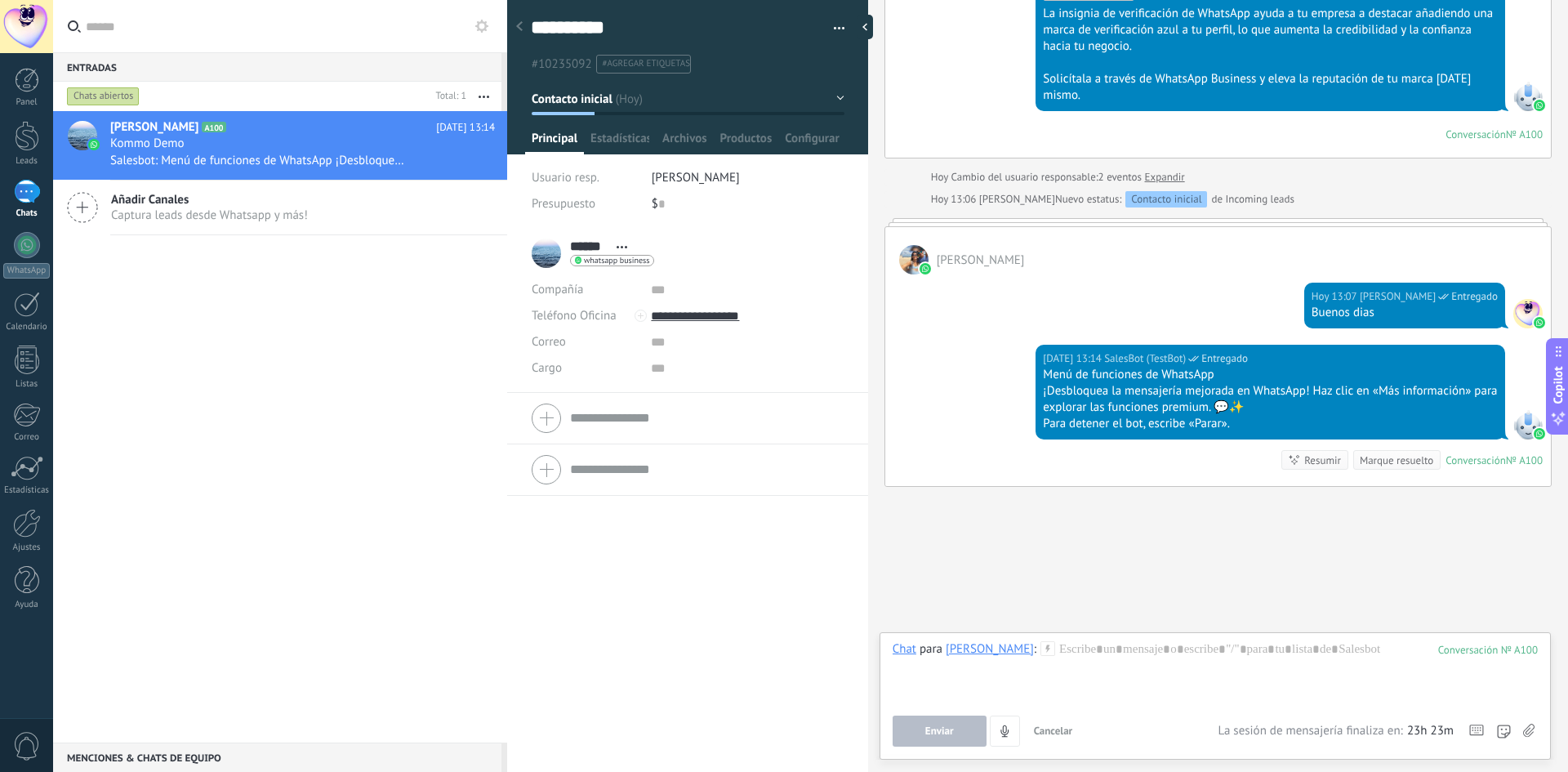
click at [1528, 730] on use at bounding box center [1529, 730] width 11 height 13
click at [0, 0] on input "file" at bounding box center [0, 0] width 0 height 0
